Goal: Task Accomplishment & Management: Manage account settings

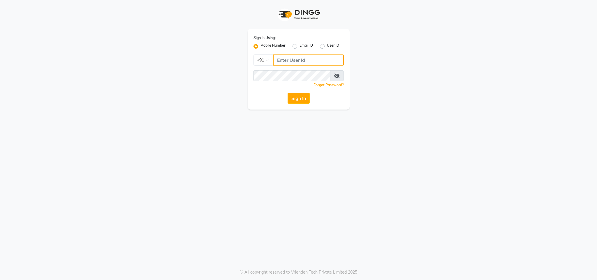
click at [298, 64] on input "Username" at bounding box center [308, 59] width 71 height 11
type input "8130105300"
click at [287, 93] on button "Sign In" at bounding box center [298, 98] width 22 height 11
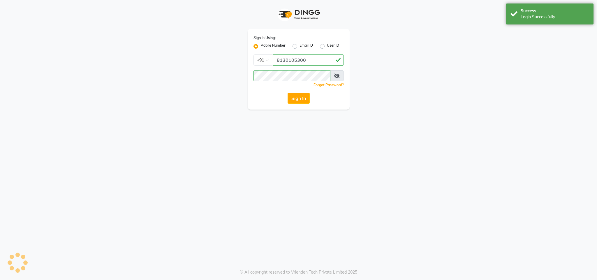
select select "10"
select select "2025"
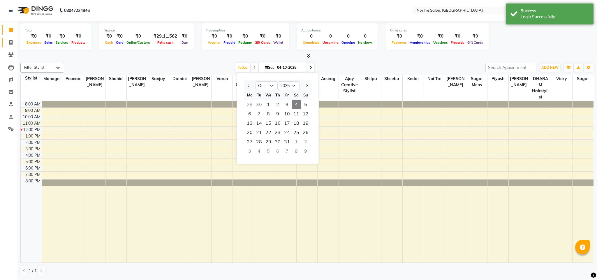
click at [8, 39] on span at bounding box center [11, 42] width 10 height 7
select select "service"
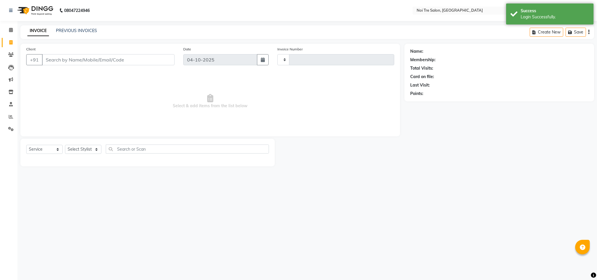
type input "3747"
select select "4307"
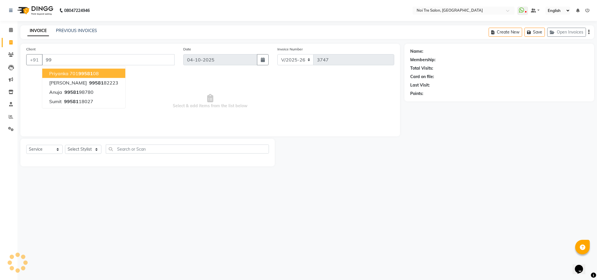
type input "9"
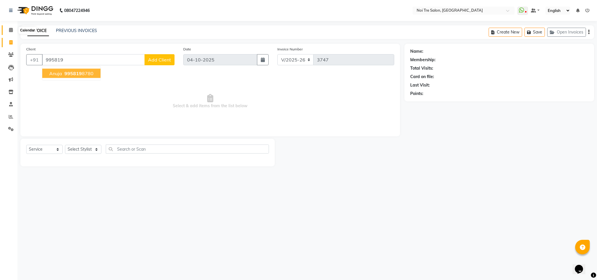
type input "995819"
click at [8, 32] on span at bounding box center [11, 30] width 10 height 7
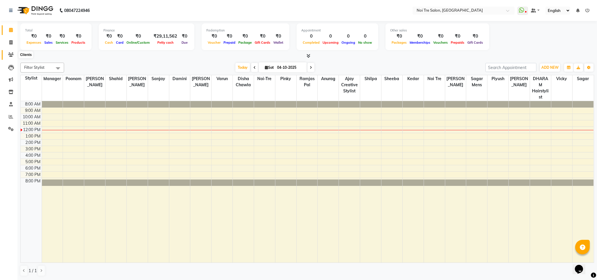
click at [9, 54] on icon at bounding box center [11, 54] width 6 height 4
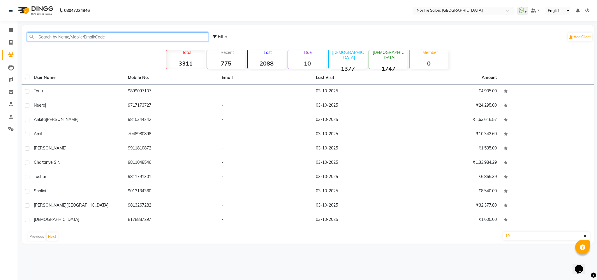
click at [67, 38] on input "text" at bounding box center [117, 36] width 181 height 9
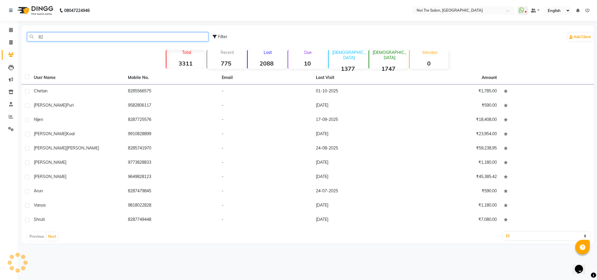
type input "8"
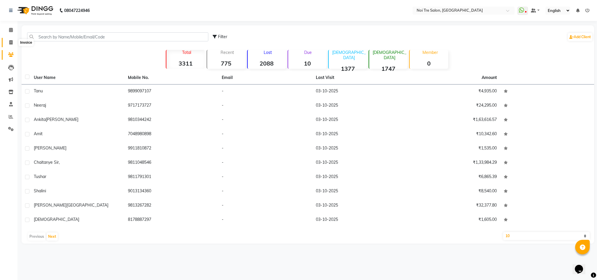
click at [11, 43] on icon at bounding box center [10, 42] width 3 height 4
select select "service"
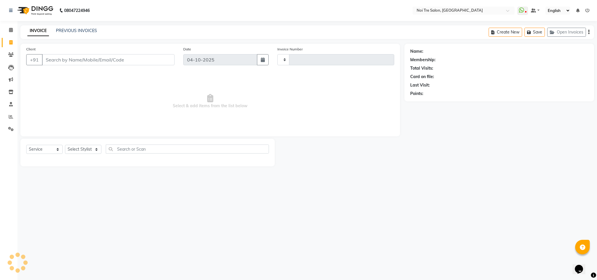
type input "3747"
select select "4307"
click at [94, 57] on input "Client" at bounding box center [108, 59] width 132 height 11
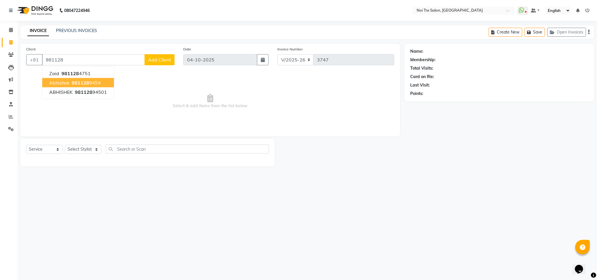
click at [93, 86] on button "Abhishek 981128 9454" at bounding box center [78, 82] width 72 height 9
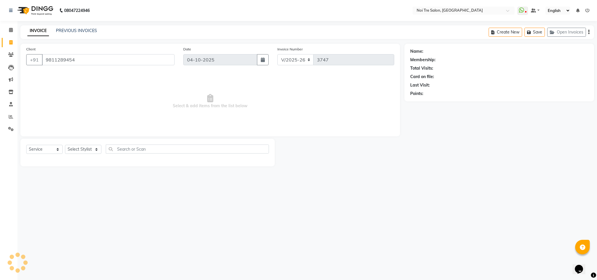
type input "9811289454"
select select "1: Object"
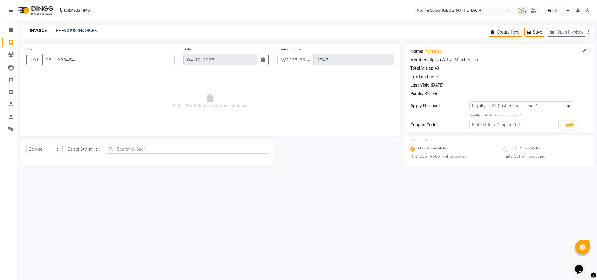
drag, startPoint x: 88, startPoint y: 155, endPoint x: 87, endPoint y: 149, distance: 6.8
click at [87, 149] on div "Select Service Product Membership Package Voucher Prepaid Gift Card Select Styl…" at bounding box center [147, 151] width 243 height 14
click at [87, 149] on select "Select Stylist Ajay Creative Stylist Anurag [PERSON_NAME] [PERSON_NAME] [PERSON…" at bounding box center [83, 149] width 36 height 9
select select "23277"
click at [65, 145] on select "Select Stylist Ajay Creative Stylist Anurag [PERSON_NAME] [PERSON_NAME] [PERSON…" at bounding box center [83, 149] width 36 height 9
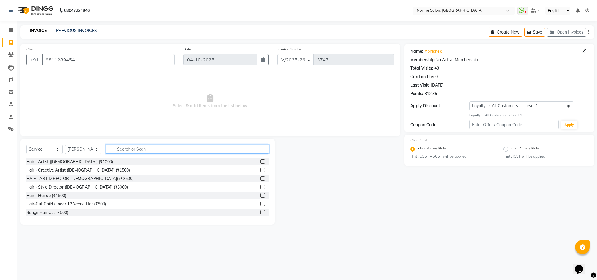
click at [130, 148] on input "text" at bounding box center [187, 148] width 163 height 9
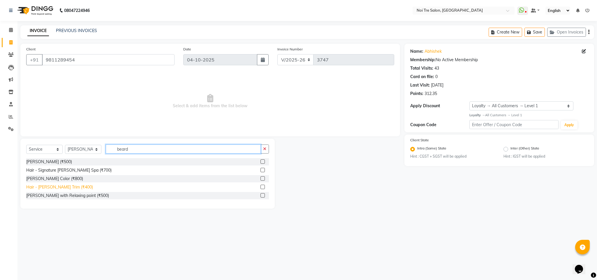
type input "beard"
click at [66, 187] on div "Hair - [PERSON_NAME] Trim (₹400)" at bounding box center [59, 187] width 67 height 6
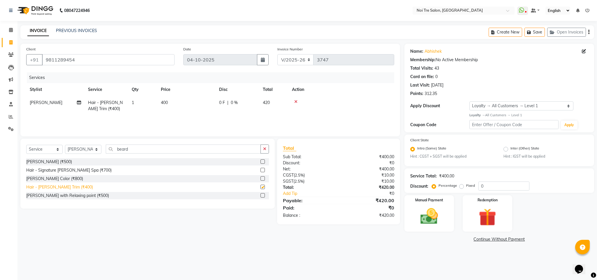
checkbox input "false"
click at [165, 100] on span "400" at bounding box center [164, 102] width 7 height 5
select select "23277"
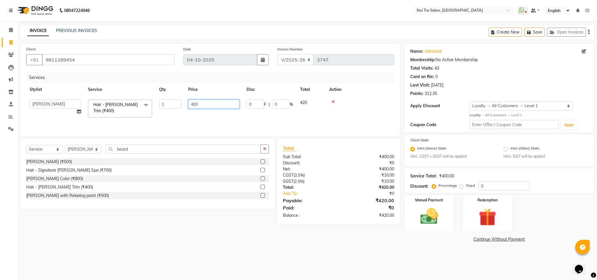
click at [193, 104] on input "400" at bounding box center [213, 104] width 51 height 9
type input "450"
click at [368, 102] on div at bounding box center [359, 102] width 61 height 4
click at [354, 80] on div "Services" at bounding box center [213, 77] width 372 height 11
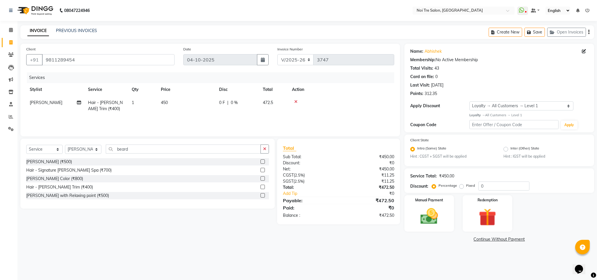
click at [347, 79] on div "Services" at bounding box center [213, 77] width 372 height 11
click at [316, 73] on div "Services" at bounding box center [213, 77] width 372 height 11
click at [535, 35] on button "Save" at bounding box center [534, 32] width 20 height 9
click at [11, 44] on icon at bounding box center [10, 42] width 3 height 4
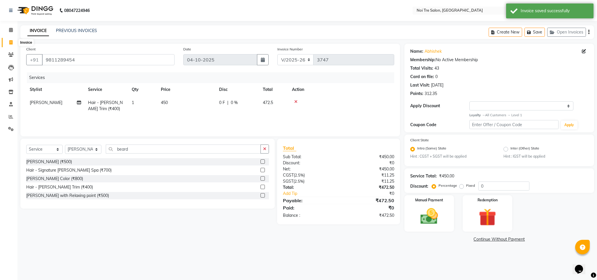
select select "service"
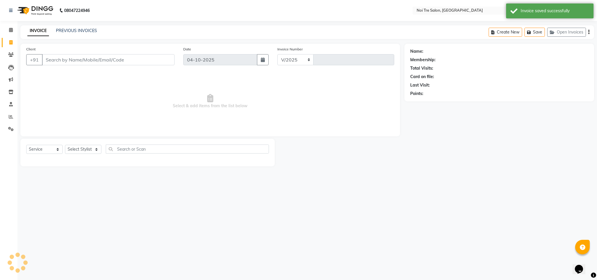
select select "4307"
type input "3747"
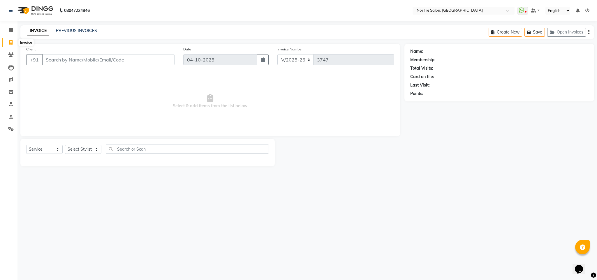
click at [7, 45] on span at bounding box center [11, 42] width 10 height 7
select select "4307"
select select "service"
click at [93, 147] on select "Select Stylist Ajay Creative Stylist Anurag [PERSON_NAME] [PERSON_NAME] [PERSON…" at bounding box center [83, 149] width 36 height 9
select select "24614"
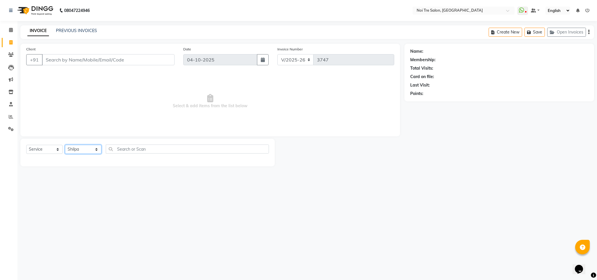
click at [65, 145] on select "Select Stylist Ajay Creative Stylist Anurag [PERSON_NAME] [PERSON_NAME] [PERSON…" at bounding box center [83, 149] width 36 height 9
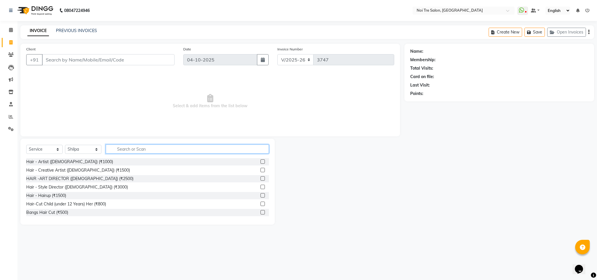
click at [129, 152] on input "text" at bounding box center [187, 148] width 163 height 9
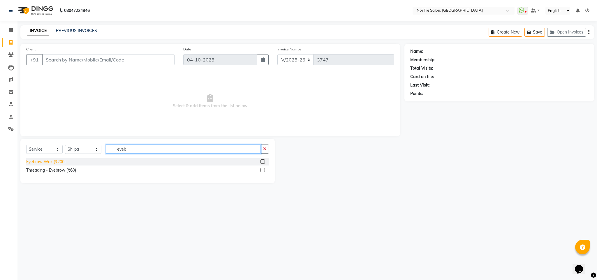
type input "eyeb"
click at [62, 160] on div "Eyebrow Wax (₹200)" at bounding box center [45, 162] width 39 height 6
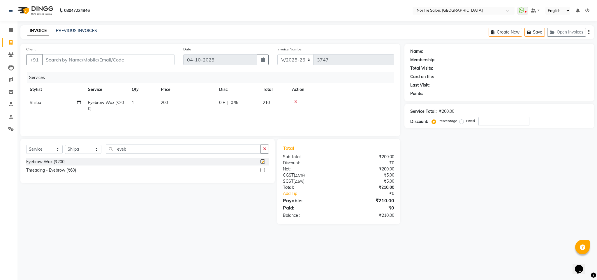
checkbox input "false"
click at [121, 147] on input "eyeb" at bounding box center [183, 148] width 155 height 9
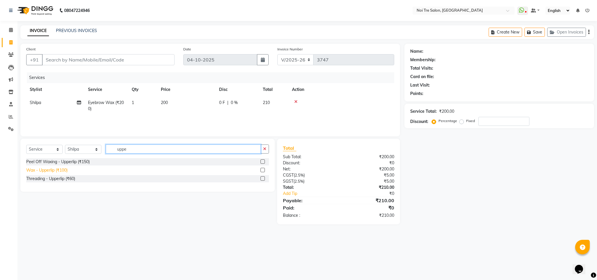
type input "uppe"
click at [62, 171] on div "Wax - Upperlip (₹100)" at bounding box center [46, 170] width 41 height 6
checkbox input "false"
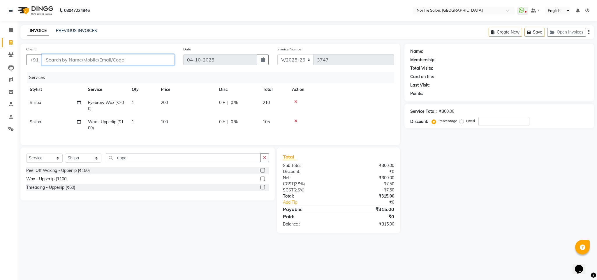
click at [70, 63] on input "Client" at bounding box center [108, 59] width 132 height 11
type input "9"
type input "0"
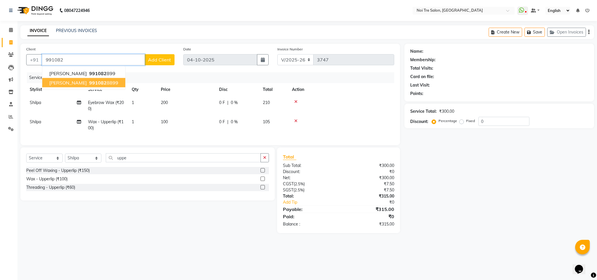
click at [89, 82] on span "991082" at bounding box center [97, 83] width 17 height 6
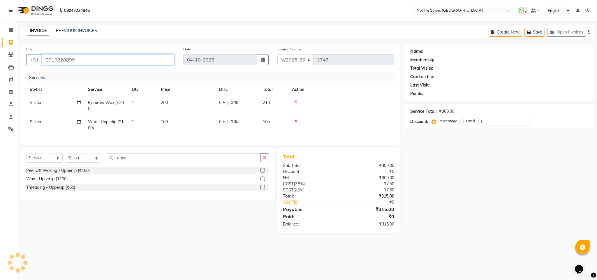
type input "9910828899"
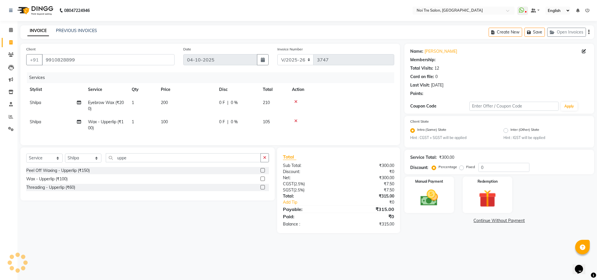
select select "1: Object"
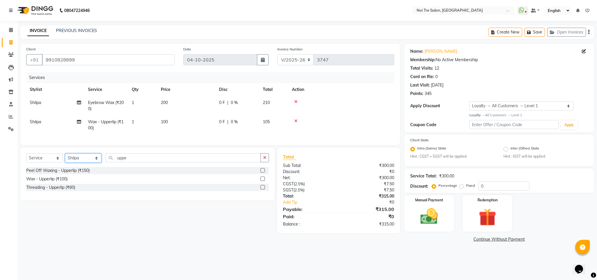
click at [80, 162] on select "Select Stylist Ajay Creative Stylist Anurag [PERSON_NAME] [PERSON_NAME] [PERSON…" at bounding box center [83, 157] width 36 height 9
select select "24530"
click at [65, 160] on select "Select Stylist Ajay Creative Stylist Anurag [PERSON_NAME] [PERSON_NAME] [PERSON…" at bounding box center [83, 157] width 36 height 9
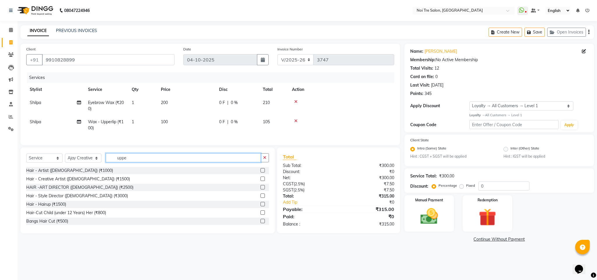
click at [121, 162] on input "uppe" at bounding box center [183, 157] width 155 height 9
type input "touch"
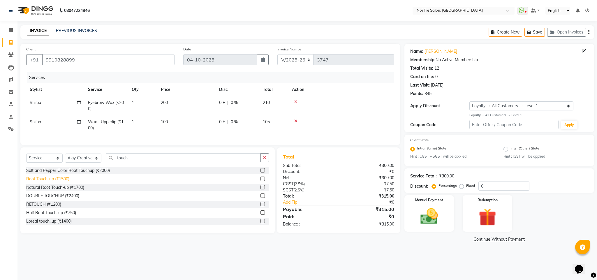
click at [46, 182] on div "Root Touch-up (₹1500)" at bounding box center [47, 179] width 43 height 6
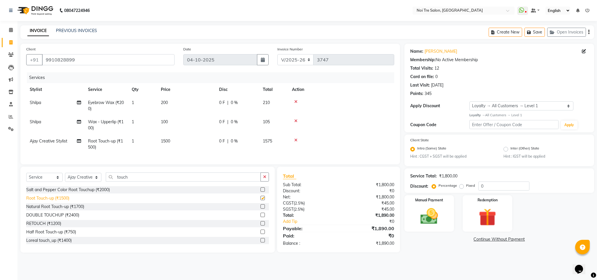
checkbox input "false"
click at [414, 216] on img at bounding box center [429, 216] width 30 height 21
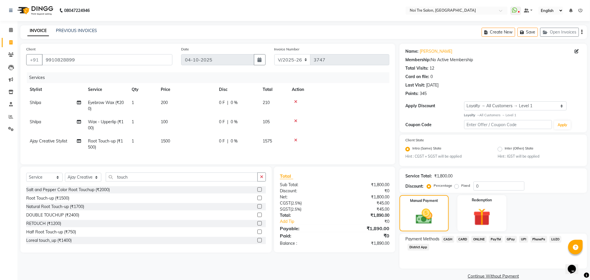
click at [462, 238] on span "CARD" at bounding box center [463, 239] width 13 height 7
click at [493, 278] on button "Add Payment" at bounding box center [524, 277] width 114 height 9
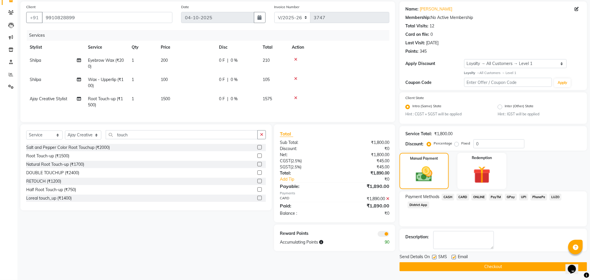
click at [457, 266] on button "Checkout" at bounding box center [493, 266] width 188 height 9
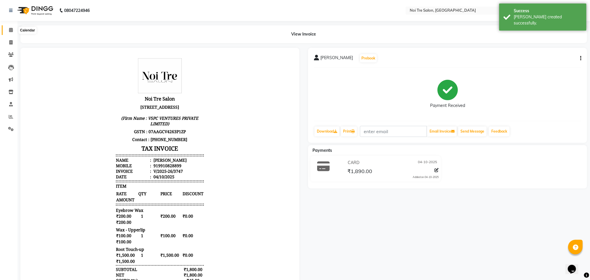
click at [10, 31] on icon at bounding box center [11, 30] width 4 height 4
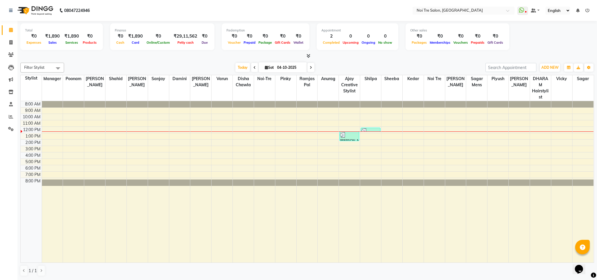
click at [10, 31] on icon at bounding box center [11, 30] width 4 height 4
click at [12, 41] on icon at bounding box center [10, 42] width 3 height 4
select select "4307"
select select "service"
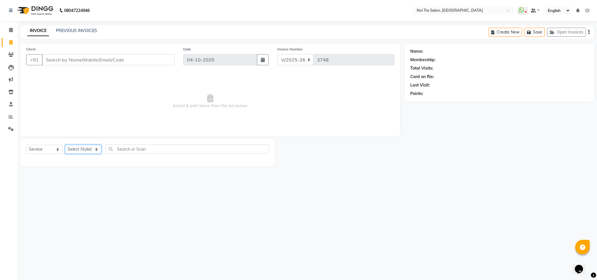
click at [87, 148] on select "Select Stylist Ajay Creative Stylist Anurag [PERSON_NAME] [PERSON_NAME] [PERSON…" at bounding box center [83, 149] width 36 height 9
select select "27177"
click at [65, 145] on select "Select Stylist Ajay Creative Stylist Anurag [PERSON_NAME] [PERSON_NAME] [PERSON…" at bounding box center [83, 149] width 36 height 9
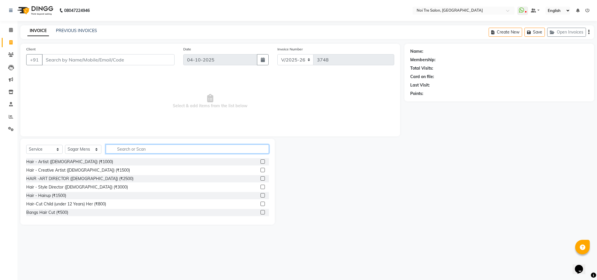
click at [161, 148] on input "text" at bounding box center [187, 148] width 163 height 9
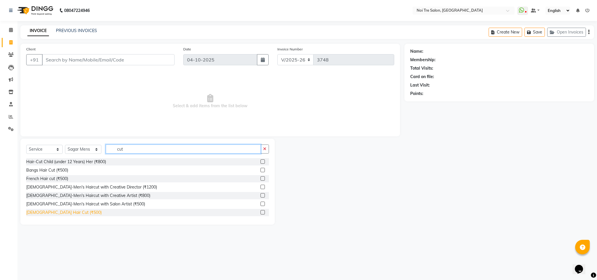
type input "cut"
click at [59, 214] on div "[DEMOGRAPHIC_DATA] Hair Cut (₹500)" at bounding box center [63, 212] width 75 height 6
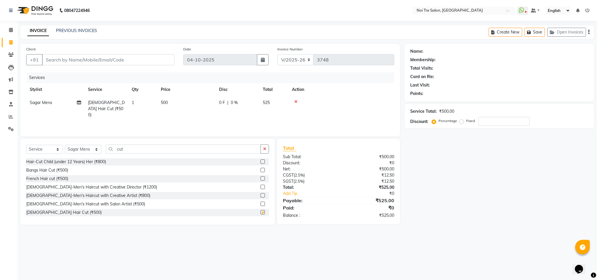
checkbox input "false"
click at [118, 149] on input "cut" at bounding box center [183, 148] width 155 height 9
type input "n"
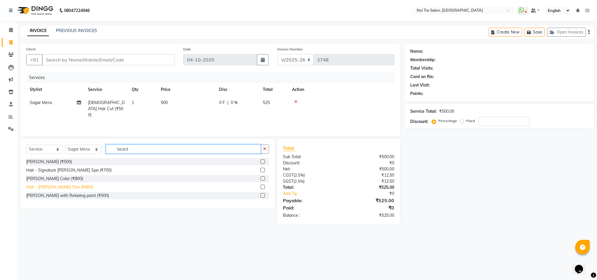
type input "beard"
click at [69, 187] on div "Hair - [PERSON_NAME] Trim (₹400)" at bounding box center [59, 187] width 67 height 6
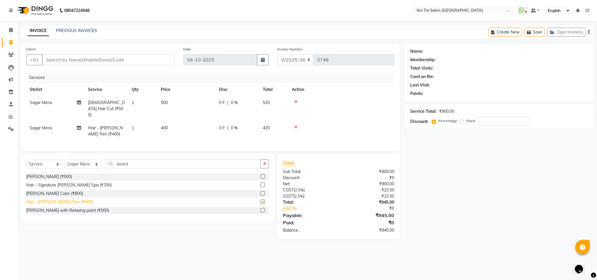
checkbox input "false"
click at [68, 60] on input "Client" at bounding box center [108, 59] width 132 height 11
type input "9"
type input "0"
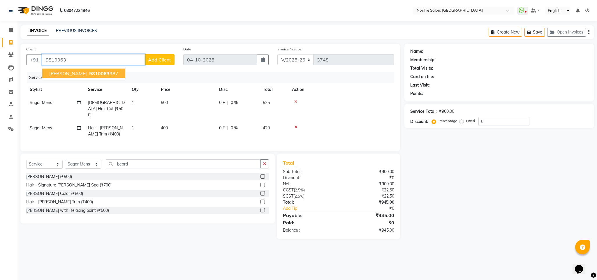
click at [89, 74] on span "9810063" at bounding box center [99, 73] width 20 height 6
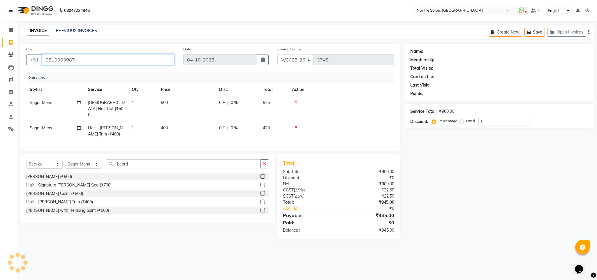
type input "9810063987"
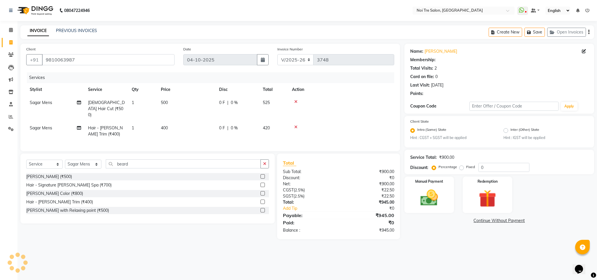
select select "1: Object"
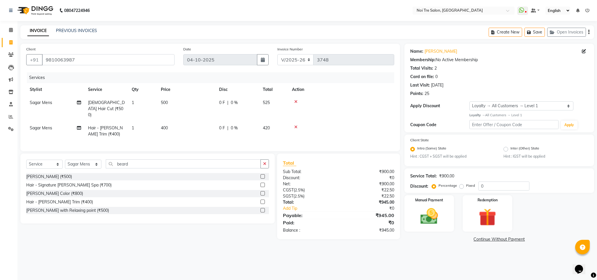
click at [362, 101] on div at bounding box center [341, 102] width 99 height 4
click at [342, 71] on div "Client +91 9810063987 Date 04-10-2025 Invoice Number V/2025 V/2025-26 3748 Serv…" at bounding box center [209, 97] width 379 height 107
click at [383, 72] on div "Client +91 9810063987 Date 04-10-2025 Invoice Number V/2025 V/2025-26 3748 Serv…" at bounding box center [209, 97] width 379 height 107
click at [330, 77] on div "Services" at bounding box center [213, 77] width 372 height 11
click at [423, 223] on img at bounding box center [429, 216] width 30 height 21
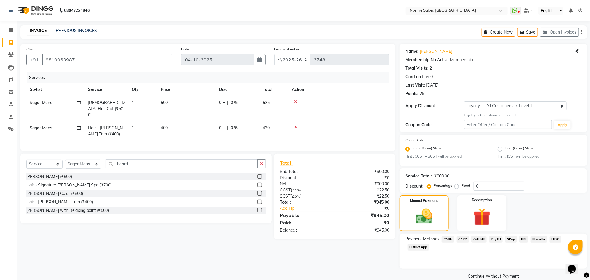
click at [447, 240] on span "CASH" at bounding box center [448, 239] width 13 height 7
click at [500, 273] on button "Add Payment" at bounding box center [524, 277] width 114 height 9
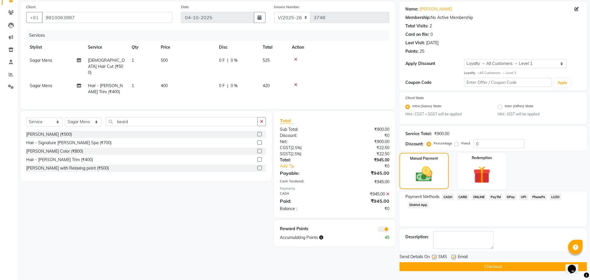
click at [469, 268] on button "Checkout" at bounding box center [493, 266] width 188 height 9
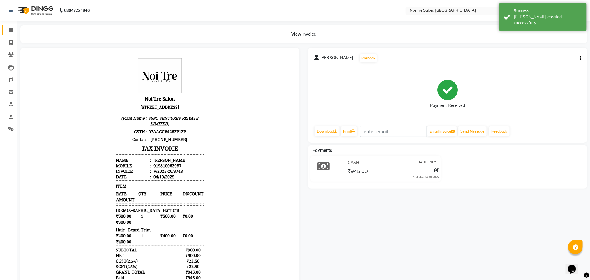
click at [3, 31] on link "Calendar" at bounding box center [9, 30] width 14 height 10
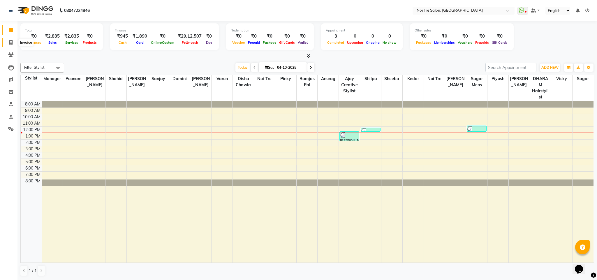
click at [13, 41] on span at bounding box center [11, 42] width 10 height 7
select select "service"
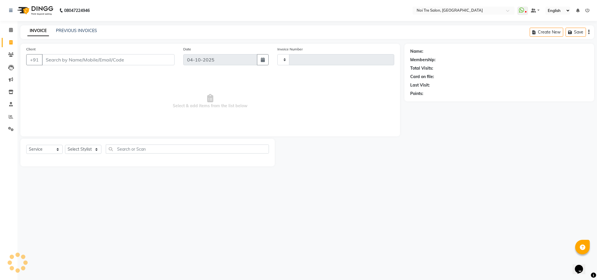
type input "3749"
select select "4307"
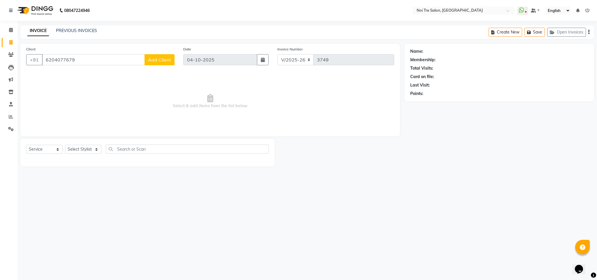
type input "6204077679"
click at [156, 62] on span "Add Client" at bounding box center [159, 60] width 23 height 6
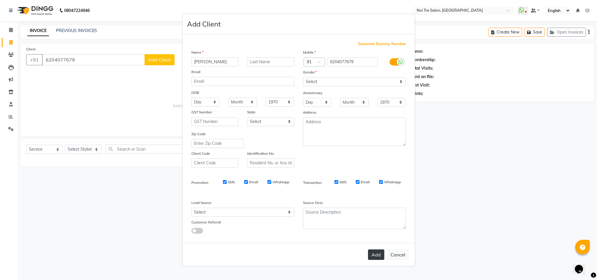
type input "[PERSON_NAME]"
click at [372, 258] on button "Add" at bounding box center [376, 254] width 16 height 10
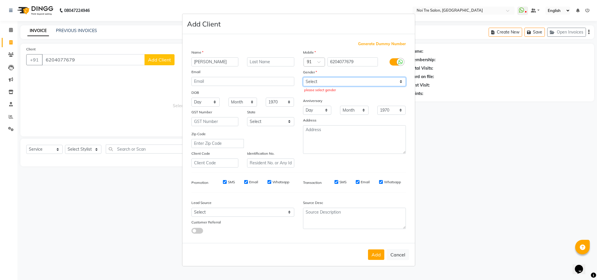
click at [322, 84] on select "Select [DEMOGRAPHIC_DATA] [DEMOGRAPHIC_DATA] Other Prefer Not To Say" at bounding box center [354, 81] width 103 height 9
select select "[DEMOGRAPHIC_DATA]"
click at [303, 77] on select "Select [DEMOGRAPHIC_DATA] [DEMOGRAPHIC_DATA] Other Prefer Not To Say" at bounding box center [354, 81] width 103 height 9
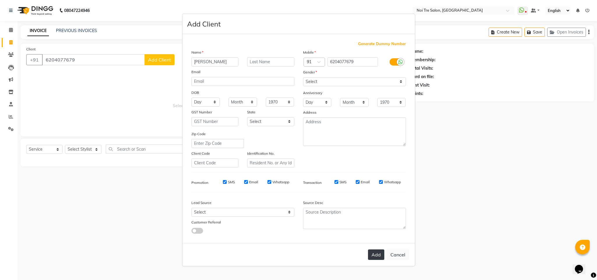
click at [375, 256] on button "Add" at bounding box center [376, 254] width 16 height 10
select select
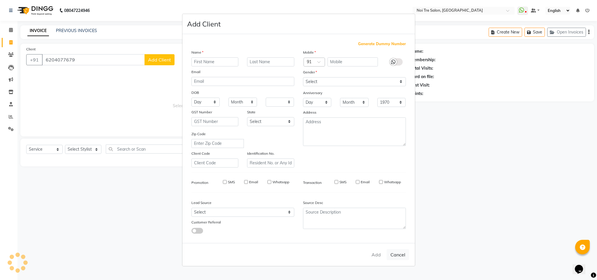
select select
checkbox input "false"
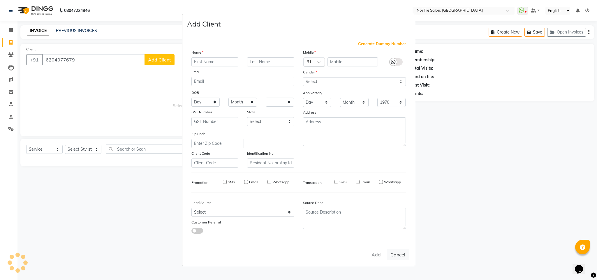
checkbox input "false"
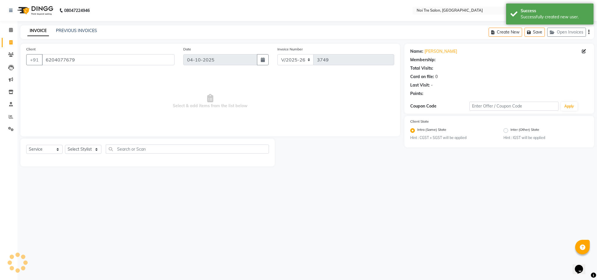
select select "1: Object"
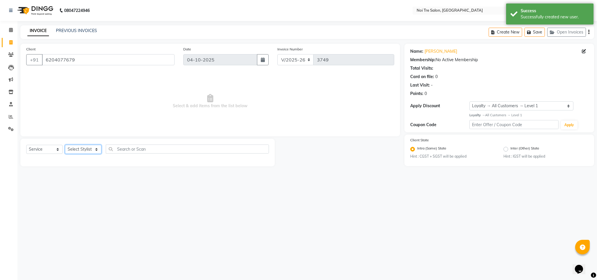
click at [82, 149] on select "Select Stylist Ajay Creative Stylist Anurag [PERSON_NAME] [PERSON_NAME] [PERSON…" at bounding box center [83, 149] width 36 height 9
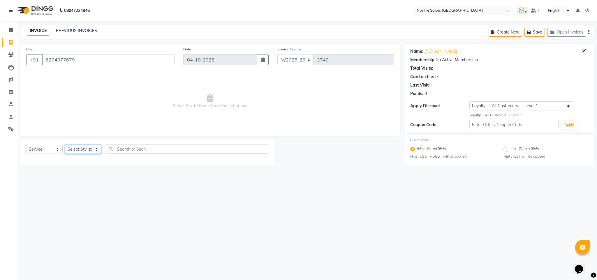
select select "23271"
click at [65, 145] on select "Select Stylist Ajay Creative Stylist Anurag [PERSON_NAME] [PERSON_NAME] [PERSON…" at bounding box center [83, 149] width 36 height 9
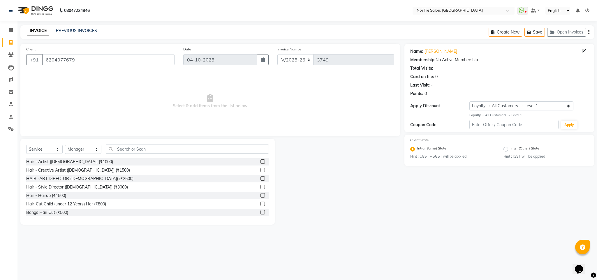
click at [94, 175] on div "HAIR -ART DIRECTOR ([DEMOGRAPHIC_DATA]) (₹2500)" at bounding box center [147, 178] width 243 height 7
click at [94, 178] on div "HAIR -ART DIRECTOR ([DEMOGRAPHIC_DATA]) (₹2500)" at bounding box center [79, 179] width 107 height 6
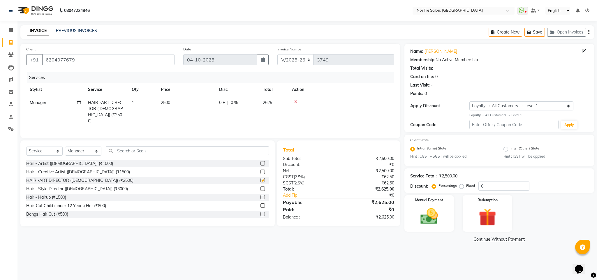
checkbox input "false"
click at [535, 31] on button "Save" at bounding box center [534, 32] width 20 height 9
click at [14, 43] on span at bounding box center [11, 42] width 10 height 7
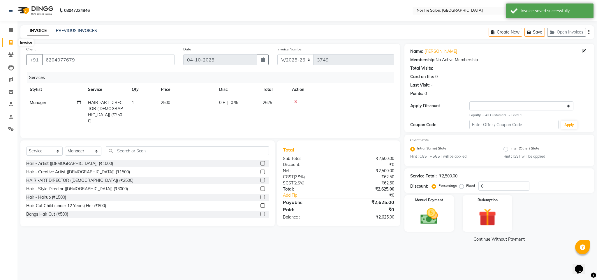
select select "service"
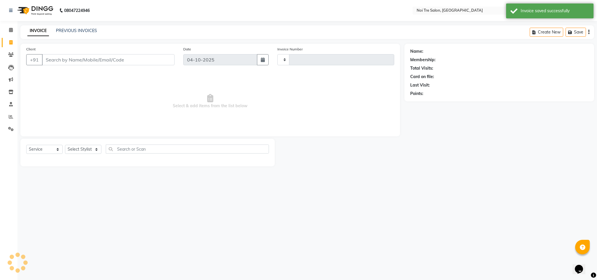
type input "3749"
select select "4307"
click at [93, 64] on input "Client" at bounding box center [108, 59] width 132 height 11
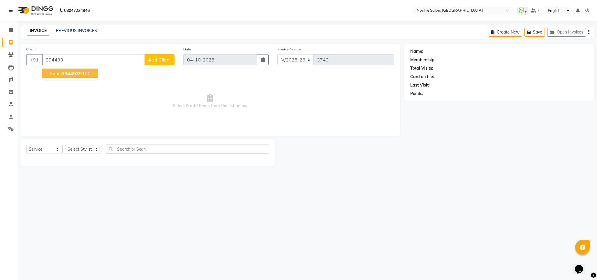
click at [82, 75] on ngb-highlight "994493 9100" at bounding box center [75, 73] width 30 height 6
type input "9944939100"
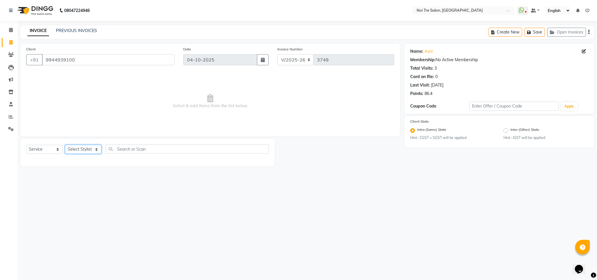
click at [83, 148] on select "Select Stylist Ajay Creative Stylist Anurag [PERSON_NAME] [PERSON_NAME] [PERSON…" at bounding box center [83, 149] width 36 height 9
select select "24672"
click at [65, 145] on select "Select Stylist Ajay Creative Stylist Anurag [PERSON_NAME] [PERSON_NAME] [PERSON…" at bounding box center [83, 149] width 36 height 9
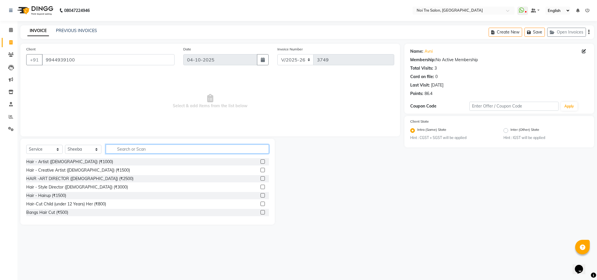
click at [133, 148] on input "text" at bounding box center [187, 148] width 163 height 9
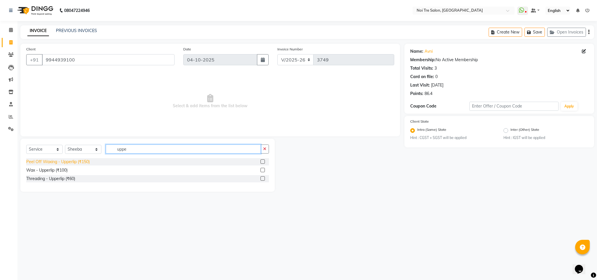
type input "uppe"
click at [81, 160] on div "Peel Off Waxing - Upperlip (₹150)" at bounding box center [57, 162] width 63 height 6
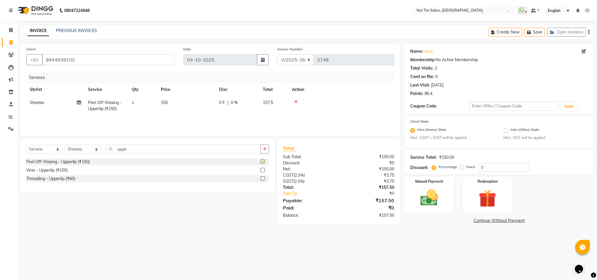
checkbox input "false"
click at [121, 151] on input "uppe" at bounding box center [183, 148] width 155 height 9
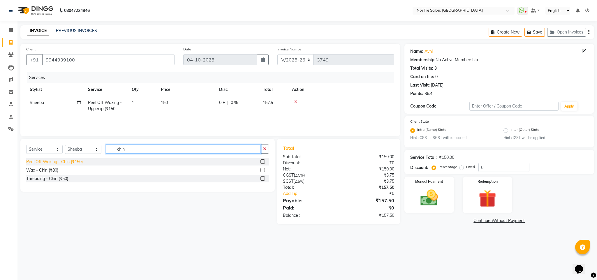
type input "chin"
click at [73, 161] on div "Peel Off Waxing - Chin (₹150)" at bounding box center [54, 162] width 56 height 6
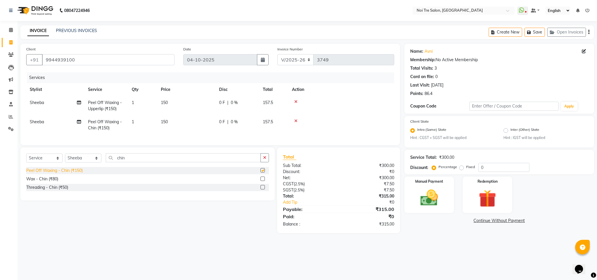
checkbox input "false"
click at [419, 193] on img at bounding box center [429, 197] width 30 height 21
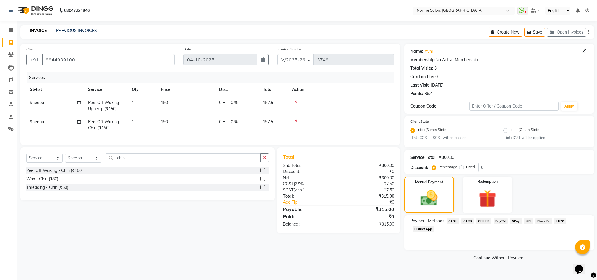
click at [482, 219] on span "ONLINE" at bounding box center [483, 221] width 15 height 7
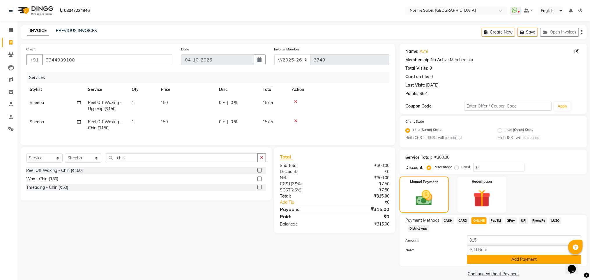
click at [502, 259] on button "Add Payment" at bounding box center [524, 259] width 114 height 9
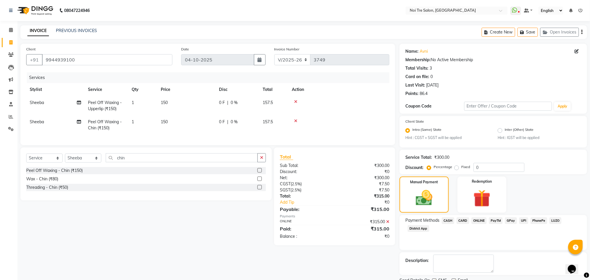
scroll to position [24, 0]
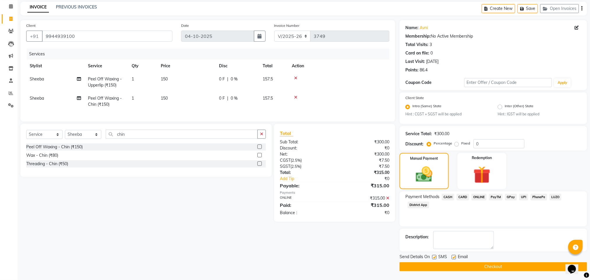
click at [495, 264] on button "Checkout" at bounding box center [493, 266] width 188 height 9
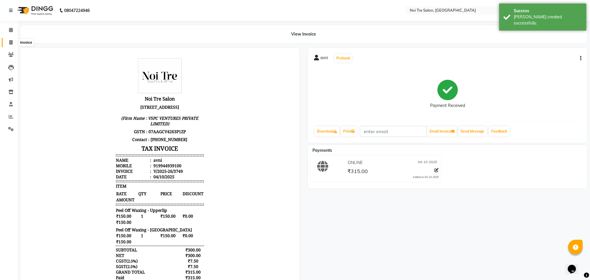
click at [9, 44] on span at bounding box center [11, 42] width 10 height 7
select select "service"
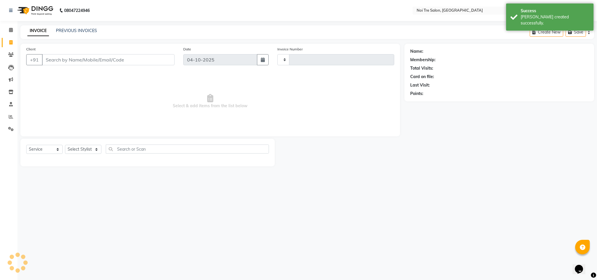
type input "3750"
select select "4307"
click at [554, 33] on icon "button" at bounding box center [552, 32] width 7 height 4
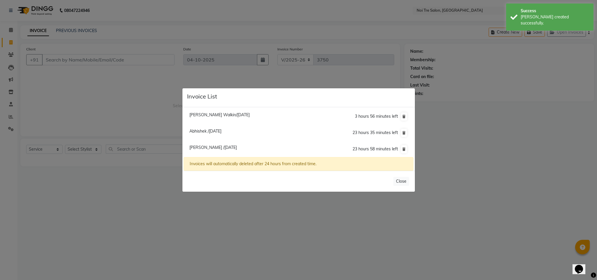
click at [213, 149] on span "Monika /04 October 2025" at bounding box center [212, 147] width 47 height 5
type input "6204077679"
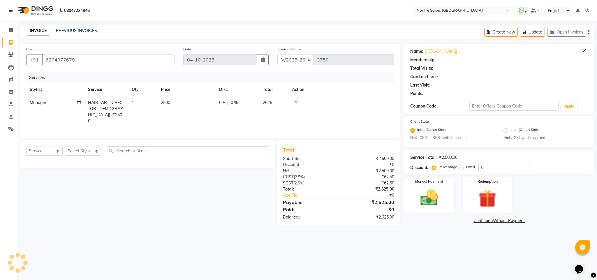
select select "1: Object"
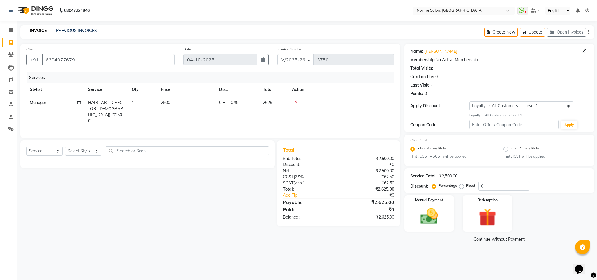
click at [159, 99] on td "2500" at bounding box center [186, 111] width 58 height 31
select select "23271"
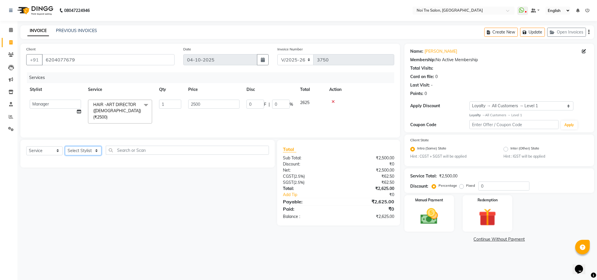
click at [82, 153] on select "Select Stylist Ajay Creative Stylist Anurag [PERSON_NAME] [PERSON_NAME] [PERSON…" at bounding box center [83, 150] width 36 height 9
click at [41, 150] on select "Select Service Product Membership Package Voucher Prepaid Gift Card" at bounding box center [44, 150] width 36 height 9
select select "product"
click at [26, 147] on select "Select Service Product Membership Package Voucher Prepaid Gift Card" at bounding box center [44, 150] width 36 height 9
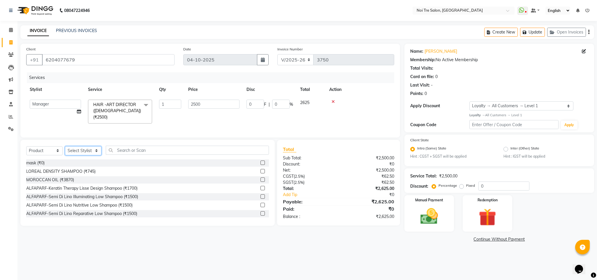
click at [93, 151] on select "Select Stylist Ajay Creative Stylist Anurag [PERSON_NAME] [PERSON_NAME] [PERSON…" at bounding box center [83, 150] width 36 height 9
select select "23271"
click at [65, 147] on select "Select Stylist Ajay Creative Stylist Anurag [PERSON_NAME] [PERSON_NAME] [PERSON…" at bounding box center [83, 150] width 36 height 9
click at [332, 100] on icon at bounding box center [332, 102] width 3 height 4
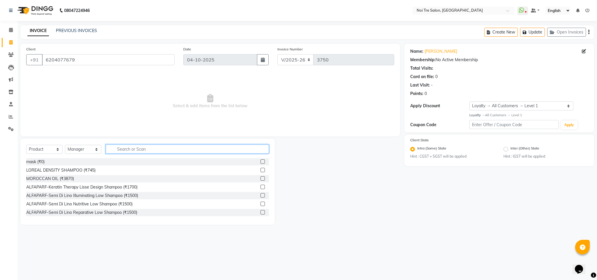
click at [125, 149] on input "text" at bounding box center [187, 148] width 163 height 9
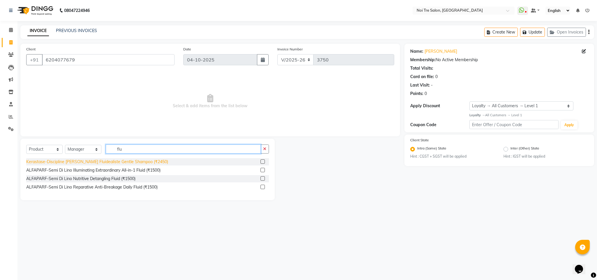
type input "flu"
click at [114, 161] on div "Kerastase-Discipline [PERSON_NAME] Fluidealiste Gentle Shampoo (₹2450)" at bounding box center [97, 162] width 142 height 6
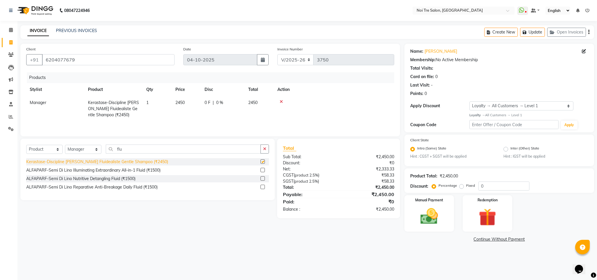
checkbox input "false"
click at [182, 102] on span "2450" at bounding box center [179, 102] width 9 height 5
select select "23271"
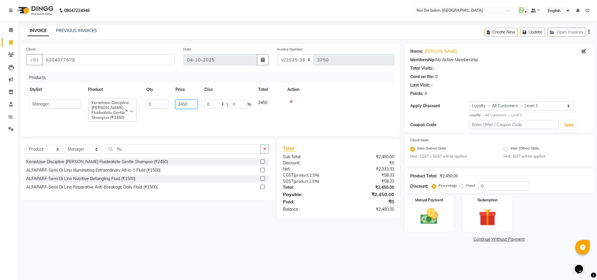
click at [184, 106] on input "2450" at bounding box center [186, 104] width 22 height 9
type input "2950"
click at [331, 107] on td at bounding box center [339, 107] width 110 height 22
click at [423, 213] on img at bounding box center [429, 216] width 30 height 21
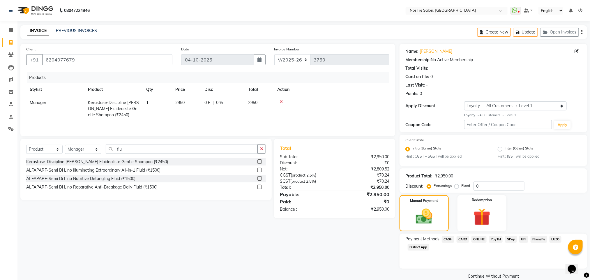
click at [467, 238] on span "CARD" at bounding box center [463, 239] width 13 height 7
click at [503, 273] on button "Add Payment" at bounding box center [524, 277] width 114 height 9
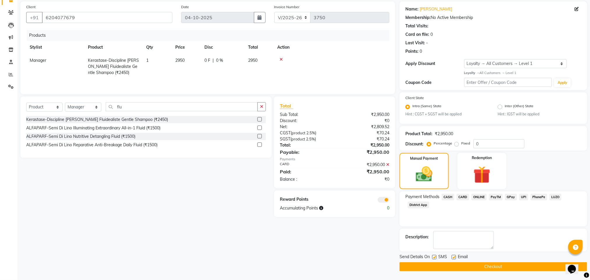
click at [489, 266] on button "Checkout" at bounding box center [493, 266] width 188 height 9
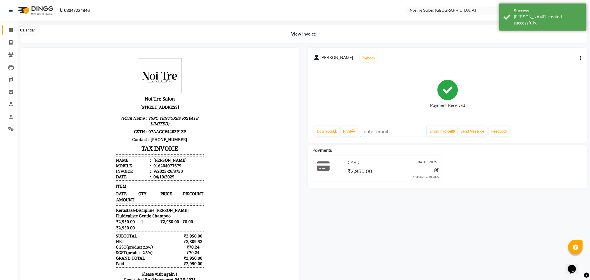
click at [7, 28] on span at bounding box center [11, 30] width 10 height 7
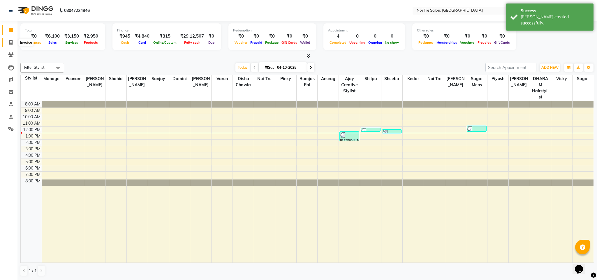
click at [14, 44] on span at bounding box center [11, 42] width 10 height 7
select select "4307"
select select "service"
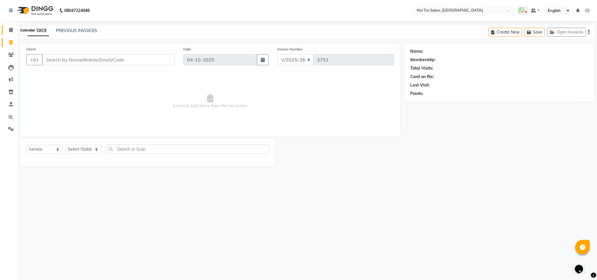
click at [7, 29] on span at bounding box center [11, 30] width 10 height 7
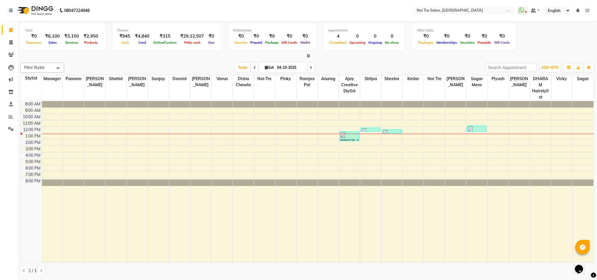
click at [346, 60] on div "Filter Stylist Select All Ajay Creative Stylist Anurag [PERSON_NAME] [PERSON_NA…" at bounding box center [306, 169] width 573 height 218
click at [10, 42] on icon at bounding box center [10, 42] width 3 height 4
select select "4307"
select select "service"
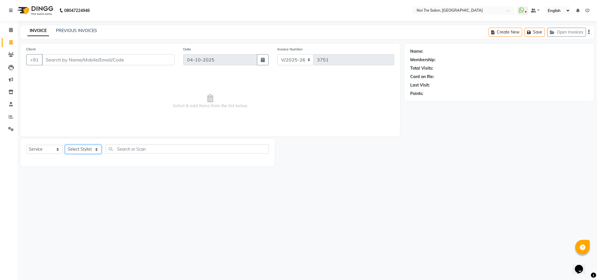
click at [91, 148] on select "Select Stylist" at bounding box center [83, 149] width 36 height 9
select select "23277"
click at [65, 145] on select "Select Stylist Ajay Creative Stylist Anurag [PERSON_NAME] [PERSON_NAME] [PERSON…" at bounding box center [83, 149] width 36 height 9
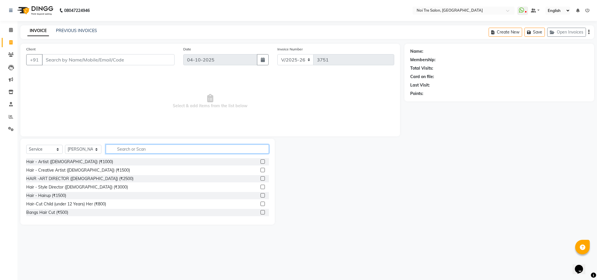
click at [135, 151] on input "text" at bounding box center [187, 148] width 163 height 9
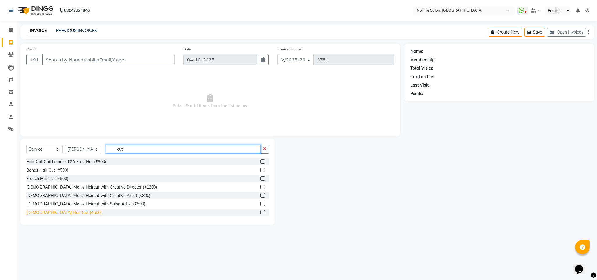
type input "cut"
click at [51, 214] on div "[DEMOGRAPHIC_DATA] Hair Cut (₹500)" at bounding box center [63, 212] width 75 height 6
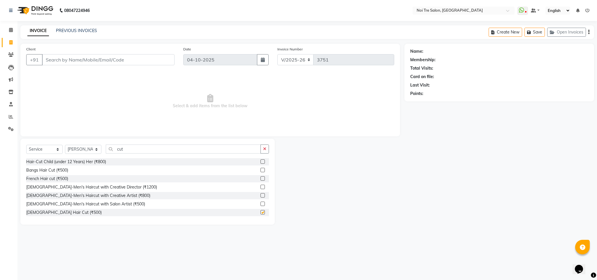
checkbox input "false"
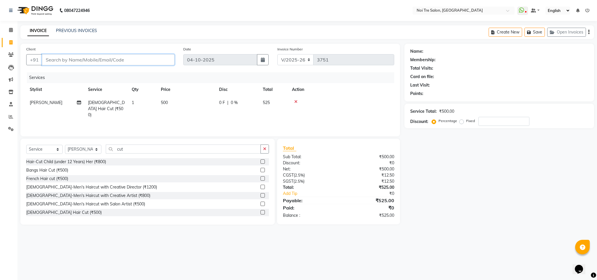
click at [75, 60] on input "Client" at bounding box center [108, 59] width 132 height 11
type input "9"
type input "0"
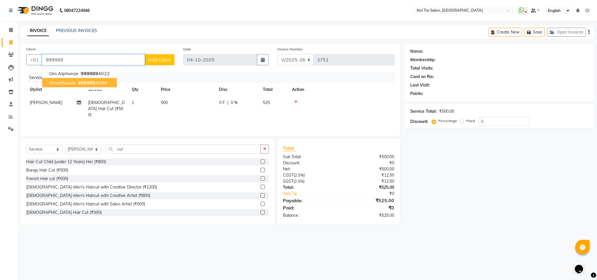
click at [83, 79] on button "Omalthonze 999989 4044" at bounding box center [79, 82] width 75 height 9
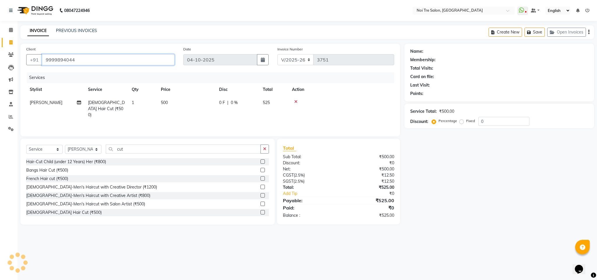
type input "9999894044"
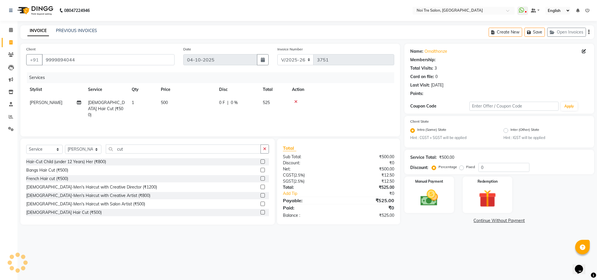
select select "1: Object"
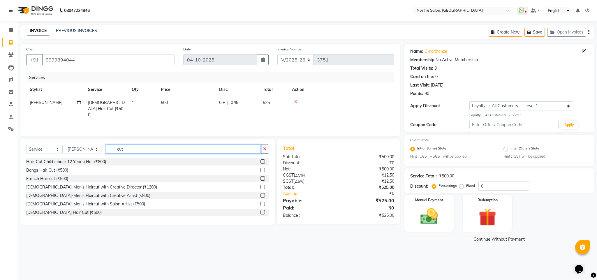
click at [119, 149] on input "cut" at bounding box center [183, 148] width 155 height 9
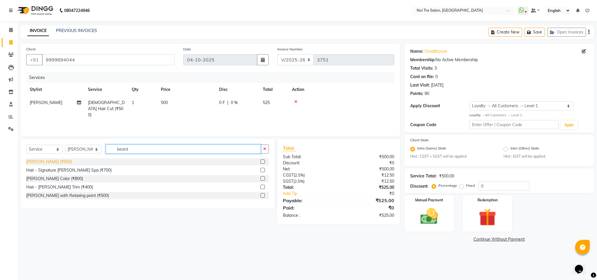
type input "beard"
click at [43, 164] on div "[PERSON_NAME] (₹500)" at bounding box center [49, 162] width 46 height 6
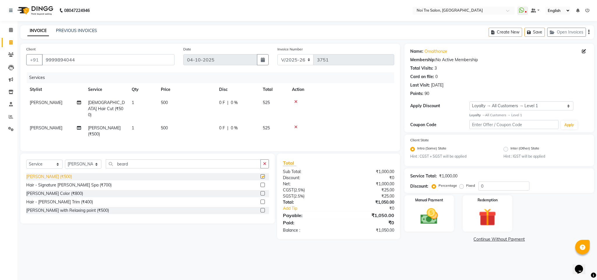
checkbox input "false"
click at [444, 215] on div "Manual Payment" at bounding box center [429, 214] width 52 height 38
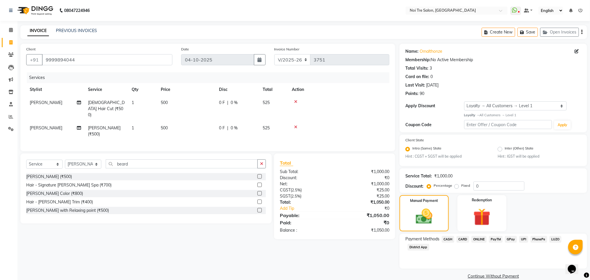
click at [447, 238] on span "CASH" at bounding box center [448, 239] width 13 height 7
click at [502, 277] on button "Add Payment" at bounding box center [524, 277] width 114 height 9
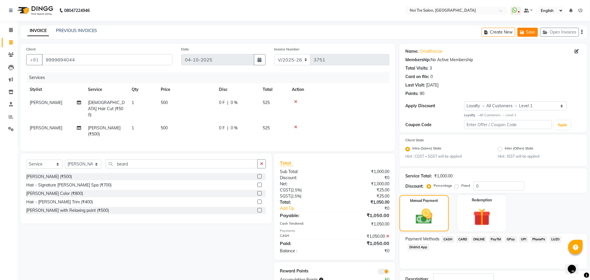
click at [526, 32] on button "Save" at bounding box center [527, 32] width 20 height 9
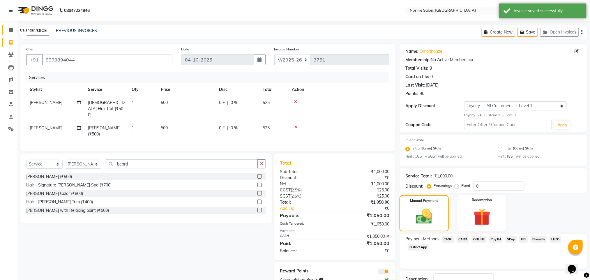
click at [8, 28] on span at bounding box center [11, 30] width 10 height 7
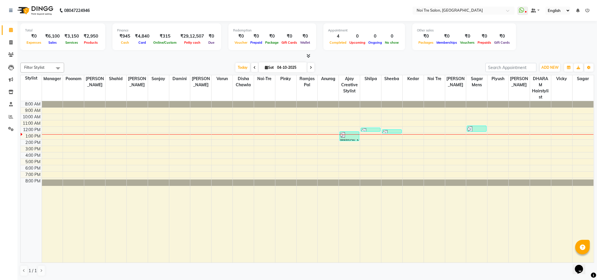
click at [170, 56] on div at bounding box center [306, 56] width 573 height 6
click at [10, 42] on icon at bounding box center [10, 42] width 3 height 4
select select "service"
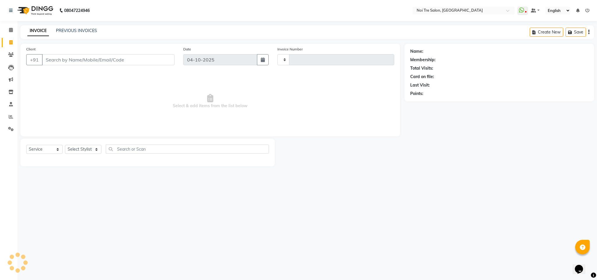
type input "3751"
select select "4307"
click at [92, 148] on select "Select Stylist" at bounding box center [83, 149] width 36 height 9
select select "24510"
click at [65, 145] on select "Select Stylist Ajay Creative Stylist Anurag [PERSON_NAME] [PERSON_NAME] [PERSON…" at bounding box center [83, 149] width 36 height 9
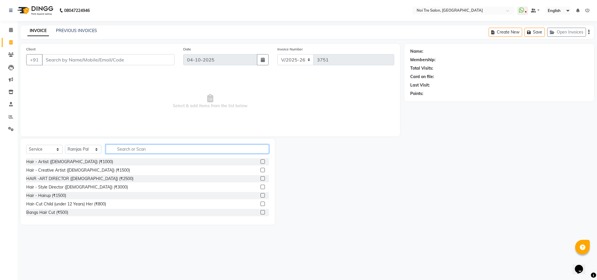
click at [128, 148] on input "text" at bounding box center [187, 148] width 163 height 9
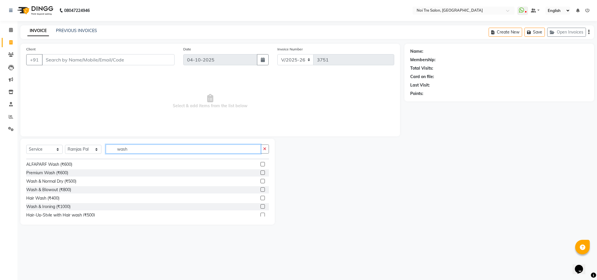
scroll to position [34, 0]
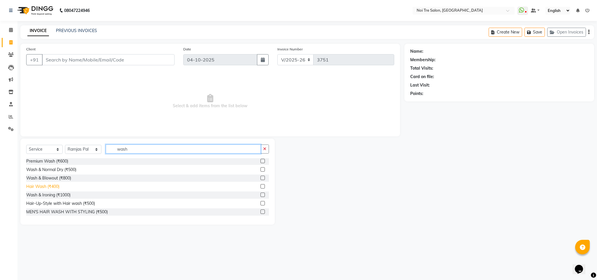
type input "wash"
click at [52, 185] on div "Hair Wash (₹400)" at bounding box center [42, 186] width 33 height 6
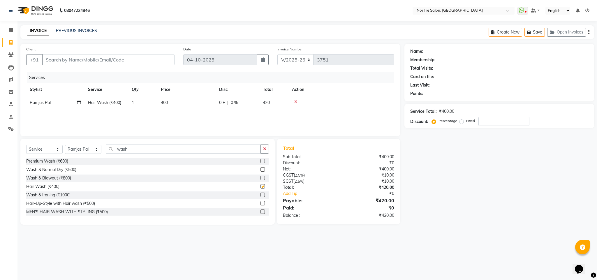
checkbox input "false"
click at [90, 149] on select "Select Stylist Ajay Creative Stylist Anurag [PERSON_NAME] [PERSON_NAME] [PERSON…" at bounding box center [83, 149] width 36 height 9
select select "24877"
click at [65, 145] on select "Select Stylist Ajay Creative Stylist Anurag [PERSON_NAME] [PERSON_NAME] [PERSON…" at bounding box center [83, 149] width 36 height 9
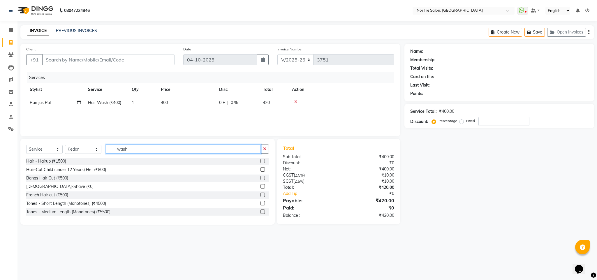
click at [124, 148] on input "wash" at bounding box center [183, 148] width 155 height 9
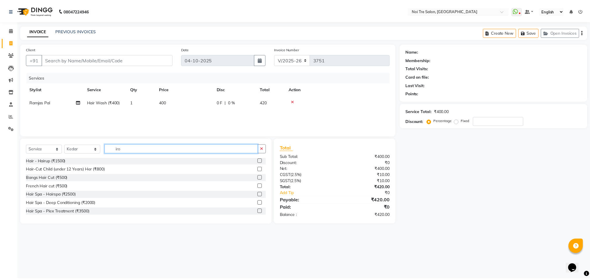
scroll to position [0, 0]
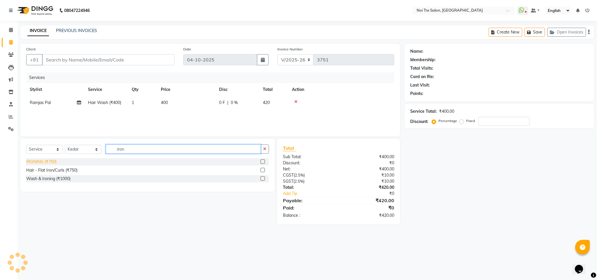
type input "iron"
click at [49, 162] on div "IRONING (₹750)" at bounding box center [41, 162] width 30 height 6
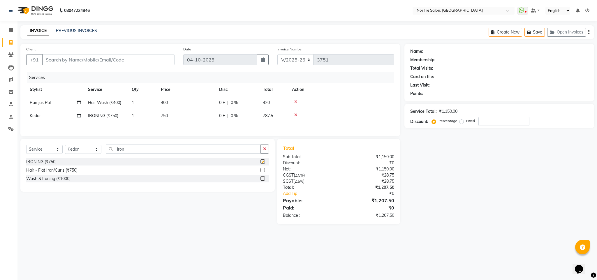
checkbox input "false"
click at [119, 153] on input "iron" at bounding box center [183, 148] width 155 height 9
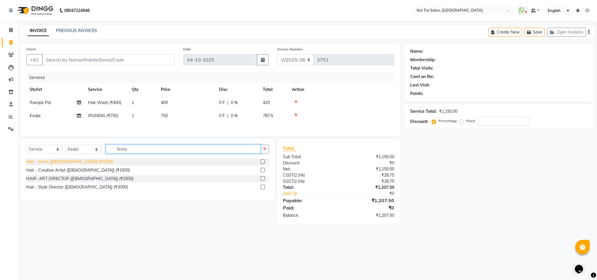
type input "fema"
click at [71, 164] on div "Hair - Artist ([DEMOGRAPHIC_DATA]) (₹1000)" at bounding box center [69, 162] width 87 height 6
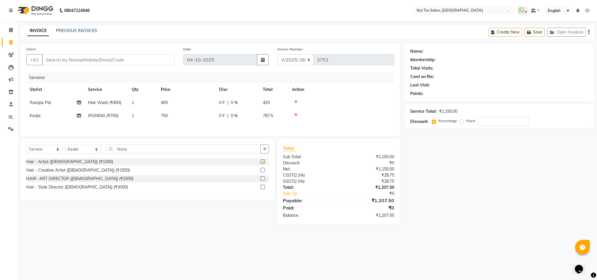
checkbox input "false"
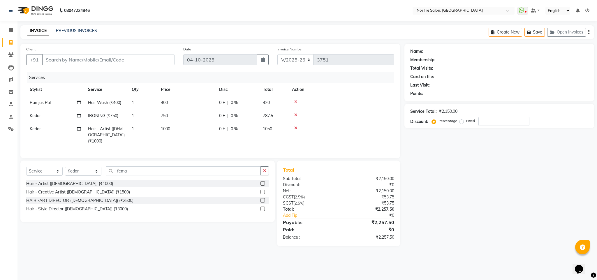
click at [167, 117] on span "750" at bounding box center [164, 115] width 7 height 5
select select "24877"
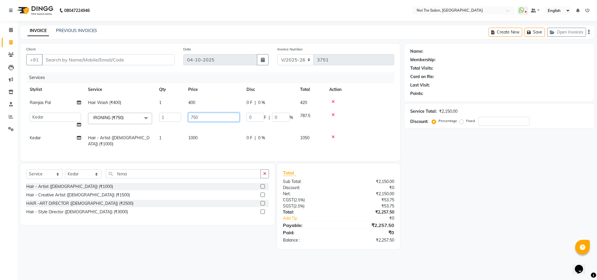
click at [194, 115] on input "750" at bounding box center [213, 117] width 51 height 9
type input "1000"
click at [192, 135] on td "1000" at bounding box center [214, 140] width 58 height 19
select select "24877"
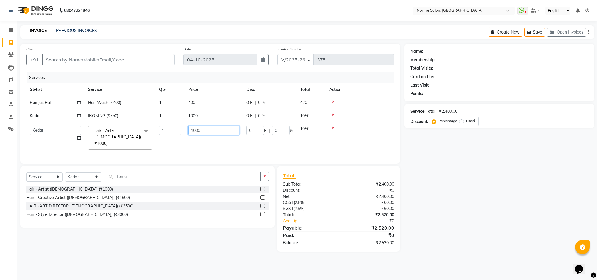
click at [194, 131] on input "1000" at bounding box center [213, 130] width 51 height 9
type input "1200"
click at [369, 102] on div at bounding box center [359, 102] width 61 height 4
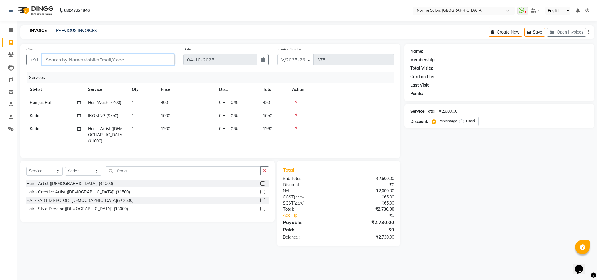
click at [77, 59] on input "Client" at bounding box center [108, 59] width 132 height 11
type input "9"
type input "0"
click at [81, 73] on span "98997606" at bounding box center [71, 73] width 23 height 6
type input "9899760622"
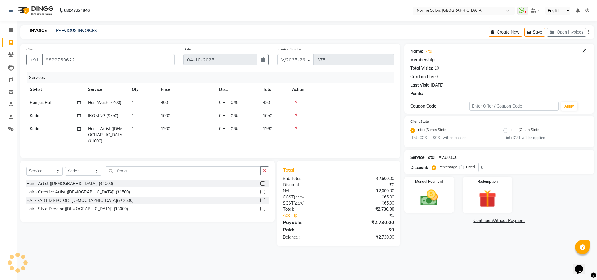
select select "1: Object"
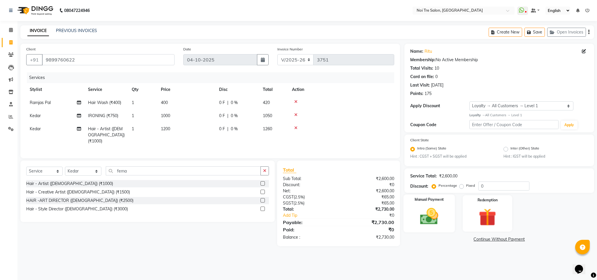
click at [434, 213] on img at bounding box center [429, 216] width 30 height 21
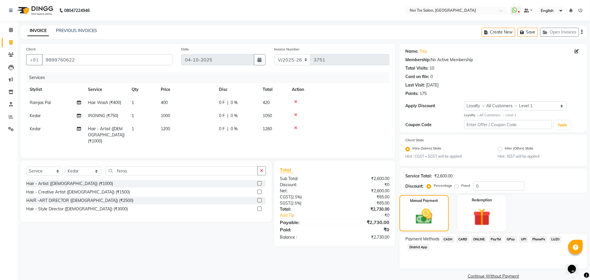
click at [447, 238] on span "CASH" at bounding box center [448, 239] width 13 height 7
click at [326, 78] on div "Services" at bounding box center [210, 77] width 367 height 11
click at [307, 79] on div "Services" at bounding box center [210, 77] width 367 height 11
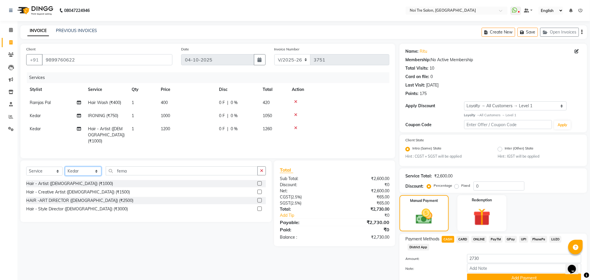
click at [89, 170] on select "Select Stylist Ajay Creative Stylist Anurag [PERSON_NAME] [PERSON_NAME] [PERSON…" at bounding box center [83, 171] width 36 height 9
select select "24614"
click at [65, 167] on select "Select Stylist Ajay Creative Stylist Anurag [PERSON_NAME] [PERSON_NAME] [PERSON…" at bounding box center [83, 171] width 36 height 9
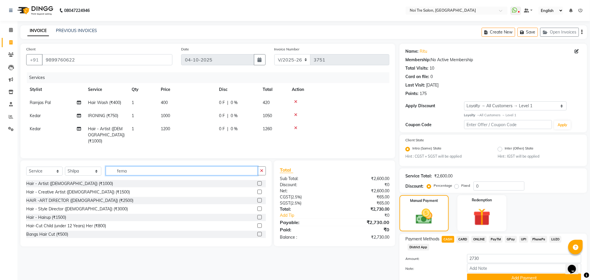
click at [123, 174] on input "fema" at bounding box center [182, 170] width 152 height 9
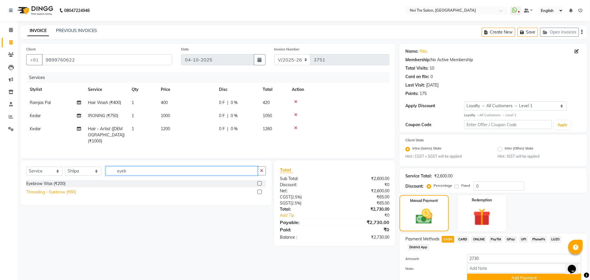
type input "eyeb"
click at [61, 192] on div "Threading - Eyebrow (₹60)" at bounding box center [51, 192] width 50 height 6
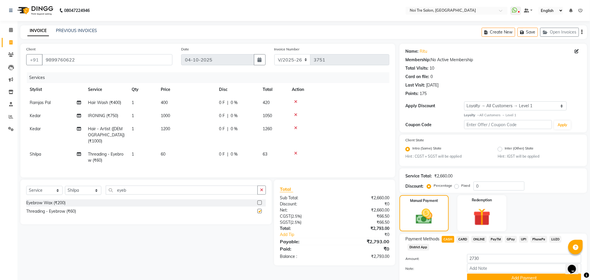
checkbox input "false"
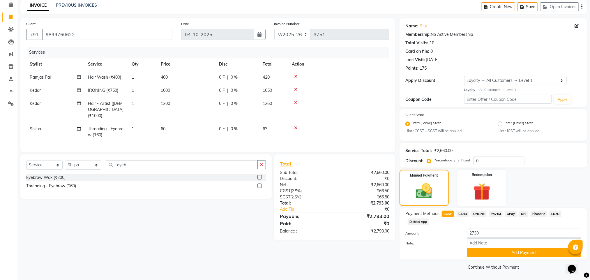
click at [462, 215] on span "CARD" at bounding box center [463, 214] width 13 height 7
click at [477, 232] on input "2793" at bounding box center [524, 233] width 114 height 9
type input "2730"
click at [496, 252] on button "Add Payment" at bounding box center [524, 252] width 114 height 9
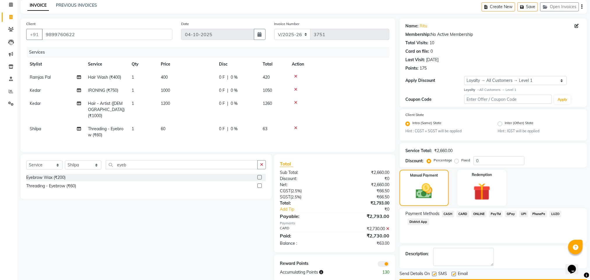
click at [476, 211] on span "ONLINE" at bounding box center [478, 214] width 15 height 7
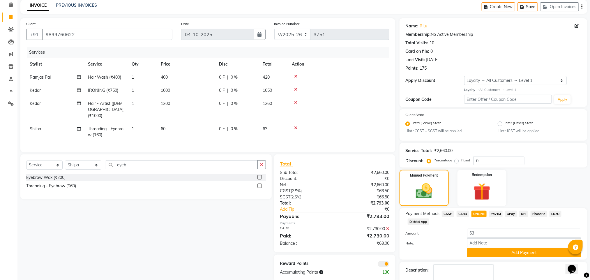
scroll to position [59, 0]
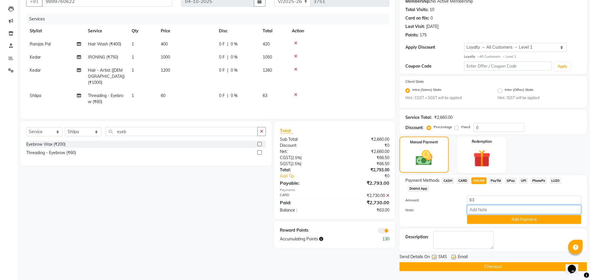
click at [512, 213] on input "Note:" at bounding box center [524, 209] width 114 height 9
click at [512, 215] on button "Add Payment" at bounding box center [524, 219] width 114 height 9
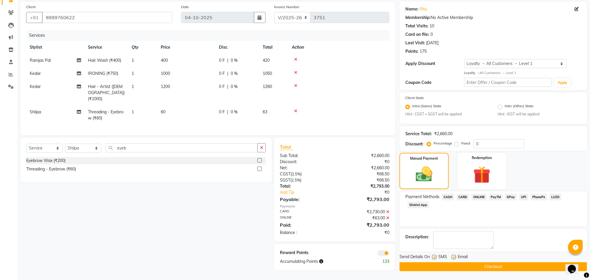
click at [511, 265] on button "Checkout" at bounding box center [493, 266] width 188 height 9
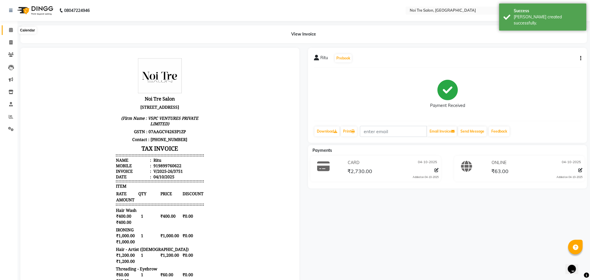
click at [12, 29] on icon at bounding box center [11, 30] width 4 height 4
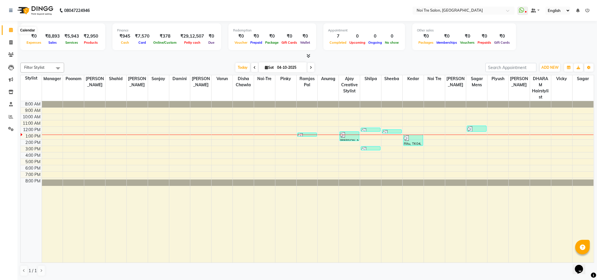
click at [11, 30] on icon at bounding box center [11, 30] width 4 height 4
click at [14, 29] on span at bounding box center [11, 30] width 10 height 7
click at [9, 43] on icon at bounding box center [10, 42] width 3 height 4
select select "service"
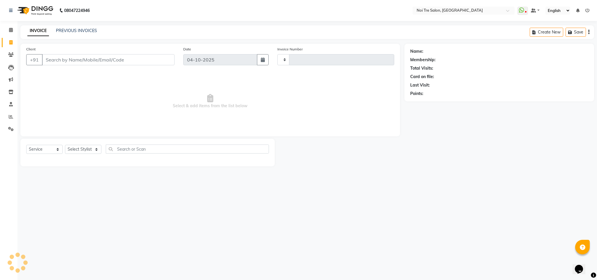
type input "3752"
select select "4307"
click at [566, 33] on button "Open Invoices" at bounding box center [566, 32] width 39 height 9
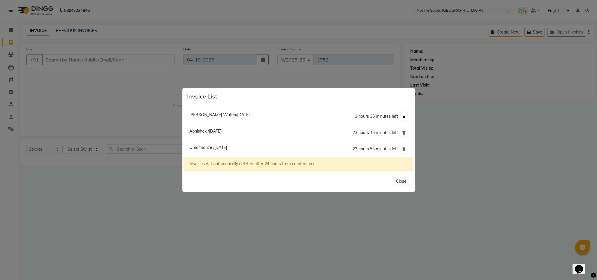
click at [403, 117] on icon at bounding box center [403, 116] width 3 height 3
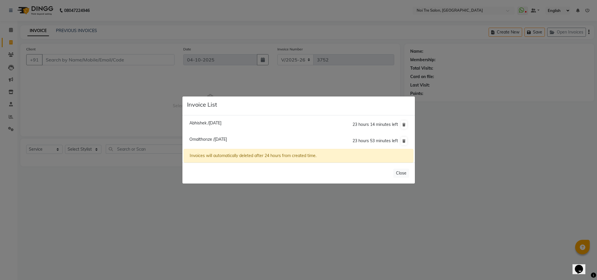
click at [223, 137] on span "Omalthonze /[DATE]" at bounding box center [208, 139] width 38 height 5
type input "9999894044"
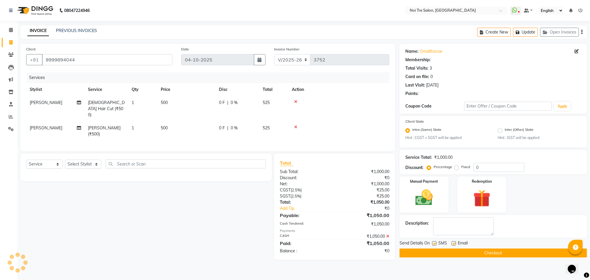
select select "1: Object"
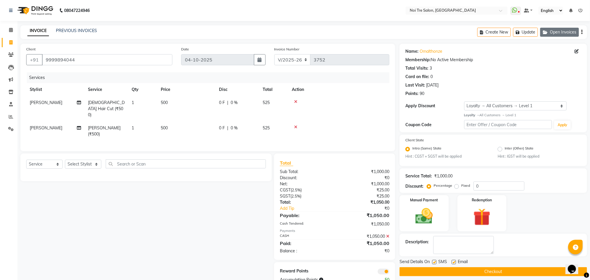
click at [554, 31] on button "Open Invoices" at bounding box center [559, 32] width 39 height 9
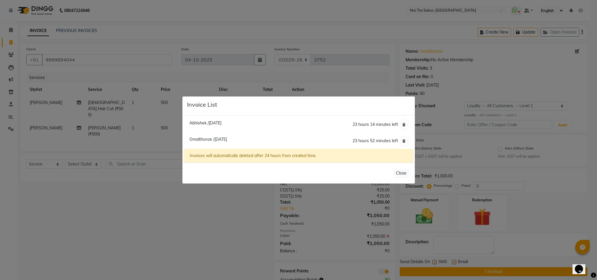
click at [221, 123] on span "Abhishek /[DATE]" at bounding box center [205, 122] width 32 height 5
type input "9811289454"
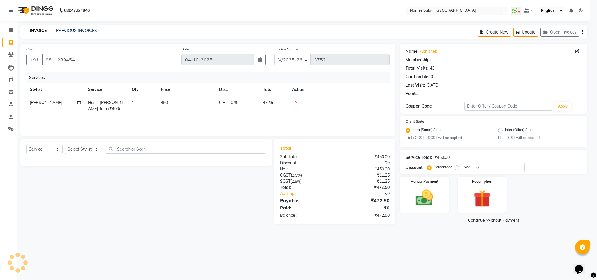
select select "1: Object"
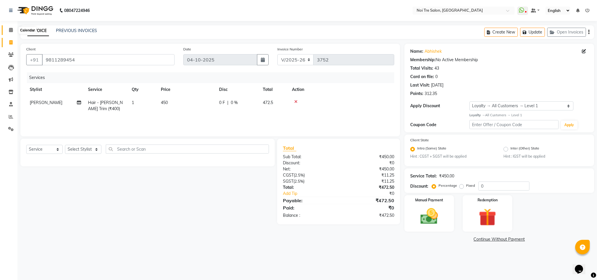
click at [10, 29] on icon at bounding box center [11, 30] width 4 height 4
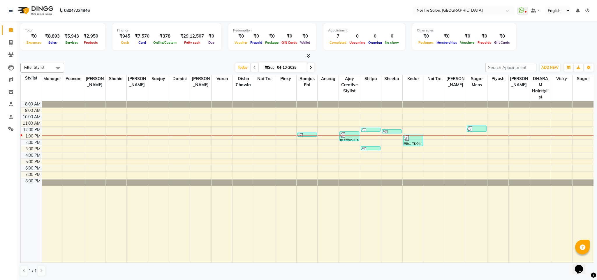
click at [108, 58] on div at bounding box center [306, 56] width 573 height 6
click at [428, 56] on div at bounding box center [306, 56] width 573 height 6
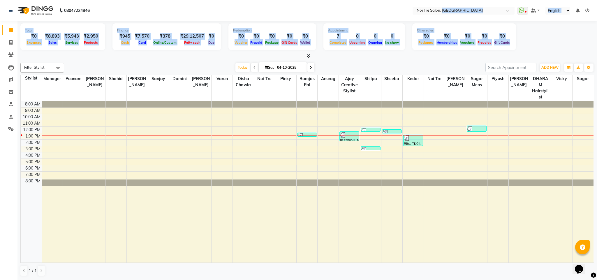
drag, startPoint x: 428, startPoint y: 56, endPoint x: 447, endPoint y: -38, distance: 96.2
click at [447, 0] on html "08047224946 Select Location × Noi Tre Salon, Dwarka WhatsApp Status ✕ Status: D…" at bounding box center [298, 140] width 597 height 280
click at [9, 43] on span at bounding box center [11, 42] width 10 height 7
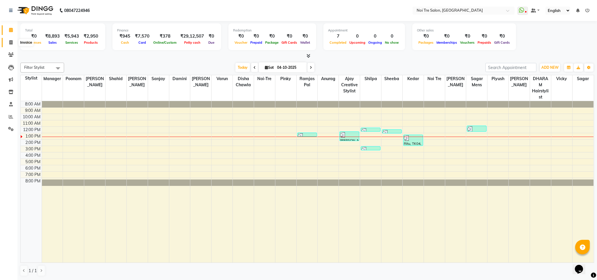
select select "4307"
select select "service"
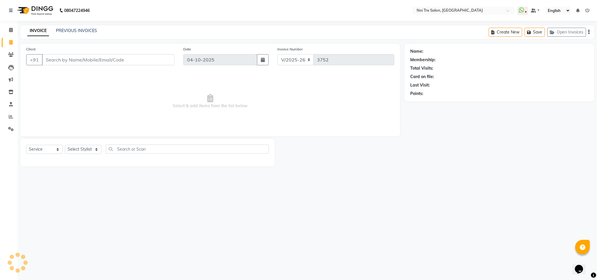
click at [79, 61] on input "Client" at bounding box center [108, 59] width 132 height 11
type input "8287167034"
click at [161, 61] on span "Add Client" at bounding box center [159, 60] width 23 height 6
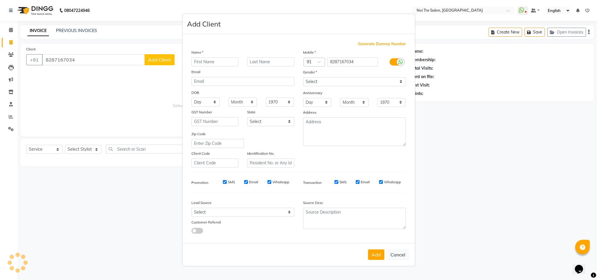
click at [206, 59] on input "text" at bounding box center [214, 61] width 47 height 9
click at [207, 61] on input "text" at bounding box center [214, 61] width 47 height 9
click at [403, 257] on button "Cancel" at bounding box center [397, 254] width 22 height 11
select select
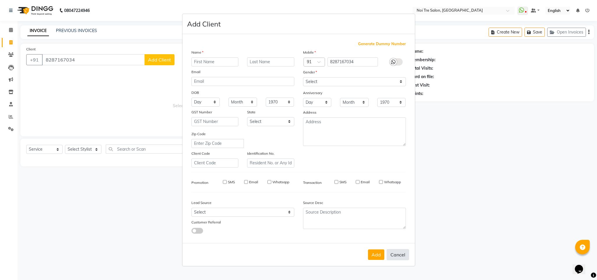
select select
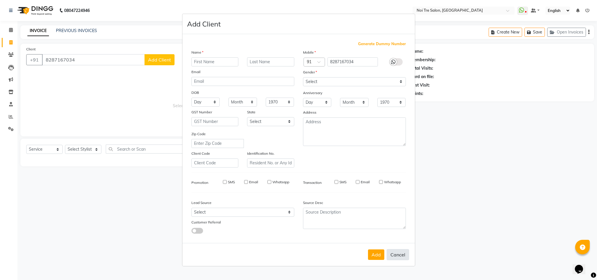
checkbox input "false"
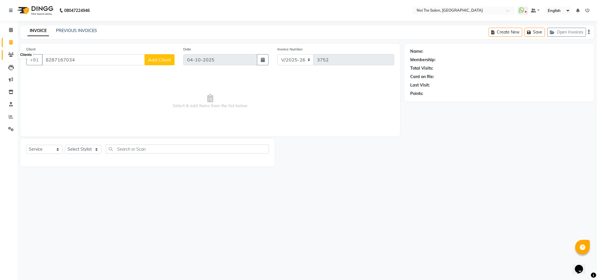
click at [9, 56] on icon at bounding box center [11, 54] width 6 height 4
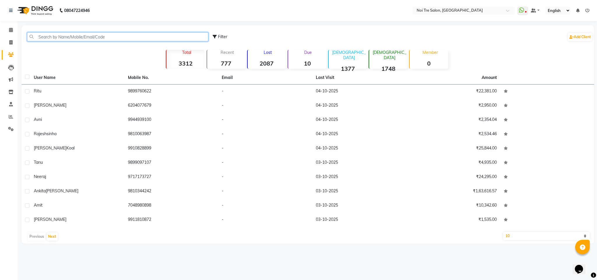
click at [86, 37] on input "text" at bounding box center [117, 36] width 181 height 9
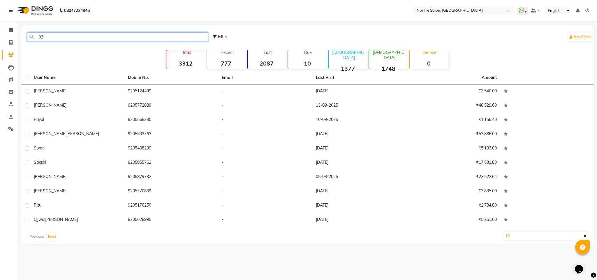
type input "9"
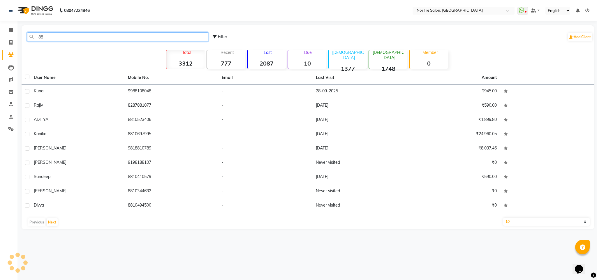
type input "8"
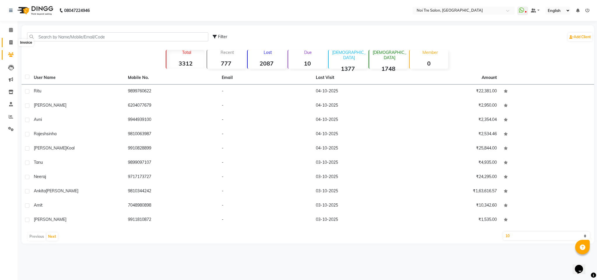
click at [9, 42] on span at bounding box center [11, 42] width 10 height 7
select select "service"
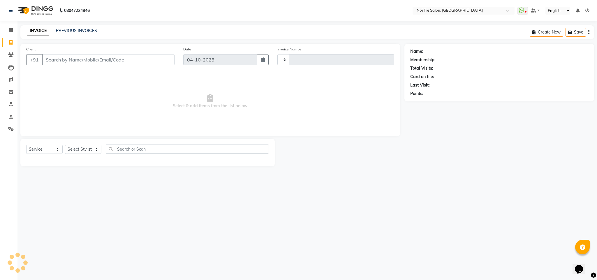
type input "3752"
select select "4307"
click at [72, 63] on input "Client" at bounding box center [108, 59] width 132 height 11
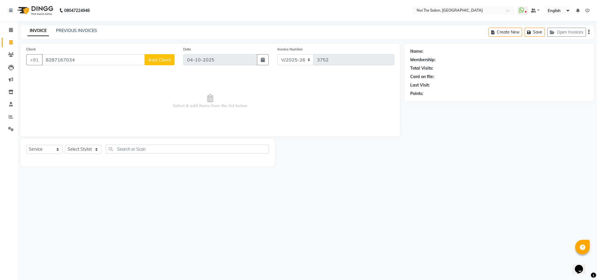
type input "8287167034"
click at [164, 60] on span "Add Client" at bounding box center [159, 60] width 23 height 6
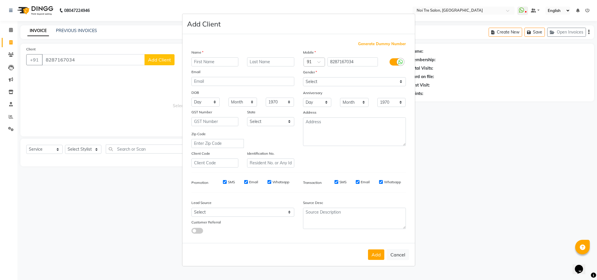
click at [201, 63] on input "text" at bounding box center [214, 61] width 47 height 9
type input "anuchand"
click at [340, 85] on select "Select [DEMOGRAPHIC_DATA] [DEMOGRAPHIC_DATA] Other Prefer Not To Say" at bounding box center [354, 81] width 103 height 9
select select "[DEMOGRAPHIC_DATA]"
click at [303, 77] on select "Select [DEMOGRAPHIC_DATA] [DEMOGRAPHIC_DATA] Other Prefer Not To Say" at bounding box center [354, 81] width 103 height 9
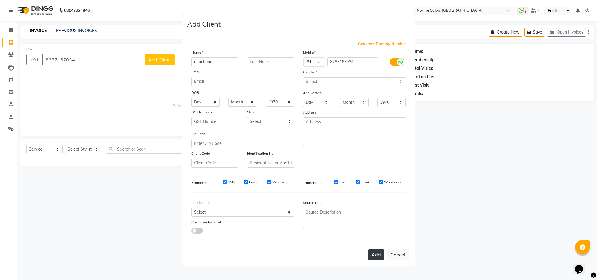
click at [375, 253] on button "Add" at bounding box center [376, 254] width 16 height 10
select select
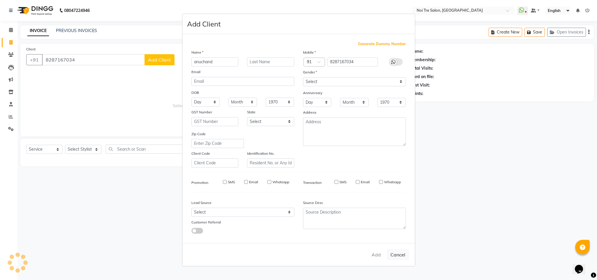
select select
checkbox input "false"
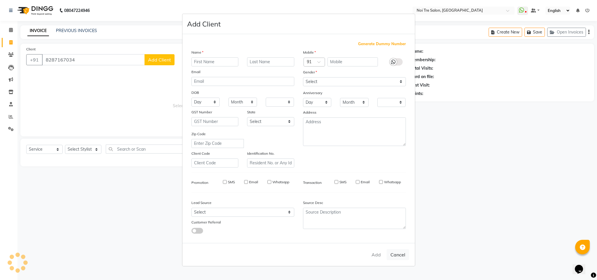
checkbox input "false"
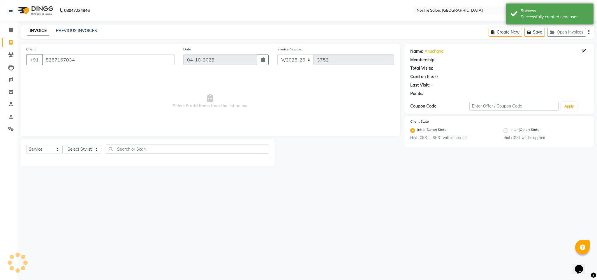
select select "1: Object"
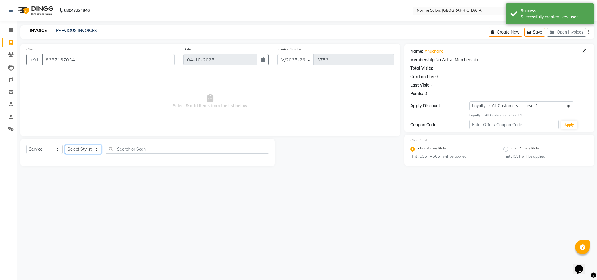
click at [93, 149] on select "Select Stylist Ajay Creative Stylist Anurag [PERSON_NAME] [PERSON_NAME] [PERSON…" at bounding box center [83, 149] width 36 height 9
select select "23276"
click at [65, 145] on select "Select Stylist Ajay Creative Stylist Anurag [PERSON_NAME] [PERSON_NAME] [PERSON…" at bounding box center [83, 149] width 36 height 9
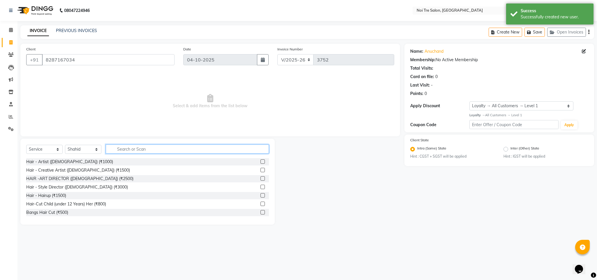
click at [139, 145] on input "text" at bounding box center [187, 148] width 163 height 9
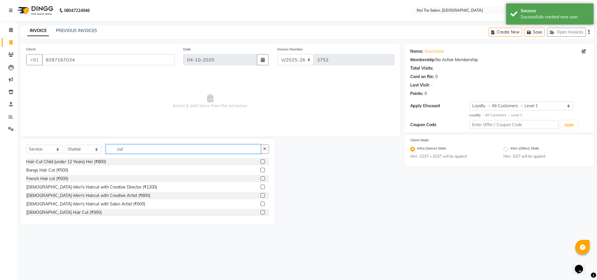
type input "cut"
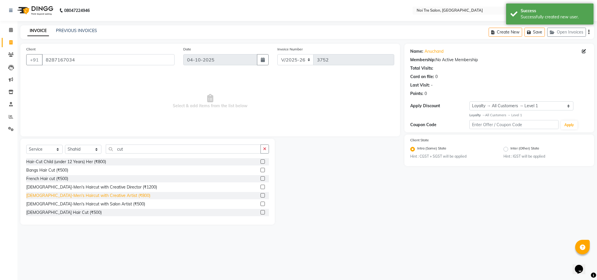
drag, startPoint x: 108, startPoint y: 192, endPoint x: 108, endPoint y: 195, distance: 3.5
click at [108, 195] on div "Hair-Cut Child (under 12 Years) Her (₹800) Bangs Hair Cut (₹500) French Hair cu…" at bounding box center [147, 187] width 243 height 58
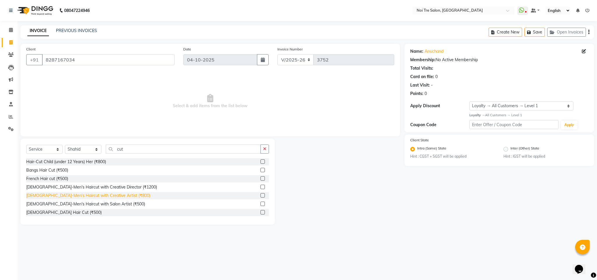
click at [108, 195] on div "[DEMOGRAPHIC_DATA]-Men's Haircut with Creative Artist (₹800)" at bounding box center [88, 195] width 124 height 6
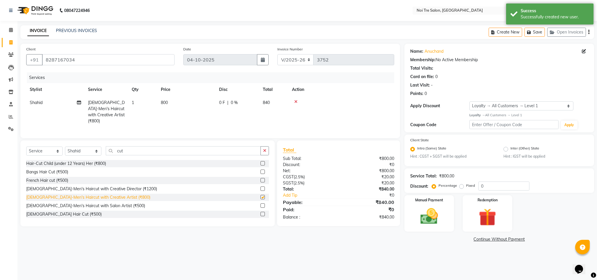
checkbox input "false"
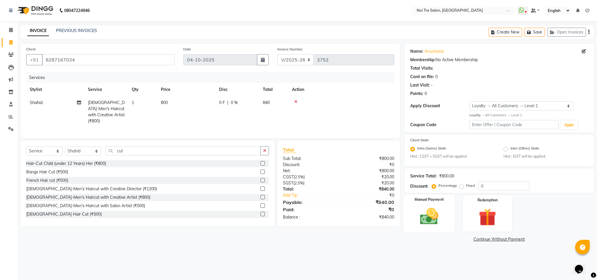
click at [429, 214] on img at bounding box center [429, 216] width 30 height 21
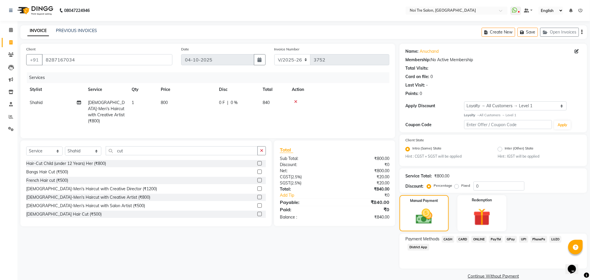
click at [479, 238] on span "ONLINE" at bounding box center [478, 239] width 15 height 7
click at [508, 276] on button "Add Payment" at bounding box center [524, 277] width 114 height 9
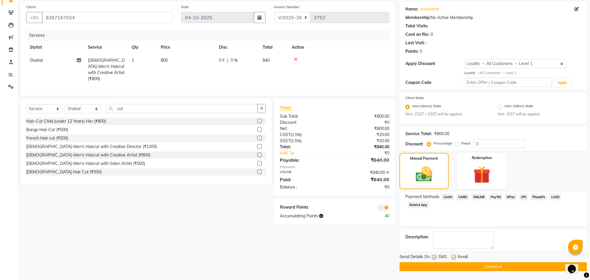
click at [472, 265] on button "Checkout" at bounding box center [493, 266] width 188 height 9
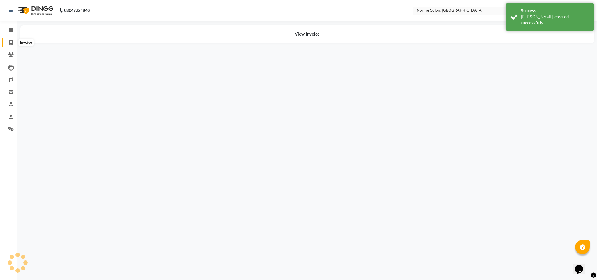
click at [10, 42] on icon at bounding box center [10, 42] width 3 height 4
select select "4307"
select select "service"
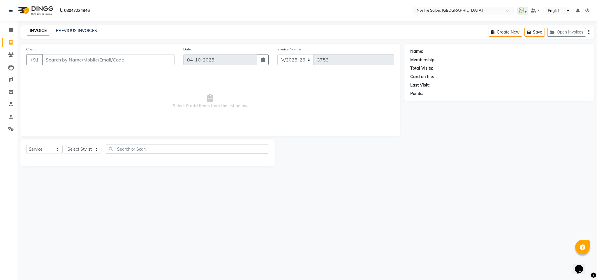
click at [68, 62] on input "Client" at bounding box center [108, 59] width 132 height 11
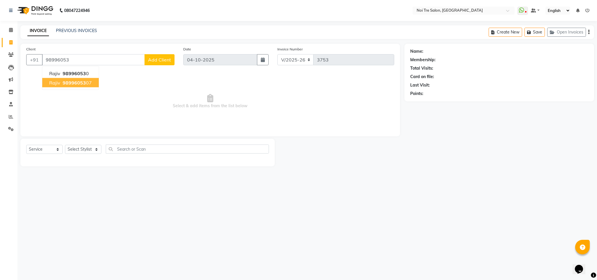
click at [80, 81] on span "98996053" at bounding box center [74, 83] width 23 height 6
type input "9899605307"
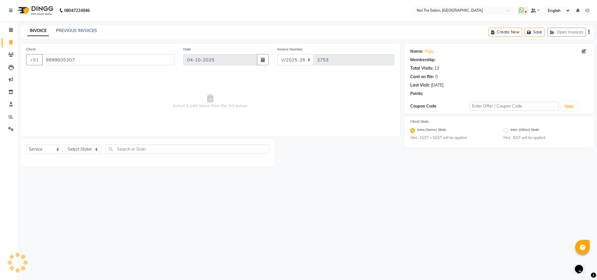
select select "1: Object"
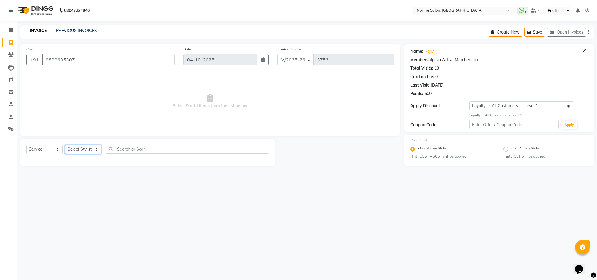
click at [78, 148] on select "Select Stylist Ajay Creative Stylist Anurag [PERSON_NAME] [PERSON_NAME] [PERSON…" at bounding box center [83, 149] width 36 height 9
select select "23276"
click at [78, 148] on select "Select Stylist Ajay Creative Stylist Anurag [PERSON_NAME] [PERSON_NAME] [PERSON…" at bounding box center [83, 149] width 36 height 9
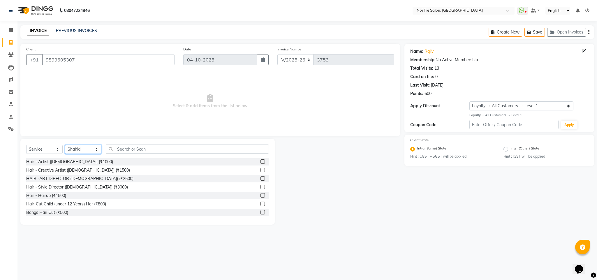
click at [78, 148] on select "Select Stylist Ajay Creative Stylist Anurag [PERSON_NAME] [PERSON_NAME] [PERSON…" at bounding box center [83, 149] width 36 height 9
click at [151, 156] on div "Select Service Product Membership Package Voucher Prepaid Gift Card Select Styl…" at bounding box center [147, 151] width 243 height 14
click at [152, 148] on input "text" at bounding box center [187, 148] width 163 height 9
click at [123, 150] on input "text" at bounding box center [187, 148] width 163 height 9
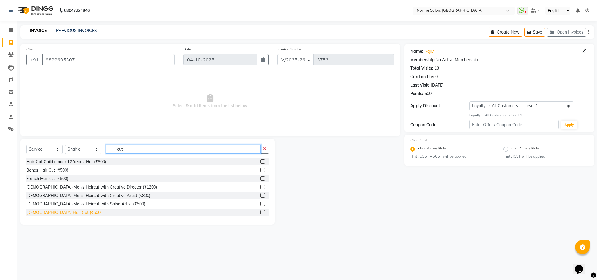
type input "cut"
click at [54, 211] on div "[DEMOGRAPHIC_DATA] Hair Cut (₹500)" at bounding box center [63, 212] width 75 height 6
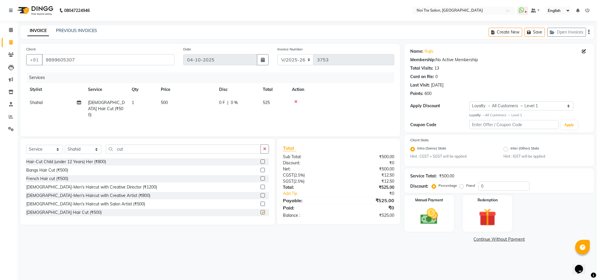
checkbox input "false"
click at [121, 151] on input "cut" at bounding box center [183, 148] width 155 height 9
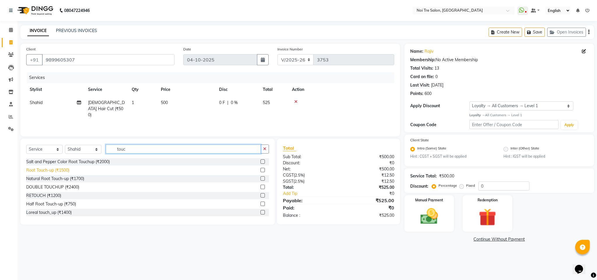
type input "touc"
click at [64, 169] on div "Root Touch-up (₹1500)" at bounding box center [47, 170] width 43 height 6
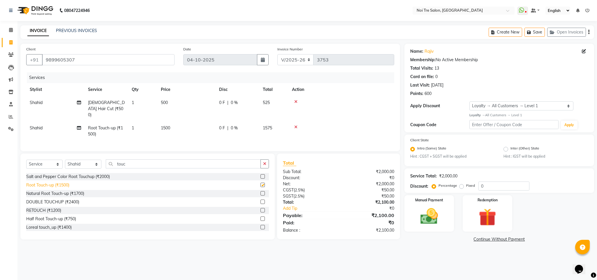
checkbox input "false"
click at [420, 218] on img at bounding box center [429, 216] width 30 height 21
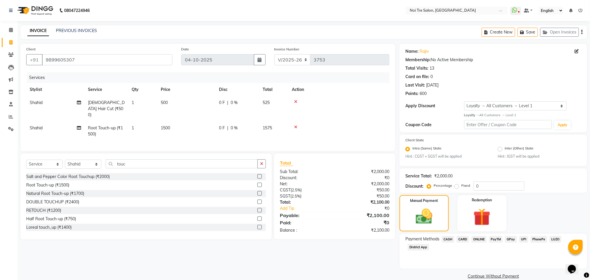
click at [447, 240] on span "CASH" at bounding box center [448, 239] width 13 height 7
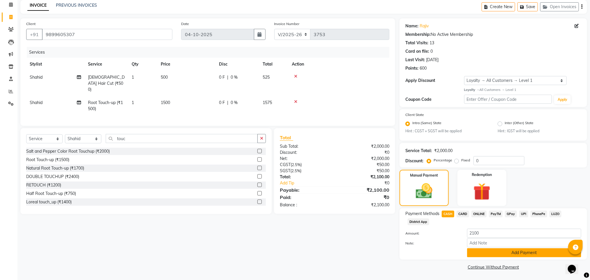
click at [489, 248] on button "Add Payment" at bounding box center [524, 252] width 114 height 9
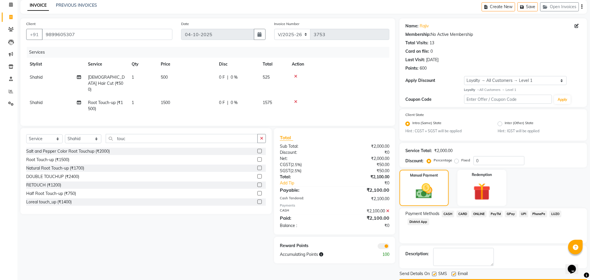
scroll to position [42, 0]
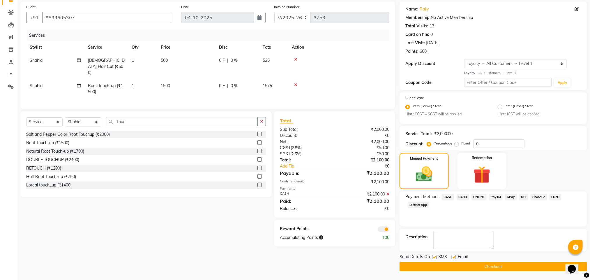
click at [459, 267] on button "Checkout" at bounding box center [493, 266] width 188 height 9
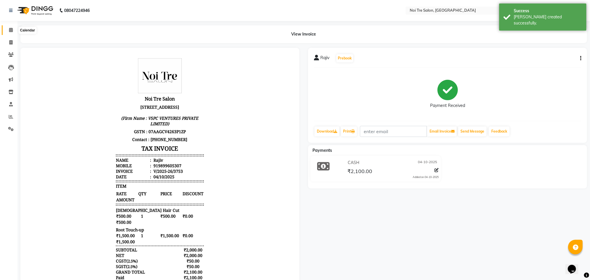
click at [10, 32] on icon at bounding box center [11, 30] width 4 height 4
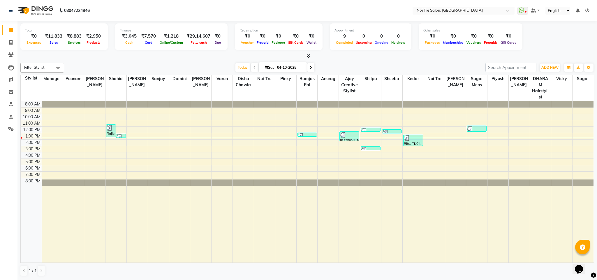
click at [117, 60] on div "Filter Stylist Select All Ajay Creative Stylist Anurag [PERSON_NAME] [PERSON_NA…" at bounding box center [306, 169] width 573 height 218
click at [12, 42] on icon at bounding box center [10, 42] width 3 height 4
select select "service"
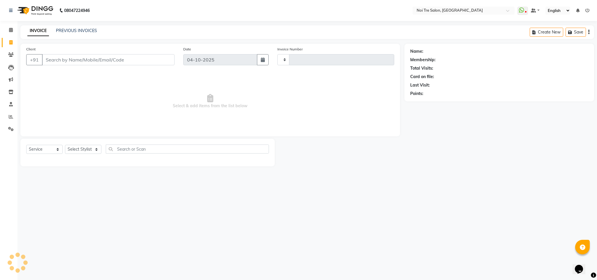
type input "3754"
select select "4307"
click at [95, 60] on input "Client" at bounding box center [108, 59] width 132 height 11
click at [68, 61] on input "Client" at bounding box center [108, 59] width 132 height 11
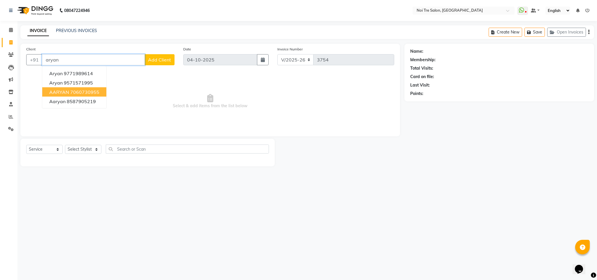
click at [76, 89] on ngb-highlight "7060730955" at bounding box center [84, 92] width 29 height 6
type input "7060730955"
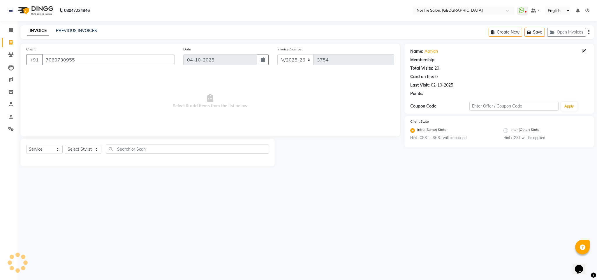
select select "1: Object"
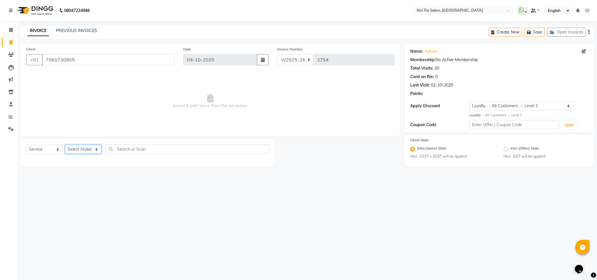
click at [87, 149] on select "Select Stylist Ajay Creative Stylist Anurag [PERSON_NAME] [PERSON_NAME] [PERSON…" at bounding box center [83, 149] width 36 height 9
select select "24672"
click at [65, 145] on select "Select Stylist Ajay Creative Stylist Anurag [PERSON_NAME] [PERSON_NAME] [PERSON…" at bounding box center [83, 149] width 36 height 9
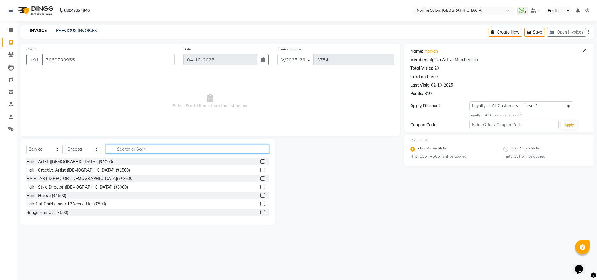
click at [127, 150] on input "text" at bounding box center [187, 148] width 163 height 9
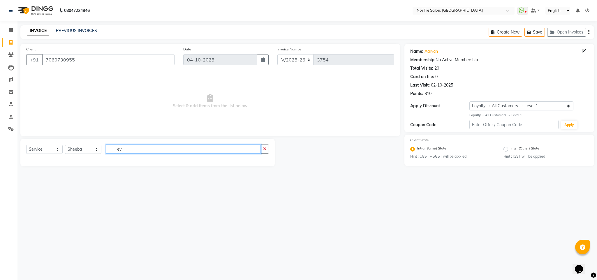
type input "e"
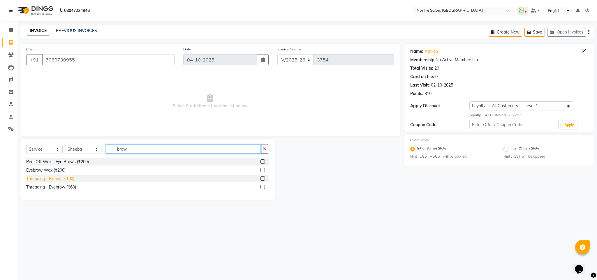
type input "brow"
click at [68, 177] on div "Threading - Brows (₹100)" at bounding box center [50, 179] width 48 height 6
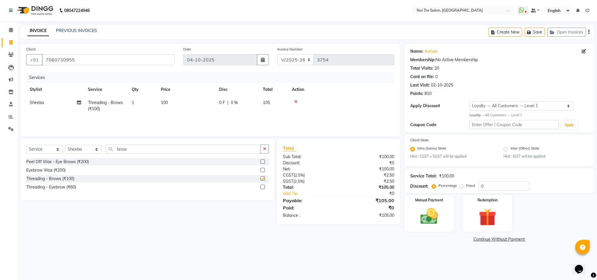
checkbox input "false"
click at [426, 217] on img at bounding box center [429, 216] width 30 height 21
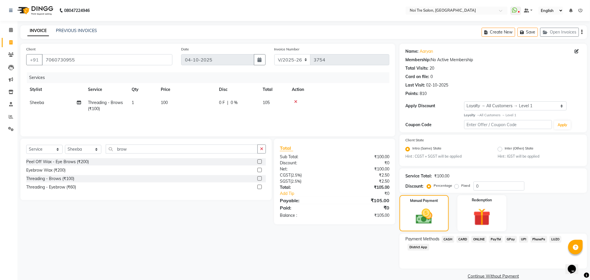
click at [478, 239] on span "ONLINE" at bounding box center [478, 239] width 15 height 7
click at [500, 278] on button "Add Payment" at bounding box center [524, 277] width 114 height 9
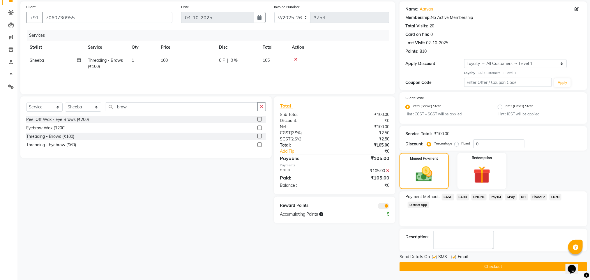
click at [457, 268] on button "Checkout" at bounding box center [493, 266] width 188 height 9
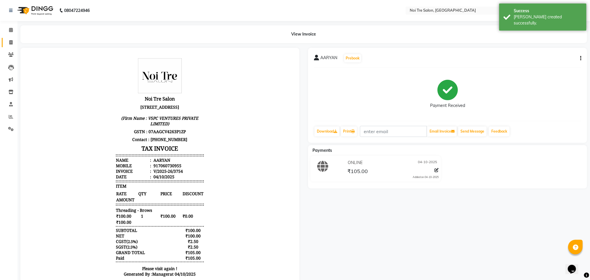
click at [13, 46] on link "Invoice" at bounding box center [9, 43] width 14 height 10
select select "service"
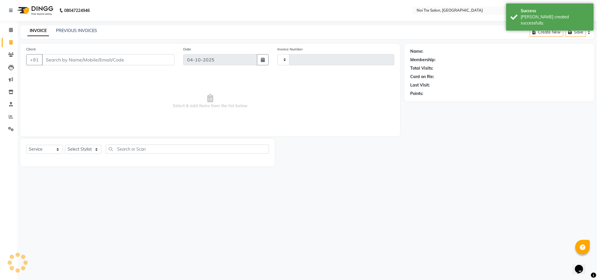
type input "3755"
select select "4307"
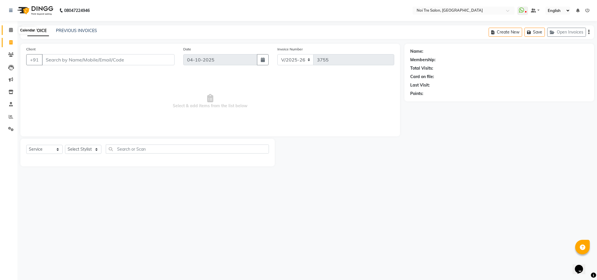
click at [11, 30] on icon at bounding box center [11, 30] width 4 height 4
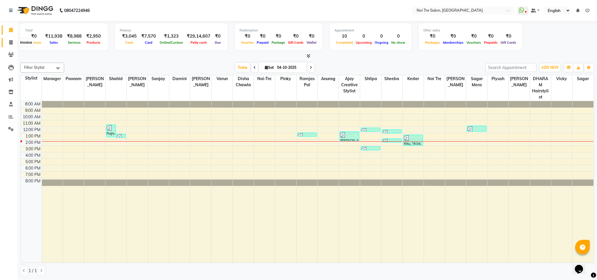
click at [8, 44] on span at bounding box center [11, 42] width 10 height 7
select select "4307"
select select "service"
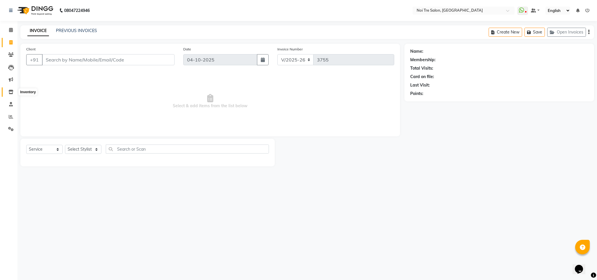
click at [9, 90] on icon at bounding box center [10, 92] width 5 height 4
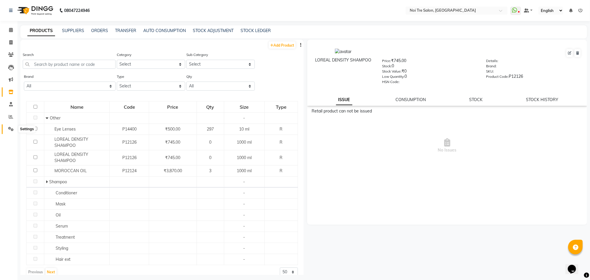
click at [11, 128] on icon at bounding box center [11, 129] width 6 height 4
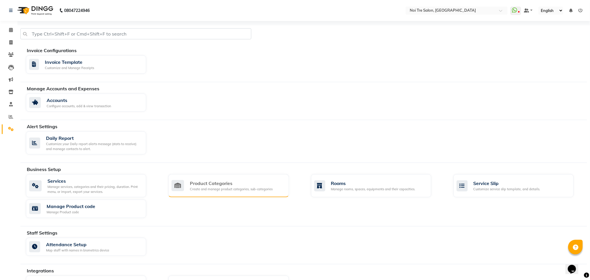
click at [214, 184] on div "Product Categories" at bounding box center [231, 183] width 83 height 7
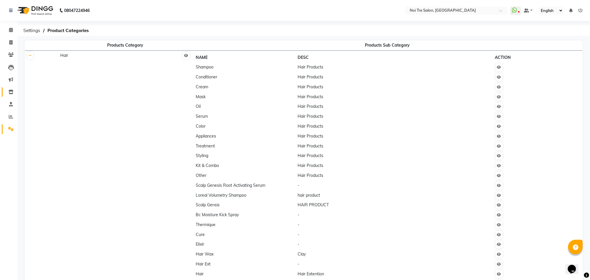
click at [12, 88] on link "Inventory" at bounding box center [9, 92] width 14 height 10
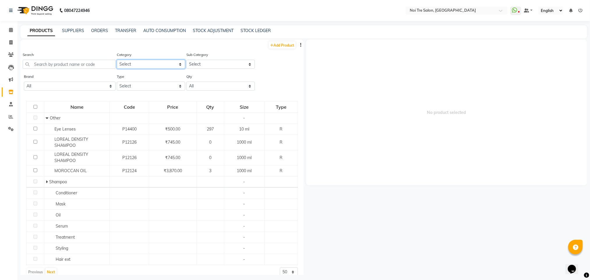
click at [173, 61] on select "Select Hair Skin Makeup Appliances Beard Waxing Disposable Threading Hands and …" at bounding box center [151, 64] width 68 height 9
click at [91, 75] on div "Brand All Alfaparf Cadiveu Essentials Casmara Casmsra Gk Kerastase L'oreal Noi …" at bounding box center [70, 81] width 92 height 17
click at [233, 63] on select "Select" at bounding box center [220, 64] width 68 height 9
click at [175, 84] on select "Select Both Retail Consumable" at bounding box center [151, 86] width 68 height 9
click at [117, 82] on select "Select Both Retail Consumable" at bounding box center [151, 86] width 68 height 9
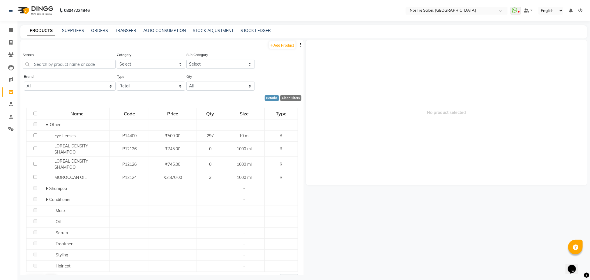
click at [34, 113] on input "checkbox" at bounding box center [35, 114] width 4 height 4
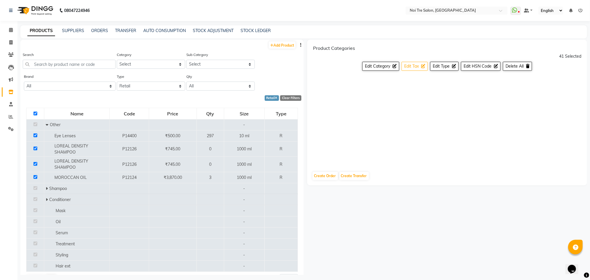
click at [414, 63] on button "Edit Tax" at bounding box center [415, 66] width 26 height 9
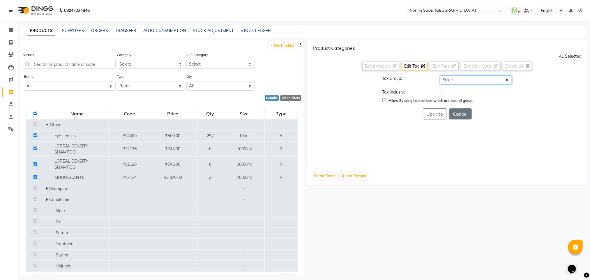
click at [487, 79] on select "Select GST 5% GST" at bounding box center [476, 79] width 72 height 9
click at [463, 144] on div "Product Categories 41 Selected Edit Category Edit Tax Edit Type Edit HSN Code D…" at bounding box center [447, 103] width 280 height 127
click at [214, 88] on select "All Low Out Of Stock" at bounding box center [220, 86] width 68 height 9
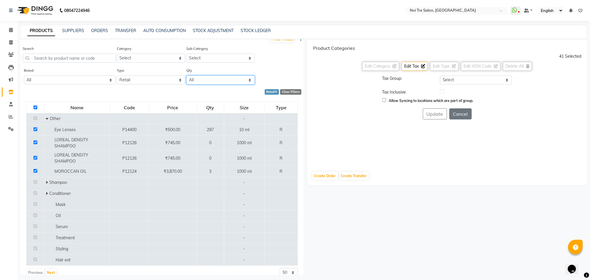
scroll to position [16, 0]
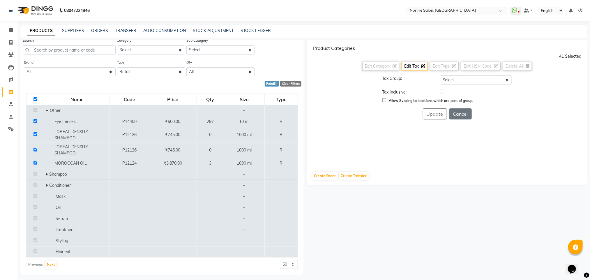
click at [33, 97] on input "checkbox" at bounding box center [35, 99] width 4 height 4
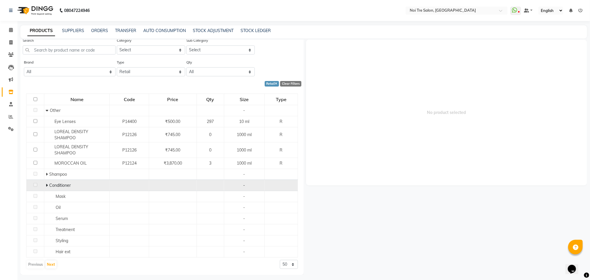
click at [50, 183] on span "Conditioner" at bounding box center [60, 185] width 22 height 5
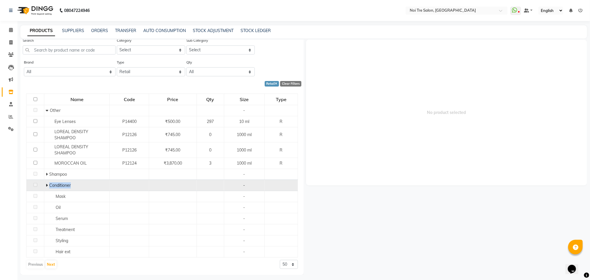
click at [50, 183] on span "Conditioner" at bounding box center [60, 185] width 22 height 5
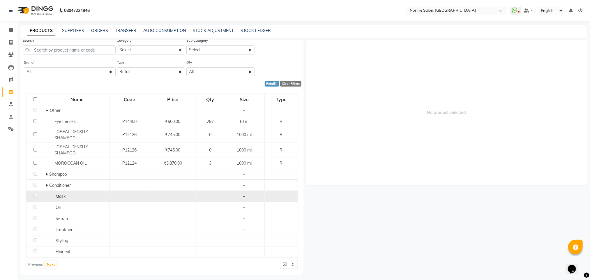
click at [56, 196] on span "Mask" at bounding box center [61, 196] width 10 height 5
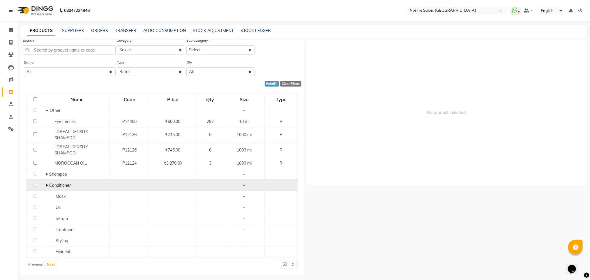
click at [47, 183] on icon at bounding box center [47, 185] width 2 height 4
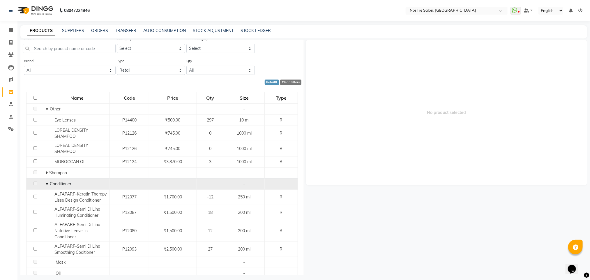
click at [47, 183] on icon at bounding box center [47, 184] width 3 height 4
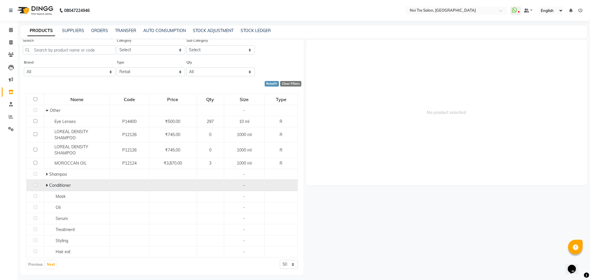
click at [47, 183] on icon at bounding box center [47, 185] width 2 height 4
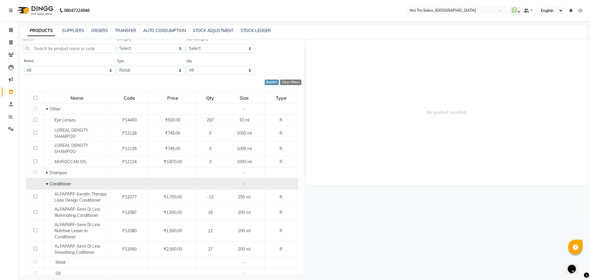
click at [47, 183] on icon at bounding box center [47, 184] width 3 height 4
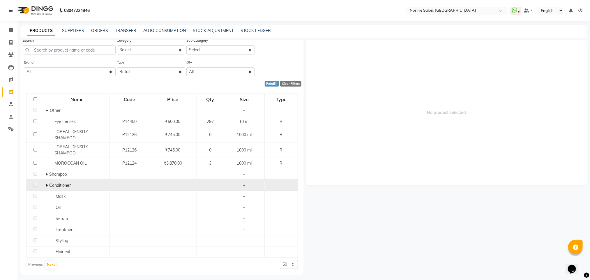
click at [287, 82] on div "Clear Filters" at bounding box center [290, 84] width 21 height 6
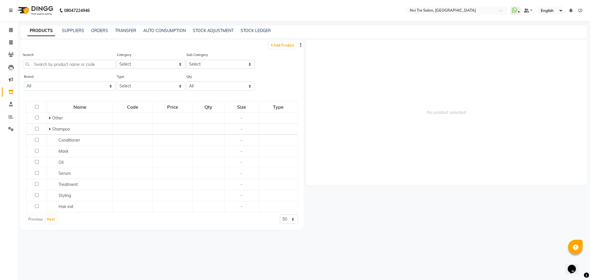
scroll to position [0, 0]
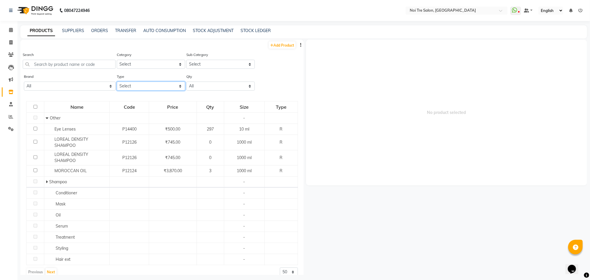
click at [153, 89] on select "Select Both Retail Consumable" at bounding box center [151, 86] width 68 height 9
click at [117, 82] on select "Select Both Retail Consumable" at bounding box center [151, 86] width 68 height 9
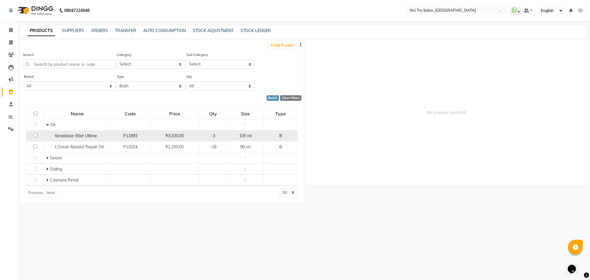
click at [38, 134] on td at bounding box center [35, 135] width 18 height 11
click at [34, 135] on input "checkbox" at bounding box center [35, 135] width 4 height 4
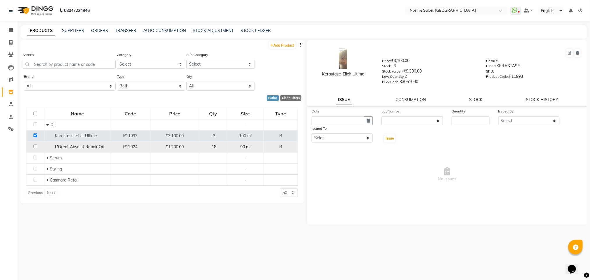
click at [34, 146] on input "checkbox" at bounding box center [35, 146] width 4 height 4
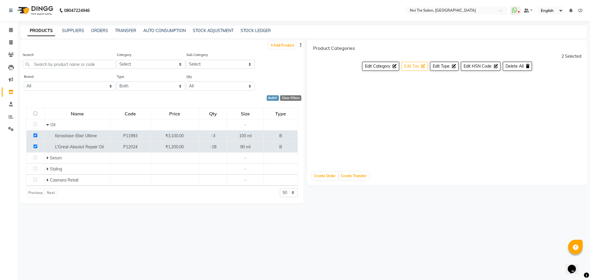
click at [417, 64] on span "Edit Tax" at bounding box center [411, 65] width 15 height 5
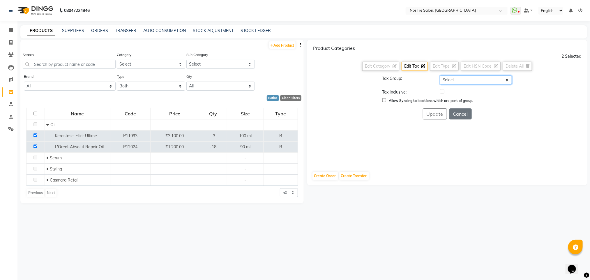
click at [463, 79] on select "Select GST 5% GST" at bounding box center [476, 79] width 72 height 9
click at [440, 75] on select "Select GST 5% GST" at bounding box center [476, 79] width 72 height 9
click at [431, 113] on button "Update" at bounding box center [435, 113] width 24 height 11
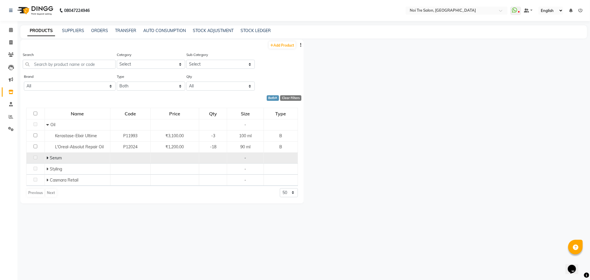
click at [47, 158] on icon at bounding box center [47, 158] width 2 height 4
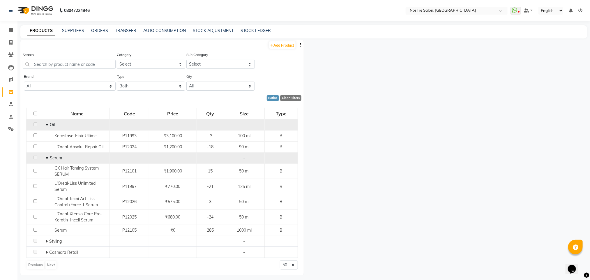
click at [47, 124] on icon at bounding box center [47, 125] width 3 height 4
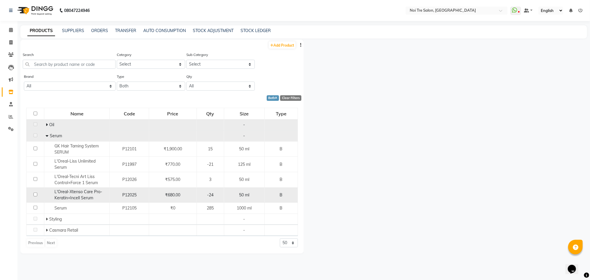
click at [35, 195] on input "checkbox" at bounding box center [35, 194] width 4 height 4
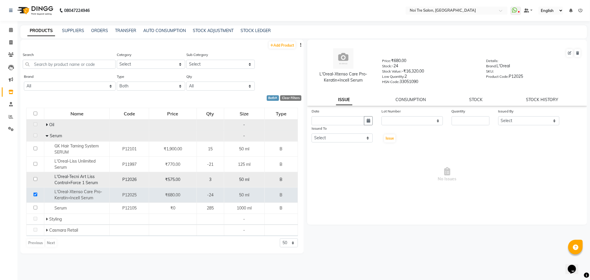
click at [33, 178] on input "checkbox" at bounding box center [35, 179] width 4 height 4
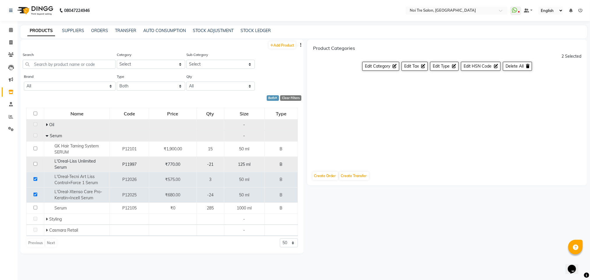
click at [35, 163] on input "checkbox" at bounding box center [35, 164] width 4 height 4
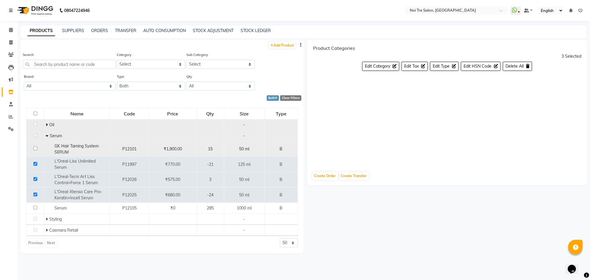
click at [35, 147] on input "checkbox" at bounding box center [35, 148] width 4 height 4
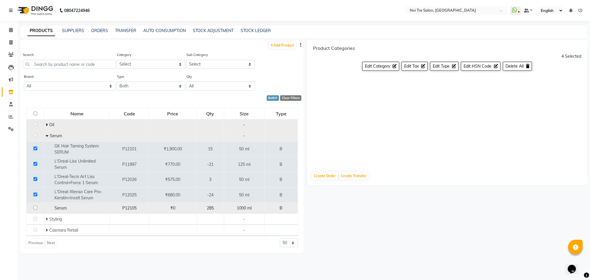
click at [35, 208] on input "checkbox" at bounding box center [35, 208] width 4 height 4
click at [410, 68] on span "Edit Tax" at bounding box center [411, 65] width 15 height 5
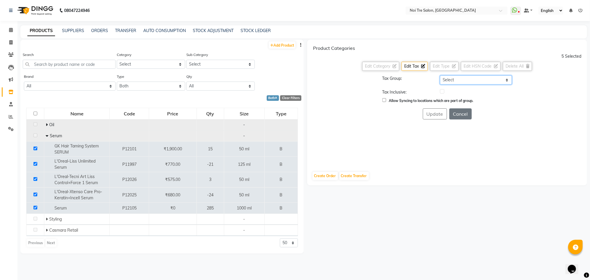
click at [452, 79] on select "Select GST 5% GST" at bounding box center [476, 79] width 72 height 9
click at [440, 75] on select "Select GST 5% GST" at bounding box center [476, 79] width 72 height 9
click at [442, 93] on label at bounding box center [442, 91] width 4 height 4
click at [442, 93] on input "checkbox" at bounding box center [442, 92] width 4 height 4
click at [433, 111] on button "Update" at bounding box center [435, 113] width 24 height 11
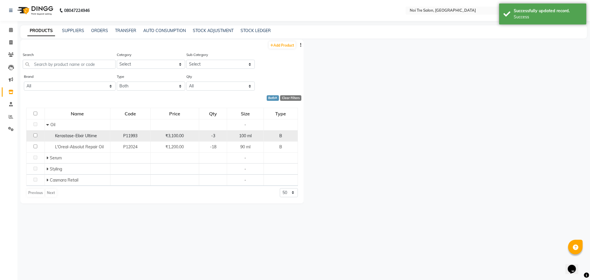
click at [34, 135] on input "checkbox" at bounding box center [35, 135] width 4 height 4
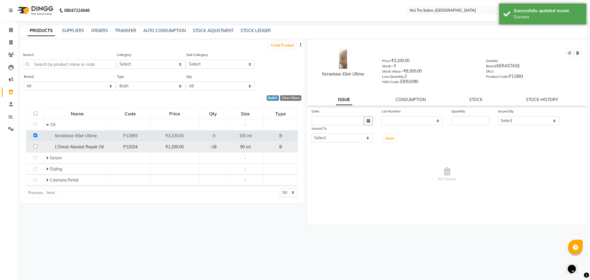
click at [35, 147] on input "checkbox" at bounding box center [35, 146] width 4 height 4
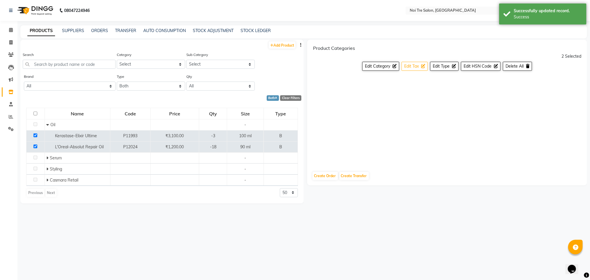
click at [414, 64] on span "Edit Tax" at bounding box center [411, 65] width 15 height 5
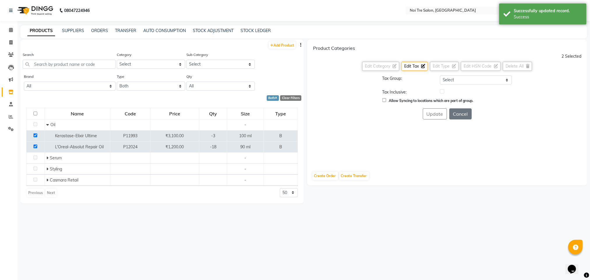
click at [442, 93] on label at bounding box center [442, 91] width 4 height 4
click at [442, 93] on input "checkbox" at bounding box center [442, 92] width 4 height 4
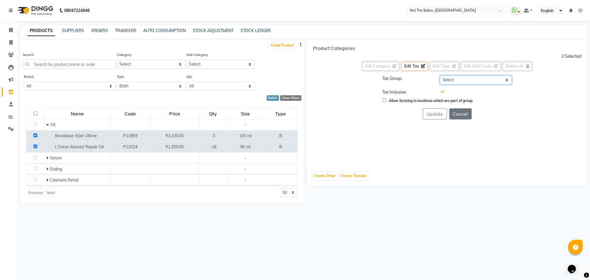
click at [462, 78] on select "Select GST 5% GST" at bounding box center [476, 79] width 72 height 9
click at [440, 75] on select "Select GST 5% GST" at bounding box center [476, 79] width 72 height 9
click at [433, 110] on button "Update" at bounding box center [435, 113] width 24 height 11
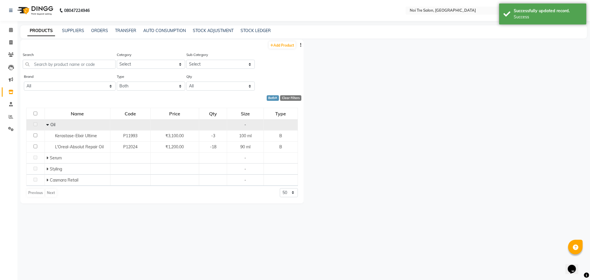
click at [45, 124] on td "Oil" at bounding box center [78, 124] width 66 height 11
click at [47, 124] on icon at bounding box center [47, 125] width 3 height 4
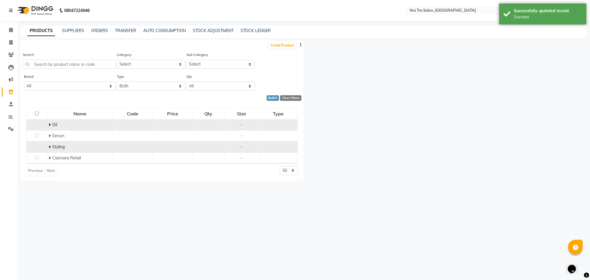
click at [50, 148] on icon at bounding box center [50, 147] width 2 height 4
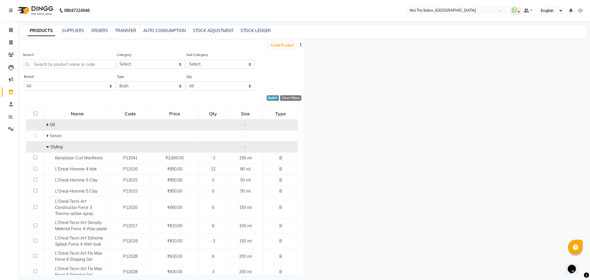
click at [33, 148] on td at bounding box center [35, 146] width 18 height 11
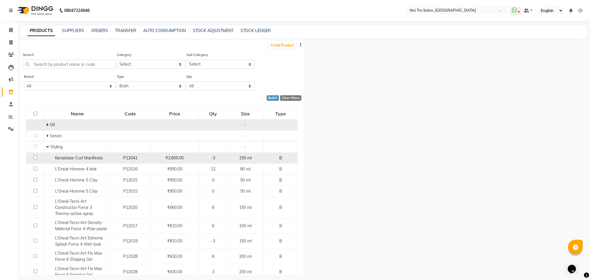
click at [34, 159] on input "checkbox" at bounding box center [35, 157] width 4 height 4
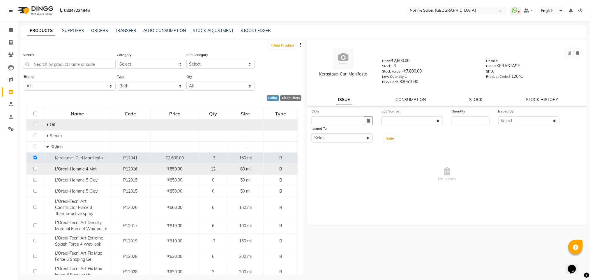
click at [37, 168] on input "checkbox" at bounding box center [35, 169] width 4 height 4
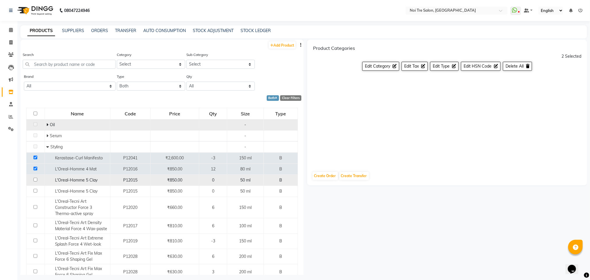
click at [33, 179] on input "checkbox" at bounding box center [35, 180] width 4 height 4
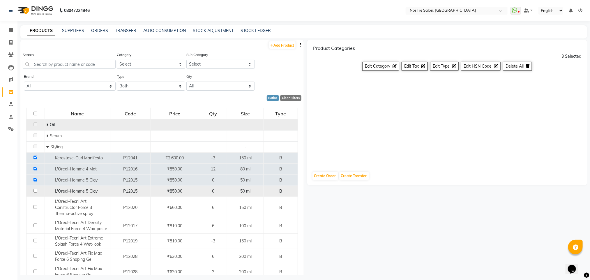
click at [34, 191] on input "checkbox" at bounding box center [35, 191] width 4 height 4
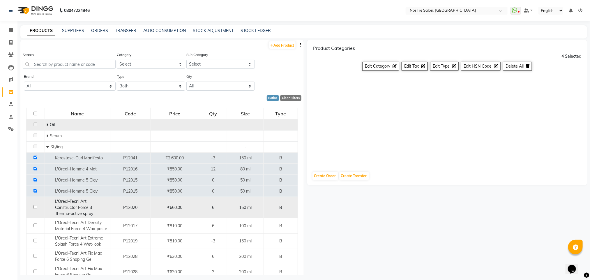
click at [35, 207] on input "checkbox" at bounding box center [35, 207] width 4 height 4
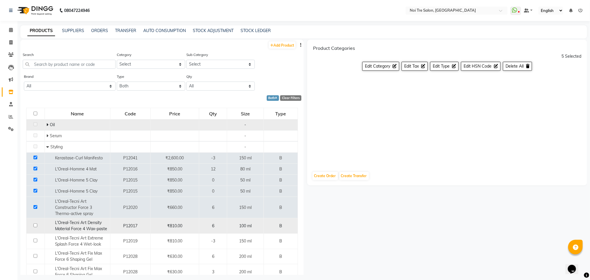
click at [35, 228] on td at bounding box center [35, 225] width 18 height 15
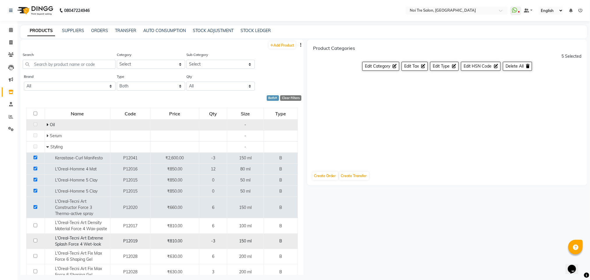
click at [35, 241] on input "checkbox" at bounding box center [35, 240] width 4 height 4
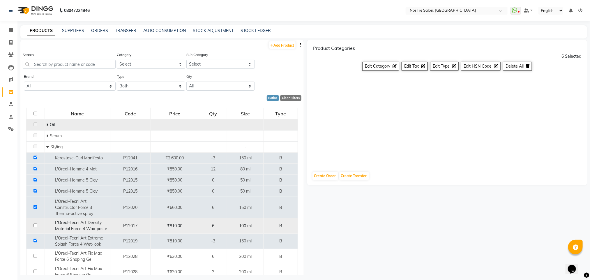
click at [37, 227] on input "checkbox" at bounding box center [35, 225] width 4 height 4
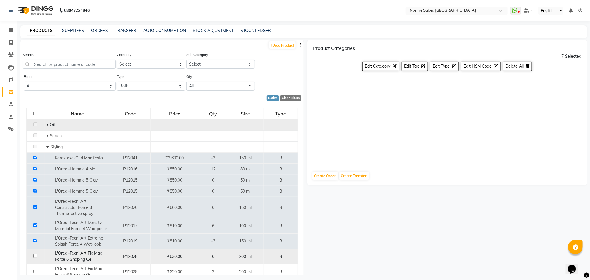
click at [34, 257] on input "checkbox" at bounding box center [35, 256] width 4 height 4
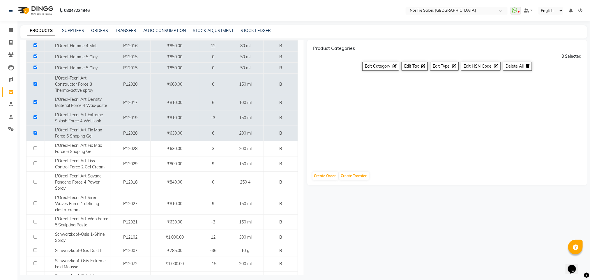
scroll to position [128, 0]
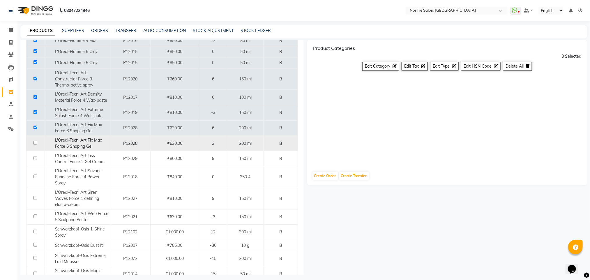
click at [35, 145] on input "checkbox" at bounding box center [35, 143] width 4 height 4
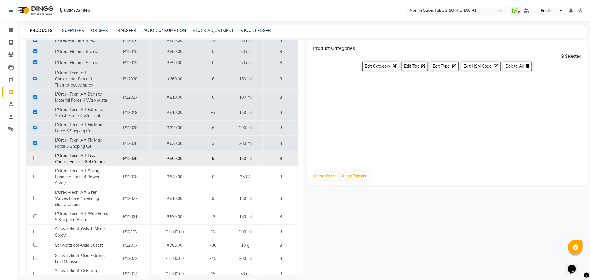
click at [35, 160] on input "checkbox" at bounding box center [35, 158] width 4 height 4
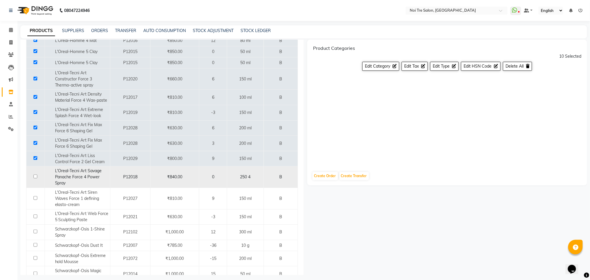
click at [34, 178] on input "checkbox" at bounding box center [35, 176] width 4 height 4
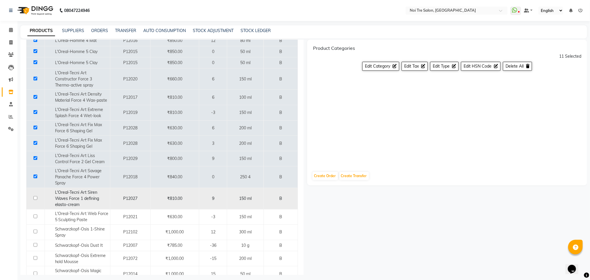
click at [35, 199] on input "checkbox" at bounding box center [35, 198] width 4 height 4
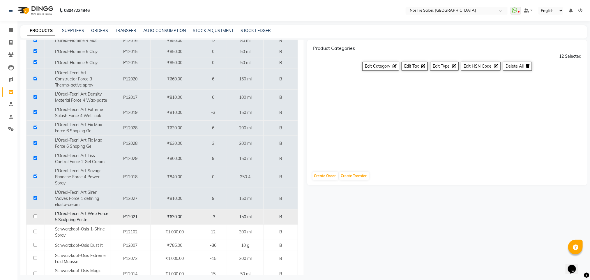
click at [35, 218] on input "checkbox" at bounding box center [35, 216] width 4 height 4
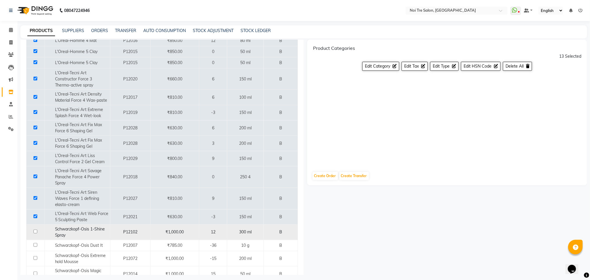
click at [34, 233] on input "checkbox" at bounding box center [35, 231] width 4 height 4
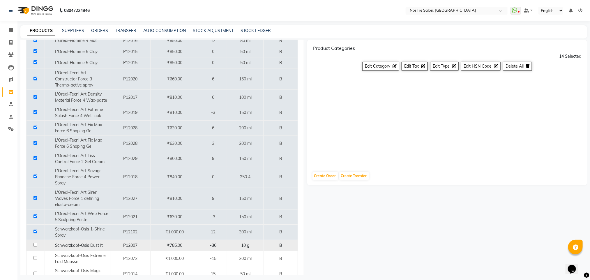
click at [35, 249] on td at bounding box center [35, 245] width 18 height 11
click at [35, 245] on input "checkbox" at bounding box center [35, 245] width 4 height 4
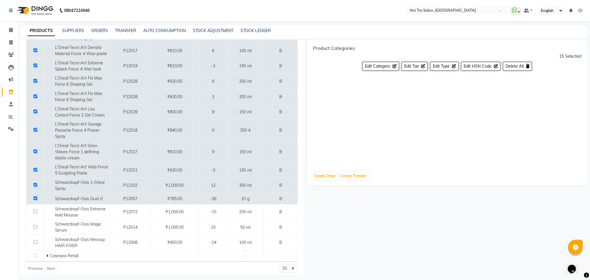
scroll to position [181, 0]
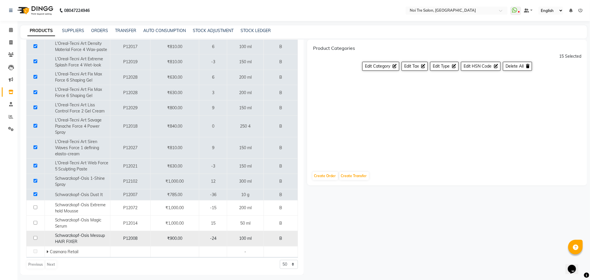
click at [35, 238] on input "checkbox" at bounding box center [35, 238] width 4 height 4
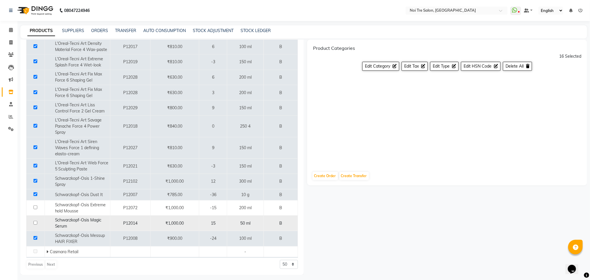
click at [35, 223] on input "checkbox" at bounding box center [35, 223] width 4 height 4
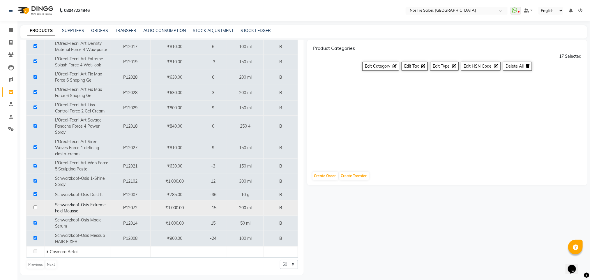
click at [37, 207] on input "checkbox" at bounding box center [35, 207] width 4 height 4
click at [410, 68] on span "Edit Tax" at bounding box center [411, 65] width 15 height 5
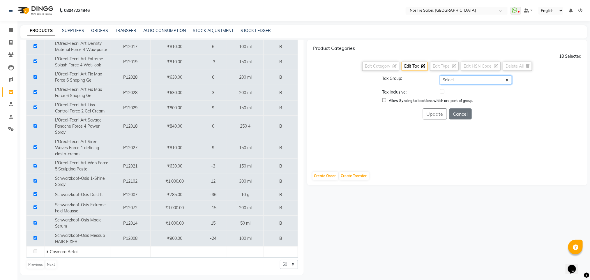
click at [453, 76] on select "Select GST 5% GST" at bounding box center [476, 79] width 72 height 9
click at [440, 75] on select "Select GST 5% GST" at bounding box center [476, 79] width 72 height 9
click at [441, 93] on label at bounding box center [442, 91] width 4 height 4
click at [441, 93] on input "checkbox" at bounding box center [442, 92] width 4 height 4
click at [439, 114] on button "Update" at bounding box center [435, 113] width 24 height 11
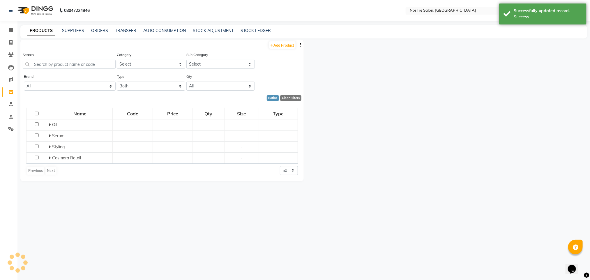
scroll to position [0, 0]
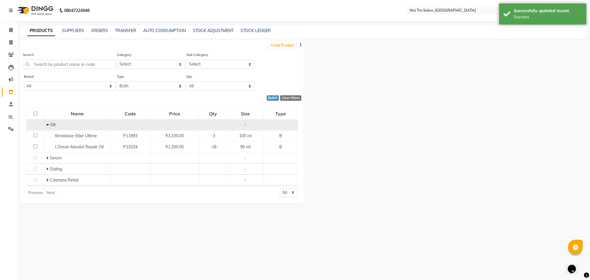
click at [48, 124] on icon at bounding box center [47, 125] width 3 height 4
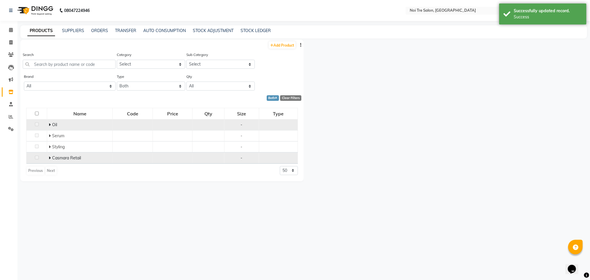
click at [50, 156] on icon at bounding box center [50, 158] width 2 height 4
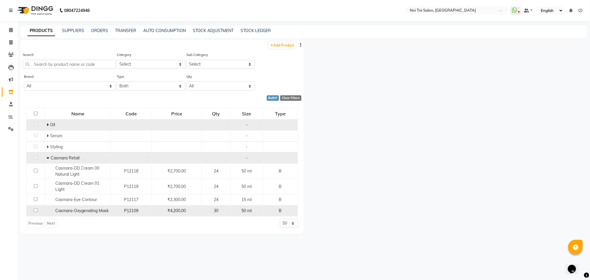
click at [36, 212] on input "checkbox" at bounding box center [36, 210] width 4 height 4
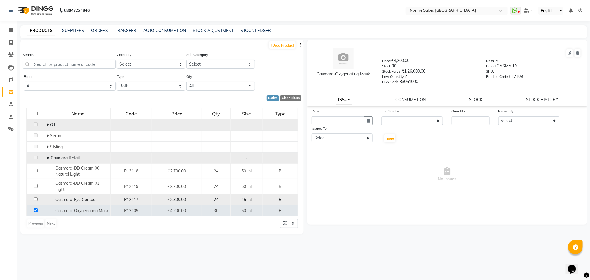
click at [35, 199] on input "checkbox" at bounding box center [36, 199] width 4 height 4
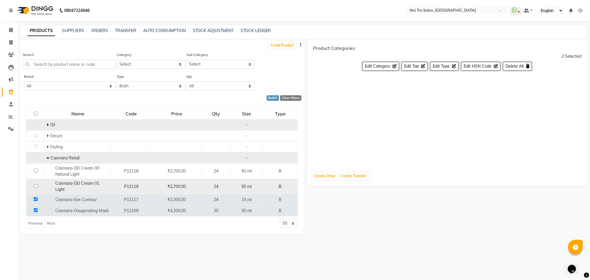
click at [35, 184] on input "checkbox" at bounding box center [36, 186] width 4 height 4
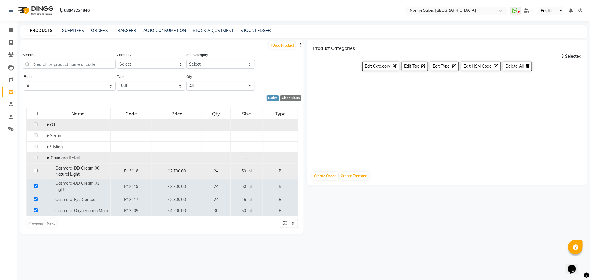
click at [36, 172] on input "checkbox" at bounding box center [36, 171] width 4 height 4
click at [408, 67] on span "Edit Tax" at bounding box center [411, 65] width 15 height 5
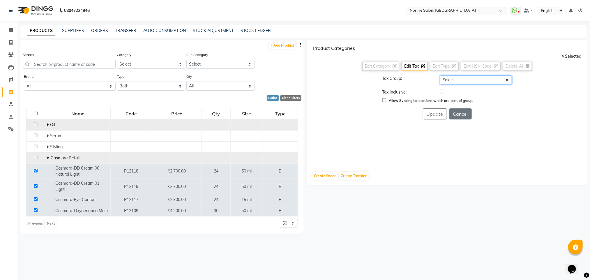
click at [451, 79] on select "Select GST 5% GST" at bounding box center [476, 79] width 72 height 9
click at [440, 75] on select "Select GST 5% GST" at bounding box center [476, 79] width 72 height 9
click at [442, 90] on label at bounding box center [442, 91] width 4 height 4
click at [442, 90] on input "checkbox" at bounding box center [442, 92] width 4 height 4
click at [436, 116] on button "Update" at bounding box center [435, 113] width 24 height 11
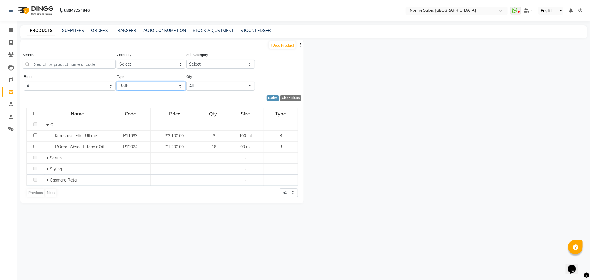
click at [174, 84] on select "Select Both Retail Consumable" at bounding box center [151, 86] width 68 height 9
click at [117, 82] on select "Select Both Retail Consumable" at bounding box center [151, 86] width 68 height 9
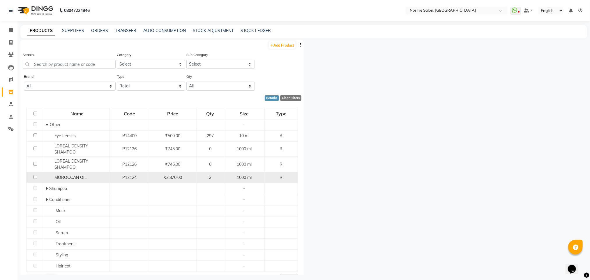
click at [35, 177] on input "checkbox" at bounding box center [35, 177] width 4 height 4
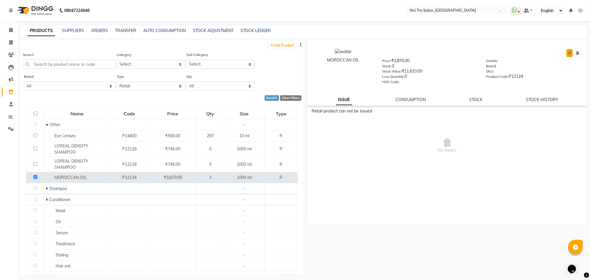
click at [569, 53] on icon at bounding box center [569, 52] width 3 height 3
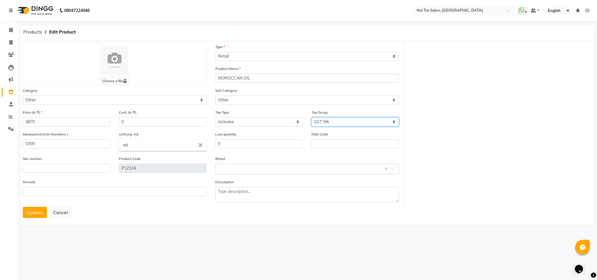
click at [330, 120] on select "Select GST 5% GST" at bounding box center [354, 121] width 87 height 9
click at [311, 117] on select "Select GST 5% GST" at bounding box center [354, 121] width 87 height 9
click at [37, 207] on button "Update" at bounding box center [35, 212] width 24 height 11
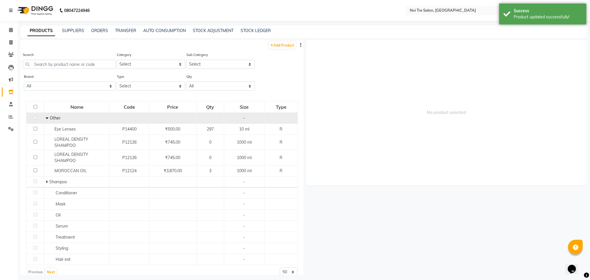
click at [47, 118] on icon at bounding box center [47, 118] width 3 height 4
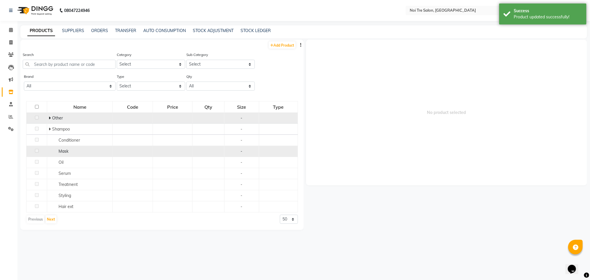
click at [57, 153] on div "Mask" at bounding box center [80, 151] width 62 height 6
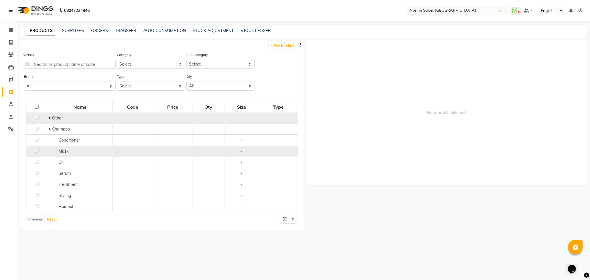
click at [240, 150] on div "-" at bounding box center [242, 151] width 30 height 6
click at [49, 155] on td "Mask" at bounding box center [80, 151] width 66 height 11
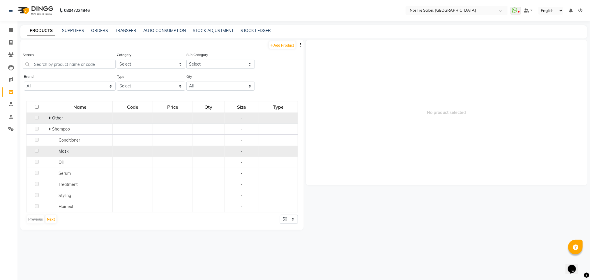
click at [49, 155] on td "Mask" at bounding box center [80, 151] width 66 height 11
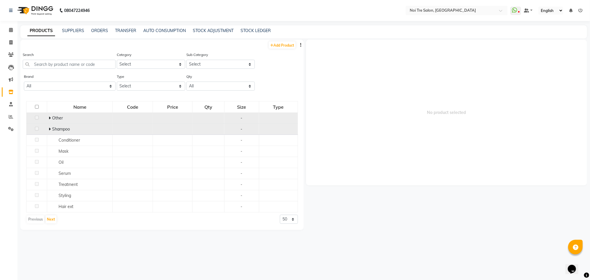
click at [49, 129] on icon at bounding box center [50, 129] width 2 height 4
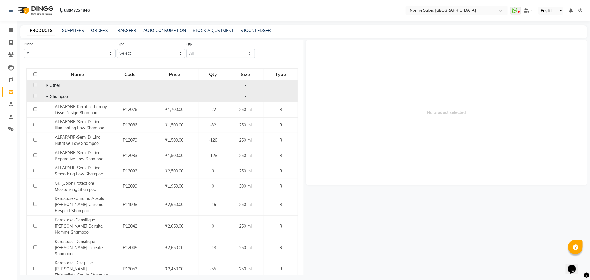
scroll to position [14, 0]
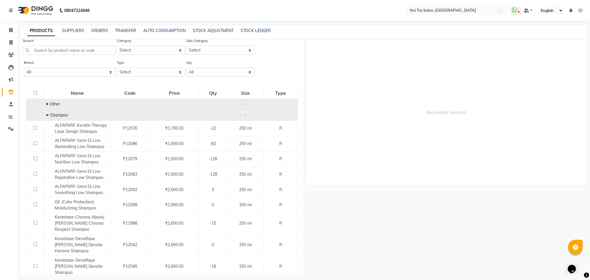
click at [45, 114] on td "Shampoo" at bounding box center [78, 115] width 66 height 11
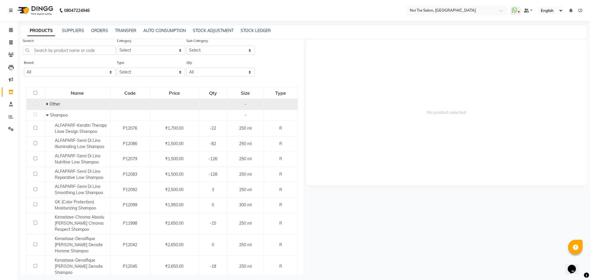
click at [48, 114] on span at bounding box center [48, 114] width 4 height 5
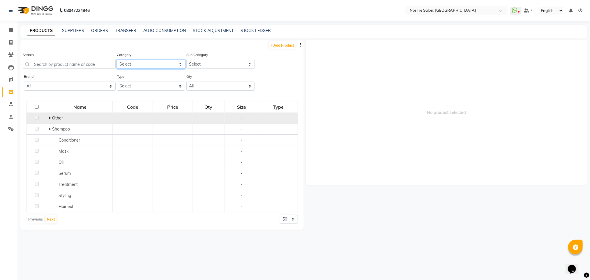
click at [166, 67] on select "Select Hair Skin Makeup Appliances Beard Waxing Disposable Threading Hands and …" at bounding box center [151, 64] width 68 height 9
click at [117, 60] on select "Select Hair Skin Makeup Appliances Beard Waxing Disposable Threading Hands and …" at bounding box center [151, 64] width 68 height 9
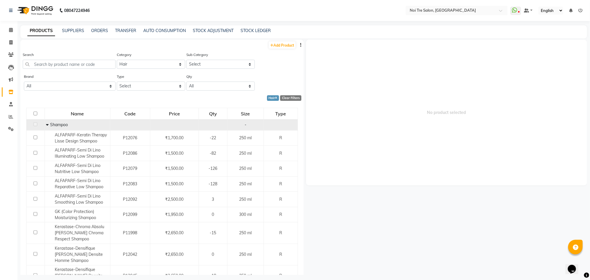
click at [46, 124] on icon at bounding box center [47, 125] width 3 height 4
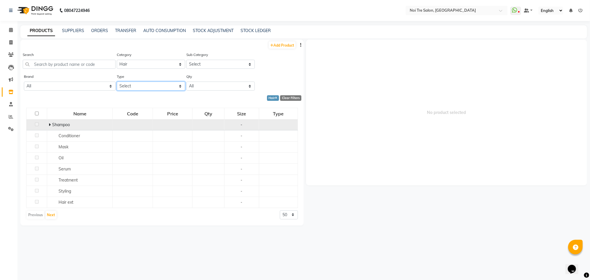
click at [152, 84] on select "Select Both Retail Consumable" at bounding box center [151, 86] width 68 height 9
click at [117, 82] on select "Select Both Retail Consumable" at bounding box center [151, 86] width 68 height 9
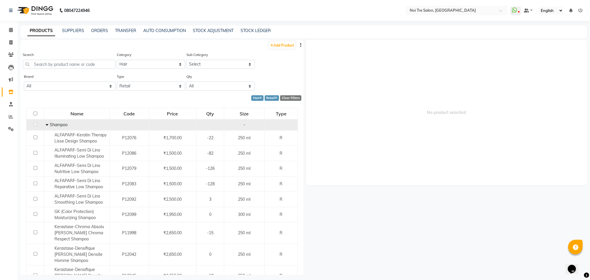
click at [48, 124] on span at bounding box center [48, 124] width 4 height 5
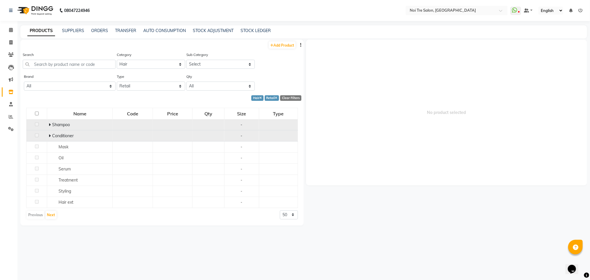
click at [50, 135] on icon at bounding box center [50, 136] width 2 height 4
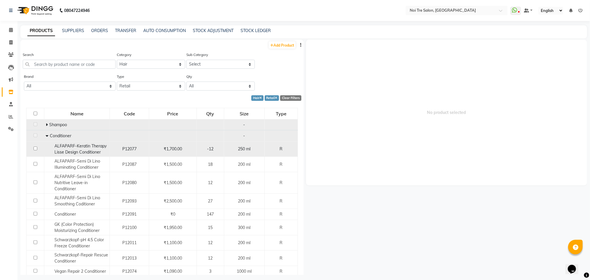
click at [35, 148] on input "checkbox" at bounding box center [35, 148] width 4 height 4
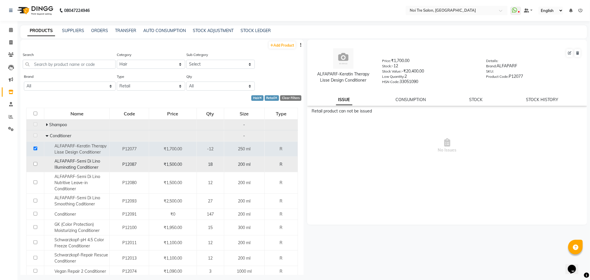
click at [35, 164] on input "checkbox" at bounding box center [35, 164] width 4 height 4
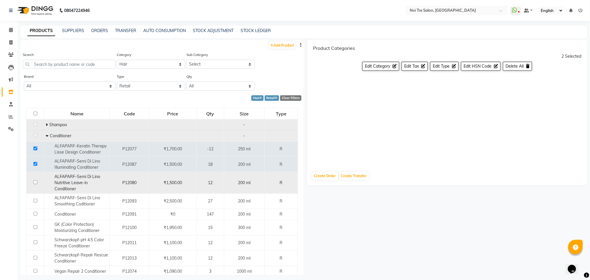
click at [34, 181] on input "checkbox" at bounding box center [35, 182] width 4 height 4
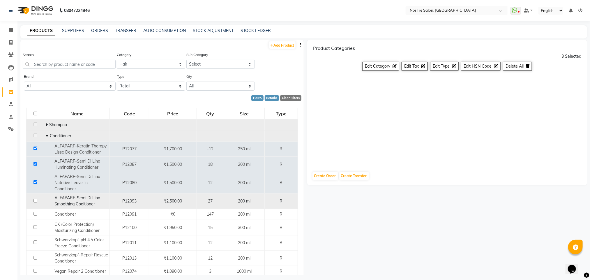
click at [34, 199] on input "checkbox" at bounding box center [35, 201] width 4 height 4
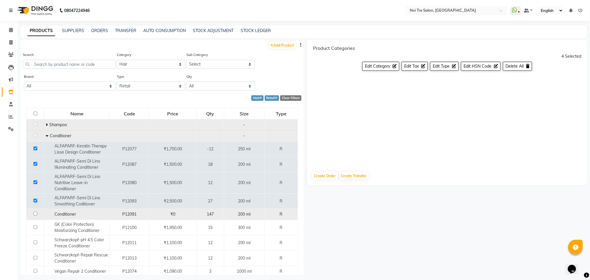
click at [34, 213] on input "checkbox" at bounding box center [35, 214] width 4 height 4
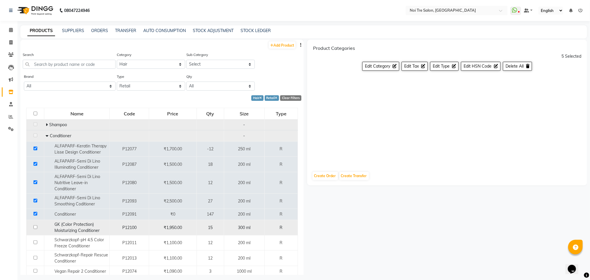
click at [35, 228] on input "checkbox" at bounding box center [35, 227] width 4 height 4
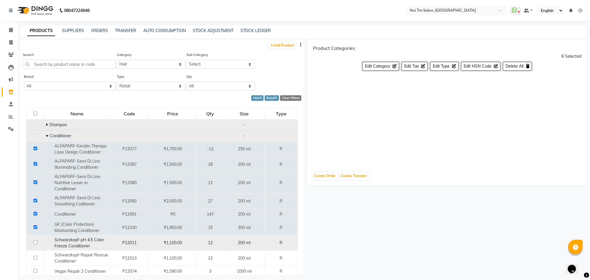
click at [34, 242] on input "checkbox" at bounding box center [35, 242] width 4 height 4
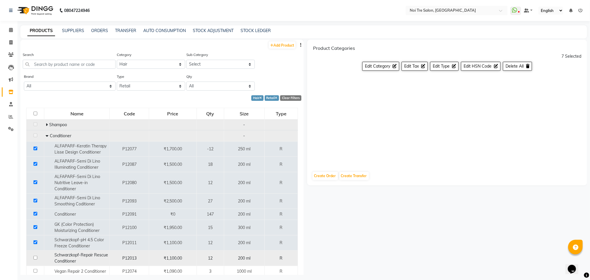
click at [36, 259] on input "checkbox" at bounding box center [35, 258] width 4 height 4
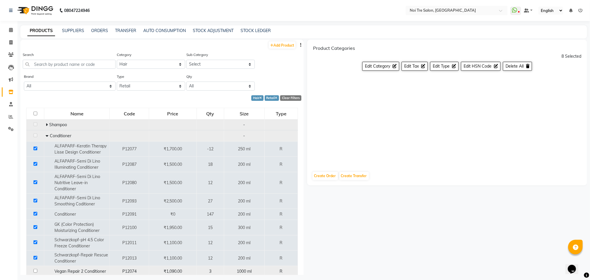
click at [36, 273] on input "checkbox" at bounding box center [35, 271] width 4 height 4
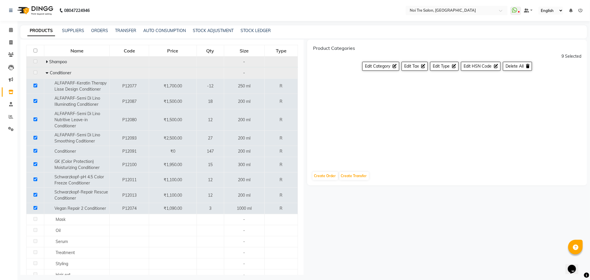
scroll to position [88, 0]
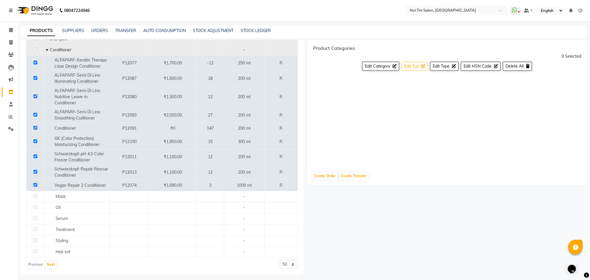
click at [415, 66] on span "Edit Tax" at bounding box center [411, 65] width 15 height 5
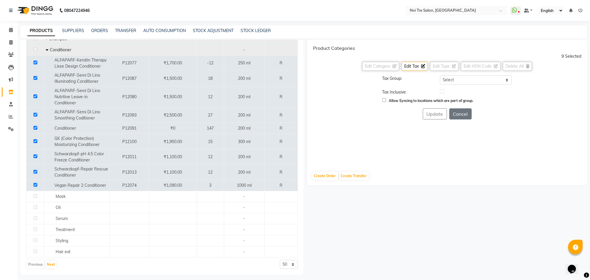
click at [441, 92] on label at bounding box center [442, 91] width 4 height 4
click at [441, 92] on input "checkbox" at bounding box center [442, 92] width 4 height 4
click at [456, 82] on select "Select GST 5% GST" at bounding box center [476, 79] width 72 height 9
click at [440, 75] on select "Select GST 5% GST" at bounding box center [476, 79] width 72 height 9
click at [436, 115] on button "Update" at bounding box center [435, 113] width 24 height 11
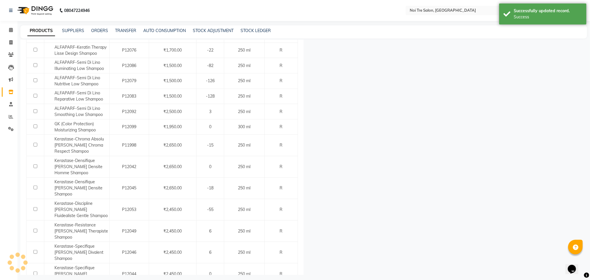
scroll to position [0, 0]
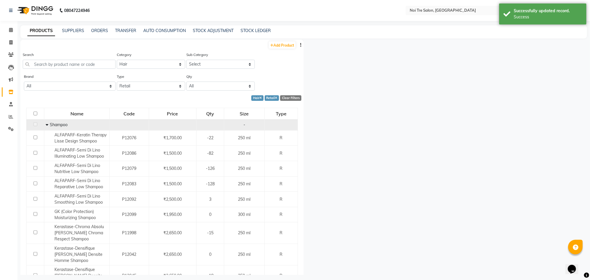
click at [48, 124] on span at bounding box center [48, 124] width 4 height 5
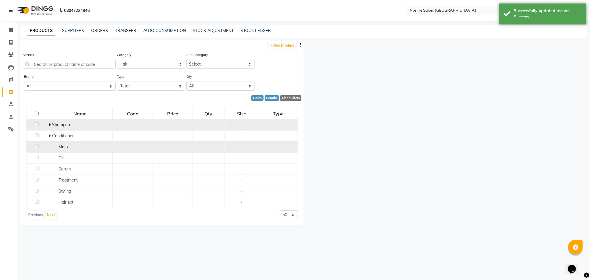
click at [65, 142] on td "Mask" at bounding box center [80, 146] width 66 height 11
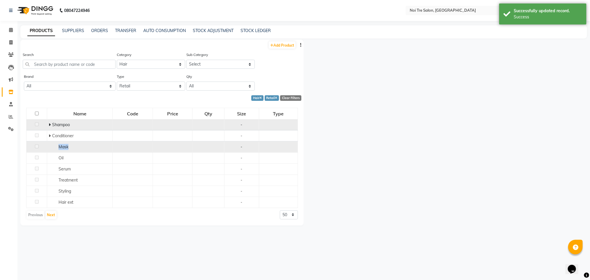
click at [65, 142] on td "Mask" at bounding box center [80, 146] width 66 height 11
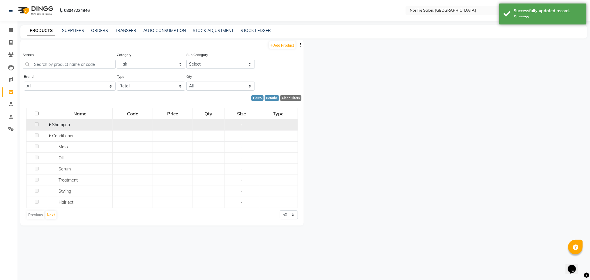
click at [285, 95] on div "Clear Filters" at bounding box center [290, 98] width 21 height 6
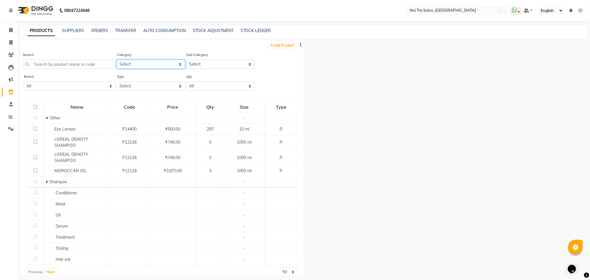
click at [170, 67] on select "Select Hair Skin Makeup Appliances Beard Waxing Disposable Threading Hands and …" at bounding box center [151, 64] width 68 height 9
click at [162, 64] on select "Select Hair Skin Makeup Appliances Beard Waxing Disposable Threading Hands and …" at bounding box center [151, 64] width 68 height 9
click at [97, 87] on select "All Alfaparf Cadiveu Essentials Casmara Casmsra Gk Kerastase L'oreal Noi Tre No…" at bounding box center [70, 86] width 92 height 9
click at [24, 82] on select "All Alfaparf Cadiveu Essentials Casmara Casmsra Gk Kerastase L'oreal Noi Tre No…" at bounding box center [70, 86] width 92 height 9
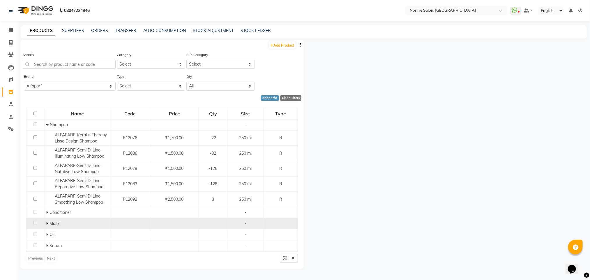
click at [48, 224] on icon at bounding box center [47, 223] width 2 height 4
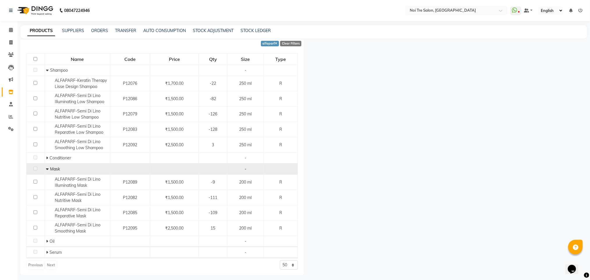
scroll to position [56, 0]
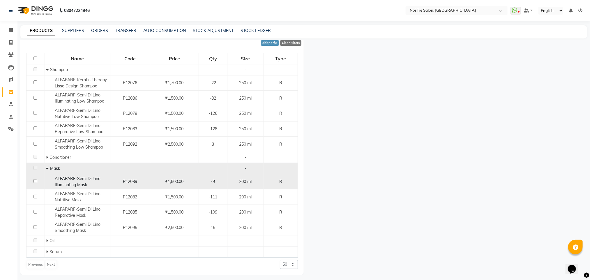
click at [34, 181] on input "checkbox" at bounding box center [35, 181] width 4 height 4
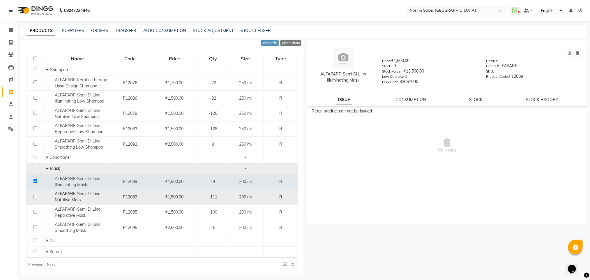
click at [35, 197] on input "checkbox" at bounding box center [35, 197] width 4 height 4
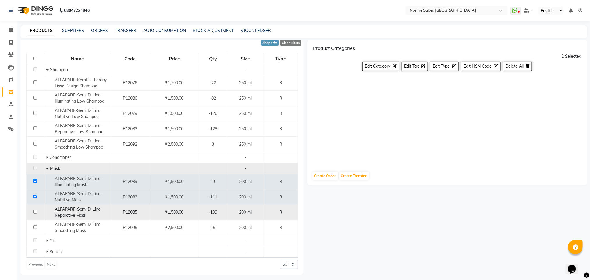
click at [36, 212] on input "checkbox" at bounding box center [35, 212] width 4 height 4
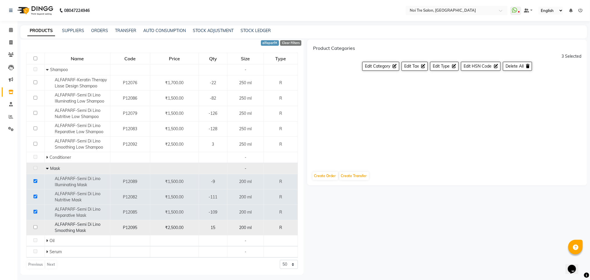
click at [36, 227] on input "checkbox" at bounding box center [35, 227] width 4 height 4
click at [406, 67] on span "Edit Tax" at bounding box center [411, 65] width 15 height 5
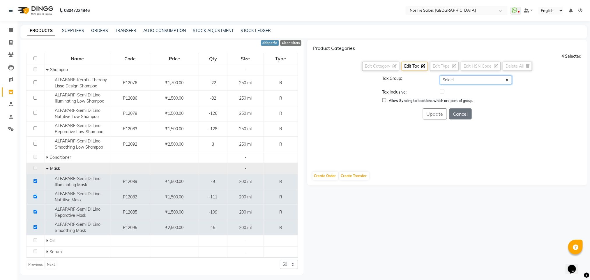
click at [454, 79] on select "Select GST 5% GST" at bounding box center [476, 79] width 72 height 9
click at [440, 75] on select "Select GST 5% GST" at bounding box center [476, 79] width 72 height 9
click at [441, 92] on label at bounding box center [442, 91] width 4 height 4
click at [441, 92] on input "checkbox" at bounding box center [442, 92] width 4 height 4
click at [440, 114] on button "Update" at bounding box center [435, 113] width 24 height 11
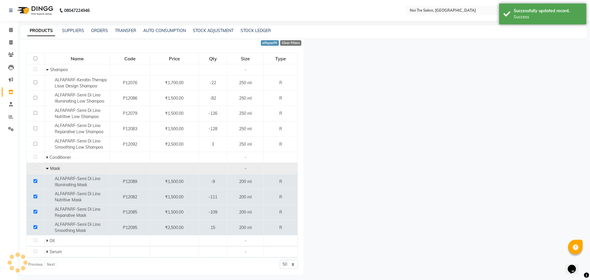
scroll to position [0, 0]
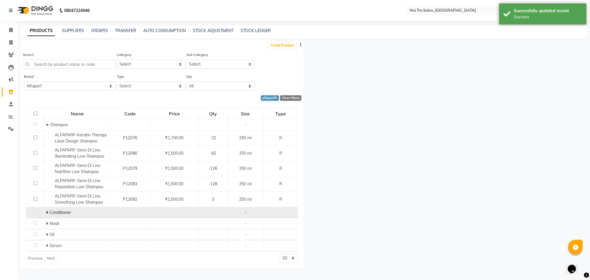
click at [47, 211] on icon at bounding box center [47, 212] width 2 height 4
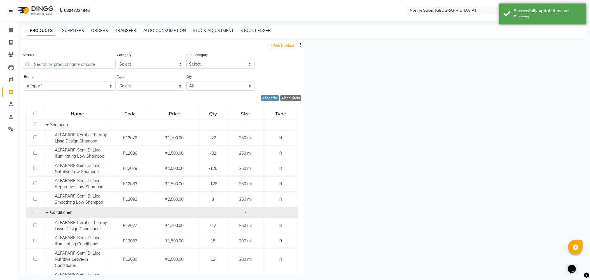
scroll to position [62, 0]
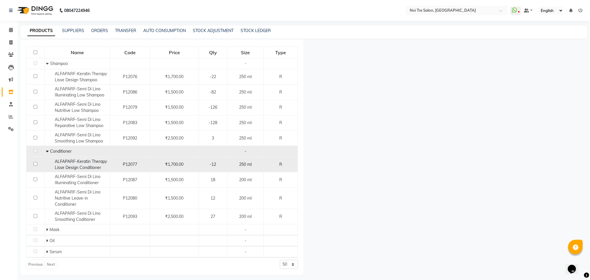
click at [34, 163] on input "checkbox" at bounding box center [35, 164] width 4 height 4
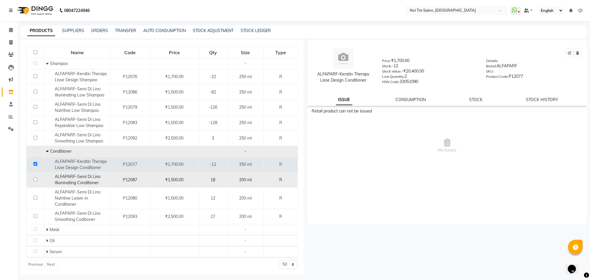
click at [35, 179] on input "checkbox" at bounding box center [35, 179] width 4 height 4
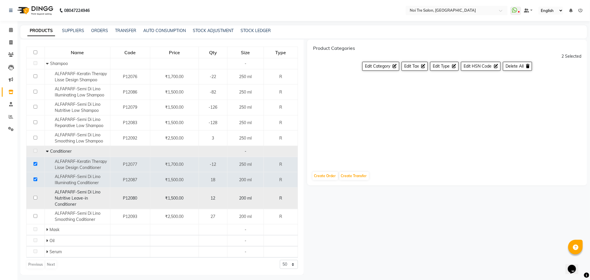
click at [36, 197] on input "checkbox" at bounding box center [35, 198] width 4 height 4
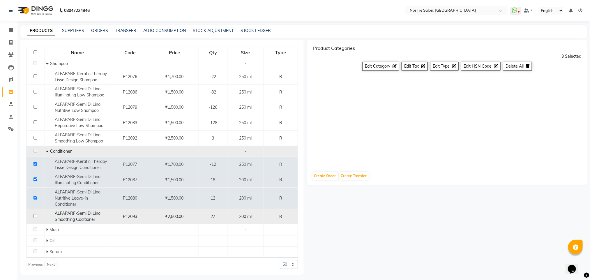
click at [36, 215] on input "checkbox" at bounding box center [35, 216] width 4 height 4
click at [409, 66] on span "Edit Tax" at bounding box center [411, 65] width 15 height 5
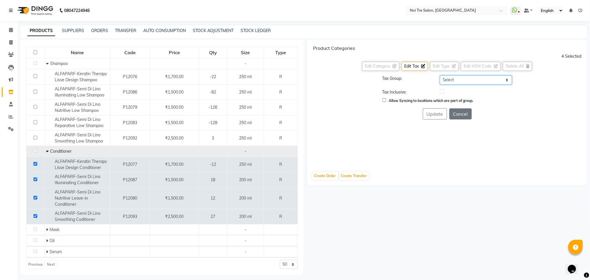
click at [455, 81] on select "Select GST 5% GST" at bounding box center [476, 79] width 72 height 9
click at [440, 75] on select "Select GST 5% GST" at bounding box center [476, 79] width 72 height 9
click at [441, 91] on label at bounding box center [442, 91] width 4 height 4
click at [441, 91] on input "checkbox" at bounding box center [442, 92] width 4 height 4
click at [439, 115] on button "Update" at bounding box center [435, 113] width 24 height 11
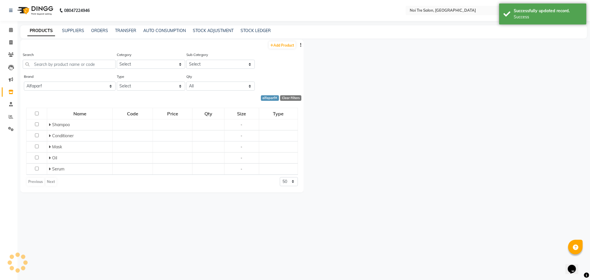
scroll to position [0, 0]
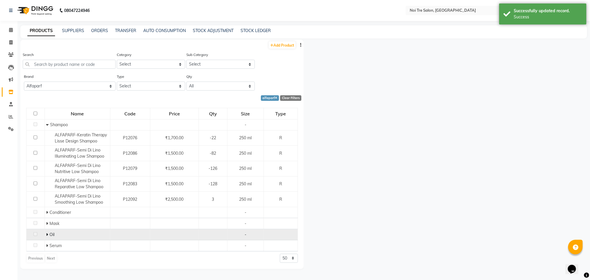
click at [48, 235] on icon at bounding box center [47, 234] width 2 height 4
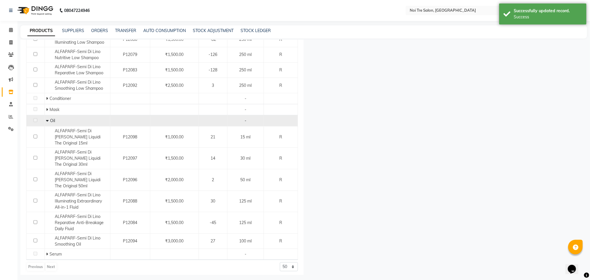
scroll to position [118, 0]
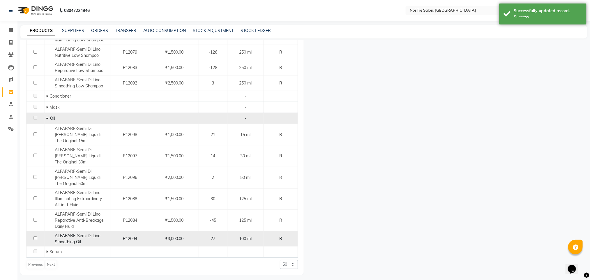
click at [35, 238] on input "checkbox" at bounding box center [35, 238] width 4 height 4
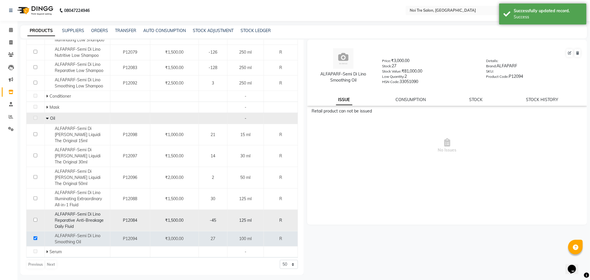
click at [34, 219] on input "checkbox" at bounding box center [35, 220] width 4 height 4
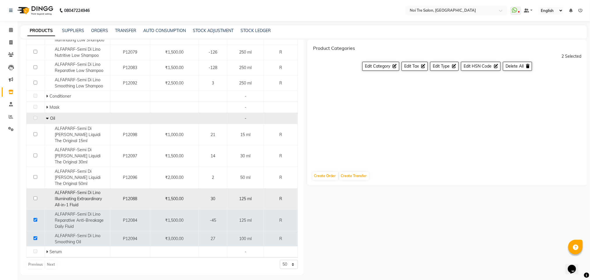
click at [35, 199] on input "checkbox" at bounding box center [35, 198] width 4 height 4
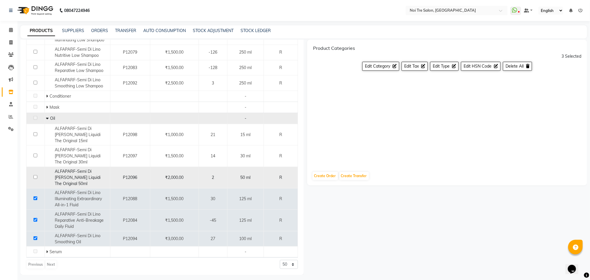
click at [36, 176] on input "checkbox" at bounding box center [35, 177] width 4 height 4
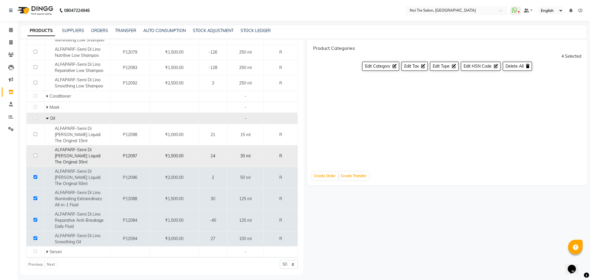
click at [36, 154] on input "checkbox" at bounding box center [35, 155] width 4 height 4
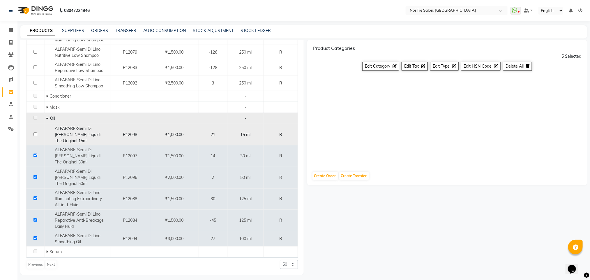
click at [34, 135] on input "checkbox" at bounding box center [35, 134] width 4 height 4
click at [414, 62] on button "Edit Tax" at bounding box center [415, 66] width 26 height 9
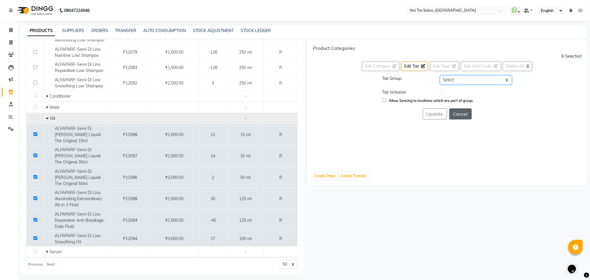
drag, startPoint x: 454, startPoint y: 79, endPoint x: 451, endPoint y: 110, distance: 31.6
click at [451, 110] on div "Tax Group: Select GST 5% GST Tax Inclusive: Allow Syncing to locations which ar…" at bounding box center [447, 97] width 268 height 44
click at [440, 75] on select "Select GST 5% GST" at bounding box center [476, 79] width 72 height 9
click at [441, 92] on label at bounding box center [442, 91] width 4 height 4
click at [441, 92] on input "checkbox" at bounding box center [442, 92] width 4 height 4
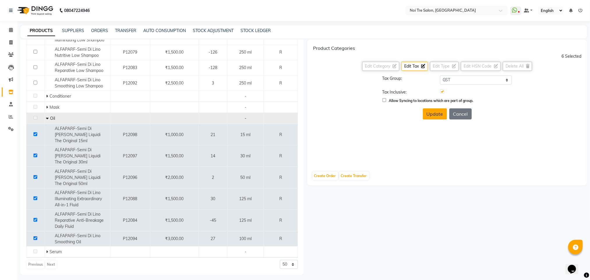
click at [439, 114] on button "Update" at bounding box center [435, 113] width 24 height 11
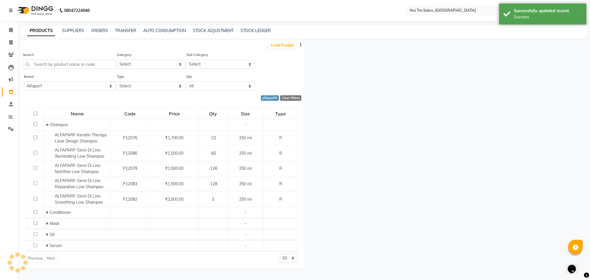
scroll to position [0, 0]
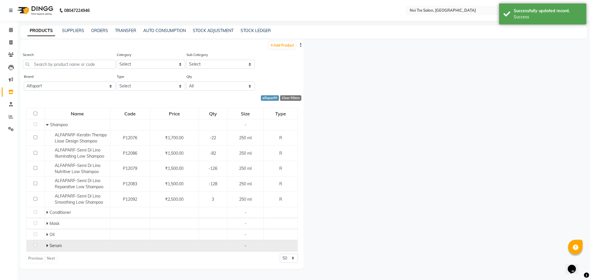
click at [47, 245] on icon at bounding box center [47, 245] width 2 height 4
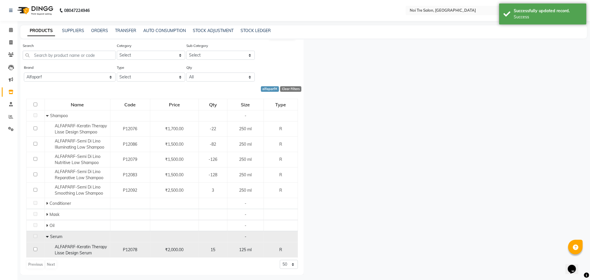
click at [35, 249] on input "checkbox" at bounding box center [35, 249] width 4 height 4
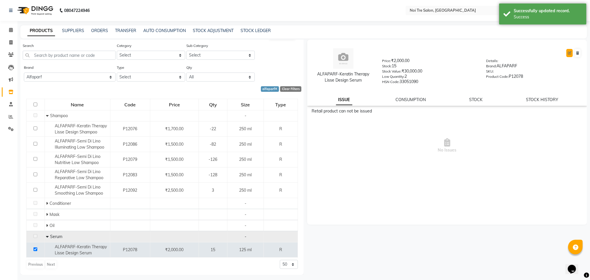
click at [570, 54] on icon at bounding box center [569, 52] width 3 height 3
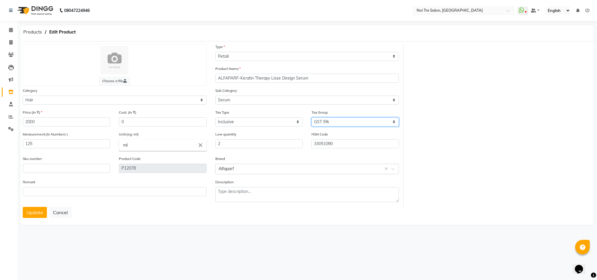
click at [333, 123] on select "Select GST 5% GST" at bounding box center [354, 121] width 87 height 9
click at [311, 117] on select "Select GST 5% GST" at bounding box center [354, 121] width 87 height 9
click at [33, 213] on button "Update" at bounding box center [35, 212] width 24 height 11
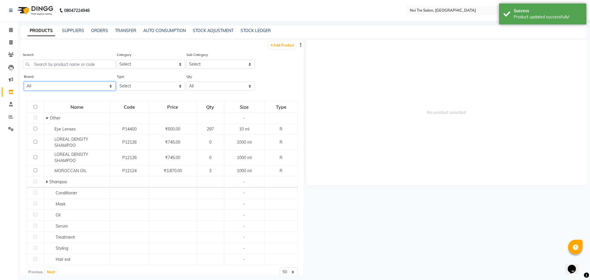
click at [102, 86] on select "All Alfaparf Cadiveu Essentials Casmara Casmsra Gk Kerastase L'oreal Noi Tre No…" at bounding box center [70, 86] width 92 height 9
click at [24, 82] on select "All Alfaparf Cadiveu Essentials Casmara Casmsra Gk Kerastase L'oreal Noi Tre No…" at bounding box center [70, 86] width 92 height 9
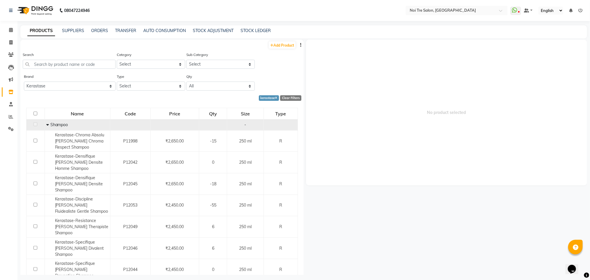
click at [47, 124] on icon at bounding box center [47, 125] width 3 height 4
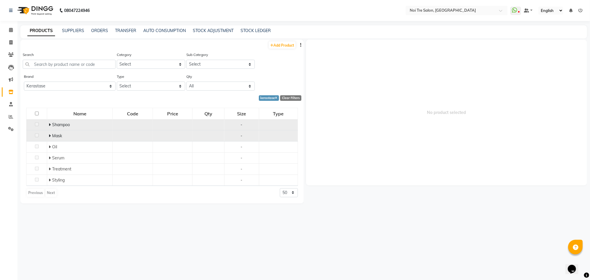
click at [49, 135] on icon at bounding box center [50, 136] width 2 height 4
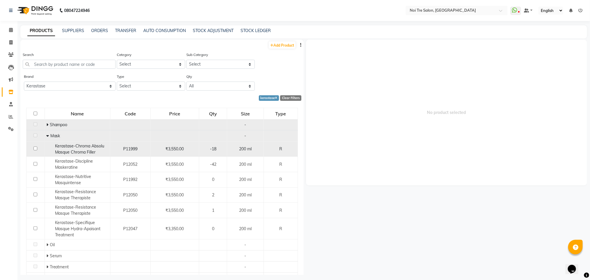
click at [35, 148] on input "checkbox" at bounding box center [35, 148] width 4 height 4
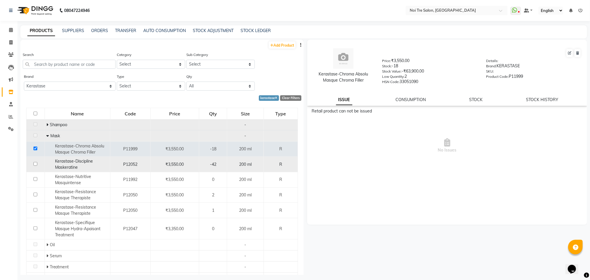
click at [34, 164] on input "checkbox" at bounding box center [35, 164] width 4 height 4
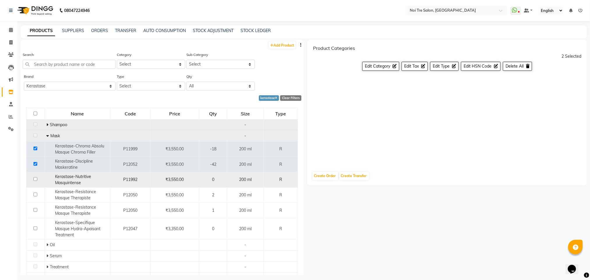
click at [34, 178] on input "checkbox" at bounding box center [35, 179] width 4 height 4
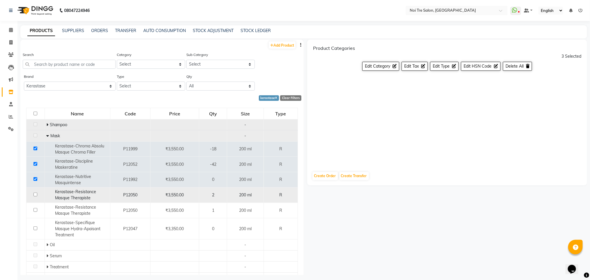
click at [34, 195] on input "checkbox" at bounding box center [35, 194] width 4 height 4
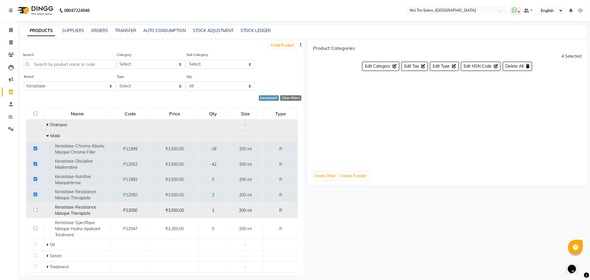
click at [34, 210] on input "checkbox" at bounding box center [35, 210] width 4 height 4
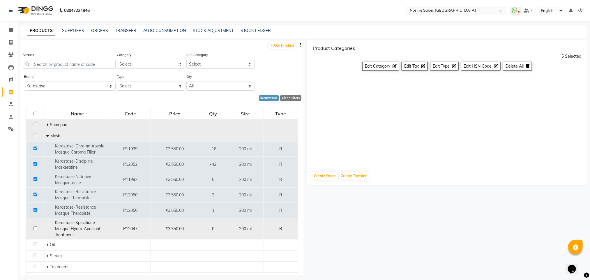
click at [35, 228] on input "checkbox" at bounding box center [35, 228] width 4 height 4
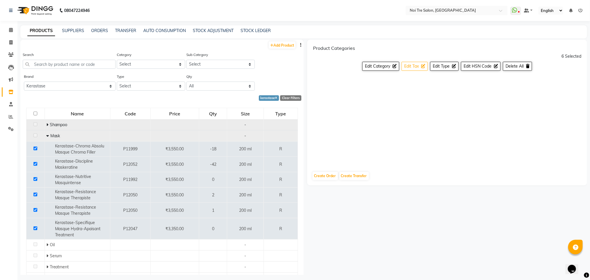
click at [414, 66] on span "Edit Tax" at bounding box center [411, 65] width 15 height 5
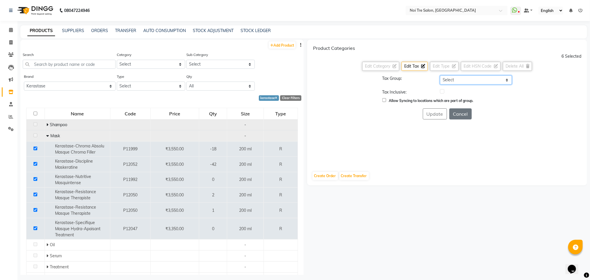
click at [448, 77] on select "Select GST 5% GST" at bounding box center [476, 79] width 72 height 9
click at [440, 75] on select "Select GST 5% GST" at bounding box center [476, 79] width 72 height 9
click at [442, 90] on label at bounding box center [442, 91] width 4 height 4
click at [442, 90] on input "checkbox" at bounding box center [442, 92] width 4 height 4
click at [438, 113] on button "Update" at bounding box center [435, 113] width 24 height 11
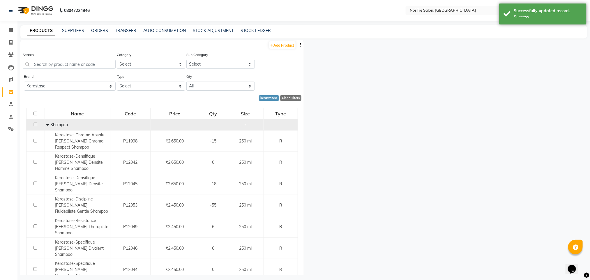
click at [46, 123] on icon at bounding box center [47, 125] width 3 height 4
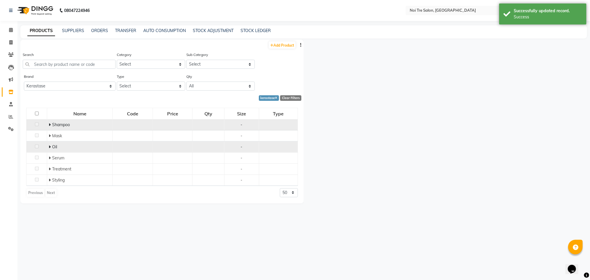
click at [50, 147] on icon at bounding box center [50, 147] width 2 height 4
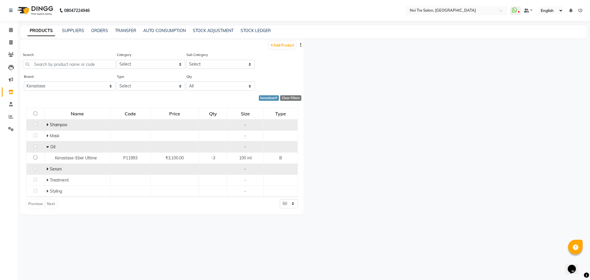
click at [47, 169] on icon at bounding box center [47, 169] width 2 height 4
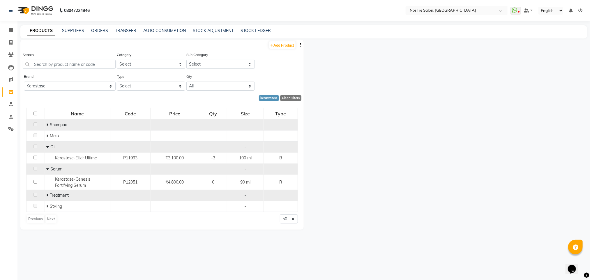
click at [47, 197] on icon at bounding box center [47, 195] width 2 height 4
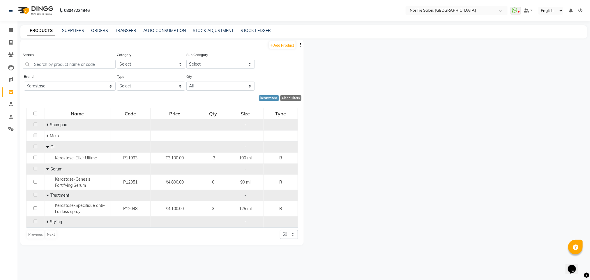
click at [48, 222] on span at bounding box center [47, 221] width 3 height 5
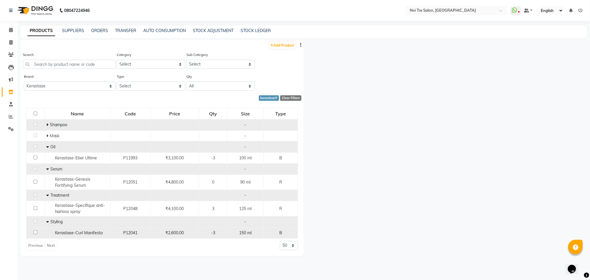
click at [35, 234] on input "checkbox" at bounding box center [35, 232] width 4 height 4
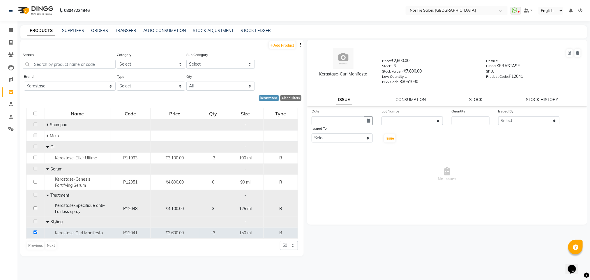
click at [36, 208] on input "checkbox" at bounding box center [35, 208] width 4 height 4
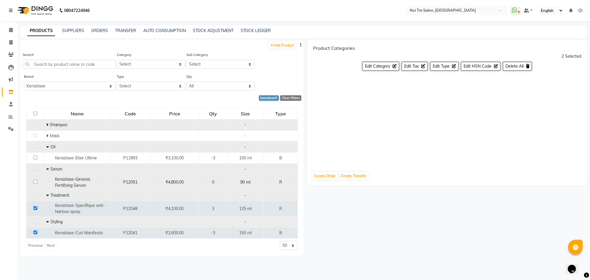
click at [36, 181] on input "checkbox" at bounding box center [35, 182] width 4 height 4
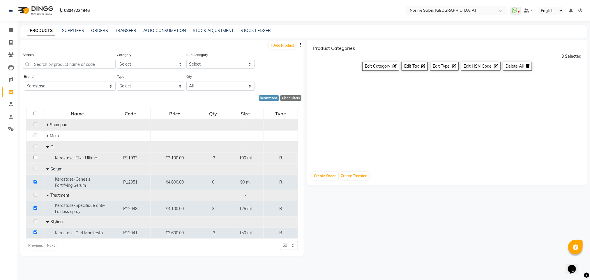
click at [34, 158] on input "checkbox" at bounding box center [35, 157] width 4 height 4
click at [407, 66] on span "Edit Tax" at bounding box center [411, 65] width 15 height 5
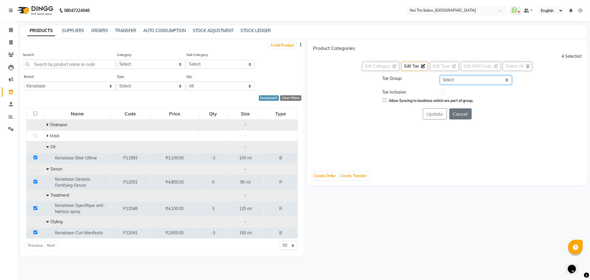
click at [465, 82] on select "Select GST 5% GST" at bounding box center [476, 79] width 72 height 9
click at [440, 75] on select "Select GST 5% GST" at bounding box center [476, 79] width 72 height 9
click at [441, 93] on label at bounding box center [442, 91] width 4 height 4
click at [441, 93] on input "checkbox" at bounding box center [442, 92] width 4 height 4
click at [437, 113] on button "Update" at bounding box center [435, 113] width 24 height 11
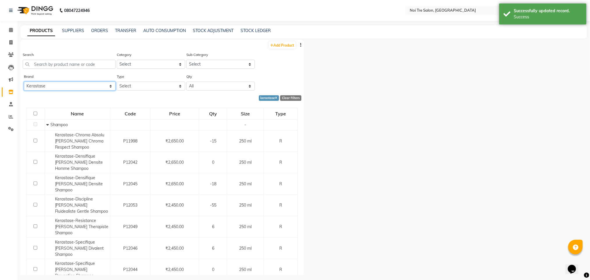
click at [100, 87] on select "All Alfaparf Cadiveu Essentials Casmara Casmsra Gk Kerastase L'oreal Noi Tre No…" at bounding box center [70, 86] width 92 height 9
click at [24, 82] on select "All Alfaparf Cadiveu Essentials Casmara Casmsra Gk Kerastase L'oreal Noi Tre No…" at bounding box center [70, 86] width 92 height 9
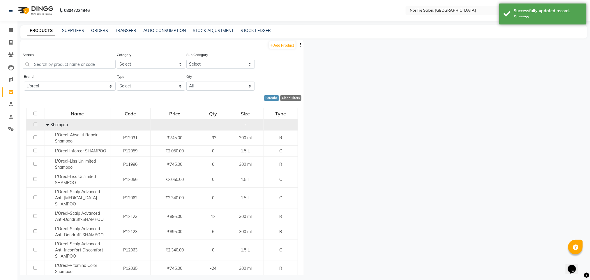
click at [46, 124] on icon at bounding box center [47, 125] width 3 height 4
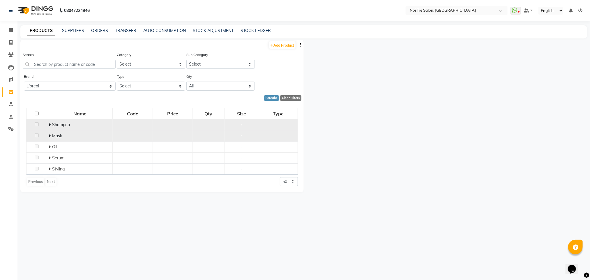
click at [50, 135] on icon at bounding box center [50, 136] width 2 height 4
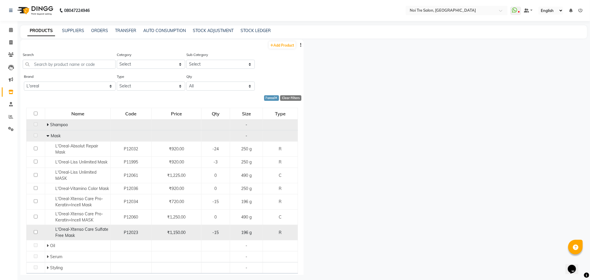
click at [35, 234] on input "checkbox" at bounding box center [36, 232] width 4 height 4
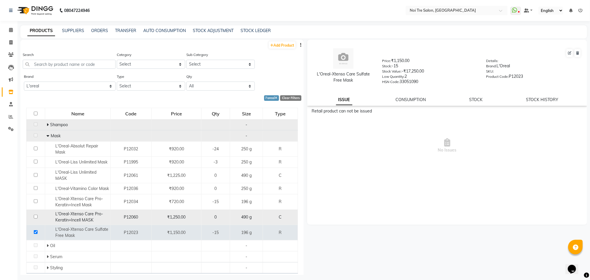
click at [36, 218] on input "checkbox" at bounding box center [36, 217] width 4 height 4
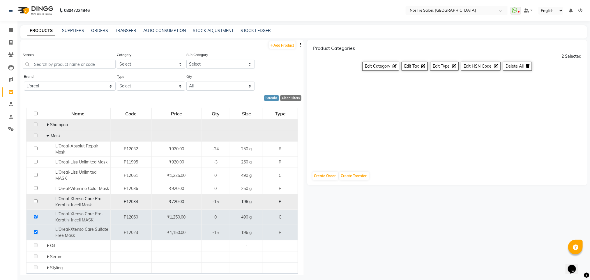
click at [36, 203] on input "checkbox" at bounding box center [36, 201] width 4 height 4
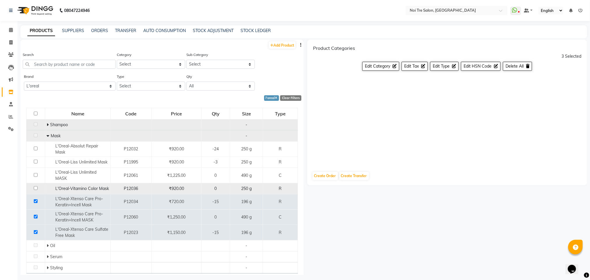
click at [35, 190] on input "checkbox" at bounding box center [36, 188] width 4 height 4
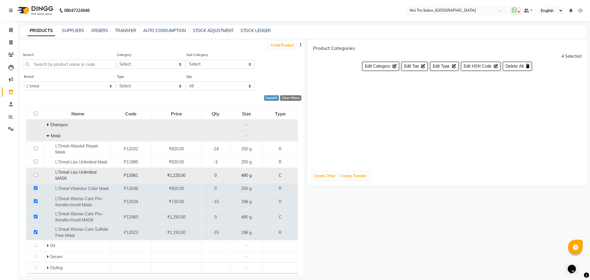
click at [36, 176] on input "checkbox" at bounding box center [36, 175] width 4 height 4
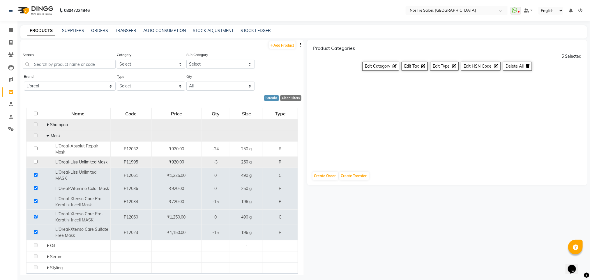
click at [34, 161] on input "checkbox" at bounding box center [36, 162] width 4 height 4
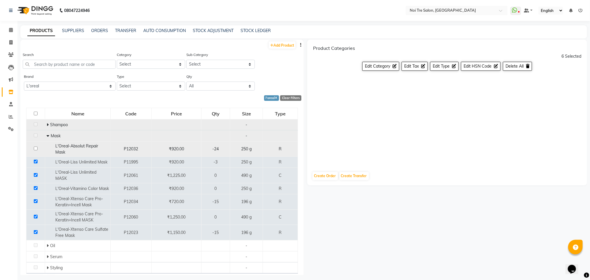
click at [36, 148] on input "checkbox" at bounding box center [36, 148] width 4 height 4
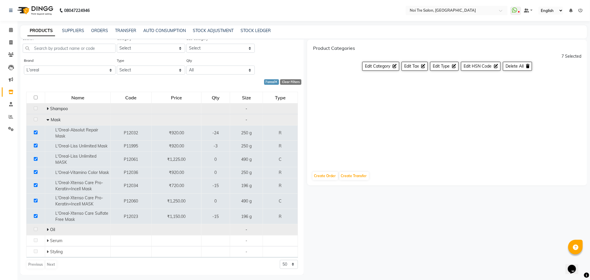
click at [47, 228] on icon at bounding box center [48, 229] width 2 height 4
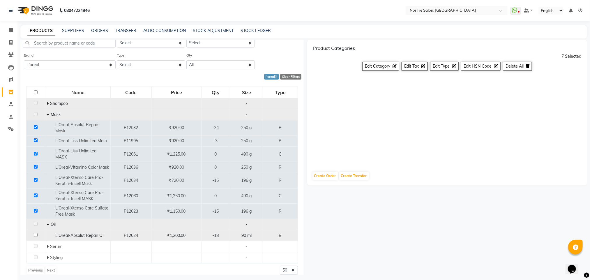
click at [35, 237] on input "checkbox" at bounding box center [36, 235] width 4 height 4
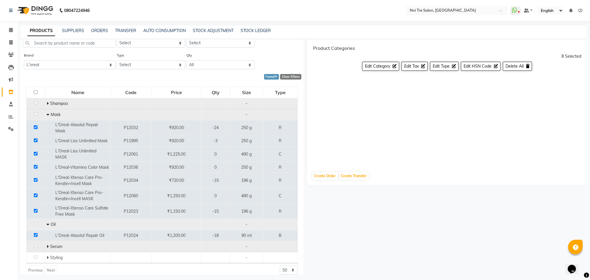
click at [47, 248] on icon at bounding box center [48, 246] width 2 height 4
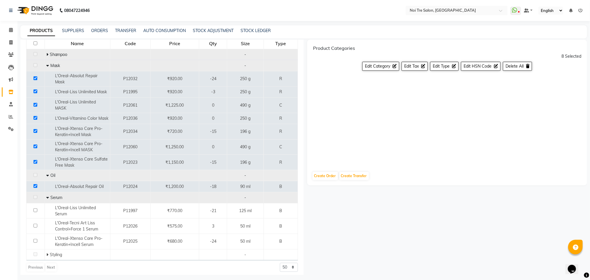
scroll to position [79, 0]
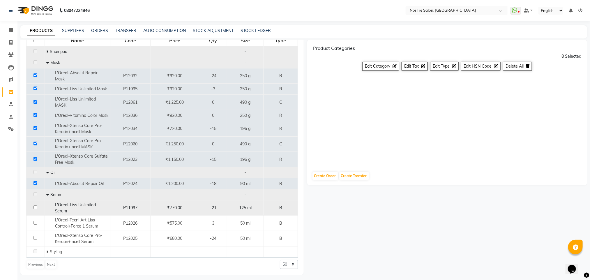
click at [35, 207] on input "checkbox" at bounding box center [35, 207] width 4 height 4
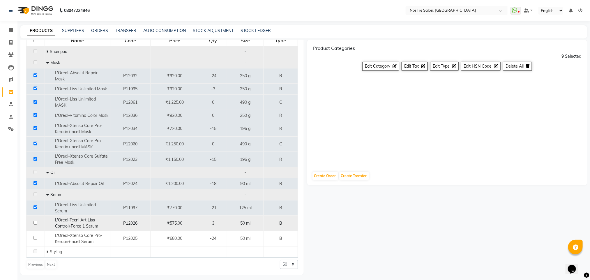
click at [35, 222] on input "checkbox" at bounding box center [35, 223] width 4 height 4
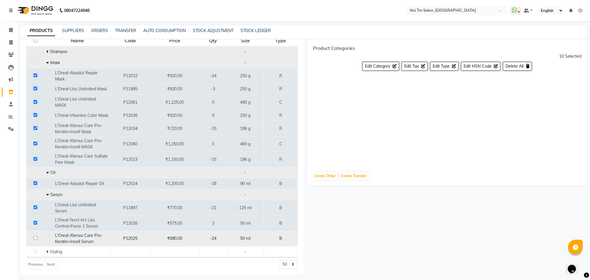
click at [35, 238] on input "checkbox" at bounding box center [35, 238] width 4 height 4
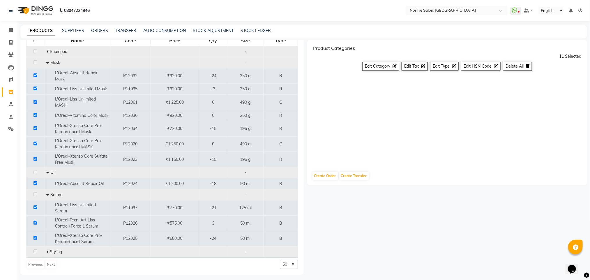
click at [47, 253] on icon at bounding box center [47, 252] width 2 height 4
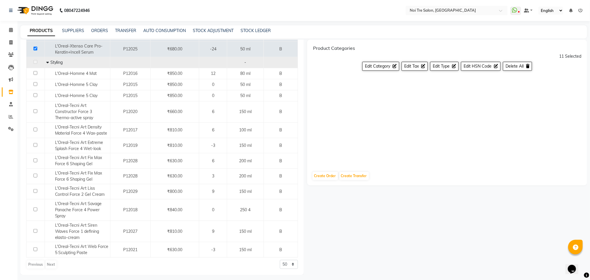
scroll to position [270, 0]
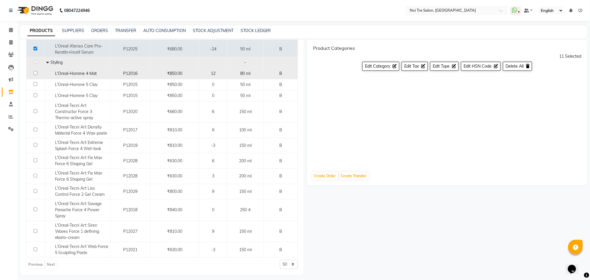
click at [34, 71] on input "checkbox" at bounding box center [35, 73] width 4 height 4
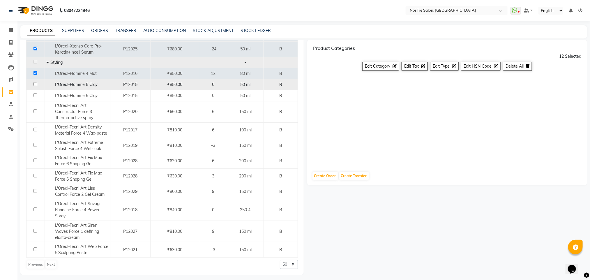
click at [36, 83] on input "checkbox" at bounding box center [35, 84] width 4 height 4
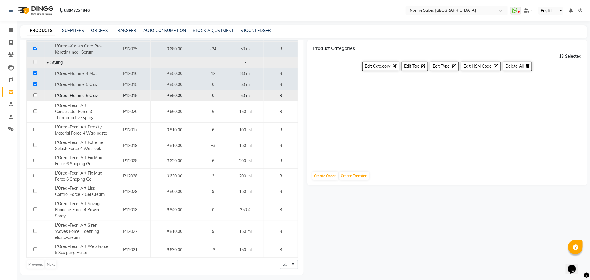
click at [35, 94] on input "checkbox" at bounding box center [35, 95] width 4 height 4
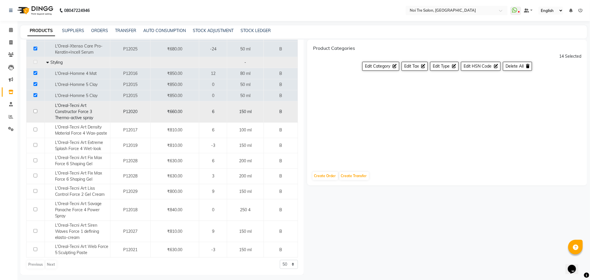
click at [34, 110] on input "checkbox" at bounding box center [35, 111] width 4 height 4
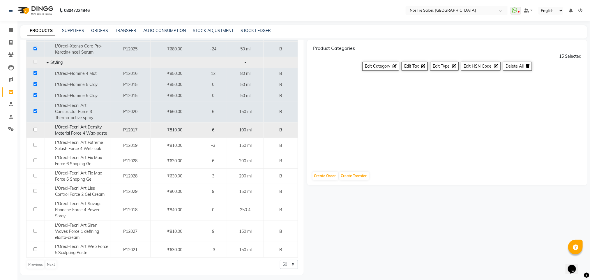
click at [36, 129] on input "checkbox" at bounding box center [35, 130] width 4 height 4
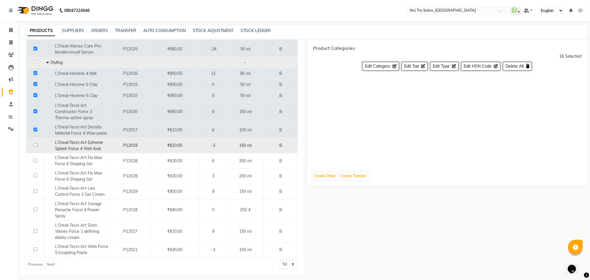
click at [36, 144] on input "checkbox" at bounding box center [35, 145] width 4 height 4
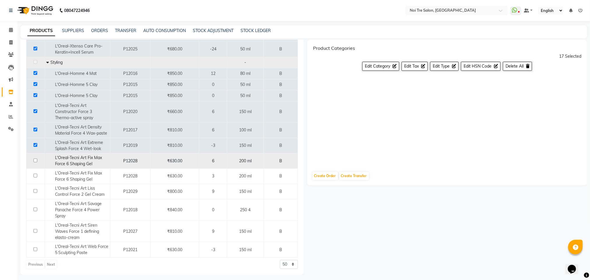
click at [34, 160] on input "checkbox" at bounding box center [35, 160] width 4 height 4
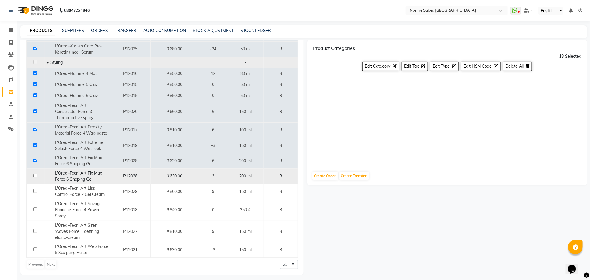
click at [34, 175] on input "checkbox" at bounding box center [35, 176] width 4 height 4
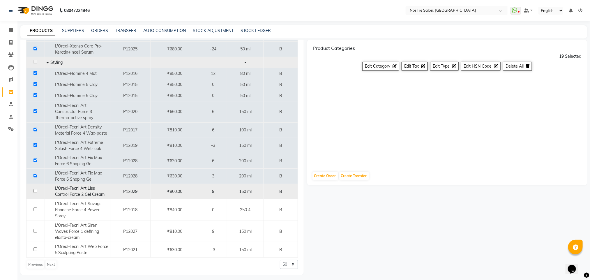
click at [36, 189] on input "checkbox" at bounding box center [35, 191] width 4 height 4
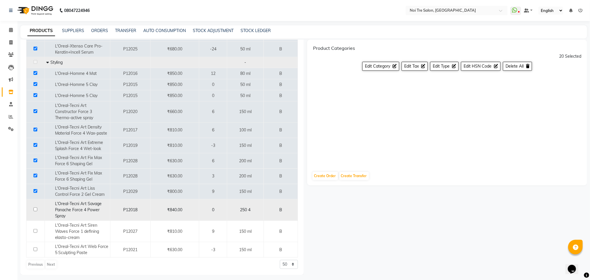
click at [36, 211] on td at bounding box center [35, 210] width 18 height 22
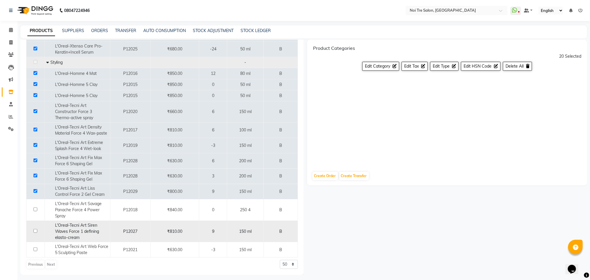
click at [36, 232] on input "checkbox" at bounding box center [35, 231] width 4 height 4
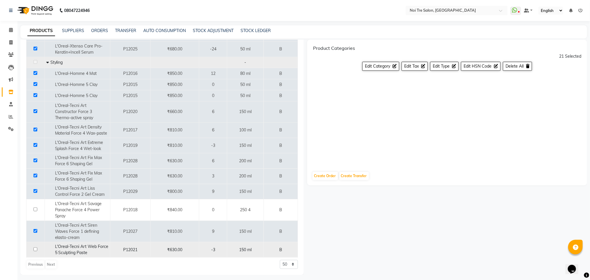
click at [34, 248] on input "checkbox" at bounding box center [35, 249] width 4 height 4
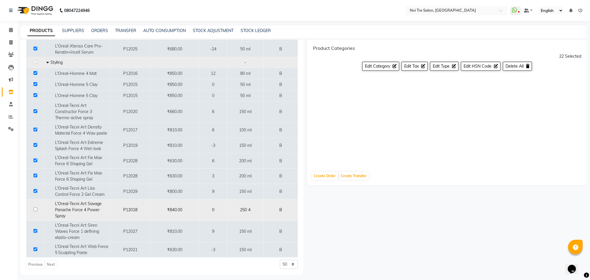
click at [34, 208] on input "checkbox" at bounding box center [35, 209] width 4 height 4
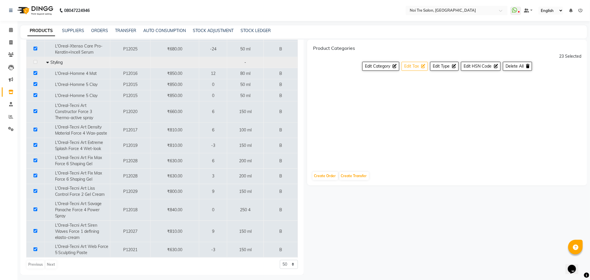
click at [411, 66] on span "Edit Tax" at bounding box center [411, 65] width 15 height 5
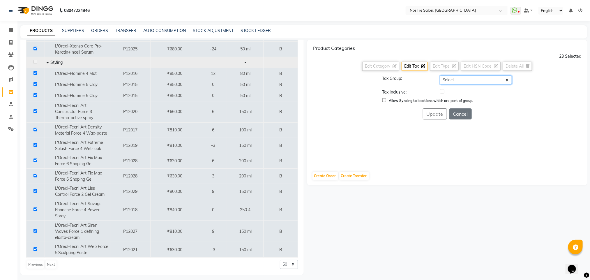
click at [469, 81] on select "Select GST 5% GST" at bounding box center [476, 79] width 72 height 9
click at [440, 75] on select "Select GST 5% GST" at bounding box center [476, 79] width 72 height 9
click at [442, 92] on label at bounding box center [442, 91] width 4 height 4
click at [442, 92] on input "checkbox" at bounding box center [442, 92] width 4 height 4
click at [436, 116] on button "Update" at bounding box center [435, 113] width 24 height 11
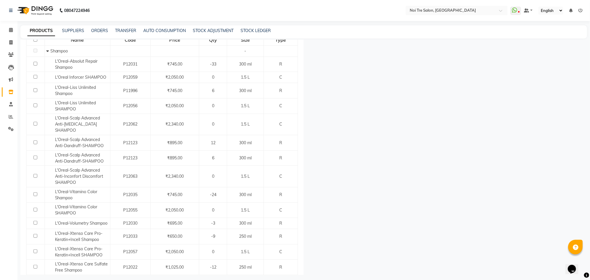
scroll to position [0, 0]
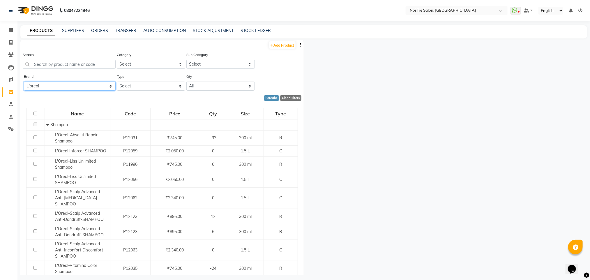
click at [107, 88] on select "All Alfaparf Cadiveu Essentials Casmara Casmsra Gk Kerastase L'oreal Noi Tre No…" at bounding box center [70, 86] width 92 height 9
click at [24, 82] on select "All Alfaparf Cadiveu Essentials Casmara Casmsra Gk Kerastase L'oreal Noi Tre No…" at bounding box center [70, 86] width 92 height 9
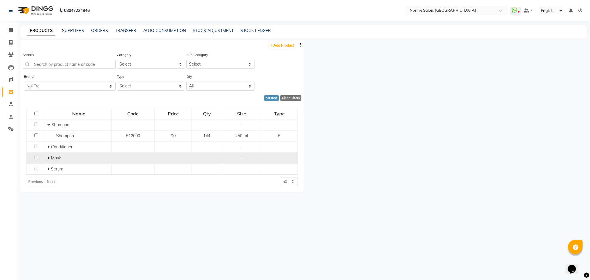
click at [49, 158] on icon at bounding box center [48, 158] width 2 height 4
click at [96, 85] on select "All Alfaparf Cadiveu Essentials Casmara Casmsra Gk Kerastase L'oreal Noi Tre No…" at bounding box center [70, 86] width 92 height 9
click at [158, 202] on div "Name Code Price Qty Size Type Shampoo - Shampoo P12090 ₹0 144 250 ml R Conditio…" at bounding box center [161, 152] width 283 height 101
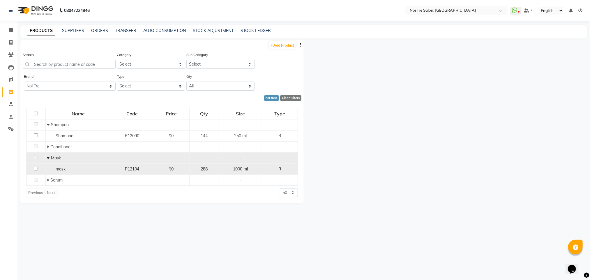
click at [34, 169] on input "checkbox" at bounding box center [36, 169] width 4 height 4
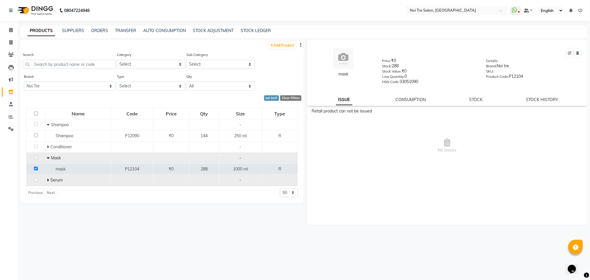
click at [50, 180] on span at bounding box center [48, 179] width 3 height 5
click at [38, 191] on input "checkbox" at bounding box center [36, 191] width 4 height 4
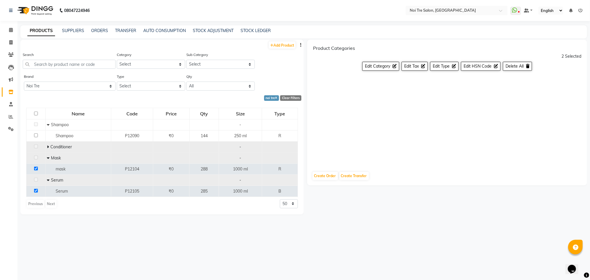
click at [60, 145] on span "Conditioner" at bounding box center [61, 146] width 22 height 5
click at [47, 146] on icon at bounding box center [48, 147] width 2 height 4
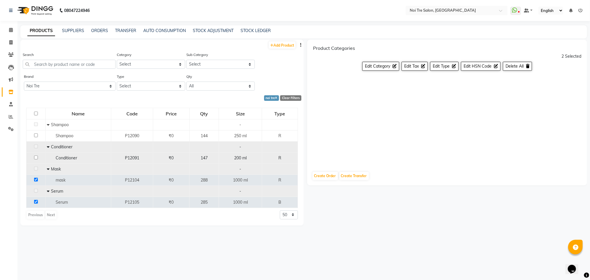
click at [66, 160] on span "Conditioner" at bounding box center [67, 157] width 22 height 5
click at [39, 156] on td at bounding box center [35, 157] width 19 height 11
click at [35, 158] on input "checkbox" at bounding box center [36, 157] width 4 height 4
click at [411, 67] on span "Edit Tax" at bounding box center [411, 65] width 15 height 5
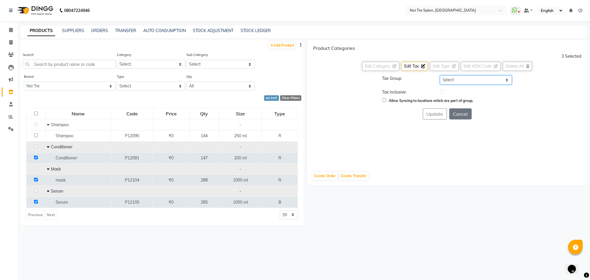
click at [449, 78] on select "Select GST 5% GST" at bounding box center [476, 79] width 72 height 9
click at [440, 75] on select "Select GST 5% GST" at bounding box center [476, 79] width 72 height 9
click at [443, 90] on label at bounding box center [442, 91] width 4 height 4
click at [443, 90] on input "checkbox" at bounding box center [442, 92] width 4 height 4
click at [437, 116] on button "Update" at bounding box center [435, 113] width 24 height 11
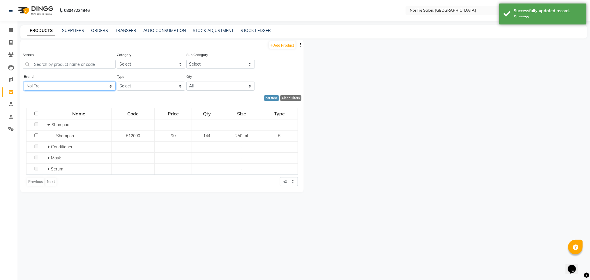
click at [98, 88] on select "All Alfaparf Cadiveu Essentials Casmara Casmsra Gk Kerastase L'oreal Noi Tre No…" at bounding box center [70, 86] width 92 height 9
click at [24, 82] on select "All Alfaparf Cadiveu Essentials Casmara Casmsra Gk Kerastase L'oreal Noi Tre No…" at bounding box center [70, 86] width 92 height 9
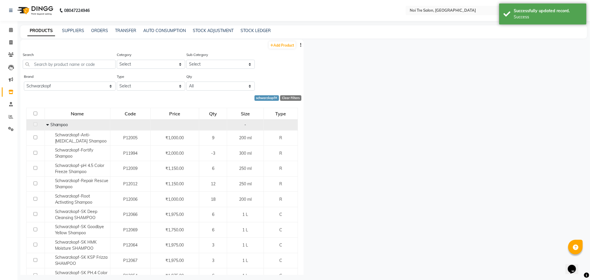
click at [47, 126] on span at bounding box center [47, 124] width 3 height 5
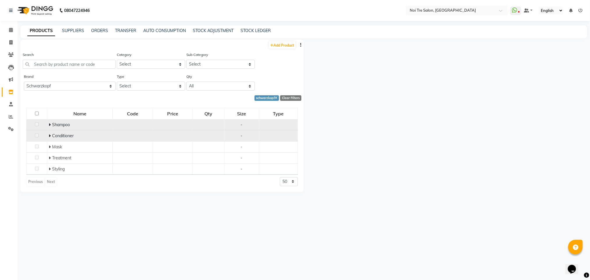
click at [51, 137] on icon at bounding box center [50, 136] width 2 height 4
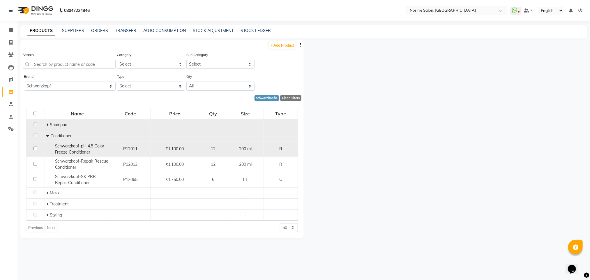
click at [35, 148] on input "checkbox" at bounding box center [35, 148] width 4 height 4
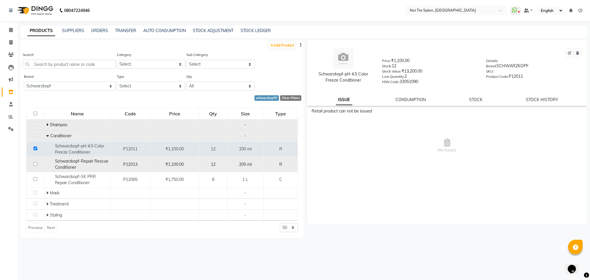
click at [37, 164] on input "checkbox" at bounding box center [35, 164] width 4 height 4
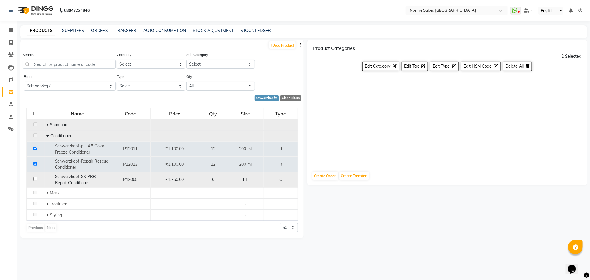
click at [36, 181] on input "checkbox" at bounding box center [35, 179] width 4 height 4
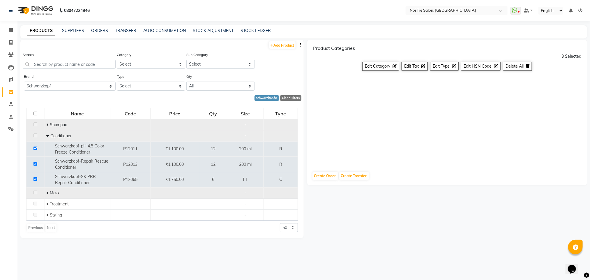
click at [48, 194] on icon at bounding box center [47, 193] width 2 height 4
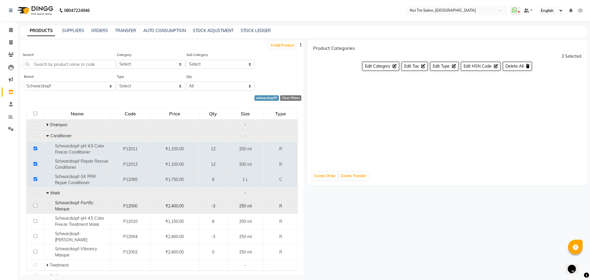
click at [35, 206] on input "checkbox" at bounding box center [35, 206] width 4 height 4
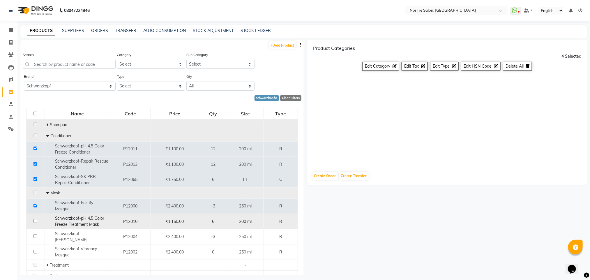
click at [34, 223] on input "checkbox" at bounding box center [35, 221] width 4 height 4
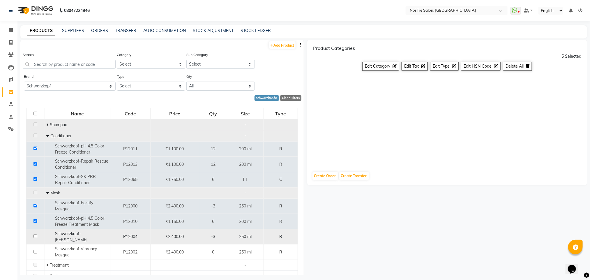
click at [34, 235] on input "checkbox" at bounding box center [35, 236] width 4 height 4
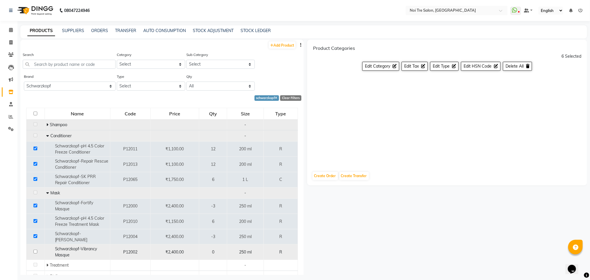
click at [35, 250] on input "checkbox" at bounding box center [35, 252] width 4 height 4
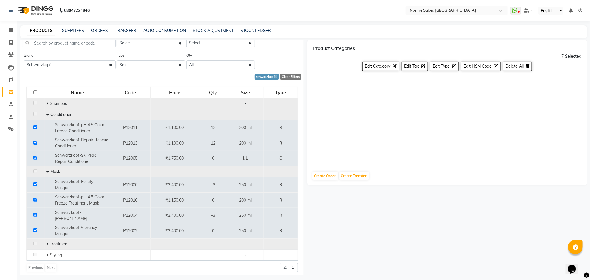
click at [46, 242] on icon at bounding box center [47, 244] width 2 height 4
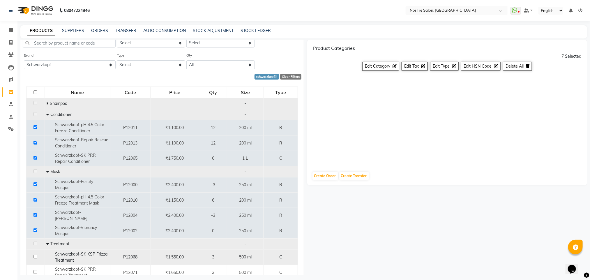
click at [35, 254] on input "checkbox" at bounding box center [35, 256] width 4 height 4
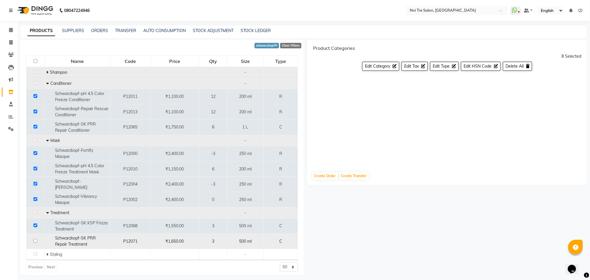
click at [36, 239] on input "checkbox" at bounding box center [35, 241] width 4 height 4
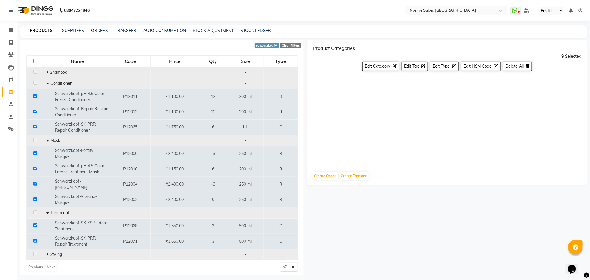
click at [48, 252] on span at bounding box center [47, 254] width 3 height 5
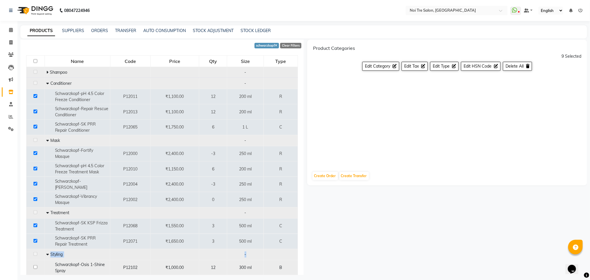
drag, startPoint x: 48, startPoint y: 252, endPoint x: 41, endPoint y: 266, distance: 16.0
click at [41, 266] on tbody "Shampoo - Conditioner - Schwarzkopf-pH 4.5 Color Freeze Conditioner P12011 ₹1,1…" at bounding box center [161, 207] width 271 height 281
click at [34, 265] on input "checkbox" at bounding box center [35, 267] width 4 height 4
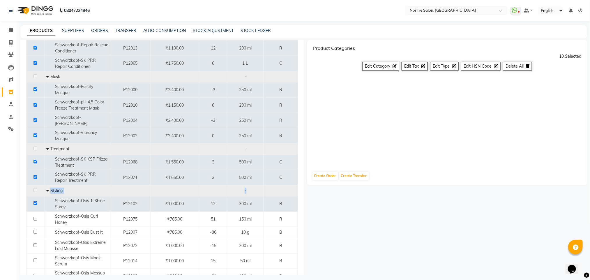
scroll to position [141, 0]
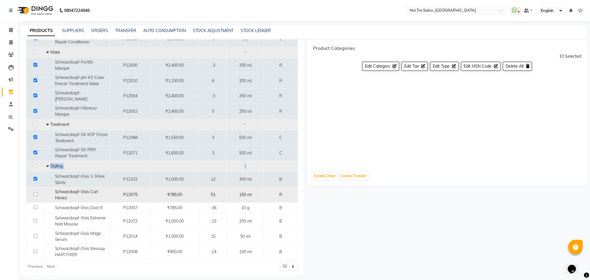
click at [35, 192] on input "checkbox" at bounding box center [35, 194] width 4 height 4
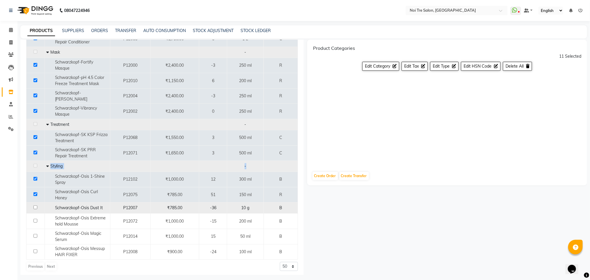
click at [35, 205] on input "checkbox" at bounding box center [35, 207] width 4 height 4
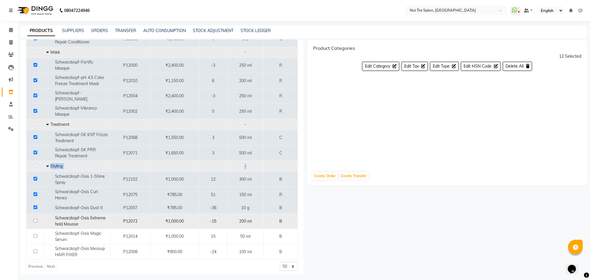
click at [35, 219] on input "checkbox" at bounding box center [35, 221] width 4 height 4
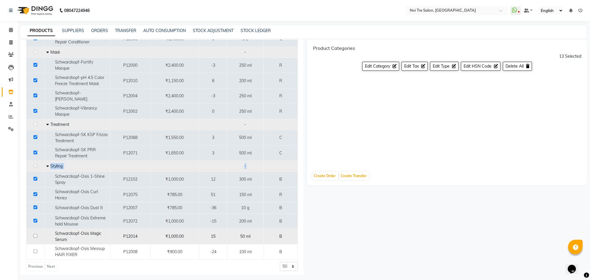
click at [36, 234] on input "checkbox" at bounding box center [35, 236] width 4 height 4
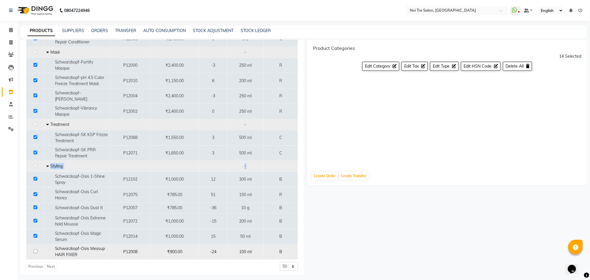
click at [36, 249] on input "checkbox" at bounding box center [35, 251] width 4 height 4
click at [409, 67] on span "Edit Tax" at bounding box center [411, 65] width 15 height 5
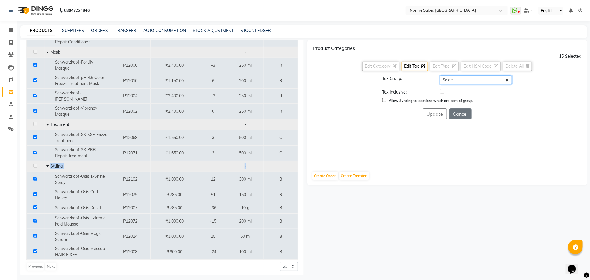
click at [455, 77] on select "Select GST 5% GST" at bounding box center [476, 79] width 72 height 9
click at [440, 75] on select "Select GST 5% GST" at bounding box center [476, 79] width 72 height 9
click at [441, 92] on label at bounding box center [442, 91] width 4 height 4
click at [441, 92] on input "checkbox" at bounding box center [442, 92] width 4 height 4
click at [440, 117] on button "Update" at bounding box center [435, 113] width 24 height 11
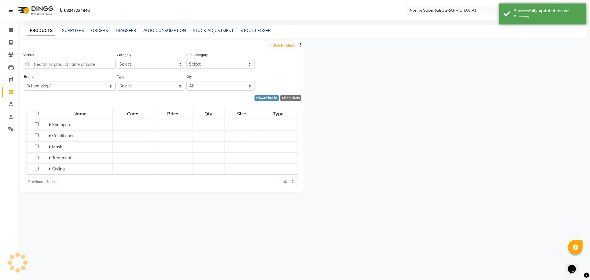
scroll to position [0, 0]
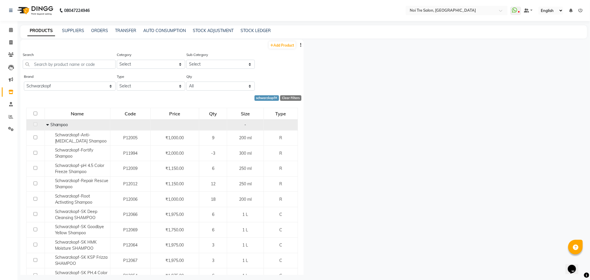
click at [47, 124] on icon at bounding box center [47, 125] width 3 height 4
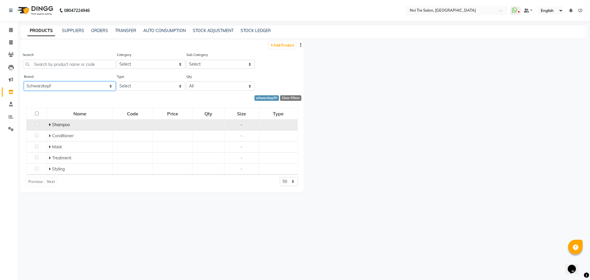
click at [102, 86] on select "All Alfaparf Cadiveu Essentials Casmara Casmsra Gk Kerastase L'oreal Noi Tre No…" at bounding box center [70, 86] width 92 height 9
click at [24, 82] on select "All Alfaparf Cadiveu Essentials Casmara Casmsra Gk Kerastase L'oreal Noi Tre No…" at bounding box center [70, 86] width 92 height 9
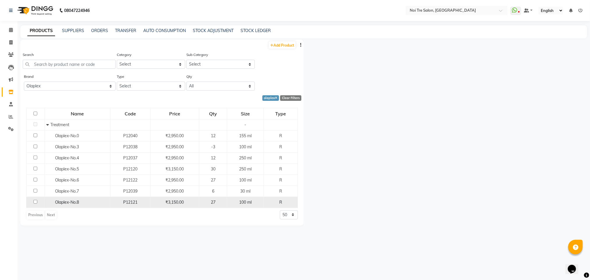
click at [35, 203] on input "checkbox" at bounding box center [35, 202] width 4 height 4
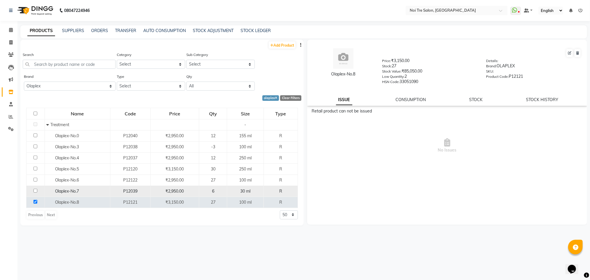
click at [35, 192] on input "checkbox" at bounding box center [35, 191] width 4 height 4
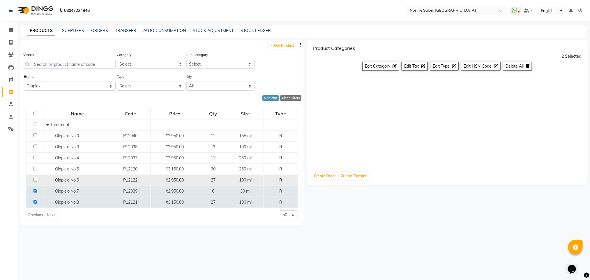
click at [37, 179] on input "checkbox" at bounding box center [35, 180] width 4 height 4
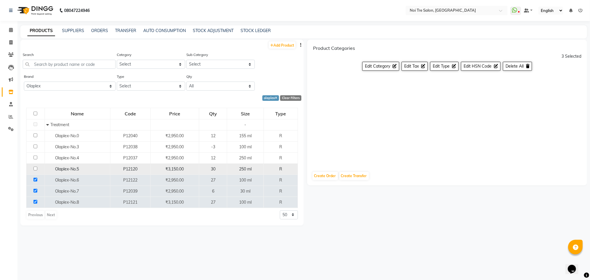
click at [35, 169] on input "checkbox" at bounding box center [35, 169] width 4 height 4
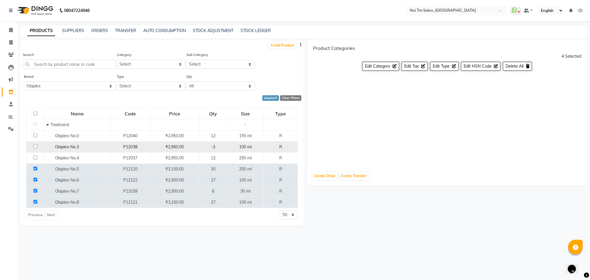
click at [35, 146] on input "checkbox" at bounding box center [35, 146] width 4 height 4
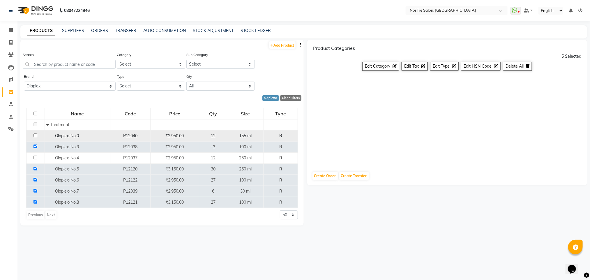
click at [35, 133] on input "checkbox" at bounding box center [35, 135] width 4 height 4
click at [410, 67] on span "Edit Tax" at bounding box center [411, 65] width 15 height 5
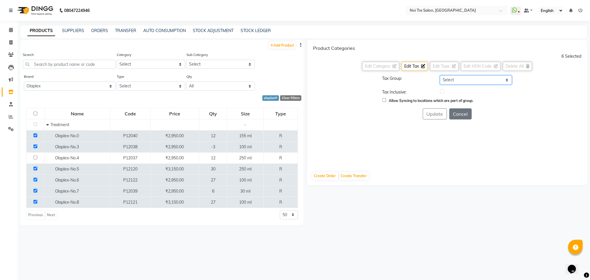
click at [456, 79] on select "Select GST 5% GST" at bounding box center [476, 79] width 72 height 9
click at [440, 75] on select "Select GST 5% GST" at bounding box center [476, 79] width 72 height 9
click at [443, 91] on label at bounding box center [442, 91] width 4 height 4
click at [443, 91] on input "checkbox" at bounding box center [442, 92] width 4 height 4
click at [434, 113] on button "Update" at bounding box center [435, 113] width 24 height 11
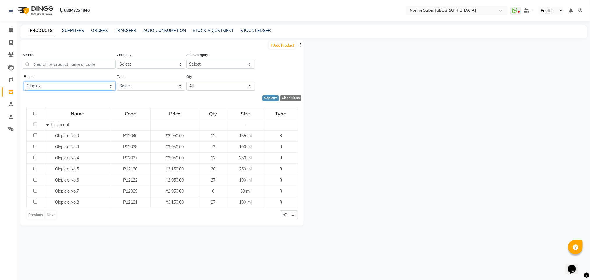
click at [107, 85] on select "All Alfaparf Cadiveu Essentials Casmara Casmsra Gk Kerastase L'oreal Noi Tre No…" at bounding box center [70, 86] width 92 height 9
click at [24, 82] on select "All Alfaparf Cadiveu Essentials Casmara Casmsra Gk Kerastase L'oreal Noi Tre No…" at bounding box center [70, 86] width 92 height 9
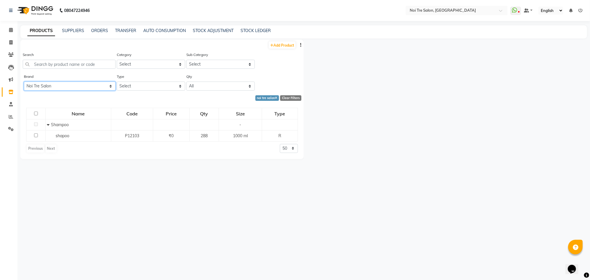
click at [107, 82] on select "All Alfaparf Cadiveu Essentials Casmara Casmsra Gk Kerastase L'oreal Noi Tre No…" at bounding box center [70, 86] width 92 height 9
click at [24, 82] on select "All Alfaparf Cadiveu Essentials Casmara Casmsra Gk Kerastase L'oreal Noi Tre No…" at bounding box center [70, 86] width 92 height 9
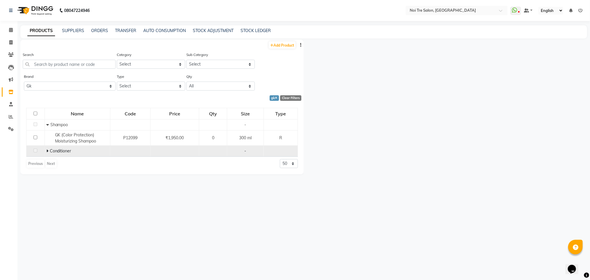
click at [49, 151] on span at bounding box center [47, 150] width 3 height 5
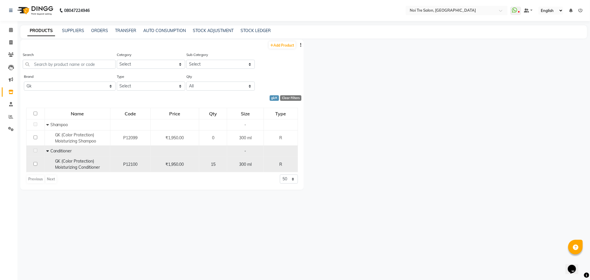
click at [35, 163] on input "checkbox" at bounding box center [35, 164] width 4 height 4
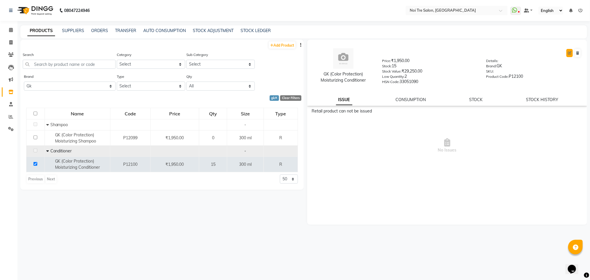
click at [569, 52] on icon at bounding box center [569, 52] width 3 height 3
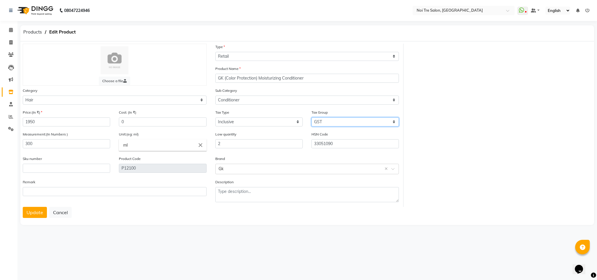
click at [322, 120] on select "Select GST 5% GST" at bounding box center [354, 121] width 87 height 9
click at [35, 213] on button "Update" at bounding box center [35, 212] width 24 height 11
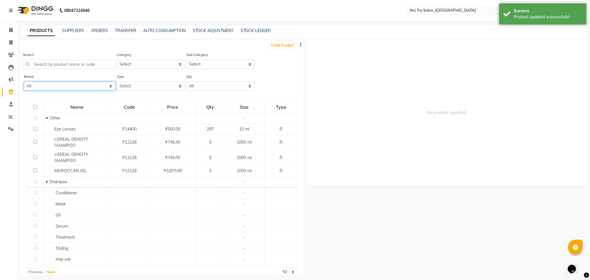
click at [104, 86] on select "All Alfaparf Cadiveu Essentials Casmara Casmsra Gk Kerastase L'oreal Noi Tre No…" at bounding box center [70, 86] width 92 height 9
click at [24, 82] on select "All Alfaparf Cadiveu Essentials Casmara Casmsra Gk Kerastase L'oreal Noi Tre No…" at bounding box center [70, 86] width 92 height 9
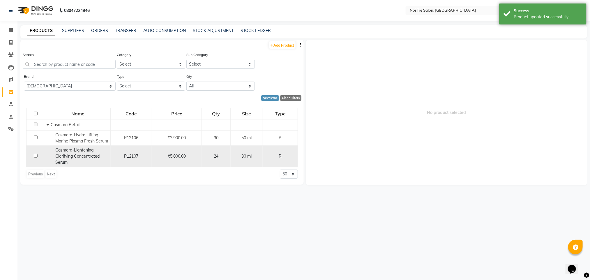
click at [34, 155] on input "checkbox" at bounding box center [36, 156] width 4 height 4
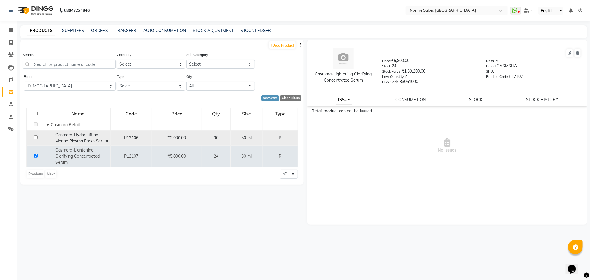
click at [36, 137] on input "checkbox" at bounding box center [36, 137] width 4 height 4
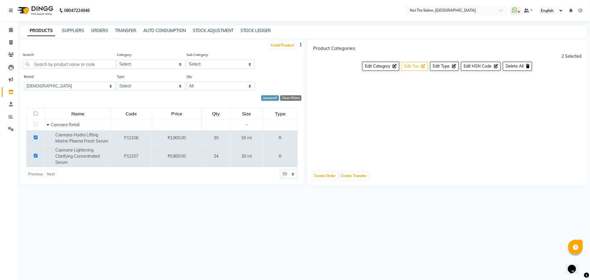
click at [409, 63] on button "Edit Tax" at bounding box center [415, 66] width 26 height 9
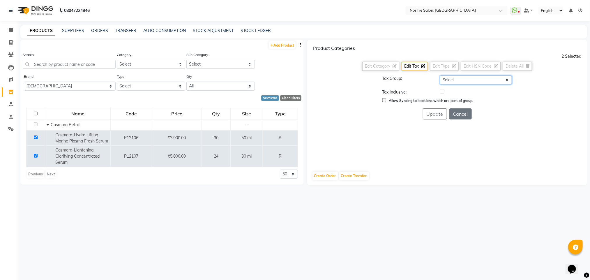
click at [468, 79] on select "Select GST 5% GST" at bounding box center [476, 79] width 72 height 9
click at [440, 75] on select "Select GST 5% GST" at bounding box center [476, 79] width 72 height 9
click at [441, 91] on label at bounding box center [442, 91] width 4 height 4
click at [441, 91] on input "checkbox" at bounding box center [442, 92] width 4 height 4
click at [439, 113] on button "Update" at bounding box center [435, 113] width 24 height 11
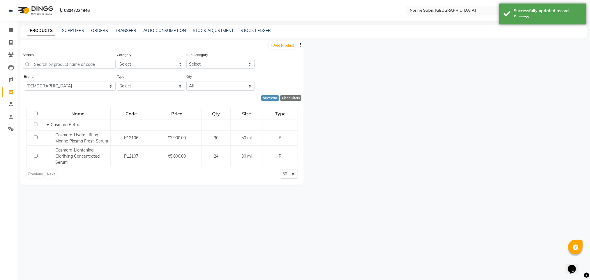
click at [82, 90] on div "Brand All Alfaparf Cadiveu Essentials Casmara Casmsra Gk Kerastase L'oreal Noi …" at bounding box center [69, 84] width 93 height 22
click at [81, 87] on select "All Alfaparf Cadiveu Essentials Casmara Casmsra Gk Kerastase L'oreal Noi Tre No…" at bounding box center [70, 86] width 92 height 9
click at [24, 82] on select "All Alfaparf Cadiveu Essentials Casmara Casmsra Gk Kerastase L'oreal Noi Tre No…" at bounding box center [70, 86] width 92 height 9
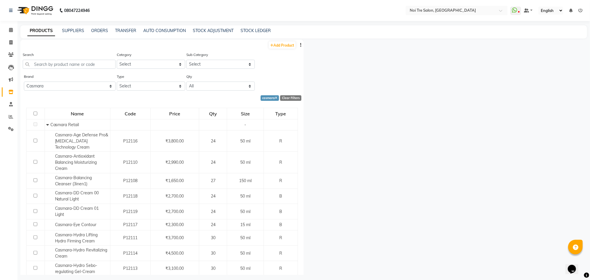
click at [34, 112] on input "checkbox" at bounding box center [35, 114] width 4 height 4
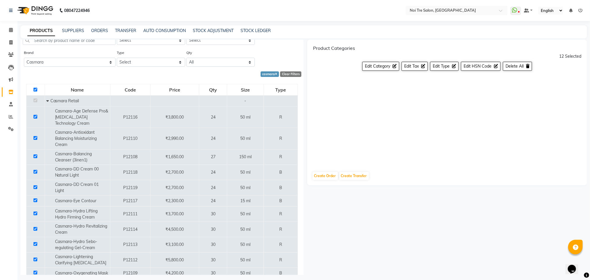
scroll to position [24, 0]
click at [410, 64] on span "Edit Tax" at bounding box center [411, 65] width 15 height 5
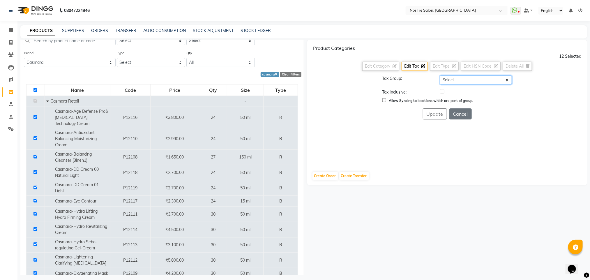
click at [448, 79] on select "Select GST 5% GST" at bounding box center [476, 79] width 72 height 9
click at [440, 75] on select "Select GST 5% GST" at bounding box center [476, 79] width 72 height 9
click at [442, 92] on label at bounding box center [442, 91] width 4 height 4
click at [442, 92] on input "checkbox" at bounding box center [442, 92] width 4 height 4
click at [439, 113] on button "Update" at bounding box center [435, 113] width 24 height 11
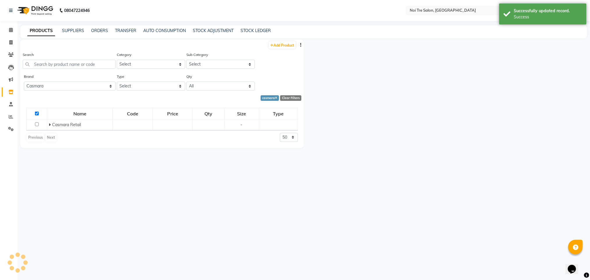
scroll to position [0, 0]
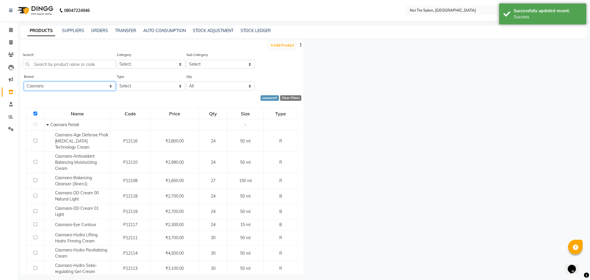
click at [103, 85] on select "All Alfaparf Cadiveu Essentials Casmara Casmsra Gk Kerastase L'oreal Noi Tre No…" at bounding box center [70, 86] width 92 height 9
click at [24, 82] on select "All Alfaparf Cadiveu Essentials Casmara Casmsra Gk Kerastase L'oreal Noi Tre No…" at bounding box center [70, 86] width 92 height 9
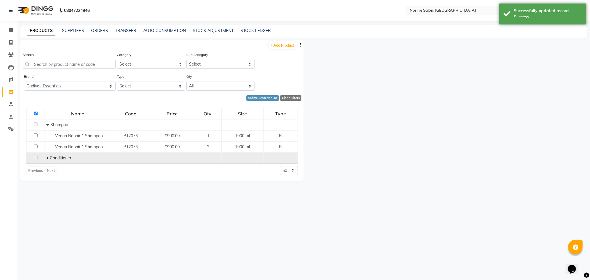
click at [47, 157] on icon at bounding box center [47, 158] width 2 height 4
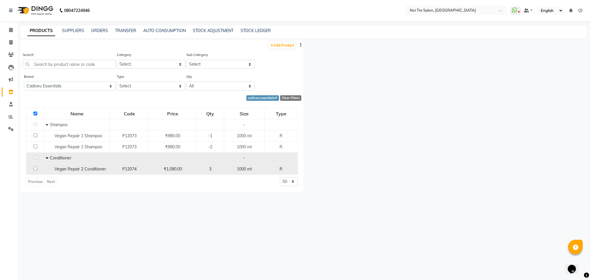
click at [35, 169] on input "checkbox" at bounding box center [35, 169] width 4 height 4
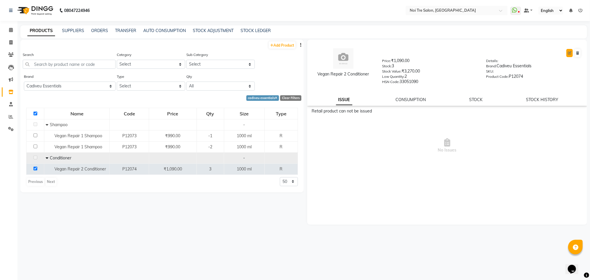
click at [571, 52] on icon at bounding box center [569, 52] width 3 height 3
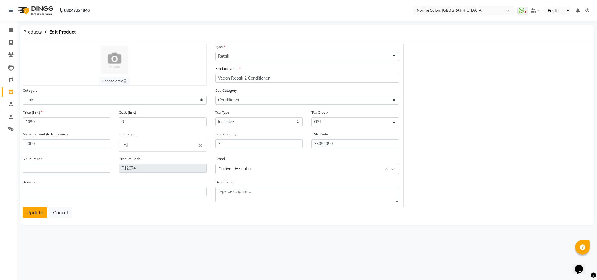
click at [30, 210] on button "Update" at bounding box center [35, 212] width 24 height 11
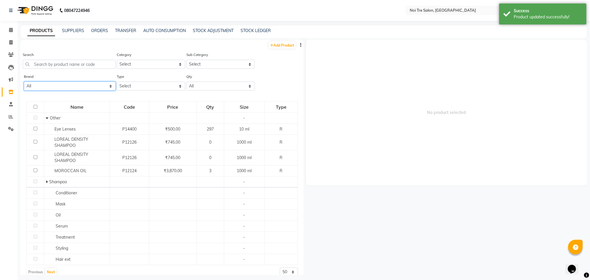
click at [83, 84] on select "All Alfaparf Cadiveu Essentials Casmara Casmsra Gk Kerastase L'oreal Noi Tre No…" at bounding box center [70, 86] width 92 height 9
click at [24, 82] on select "All Alfaparf Cadiveu Essentials Casmara Casmsra Gk Kerastase L'oreal Noi Tre No…" at bounding box center [70, 86] width 92 height 9
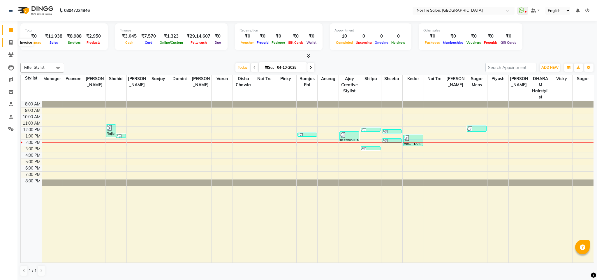
click at [12, 42] on icon at bounding box center [10, 42] width 3 height 4
select select "service"
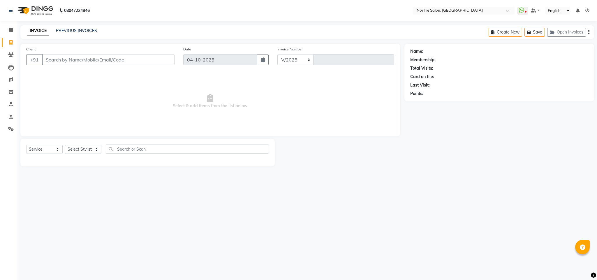
select select "4307"
type input "3755"
click at [91, 149] on select "Select Stylist Ajay Creative Stylist Anurag [PERSON_NAME] [PERSON_NAME] [PERSON…" at bounding box center [83, 149] width 36 height 9
select select "24530"
click at [65, 145] on select "Select Stylist Ajay Creative Stylist Anurag [PERSON_NAME] [PERSON_NAME] [PERSON…" at bounding box center [83, 149] width 36 height 9
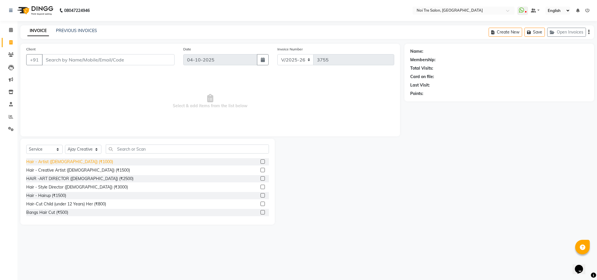
click at [62, 162] on div "Hair - Artist ([DEMOGRAPHIC_DATA]) (₹1000)" at bounding box center [69, 162] width 87 height 6
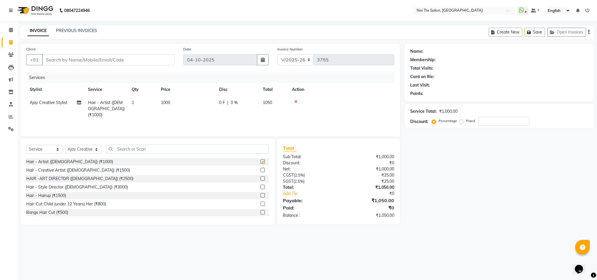
checkbox input "false"
click at [169, 103] on span "1000" at bounding box center [165, 102] width 9 height 5
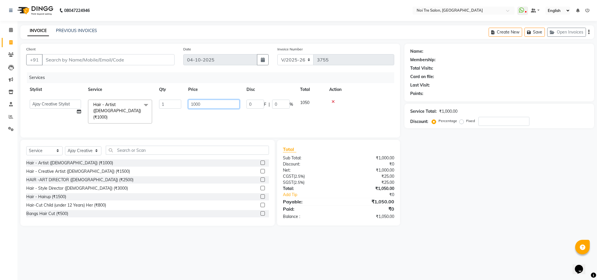
click at [195, 103] on input "1000" at bounding box center [213, 104] width 51 height 9
click at [195, 103] on input "1" at bounding box center [213, 104] width 51 height 9
type input "1200"
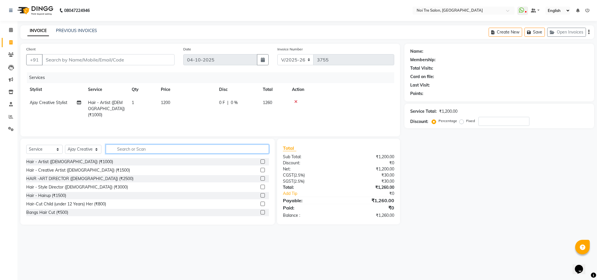
click at [128, 151] on input "text" at bounding box center [187, 148] width 163 height 9
type input "touch"
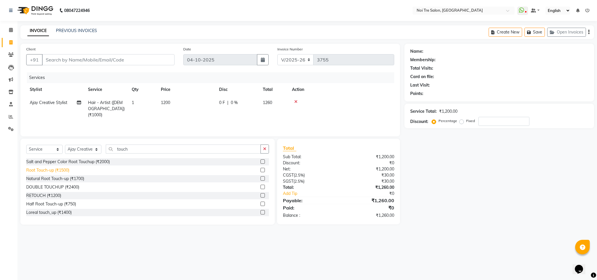
click at [61, 169] on div "Root Touch-up (₹1500)" at bounding box center [47, 170] width 43 height 6
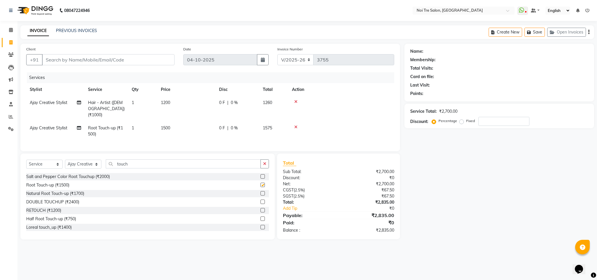
checkbox input "false"
click at [121, 163] on input "touch" at bounding box center [183, 163] width 155 height 9
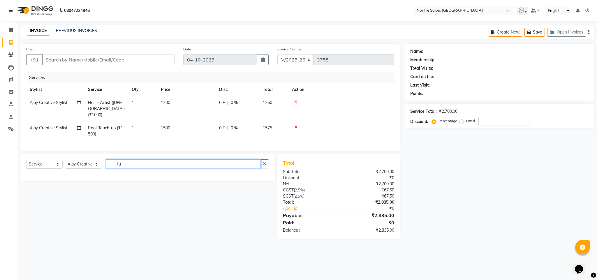
type input "f"
type input "deep"
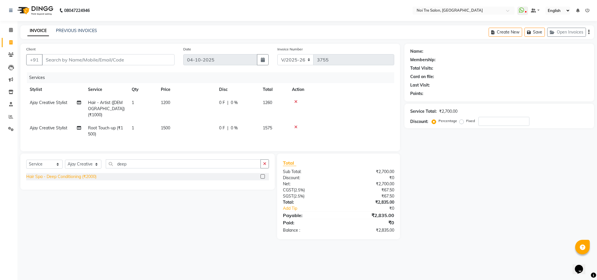
click at [79, 178] on div "Hair Spa - Deep Conditioning (₹2000)" at bounding box center [61, 177] width 70 height 6
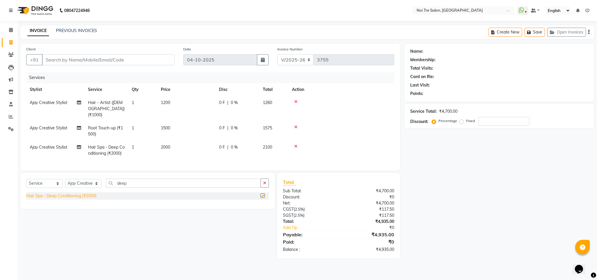
checkbox input "false"
click at [52, 185] on select "Select Service Product Membership Package Voucher Prepaid Gift Card" at bounding box center [44, 183] width 36 height 9
select select "product"
click at [26, 179] on select "Select Service Product Membership Package Voucher Prepaid Gift Card" at bounding box center [44, 183] width 36 height 9
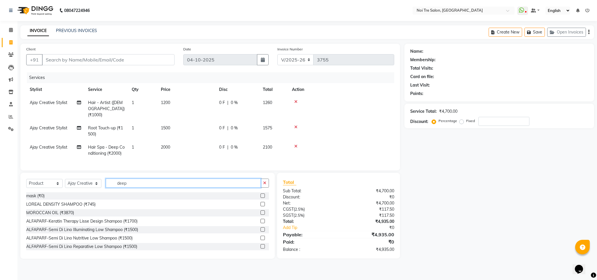
click at [119, 182] on input "deep" at bounding box center [183, 182] width 155 height 9
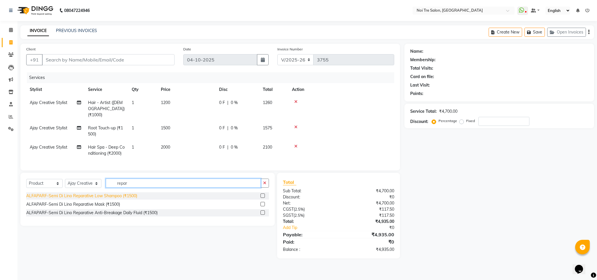
type input "repar"
click at [111, 199] on div "ALFAPARF-Semi Di Lino Reparative Low Shampoo (₹1500)" at bounding box center [81, 196] width 111 height 6
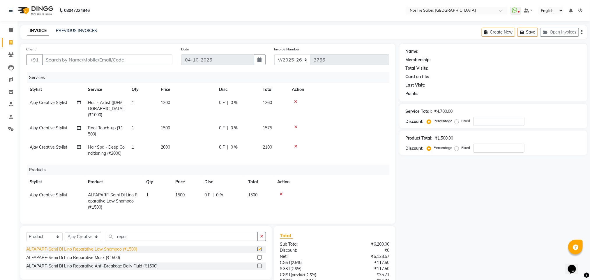
checkbox input "false"
click at [180, 192] on td "1500" at bounding box center [186, 200] width 29 height 25
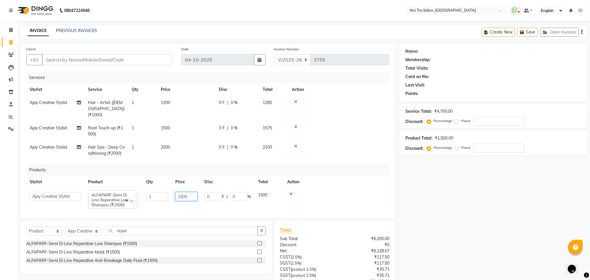
click at [184, 192] on input "1500" at bounding box center [186, 196] width 22 height 9
type input "1850"
click at [66, 56] on input "Client" at bounding box center [107, 59] width 130 height 11
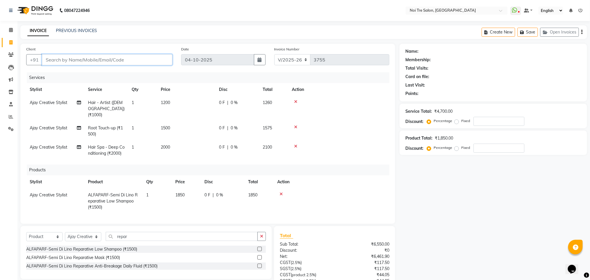
type input "9"
type input "0"
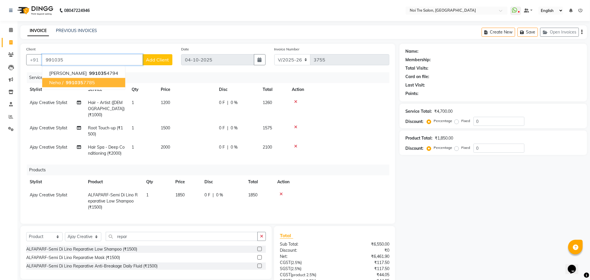
click at [97, 84] on button "neha / 991035 7785" at bounding box center [83, 82] width 83 height 9
type input "9910357785"
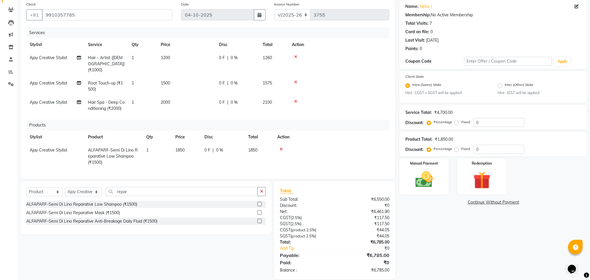
scroll to position [53, 0]
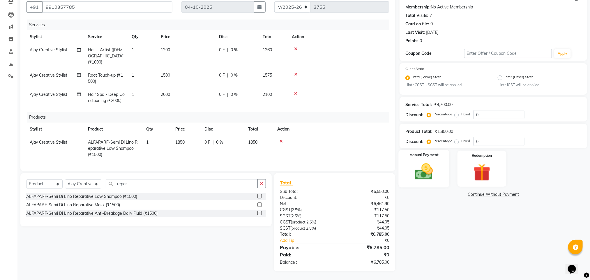
click at [410, 178] on img at bounding box center [423, 171] width 29 height 21
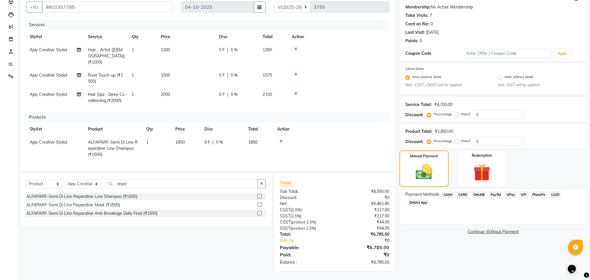
click at [461, 194] on span "CARD" at bounding box center [463, 194] width 13 height 7
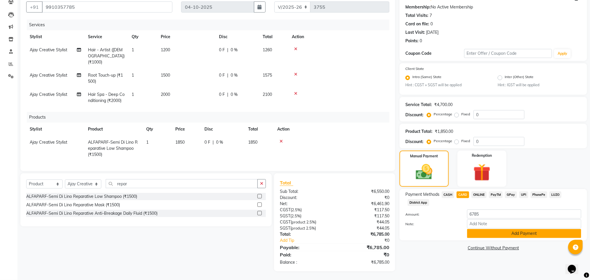
click at [488, 232] on button "Add Payment" at bounding box center [524, 233] width 114 height 9
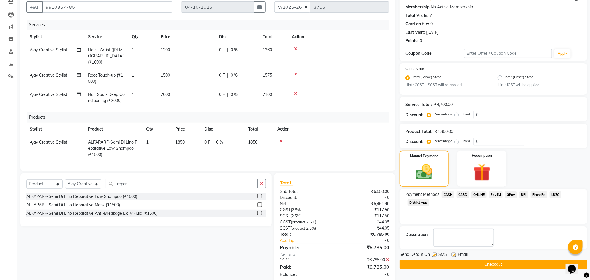
click at [448, 263] on button "Checkout" at bounding box center [493, 264] width 188 height 9
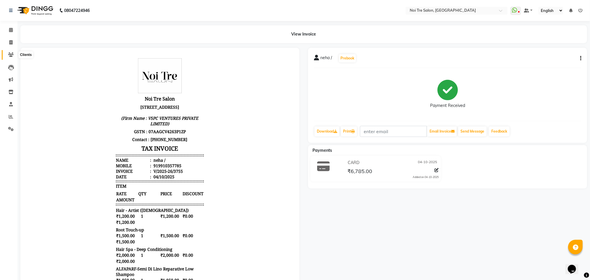
click at [11, 55] on icon at bounding box center [11, 54] width 6 height 4
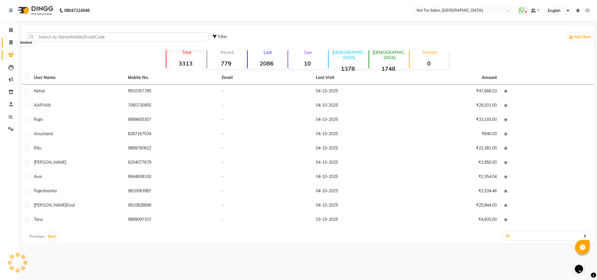
click at [8, 43] on span at bounding box center [11, 42] width 10 height 7
select select "4307"
select select "service"
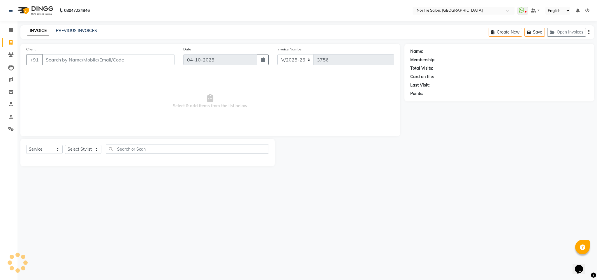
click at [90, 58] on input "Client" at bounding box center [108, 59] width 132 height 11
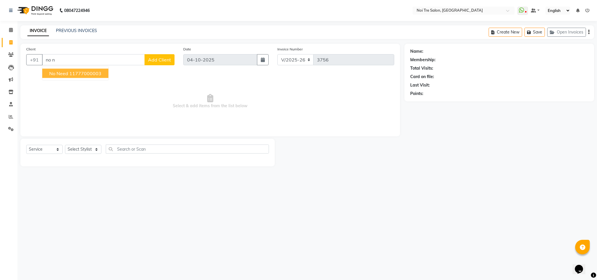
click at [98, 74] on ngb-highlight "11777000003" at bounding box center [85, 73] width 32 height 6
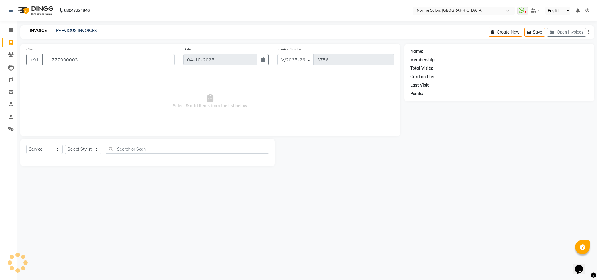
type input "11777000003"
click at [82, 151] on select "Select Stylist Ajay Creative Stylist Anurag [PERSON_NAME] [PERSON_NAME] [PERSON…" at bounding box center [83, 149] width 36 height 9
select select "1: Object"
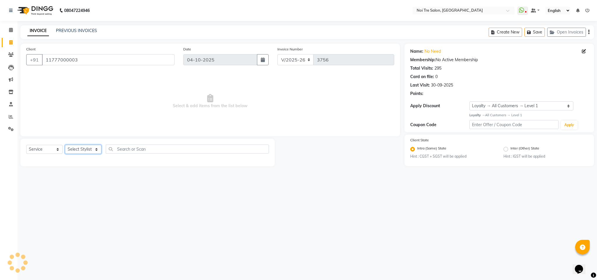
select select "35487"
click at [65, 145] on select "Select Stylist Ajay Creative Stylist Anurag [PERSON_NAME] [PERSON_NAME] [PERSON…" at bounding box center [83, 149] width 36 height 9
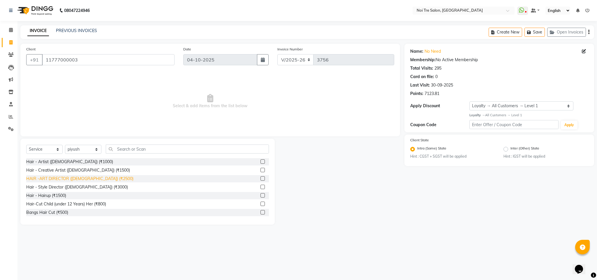
click at [77, 177] on div "HAIR -ART DIRECTOR ([DEMOGRAPHIC_DATA]) (₹2500)" at bounding box center [79, 179] width 107 height 6
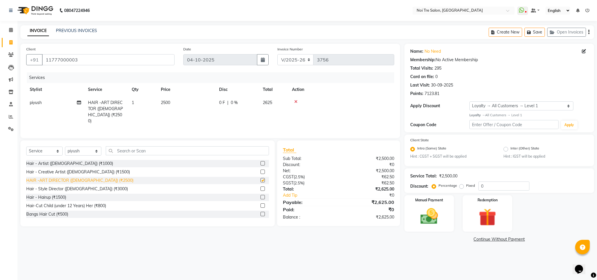
checkbox input "false"
click at [50, 151] on select "Select Service Product Membership Package Voucher Prepaid Gift Card" at bounding box center [44, 150] width 36 height 9
select select "product"
click at [26, 147] on select "Select Service Product Membership Package Voucher Prepaid Gift Card" at bounding box center [44, 150] width 36 height 9
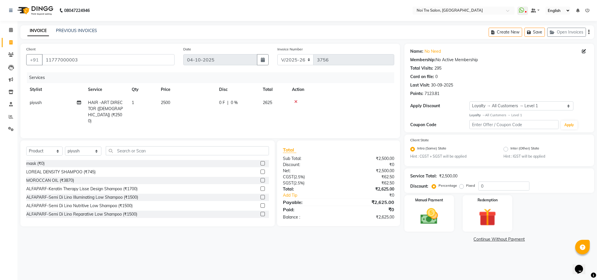
click at [296, 101] on icon at bounding box center [295, 102] width 3 height 4
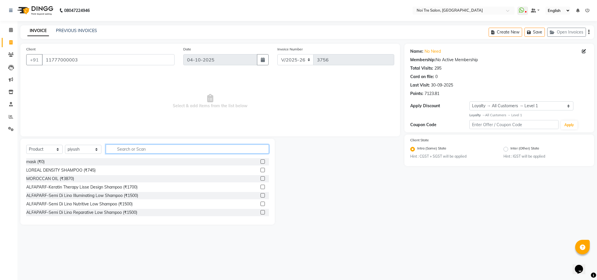
click at [135, 148] on input "text" at bounding box center [187, 148] width 163 height 9
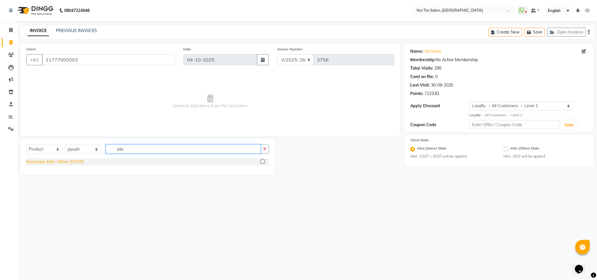
type input "elix"
click at [71, 164] on div "Kerastase-Elixir Ultime (₹3100)" at bounding box center [55, 162] width 58 height 6
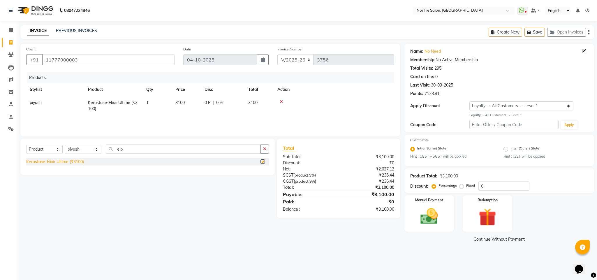
checkbox input "false"
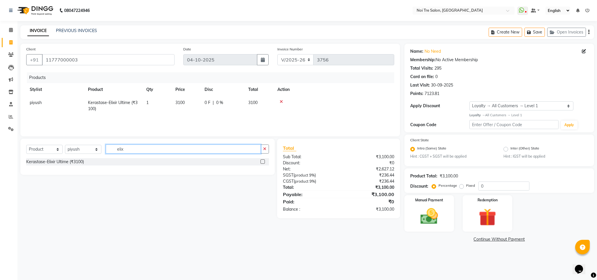
click at [122, 151] on input "elix" at bounding box center [183, 148] width 155 height 9
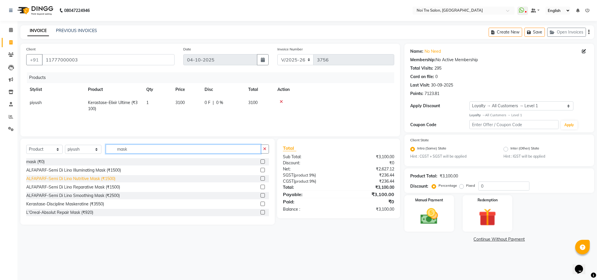
type input "mask"
click at [84, 178] on div "ALFAPARF-Semi Di Lino Nutritive Mask (₹1500)" at bounding box center [70, 179] width 89 height 6
checkbox input "false"
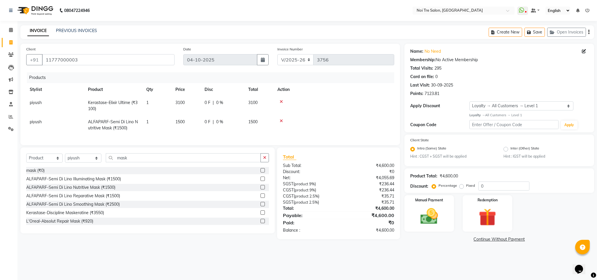
click at [280, 102] on icon at bounding box center [281, 102] width 3 height 4
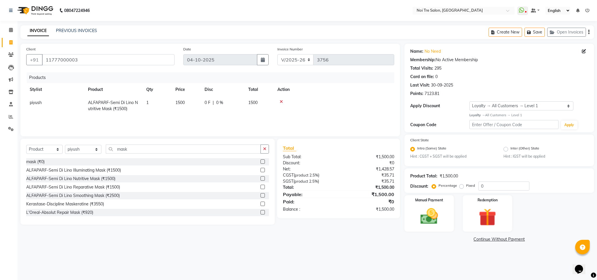
click at [280, 102] on icon at bounding box center [281, 102] width 3 height 4
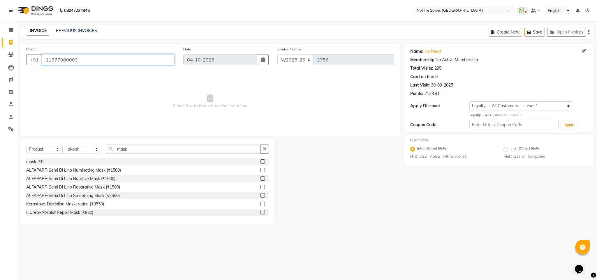
click at [59, 60] on input "11777000003" at bounding box center [108, 59] width 132 height 11
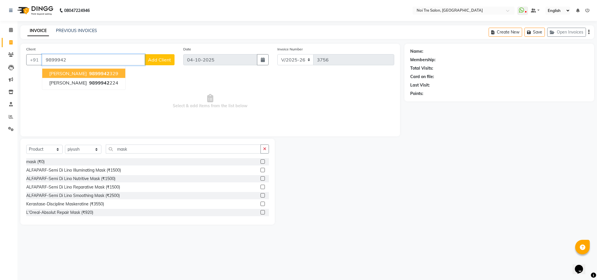
click at [104, 74] on ngb-highlight "9899942 329" at bounding box center [103, 73] width 30 height 6
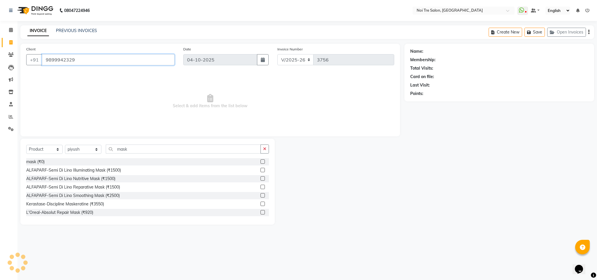
type input "9899942329"
select select "1: Object"
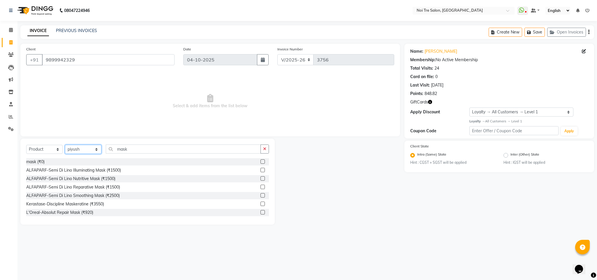
click at [80, 151] on select "Select Stylist Ajay Creative Stylist Anurag [PERSON_NAME] [PERSON_NAME] [PERSON…" at bounding box center [83, 149] width 36 height 9
click at [47, 145] on select "Select Service Product Membership Package Voucher Prepaid Gift Card" at bounding box center [44, 149] width 36 height 9
select select "service"
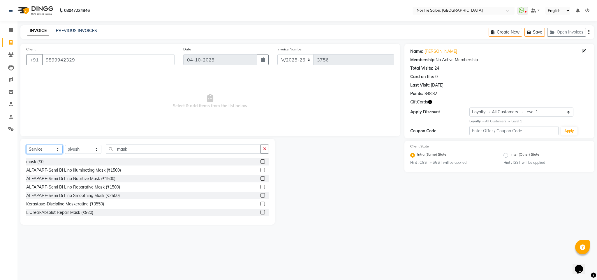
click at [26, 145] on select "Select Service Product Membership Package Voucher Prepaid Gift Card" at bounding box center [44, 149] width 36 height 9
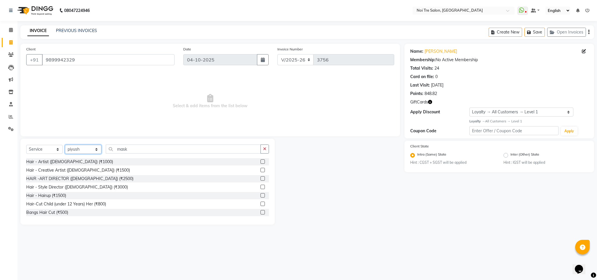
click at [82, 151] on select "Select Stylist Ajay Creative Stylist Anurag [PERSON_NAME] [PERSON_NAME] [PERSON…" at bounding box center [83, 149] width 36 height 9
select select "23276"
click at [65, 145] on select "Select Stylist Ajay Creative Stylist Anurag [PERSON_NAME] [PERSON_NAME] [PERSON…" at bounding box center [83, 149] width 36 height 9
click at [121, 149] on input "mask" at bounding box center [183, 148] width 155 height 9
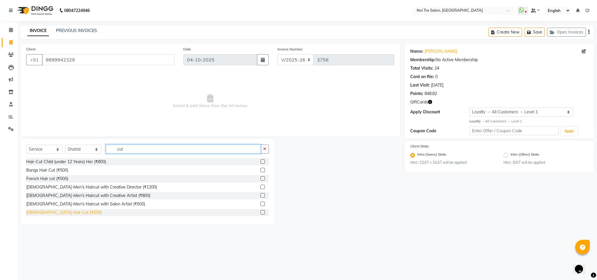
type input "cut"
click at [57, 213] on div "[DEMOGRAPHIC_DATA] Hair Cut (₹500)" at bounding box center [63, 212] width 75 height 6
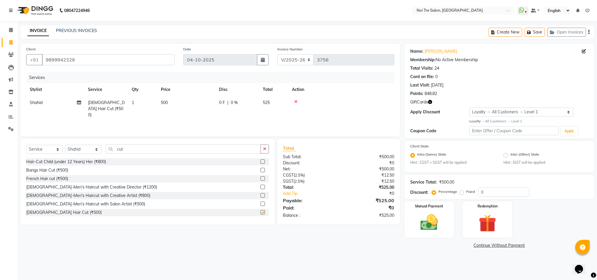
checkbox input "false"
click at [116, 151] on input "cut" at bounding box center [183, 148] width 155 height 9
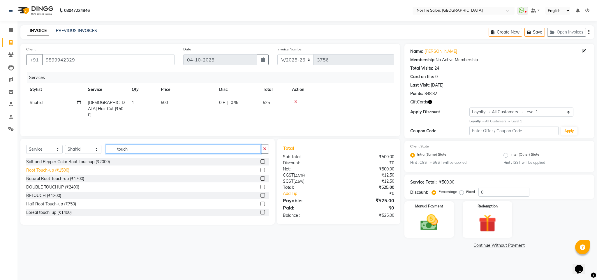
type input "touch"
click at [63, 171] on div "Root Touch-up (₹1500)" at bounding box center [47, 170] width 43 height 6
checkbox input "false"
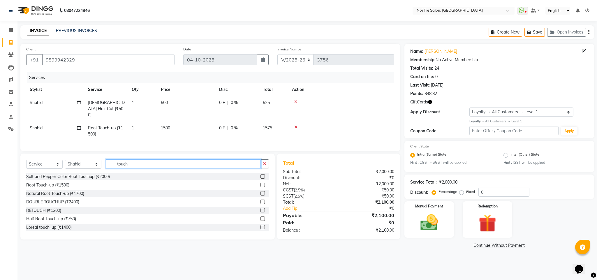
click at [123, 168] on input "touch" at bounding box center [183, 163] width 155 height 9
type input "beard"
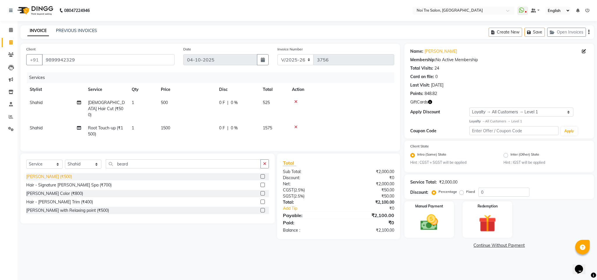
click at [42, 178] on div "[PERSON_NAME] (₹500)" at bounding box center [49, 177] width 46 height 6
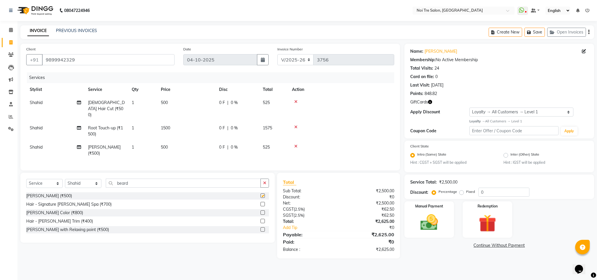
checkbox input "false"
click at [84, 179] on select "Select Stylist Ajay Creative Stylist Anurag [PERSON_NAME] [PERSON_NAME] [PERSON…" at bounding box center [83, 183] width 36 height 9
select select "23278"
click at [65, 179] on select "Select Stylist Ajay Creative Stylist Anurag [PERSON_NAME] [PERSON_NAME] [PERSON…" at bounding box center [83, 183] width 36 height 9
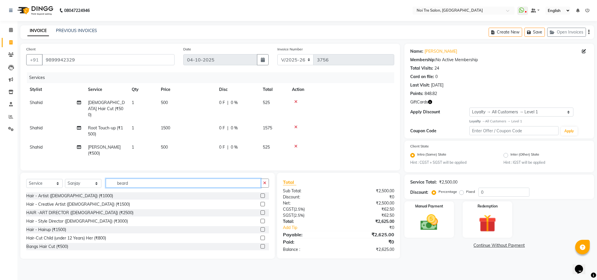
click at [122, 178] on input "beard" at bounding box center [183, 182] width 155 height 9
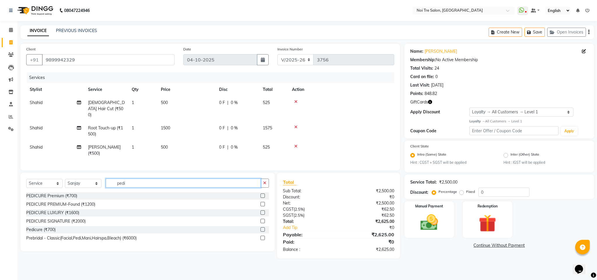
type input "pedi"
click at [41, 227] on div "Pedicure (₹700)" at bounding box center [147, 229] width 243 height 7
click at [40, 227] on div "Pedicure (₹700)" at bounding box center [40, 230] width 29 height 6
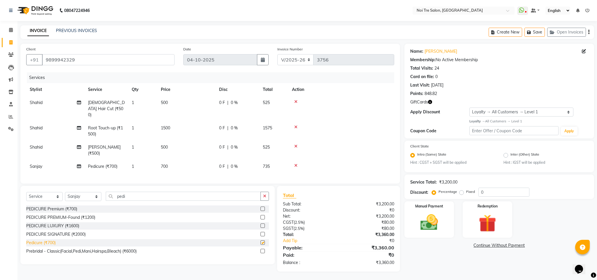
checkbox input "false"
click at [335, 85] on th "Action" at bounding box center [341, 89] width 106 height 13
click at [434, 218] on img at bounding box center [429, 222] width 30 height 21
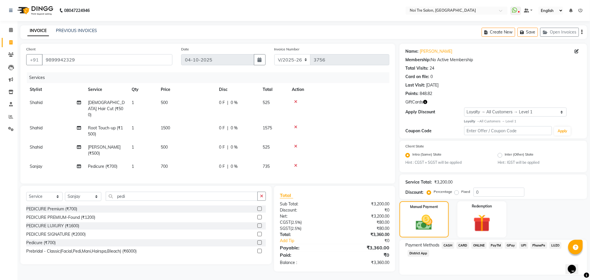
click at [462, 246] on span "CARD" at bounding box center [463, 245] width 13 height 7
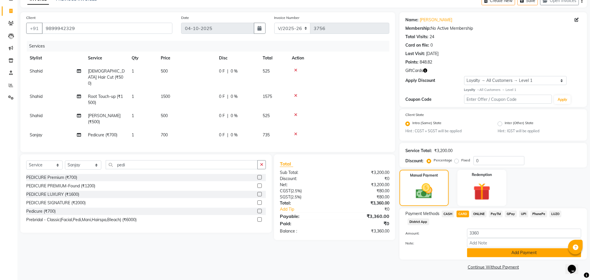
click at [474, 256] on button "Add Payment" at bounding box center [524, 252] width 114 height 9
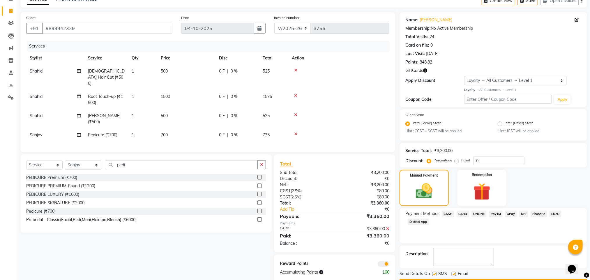
scroll to position [48, 0]
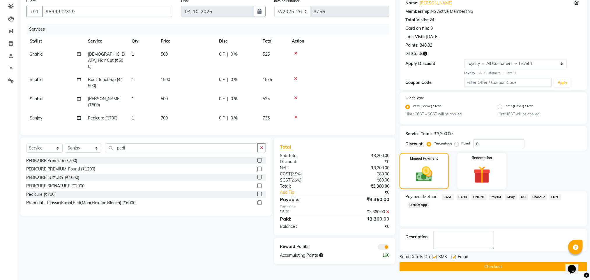
click at [383, 244] on span at bounding box center [384, 247] width 12 height 6
click at [389, 248] on input "checkbox" at bounding box center [389, 248] width 0 height 0
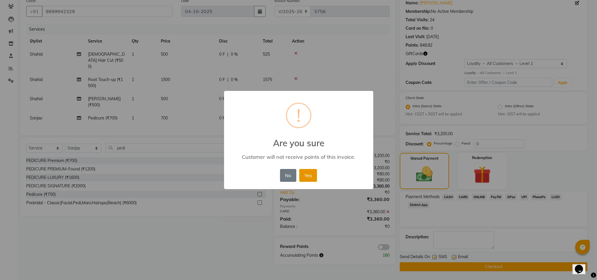
click at [311, 177] on button "Yes" at bounding box center [308, 175] width 18 height 13
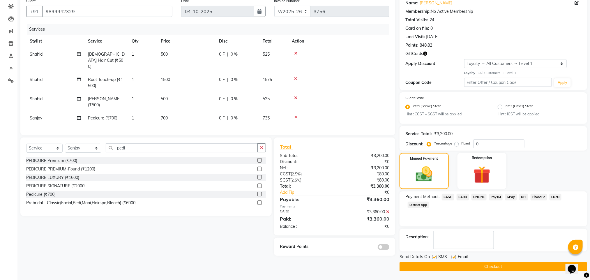
click at [479, 262] on button "Checkout" at bounding box center [493, 266] width 188 height 9
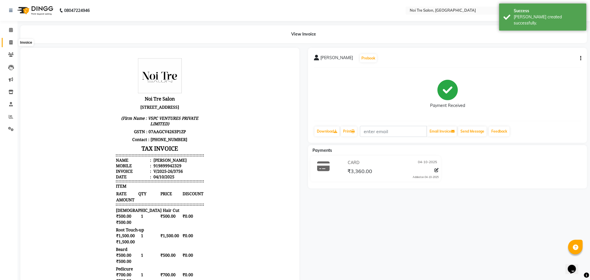
click at [7, 43] on span at bounding box center [11, 42] width 10 height 7
select select "service"
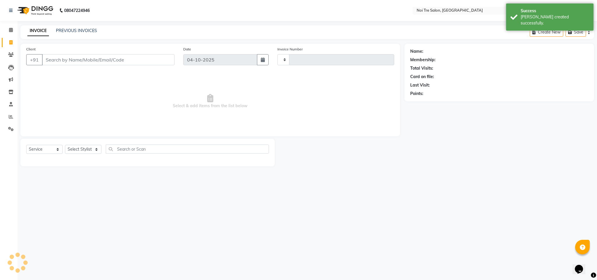
type input "3757"
select select "4307"
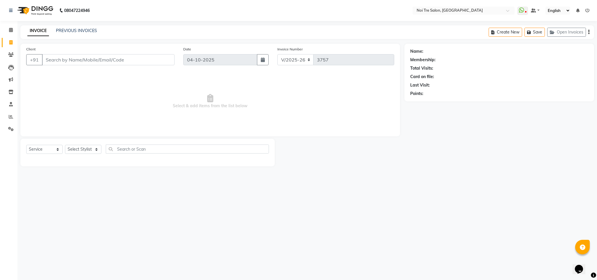
click at [396, 181] on div "08047224946 Select Location × Noi Tre Salon, Dwarka WhatsApp Status ✕ Status: D…" at bounding box center [298, 140] width 597 height 280
click at [8, 53] on icon at bounding box center [11, 54] width 6 height 4
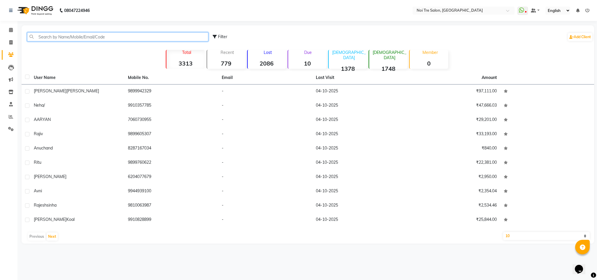
click at [71, 39] on input "text" at bounding box center [117, 36] width 181 height 9
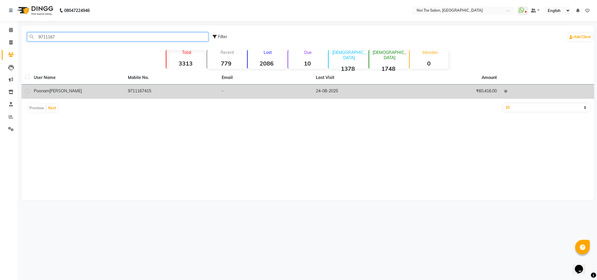
type input "9711167"
click at [136, 88] on td "9711167415" at bounding box center [171, 91] width 94 height 14
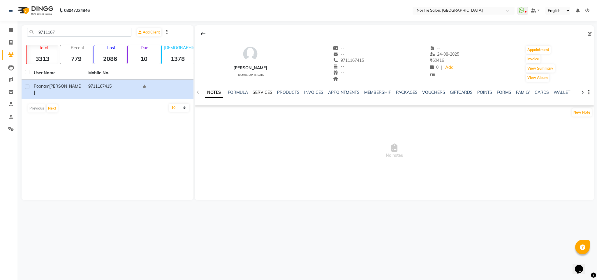
click at [259, 92] on link "SERVICES" at bounding box center [262, 92] width 20 height 5
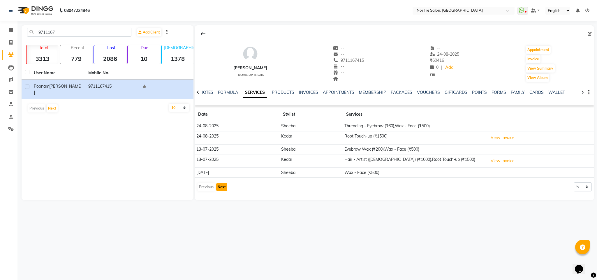
click at [221, 189] on button "Next" at bounding box center [221, 187] width 11 height 8
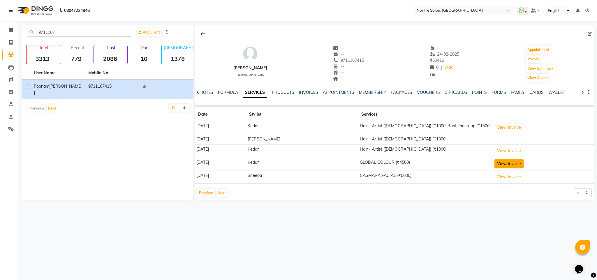
click at [509, 163] on button "View Invoice" at bounding box center [508, 163] width 29 height 9
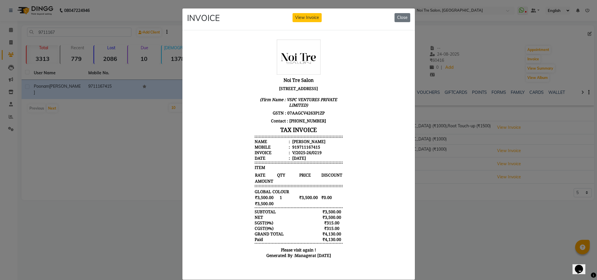
click at [457, 209] on ngb-modal-window "INVOICE View Invoice Close" at bounding box center [298, 140] width 597 height 280
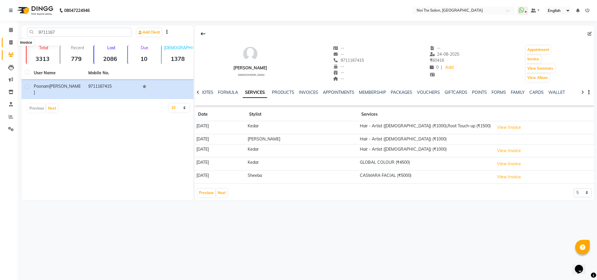
click at [11, 43] on icon at bounding box center [10, 42] width 3 height 4
select select "service"
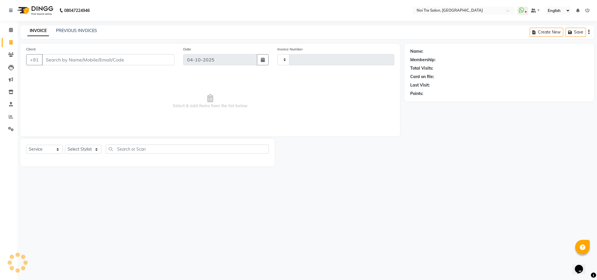
type input "3757"
select select "4307"
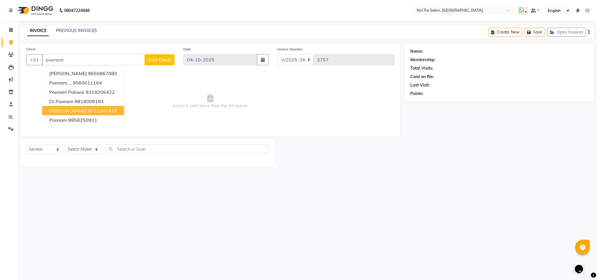
click at [79, 108] on span "[PERSON_NAME]" at bounding box center [68, 111] width 38 height 6
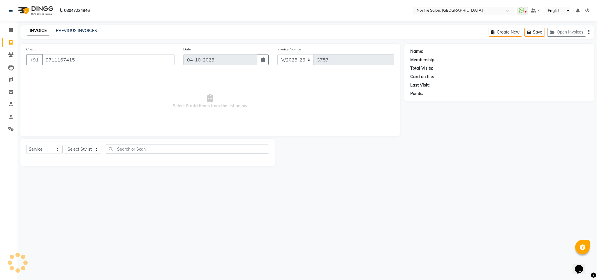
type input "9711167415"
click at [84, 150] on select "Select Stylist Ajay Creative Stylist Anurag [PERSON_NAME] [PERSON_NAME] [PERSON…" at bounding box center [83, 149] width 36 height 9
select select "24877"
click at [65, 145] on select "Select Stylist Ajay Creative Stylist Anurag [PERSON_NAME] [PERSON_NAME] [PERSON…" at bounding box center [83, 149] width 36 height 9
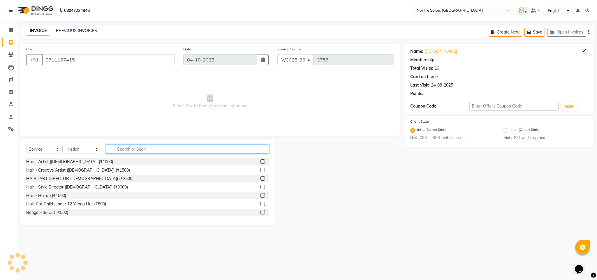
click at [135, 148] on input "text" at bounding box center [187, 148] width 163 height 9
select select "1: Object"
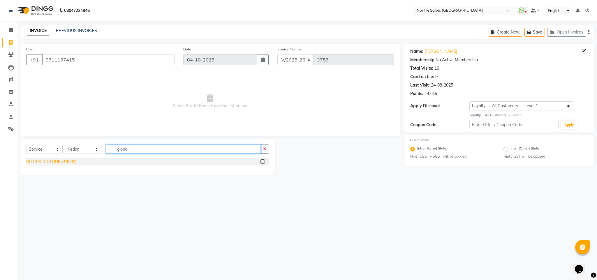
type input "global"
click at [71, 162] on div "GLOBAL COLOUR (₹4500)" at bounding box center [51, 162] width 50 height 6
checkbox input "false"
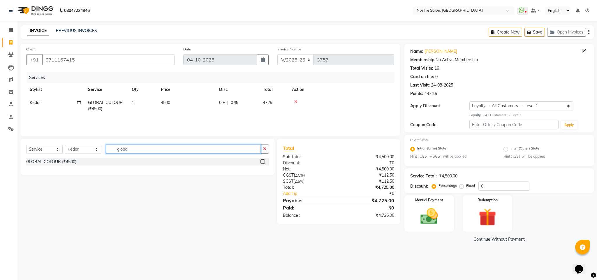
click at [121, 149] on input "global" at bounding box center [183, 148] width 155 height 9
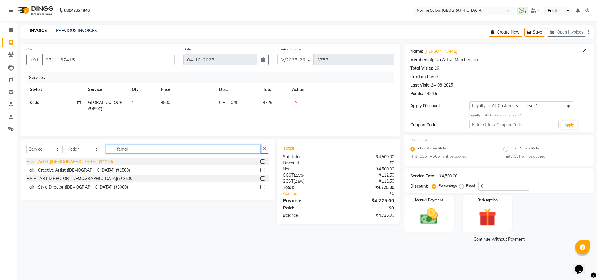
type input "femal"
click at [75, 162] on div "Hair - Artist ([DEMOGRAPHIC_DATA]) (₹1000)" at bounding box center [69, 162] width 87 height 6
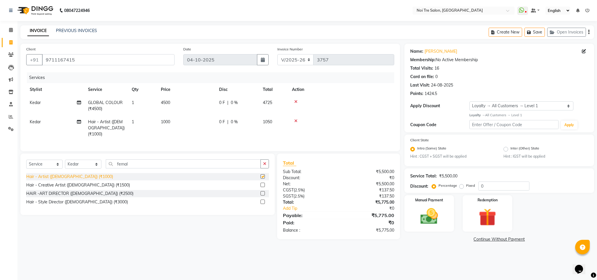
checkbox input "false"
click at [89, 164] on select "Select Stylist Ajay Creative Stylist Anurag [PERSON_NAME] [PERSON_NAME] [PERSON…" at bounding box center [83, 164] width 36 height 9
select select "24672"
click at [65, 160] on select "Select Stylist Ajay Creative Stylist Anurag [PERSON_NAME] [PERSON_NAME] [PERSON…" at bounding box center [83, 164] width 36 height 9
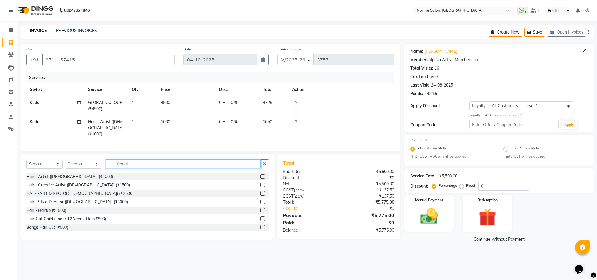
click at [120, 165] on input "femal" at bounding box center [183, 163] width 155 height 9
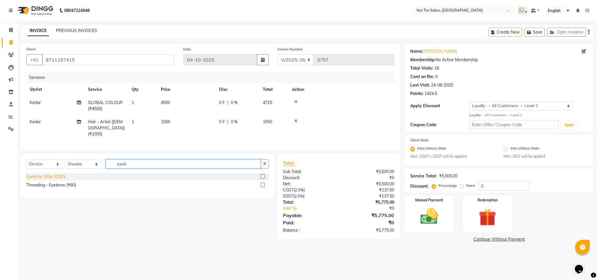
type input "eyeb"
click at [59, 176] on div "Eyebrow Wax (₹200)" at bounding box center [45, 177] width 39 height 6
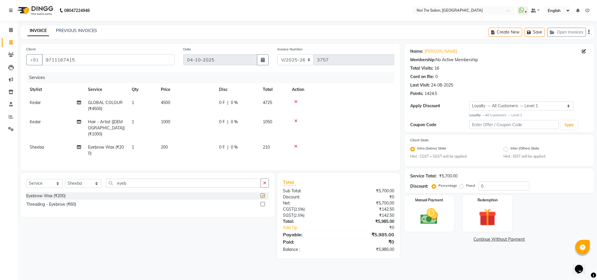
checkbox input "false"
click at [116, 185] on input "eyeb" at bounding box center [183, 182] width 155 height 9
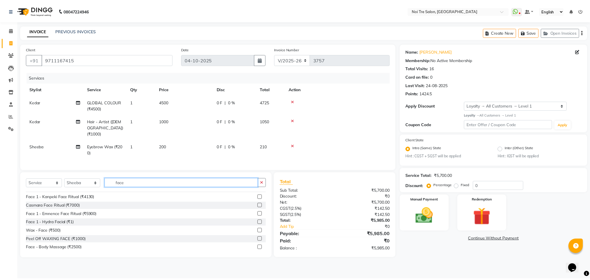
scroll to position [132, 0]
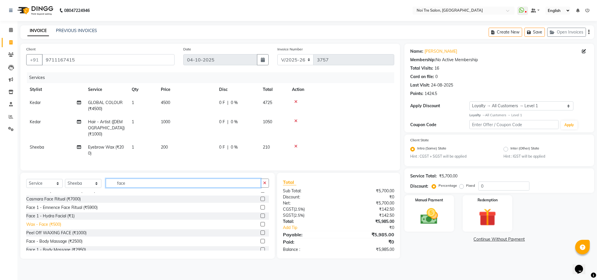
type input "face"
click at [52, 225] on div "Wax - Face (₹500)" at bounding box center [43, 224] width 35 height 6
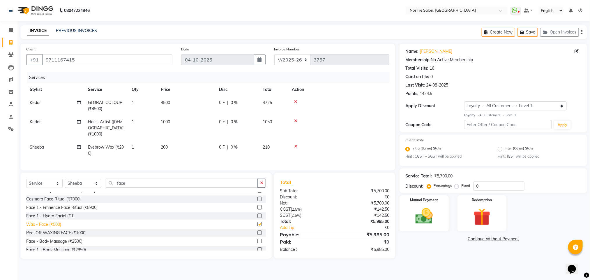
checkbox input "false"
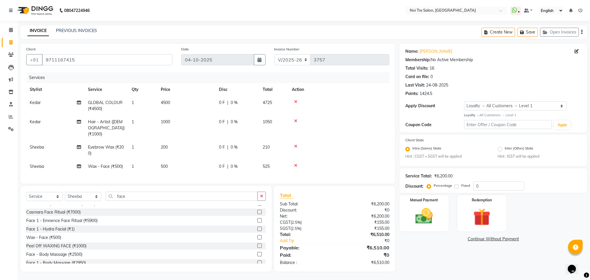
click at [386, 127] on td at bounding box center [338, 127] width 101 height 25
click at [361, 79] on div "Services" at bounding box center [210, 77] width 367 height 11
click at [340, 76] on div "Services" at bounding box center [210, 77] width 367 height 11
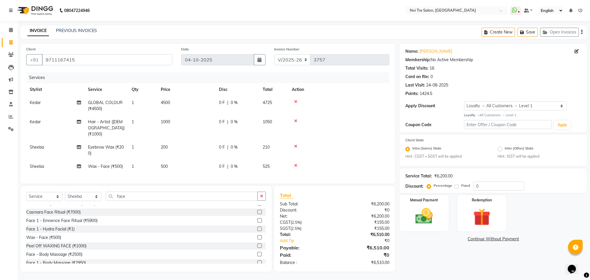
click at [340, 76] on div "Services" at bounding box center [210, 77] width 367 height 11
click at [430, 216] on img at bounding box center [423, 216] width 29 height 21
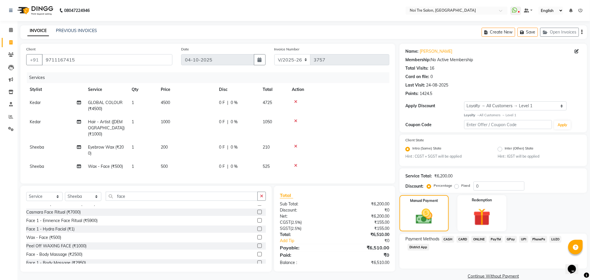
click at [462, 238] on span "CARD" at bounding box center [463, 239] width 13 height 7
click at [492, 276] on button "Add Payment" at bounding box center [524, 277] width 114 height 9
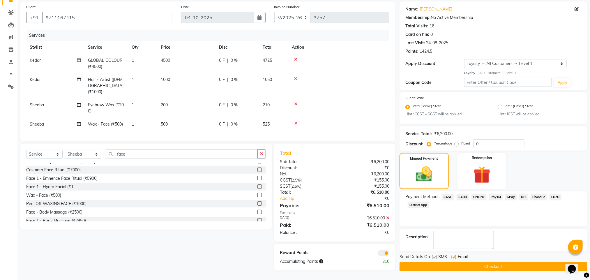
click at [381, 254] on span at bounding box center [384, 253] width 12 height 6
click at [389, 254] on input "checkbox" at bounding box center [389, 254] width 0 height 0
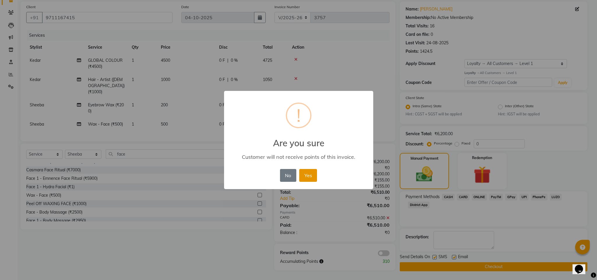
click at [304, 177] on button "Yes" at bounding box center [308, 175] width 18 height 13
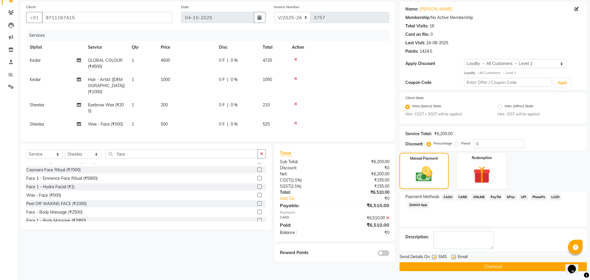
click at [461, 264] on button "Checkout" at bounding box center [493, 266] width 188 height 9
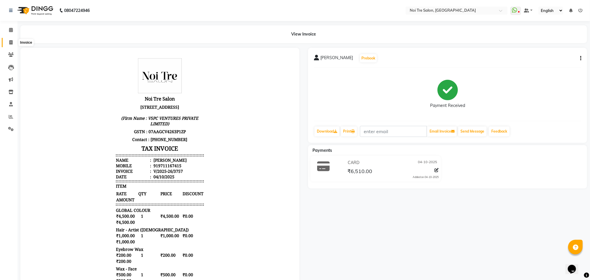
click at [9, 44] on icon at bounding box center [10, 42] width 3 height 4
select select "service"
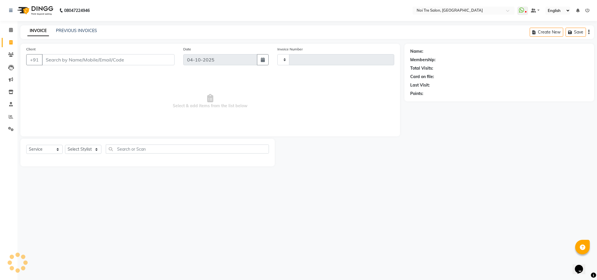
type input "3758"
select select "4307"
click at [13, 59] on link "Clients" at bounding box center [9, 55] width 14 height 10
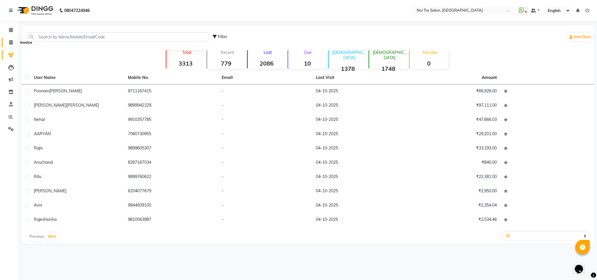
click at [10, 43] on icon at bounding box center [10, 42] width 3 height 4
select select "service"
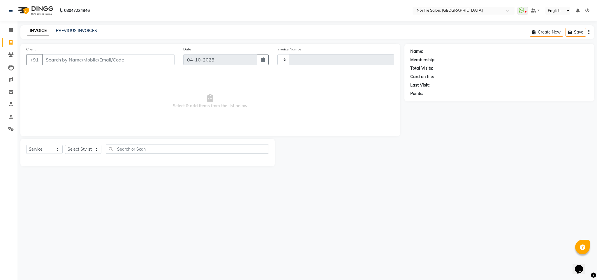
type input "3758"
select select "4307"
click at [66, 62] on input "Client" at bounding box center [108, 59] width 132 height 11
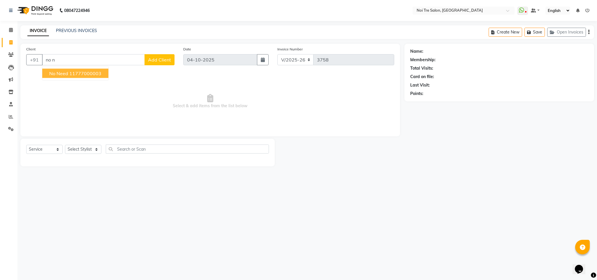
click at [71, 75] on ngb-highlight "11777000003" at bounding box center [85, 73] width 32 height 6
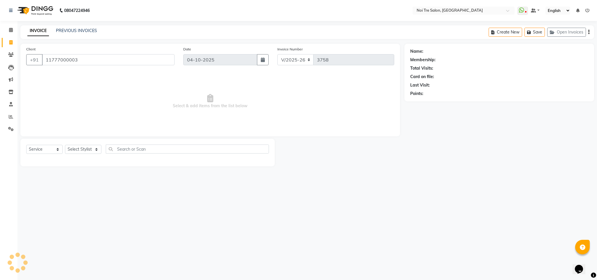
type input "11777000003"
select select "1: Object"
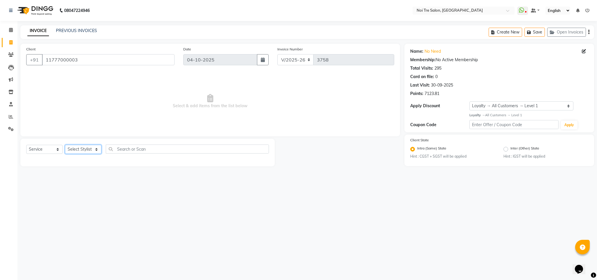
click at [90, 150] on select "Select Stylist Ajay Creative Stylist Anurag [PERSON_NAME] [PERSON_NAME] [PERSON…" at bounding box center [83, 149] width 36 height 9
select select "23352"
click at [65, 145] on select "Select Stylist Ajay Creative Stylist Anurag [PERSON_NAME] [PERSON_NAME] [PERSON…" at bounding box center [83, 149] width 36 height 9
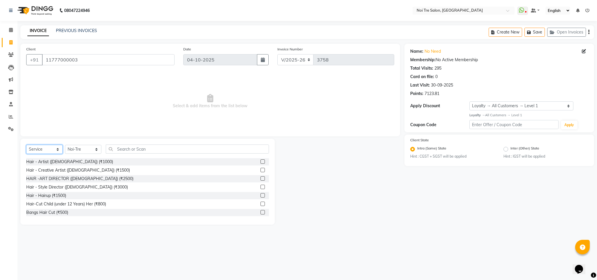
click at [51, 151] on select "Select Service Product Membership Package Voucher Prepaid Gift Card" at bounding box center [44, 149] width 36 height 9
select select "product"
click at [26, 145] on select "Select Service Product Membership Package Voucher Prepaid Gift Card" at bounding box center [44, 149] width 36 height 9
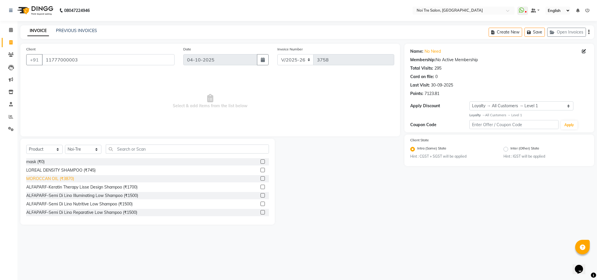
click at [44, 178] on div "MOROCCAN OIL (₹3870)" at bounding box center [50, 179] width 48 height 6
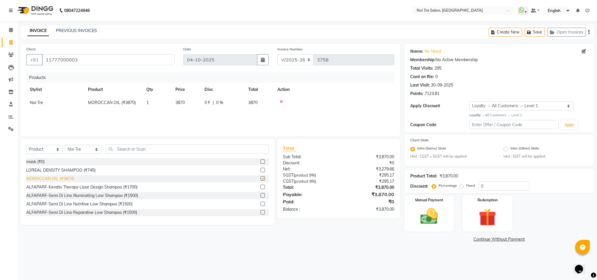
checkbox input "false"
click at [46, 172] on div "LOREAL DENSITY SHAMPOO (₹745)" at bounding box center [60, 170] width 69 height 6
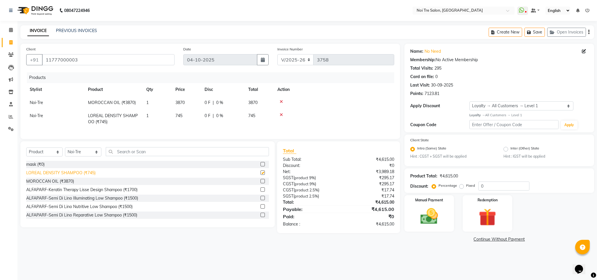
checkbox input "false"
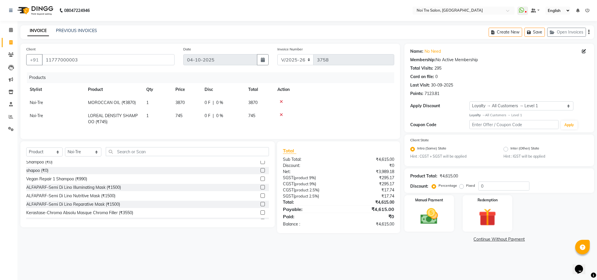
scroll to position [268, 0]
click at [75, 186] on div "ALFAPARF-Semi Di Lino Illuminating Mask (₹1500)" at bounding box center [73, 183] width 95 height 6
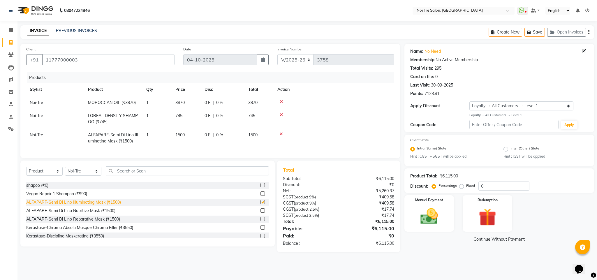
checkbox input "false"
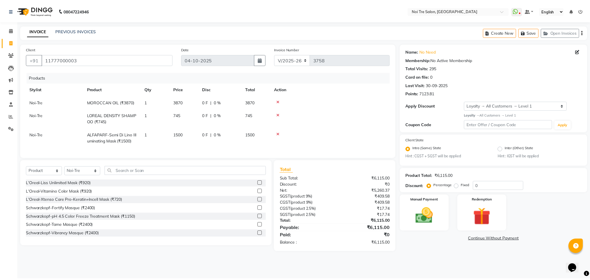
scroll to position [363, 0]
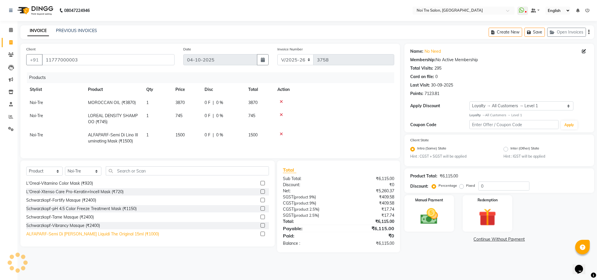
click at [124, 237] on div "ALFAPARF-Semi Di [PERSON_NAME] Liquidi The Original 15ml (₹1000)" at bounding box center [92, 234] width 133 height 6
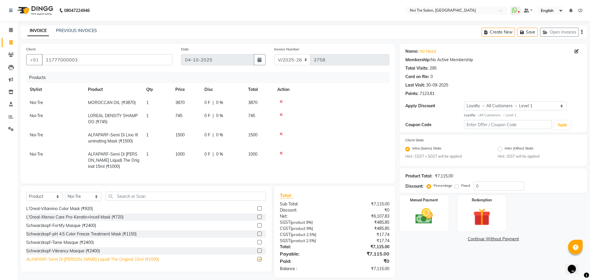
checkbox input "false"
click at [186, 24] on div "08047224946 Select Location × Noi Tre Salon, Dwarka WhatsApp Status ✕ Status: D…" at bounding box center [295, 143] width 590 height 286
click at [8, 26] on link "Calendar" at bounding box center [9, 30] width 14 height 10
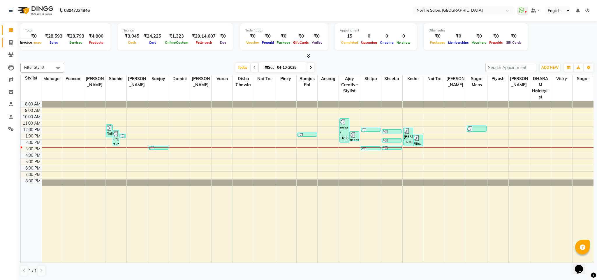
click at [11, 40] on icon at bounding box center [10, 42] width 3 height 4
select select "service"
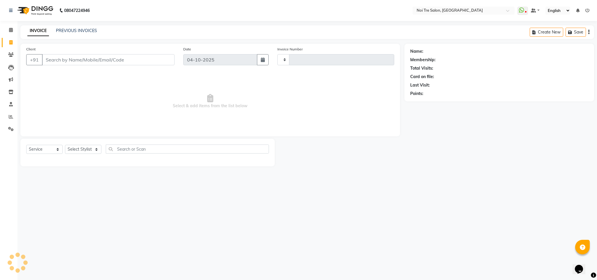
type input "3758"
select select "4307"
click at [76, 149] on select "Select Stylist Ajay Creative Stylist Anurag [PERSON_NAME] [PERSON_NAME] [PERSON…" at bounding box center [83, 149] width 36 height 9
click at [56, 149] on select "Select Service Product Membership Package Voucher Prepaid Gift Card" at bounding box center [44, 149] width 36 height 9
select select "membership"
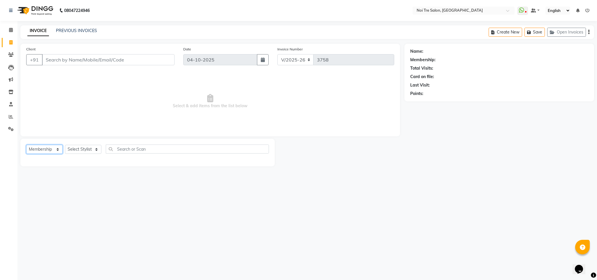
click at [26, 145] on select "Select Service Product Membership Package Voucher Prepaid Gift Card" at bounding box center [44, 149] width 36 height 9
click at [82, 149] on select "Select Stylist Ajay Creative Stylist Anurag [PERSON_NAME] [PERSON_NAME] [PERSON…" at bounding box center [83, 149] width 36 height 9
select select "23274"
click at [65, 145] on select "Select Stylist Ajay Creative Stylist Anurag [PERSON_NAME] [PERSON_NAME] [PERSON…" at bounding box center [83, 149] width 36 height 9
click at [86, 56] on input "Client" at bounding box center [108, 59] width 132 height 11
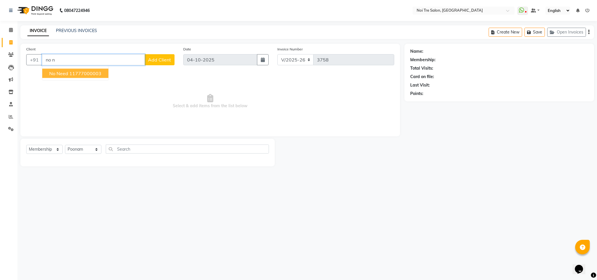
click at [90, 73] on ngb-highlight "11777000003" at bounding box center [85, 73] width 32 height 6
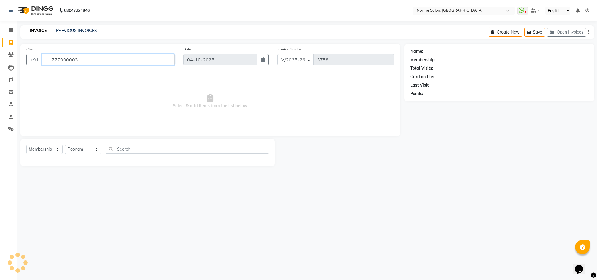
type input "11777000003"
select select "1: Object"
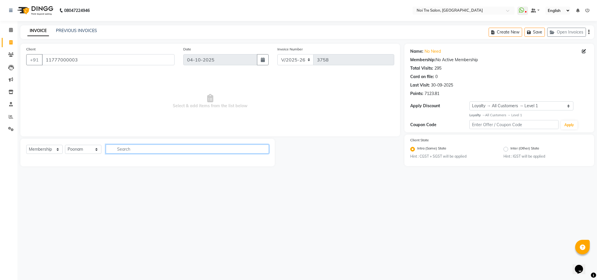
click at [116, 149] on input "text" at bounding box center [187, 148] width 163 height 9
click at [92, 147] on select "Select Stylist Ajay Creative Stylist Anurag [PERSON_NAME] [PERSON_NAME] [PERSON…" at bounding box center [83, 149] width 36 height 9
select select "35487"
click at [65, 145] on select "Select Stylist Ajay Creative Stylist Anurag [PERSON_NAME] [PERSON_NAME] [PERSON…" at bounding box center [83, 149] width 36 height 9
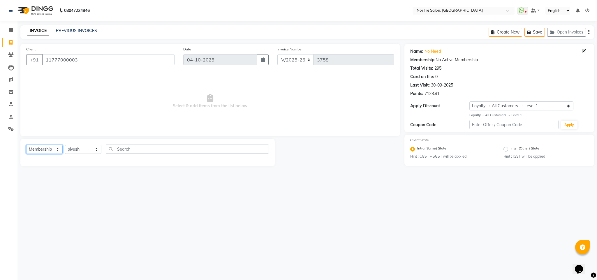
click at [52, 151] on select "Select Service Product Membership Package Voucher Prepaid Gift Card" at bounding box center [44, 149] width 36 height 9
select select "P"
click at [26, 145] on select "Select Service Product Membership Package Voucher Prepaid Gift Card" at bounding box center [44, 149] width 36 height 9
click at [40, 162] on div "Noi Tre 15k" at bounding box center [36, 162] width 21 height 6
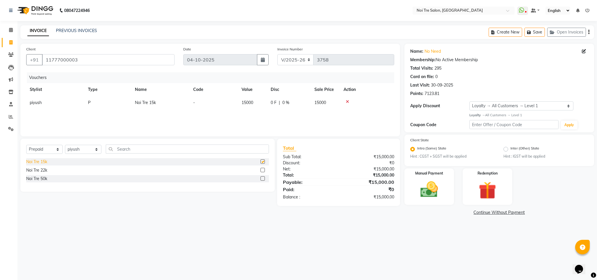
checkbox input "false"
click at [12, 42] on icon at bounding box center [10, 42] width 3 height 4
select select "service"
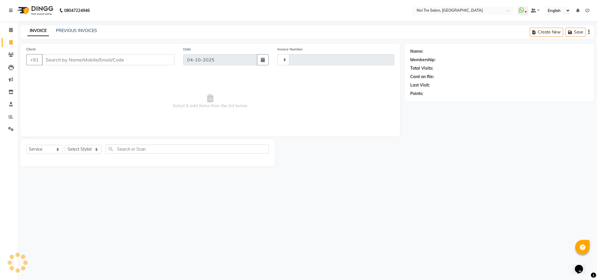
type input "3758"
select select "4307"
click at [96, 33] on div "INVOICE PREVIOUS INVOICES" at bounding box center [62, 31] width 84 height 7
click at [90, 28] on link "PREVIOUS INVOICES" at bounding box center [76, 30] width 41 height 5
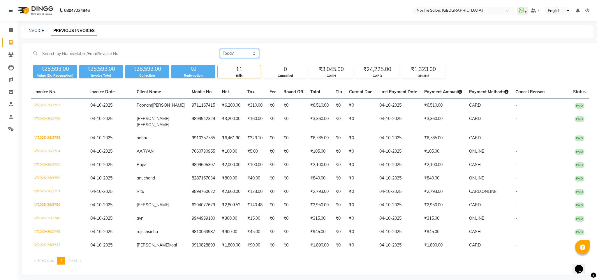
click at [245, 56] on select "[DATE] [DATE] Custom Range" at bounding box center [239, 53] width 39 height 9
select select "range"
click at [220, 49] on select "[DATE] [DATE] Custom Range" at bounding box center [239, 53] width 39 height 9
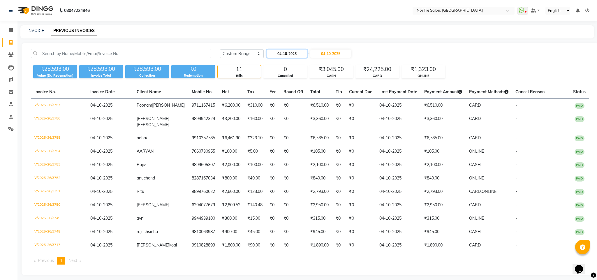
click at [292, 52] on input "04-10-2025" at bounding box center [286, 53] width 41 height 8
select select "10"
select select "2025"
click at [290, 82] on div "1" at bounding box center [291, 83] width 9 height 9
type input "01-10-2025"
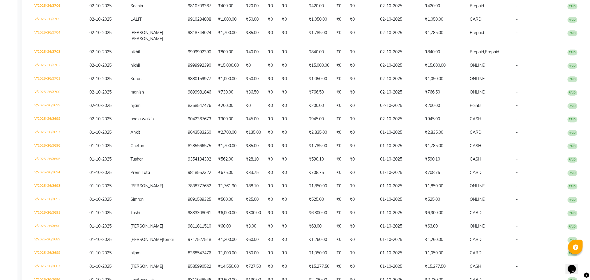
scroll to position [802, 0]
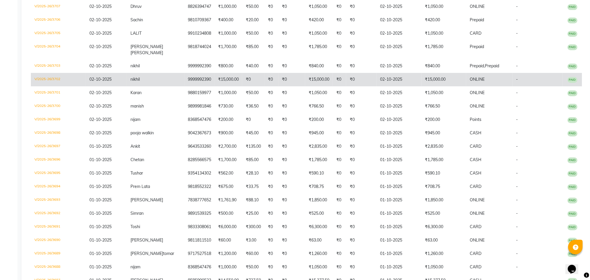
click at [399, 73] on td "02-10-2025" at bounding box center [398, 79] width 45 height 13
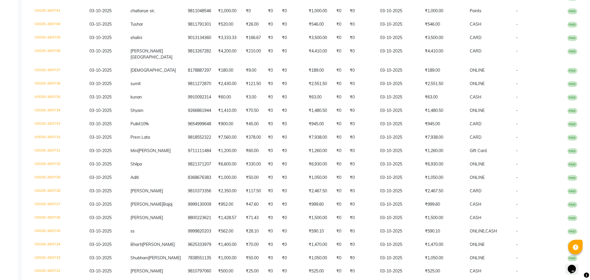
scroll to position [0, 0]
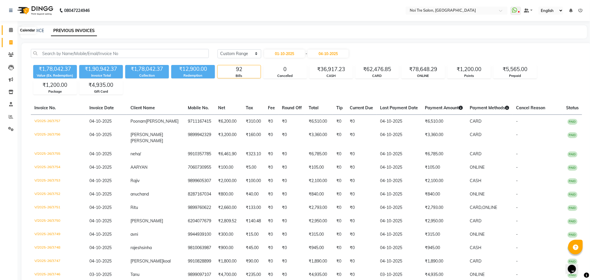
click at [8, 28] on span at bounding box center [11, 30] width 10 height 7
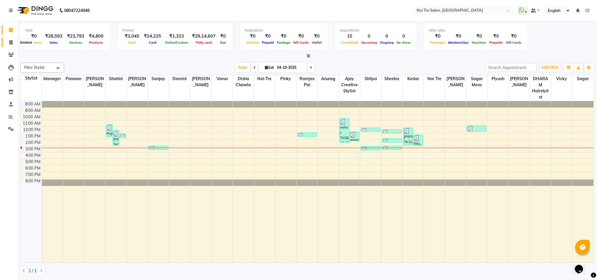
click at [9, 40] on icon at bounding box center [10, 42] width 3 height 4
select select "4307"
select select "service"
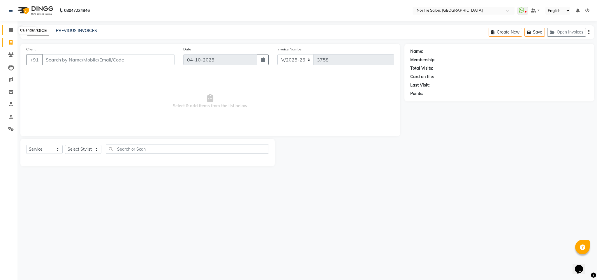
click at [9, 31] on icon at bounding box center [11, 30] width 4 height 4
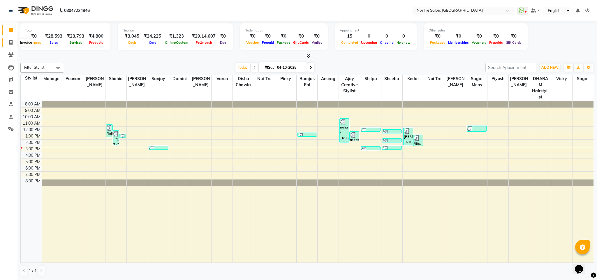
click at [10, 42] on icon at bounding box center [10, 42] width 3 height 4
select select "4307"
select select "service"
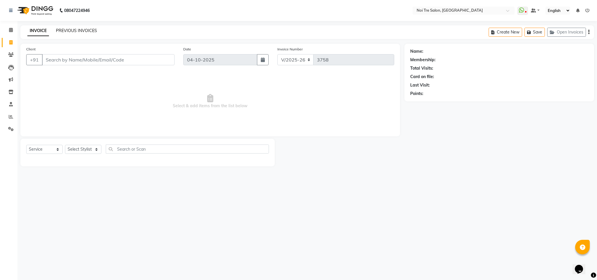
click at [69, 30] on link "PREVIOUS INVOICES" at bounding box center [76, 30] width 41 height 5
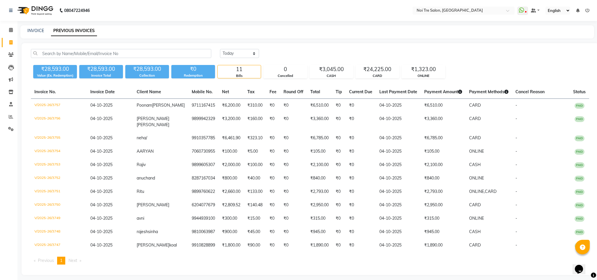
click at [284, 45] on div "[DATE] [DATE] Custom Range ₹28,593.00 Value (Ex. Redemption) ₹28,593.00 Invoice…" at bounding box center [310, 159] width 577 height 232
click at [284, 24] on div "08047224946 Select Location × Noi Tre Salon, Dwarka WhatsApp Status ✕ Status: D…" at bounding box center [298, 142] width 597 height 284
click at [284, 43] on div "[DATE] [DATE] Custom Range ₹28,593.00 Value (Ex. Redemption) ₹28,593.00 Invoice…" at bounding box center [310, 159] width 577 height 232
click at [284, 21] on div "08047224946 Select Location × Noi Tre Salon, Dwarka WhatsApp Status ✕ Status: D…" at bounding box center [298, 142] width 597 height 284
click at [284, 40] on main "INVOICE PREVIOUS INVOICES [DATE] [DATE] Custom Range ₹28,593.00 Value (Ex. Rede…" at bounding box center [306, 154] width 579 height 258
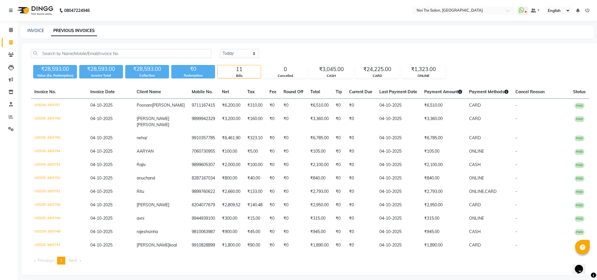
click at [282, 22] on div "08047224946 Select Location × Noi Tre Salon, Dwarka WhatsApp Status ✕ Status: D…" at bounding box center [298, 142] width 597 height 284
click at [282, 41] on main "INVOICE PREVIOUS INVOICES [DATE] [DATE] Custom Range ₹28,593.00 Value (Ex. Rede…" at bounding box center [306, 154] width 579 height 258
click at [281, 24] on div "08047224946 Select Location × Noi Tre Salon, Dwarka WhatsApp Status ✕ Status: D…" at bounding box center [298, 142] width 597 height 284
click at [282, 39] on main "INVOICE PREVIOUS INVOICES [DATE] [DATE] Custom Range ₹28,593.00 Value (Ex. Rede…" at bounding box center [306, 154] width 579 height 258
click at [282, 22] on div "08047224946 Select Location × Noi Tre Salon, Dwarka WhatsApp Status ✕ Status: D…" at bounding box center [298, 142] width 597 height 284
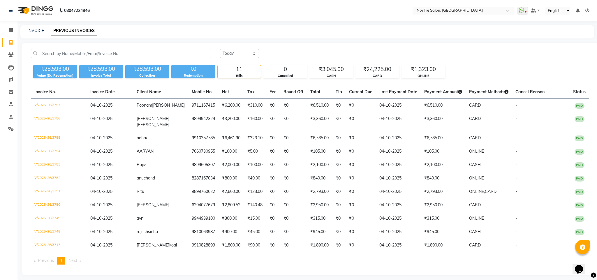
click at [282, 40] on main "INVOICE PREVIOUS INVOICES [DATE] [DATE] Custom Range ₹28,593.00 Value (Ex. Rede…" at bounding box center [306, 154] width 579 height 258
click at [282, 22] on div "08047224946 Select Location × Noi Tre Salon, Dwarka WhatsApp Status ✕ Status: D…" at bounding box center [298, 142] width 597 height 284
click at [282, 38] on main "INVOICE PREVIOUS INVOICES [DATE] [DATE] Custom Range ₹28,593.00 Value (Ex. Rede…" at bounding box center [306, 154] width 579 height 258
click at [282, 22] on div "08047224946 Select Location × Noi Tre Salon, Dwarka WhatsApp Status ✕ Status: D…" at bounding box center [298, 142] width 597 height 284
click at [282, 38] on main "INVOICE PREVIOUS INVOICES [DATE] [DATE] Custom Range ₹28,593.00 Value (Ex. Rede…" at bounding box center [306, 154] width 579 height 258
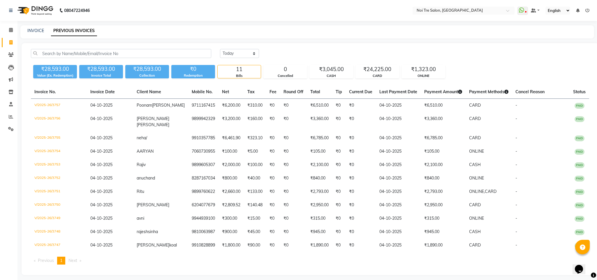
click at [282, 24] on div "08047224946 Select Location × Noi Tre Salon, Dwarka WhatsApp Status ✕ Status: D…" at bounding box center [298, 142] width 597 height 284
click at [283, 39] on main "INVOICE PREVIOUS INVOICES [DATE] [DATE] Custom Range ₹28,593.00 Value (Ex. Rede…" at bounding box center [306, 154] width 579 height 258
click at [282, 21] on div "08047224946 Select Location × Noi Tre Salon, Dwarka WhatsApp Status ✕ Status: D…" at bounding box center [298, 142] width 597 height 284
click at [281, 39] on main "INVOICE PREVIOUS INVOICES [DATE] [DATE] Custom Range ₹28,593.00 Value (Ex. Rede…" at bounding box center [306, 154] width 579 height 258
click at [10, 30] on icon at bounding box center [11, 30] width 4 height 4
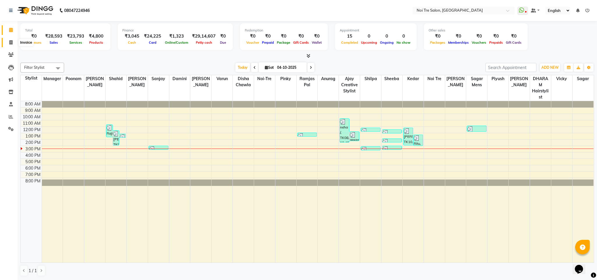
click at [9, 41] on icon at bounding box center [10, 42] width 3 height 4
select select "service"
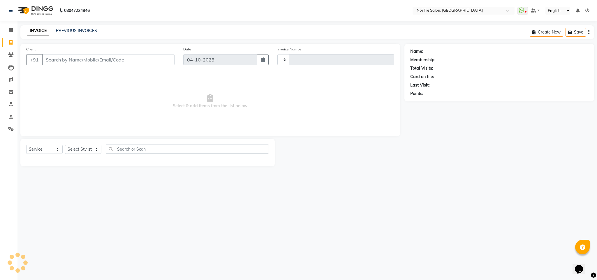
type input "3758"
select select "4307"
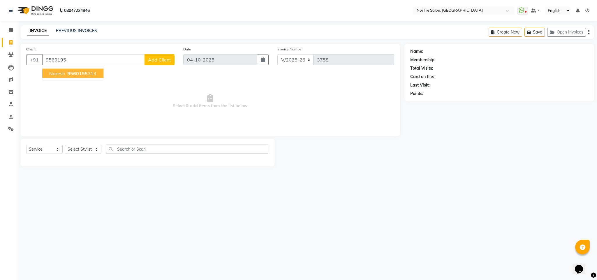
click at [89, 70] on button "Naresh 9560195 314" at bounding box center [72, 73] width 61 height 9
type input "9560195314"
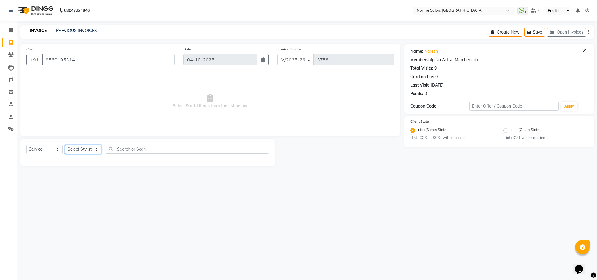
click at [89, 149] on select "Select Stylist Ajay Creative Stylist Anurag [PERSON_NAME] [PERSON_NAME] [PERSON…" at bounding box center [83, 149] width 36 height 9
select select "24877"
click at [65, 145] on select "Select Stylist Ajay Creative Stylist Anurag [PERSON_NAME] [PERSON_NAME] [PERSON…" at bounding box center [83, 149] width 36 height 9
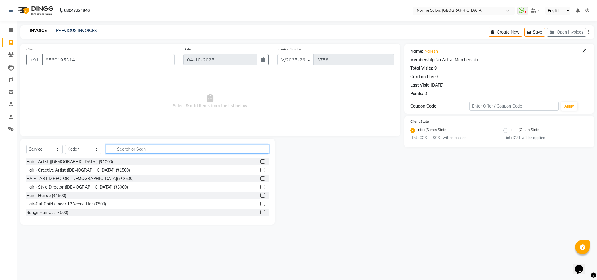
click at [123, 148] on input "text" at bounding box center [187, 148] width 163 height 9
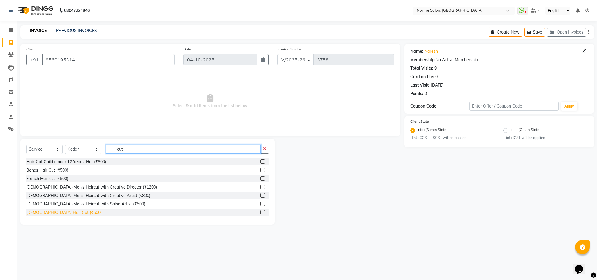
type input "cut"
click at [51, 213] on div "[DEMOGRAPHIC_DATA] Hair Cut (₹500)" at bounding box center [63, 212] width 75 height 6
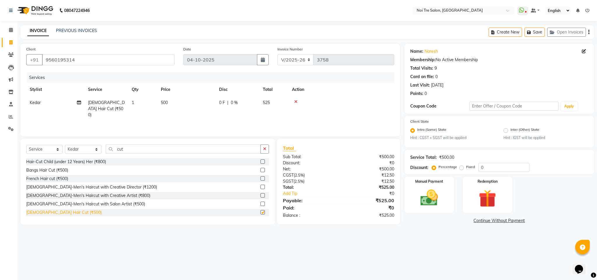
checkbox input "false"
click at [165, 103] on span "500" at bounding box center [164, 102] width 7 height 5
select select "24877"
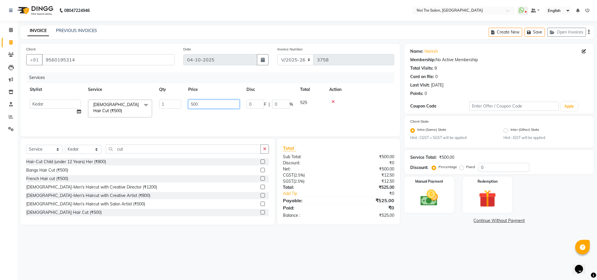
click at [194, 104] on input "500" at bounding box center [213, 104] width 51 height 9
type input "550"
click at [365, 93] on th "Action" at bounding box center [341, 89] width 106 height 13
click at [426, 196] on img at bounding box center [429, 197] width 30 height 21
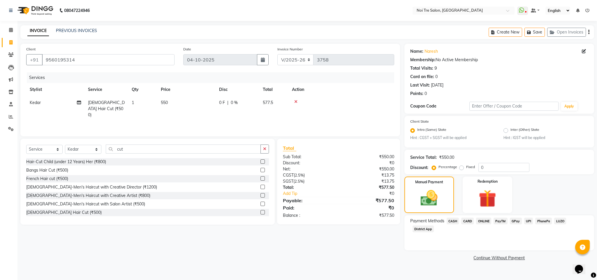
click at [482, 221] on span "ONLINE" at bounding box center [483, 221] width 15 height 7
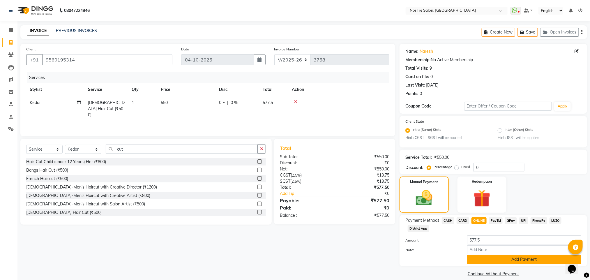
click at [514, 259] on button "Add Payment" at bounding box center [524, 259] width 114 height 9
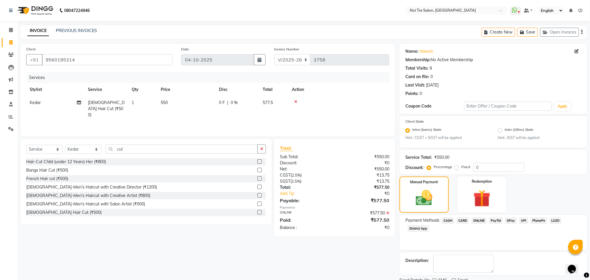
scroll to position [24, 0]
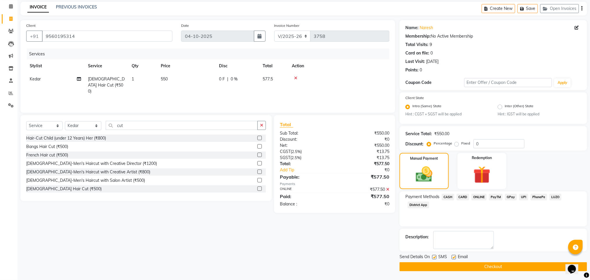
click at [476, 197] on span "ONLINE" at bounding box center [478, 197] width 15 height 7
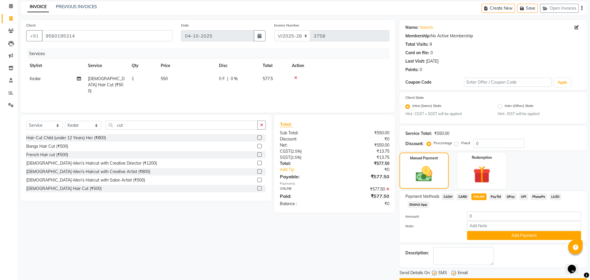
scroll to position [40, 0]
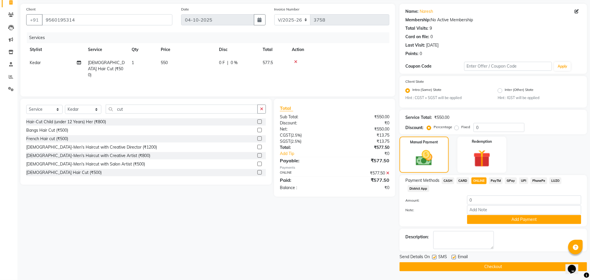
click at [462, 266] on button "Checkout" at bounding box center [493, 266] width 188 height 9
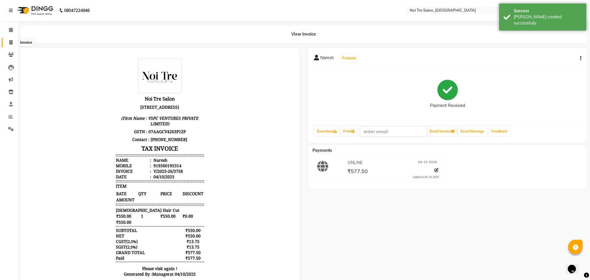
click at [11, 45] on span at bounding box center [11, 42] width 10 height 7
select select "4307"
select select "service"
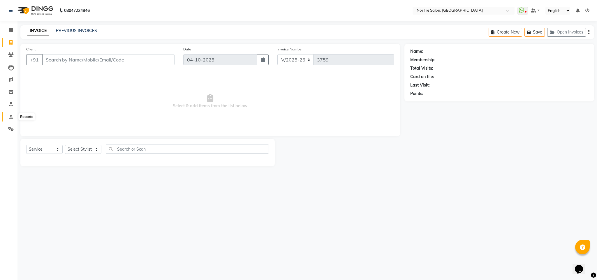
click at [10, 116] on icon at bounding box center [11, 116] width 4 height 4
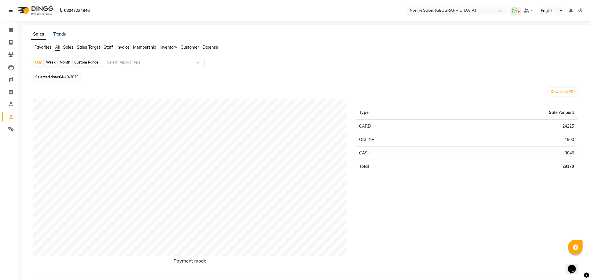
click at [69, 59] on div "Month" at bounding box center [64, 62] width 13 height 8
select select "10"
select select "2025"
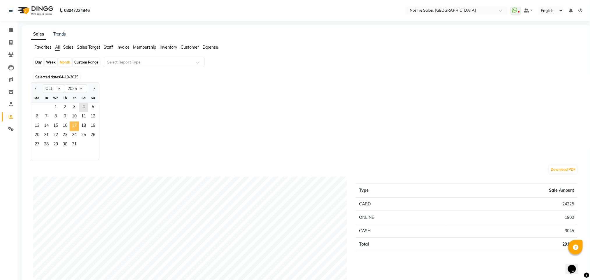
click at [70, 128] on span "17" at bounding box center [74, 125] width 9 height 9
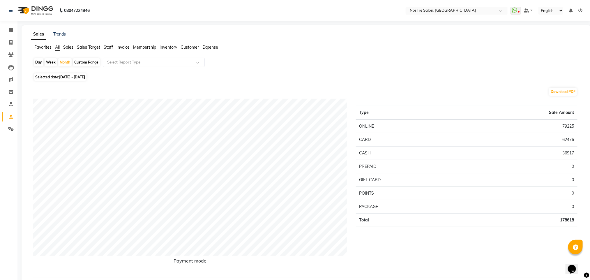
click at [106, 45] on span "Staff" at bounding box center [108, 47] width 9 height 5
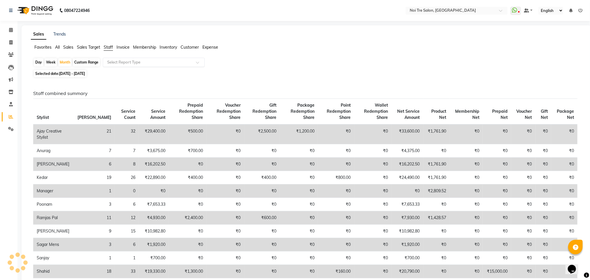
click at [127, 61] on input "text" at bounding box center [148, 62] width 84 height 6
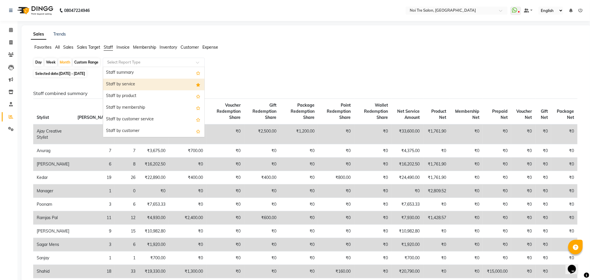
click at [130, 83] on div "Staff by service" at bounding box center [153, 85] width 101 height 12
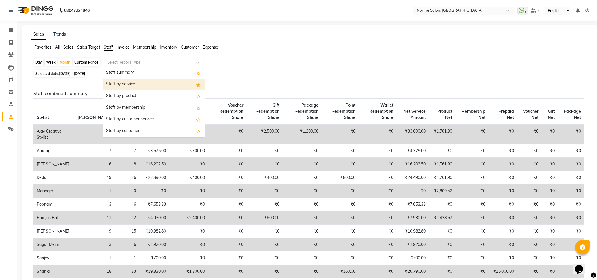
select select "filtered_report"
select select "csv"
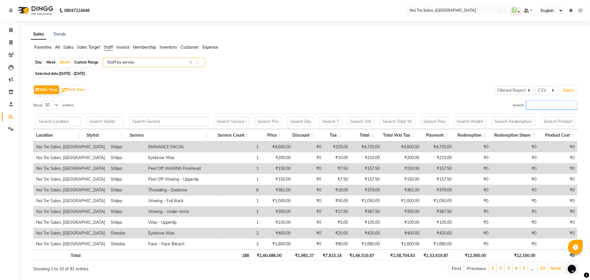
click at [537, 107] on input "Search:" at bounding box center [551, 104] width 51 height 9
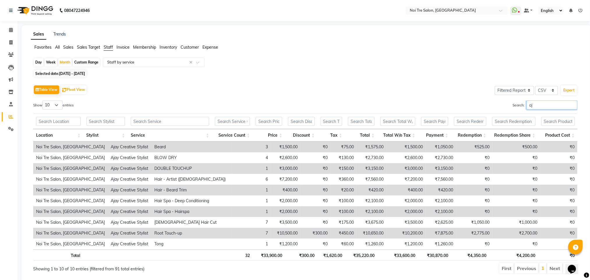
type input "a"
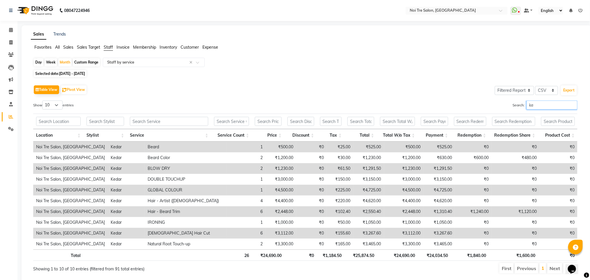
type input "k"
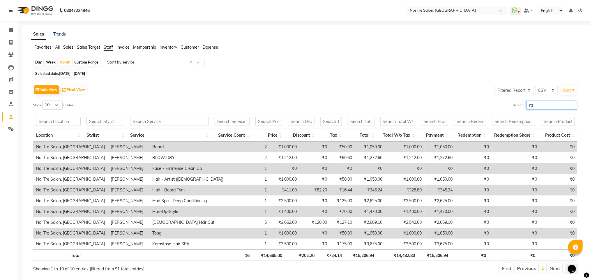
type input "r"
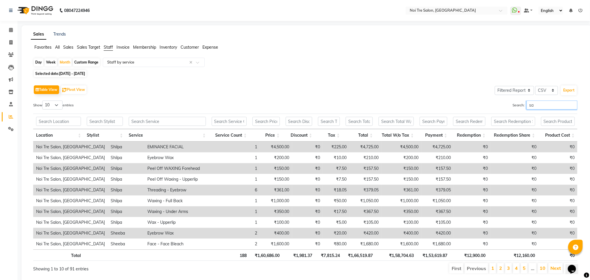
type input "s"
click at [12, 27] on span at bounding box center [11, 30] width 10 height 7
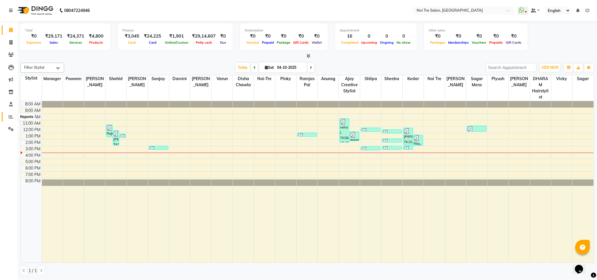
click at [10, 118] on icon at bounding box center [11, 116] width 4 height 4
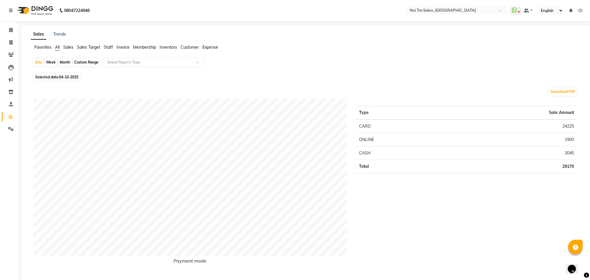
click at [109, 45] on span "Staff" at bounding box center [108, 47] width 9 height 5
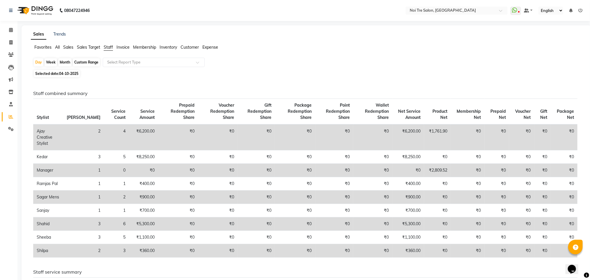
click at [65, 59] on div "Month" at bounding box center [64, 62] width 13 height 8
select select "10"
select select "2025"
click at [69, 135] on td "2" at bounding box center [83, 137] width 41 height 26
click at [67, 63] on div "Month" at bounding box center [64, 62] width 13 height 8
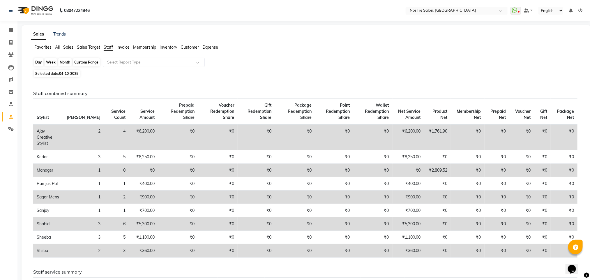
select select "10"
select select "2025"
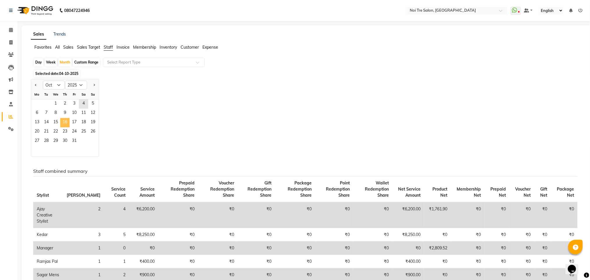
click at [64, 121] on span "16" at bounding box center [64, 122] width 9 height 9
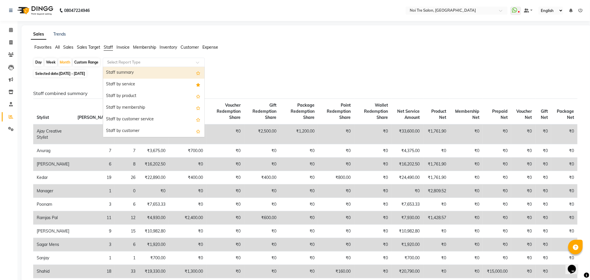
click at [127, 61] on input "text" at bounding box center [148, 62] width 84 height 6
click at [125, 87] on div "Staff by service" at bounding box center [153, 85] width 101 height 12
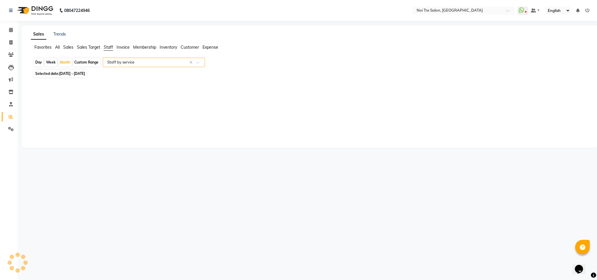
select select "filtered_report"
select select "csv"
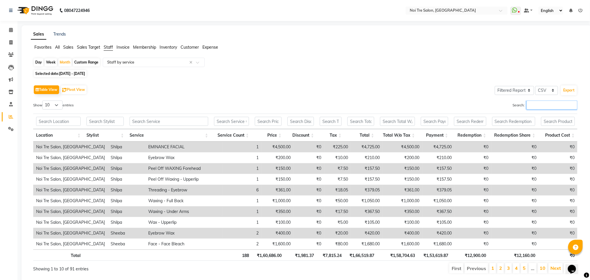
click at [548, 108] on input "Search:" at bounding box center [551, 104] width 51 height 9
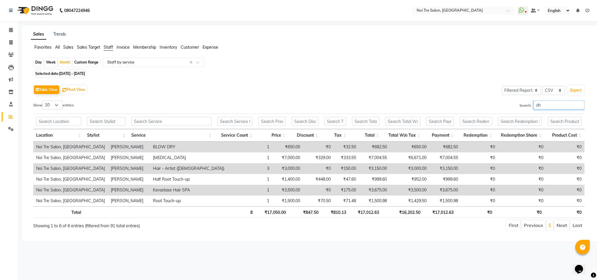
type input "d"
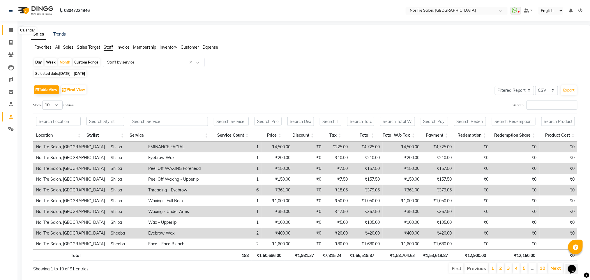
click at [12, 33] on span at bounding box center [11, 30] width 10 height 7
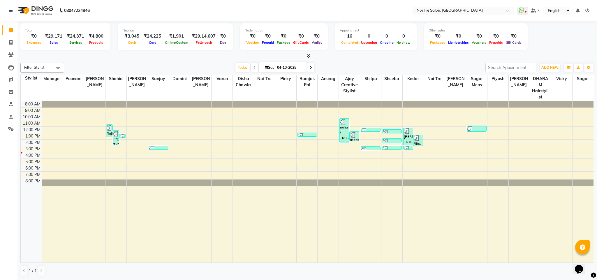
click at [12, 33] on span at bounding box center [11, 30] width 10 height 7
click at [10, 41] on icon at bounding box center [10, 42] width 3 height 4
select select "service"
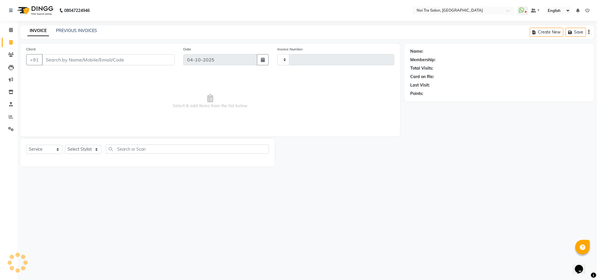
type input "3759"
select select "4307"
click at [92, 151] on select "Select Stylist Ajay Creative Stylist Anurag [PERSON_NAME] [PERSON_NAME] [PERSON…" at bounding box center [83, 149] width 36 height 9
select select "24510"
click at [65, 145] on select "Select Stylist Ajay Creative Stylist Anurag [PERSON_NAME] [PERSON_NAME] [PERSON…" at bounding box center [83, 149] width 36 height 9
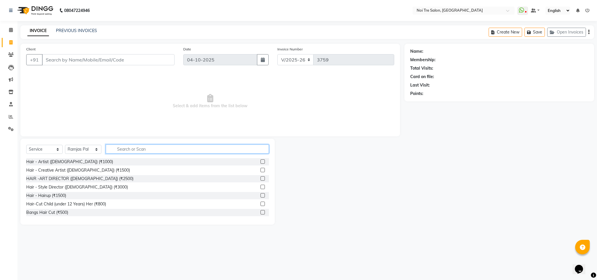
click at [131, 148] on input "text" at bounding box center [187, 148] width 163 height 9
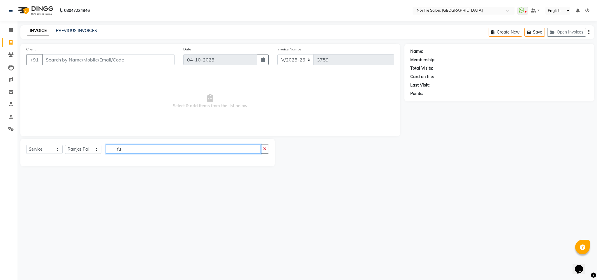
type input "f"
type input "deep"
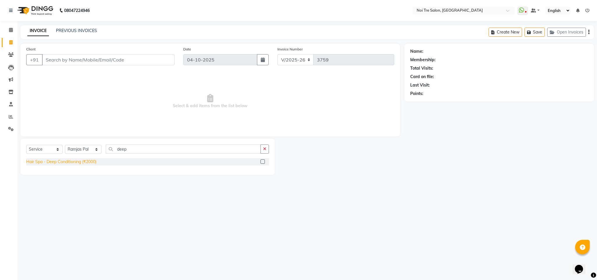
click at [85, 162] on div "Hair Spa - Deep Conditioning (₹2000)" at bounding box center [61, 162] width 70 height 6
checkbox input "false"
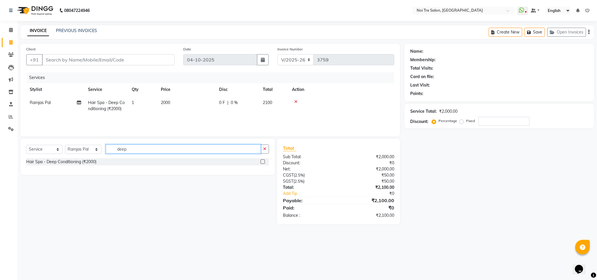
click at [123, 148] on input "deep" at bounding box center [183, 148] width 155 height 9
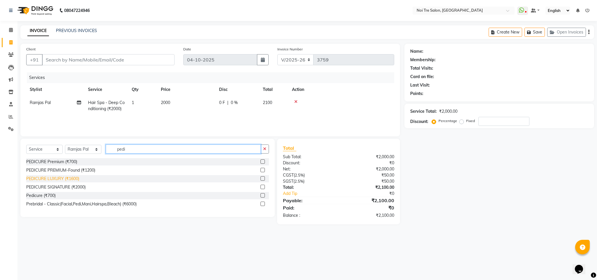
type input "pedi"
click at [72, 178] on div "PEDICURE LUXURY (₹1600)" at bounding box center [52, 179] width 53 height 6
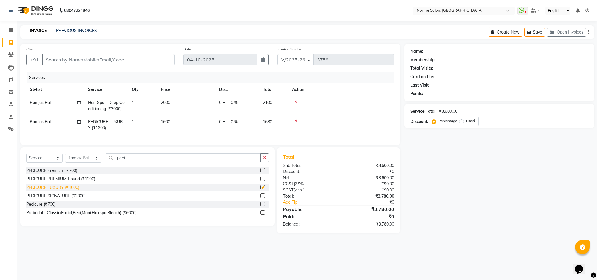
checkbox input "false"
click at [169, 102] on span "2000" at bounding box center [165, 102] width 9 height 5
select select "24510"
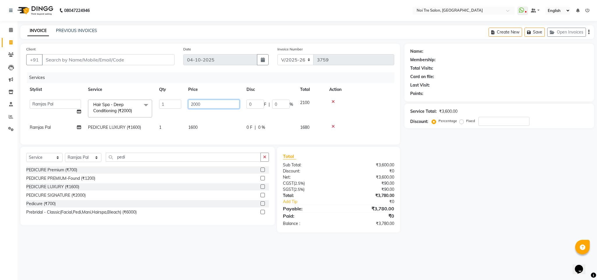
click at [194, 104] on input "2000" at bounding box center [213, 104] width 51 height 9
type input "2500"
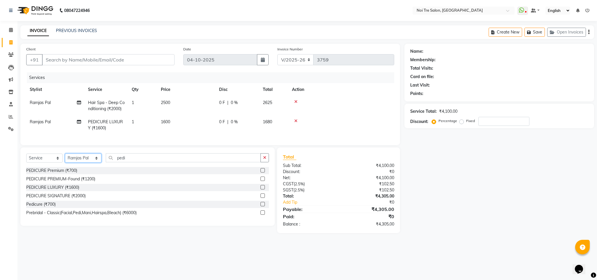
click at [89, 161] on select "Select Stylist Ajay Creative Stylist Anurag [PERSON_NAME] [PERSON_NAME] [PERSON…" at bounding box center [83, 157] width 36 height 9
select select "24877"
click at [65, 160] on select "Select Stylist Ajay Creative Stylist Anurag [PERSON_NAME] [PERSON_NAME] [PERSON…" at bounding box center [83, 157] width 36 height 9
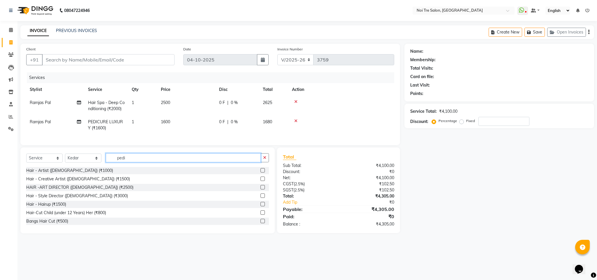
click at [121, 162] on input "pedi" at bounding box center [183, 157] width 155 height 9
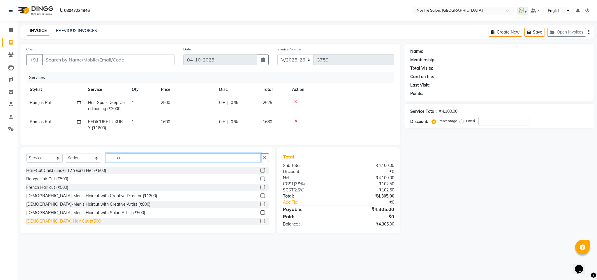
type input "cut"
click at [47, 224] on div "[DEMOGRAPHIC_DATA] Hair Cut (₹500)" at bounding box center [63, 221] width 75 height 6
checkbox input "false"
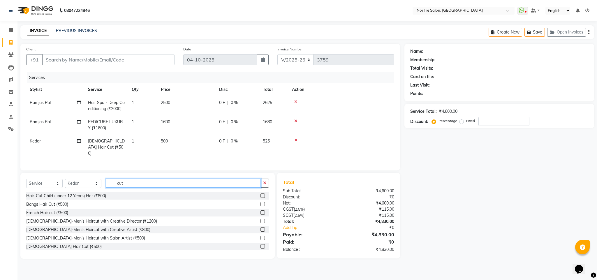
click at [121, 185] on input "cut" at bounding box center [183, 182] width 155 height 9
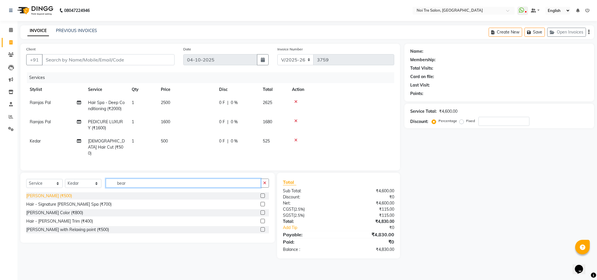
type input "bear"
click at [38, 197] on div "[PERSON_NAME] (₹500)" at bounding box center [49, 196] width 46 height 6
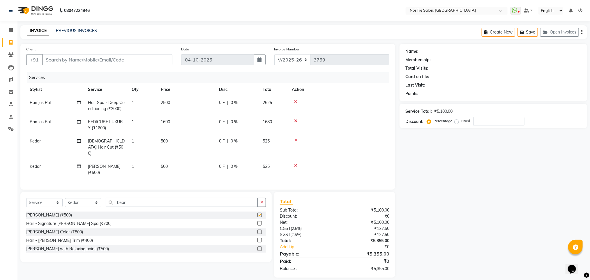
checkbox input "false"
click at [84, 201] on select "Select Stylist Ajay Creative Stylist Anurag [PERSON_NAME] [PERSON_NAME] [PERSON…" at bounding box center [83, 202] width 36 height 9
select select "24528"
click at [65, 198] on select "Select Stylist Ajay Creative Stylist Anurag [PERSON_NAME] [PERSON_NAME] [PERSON…" at bounding box center [83, 202] width 36 height 9
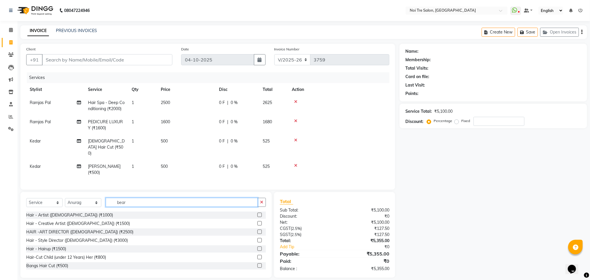
click at [123, 198] on input "bear" at bounding box center [182, 202] width 152 height 9
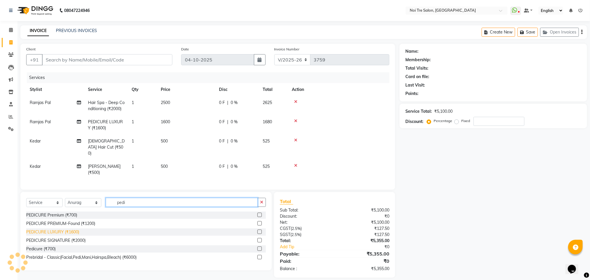
type input "pedi"
click at [73, 229] on div "PEDICURE LUXURY (₹1600)" at bounding box center [52, 232] width 53 height 6
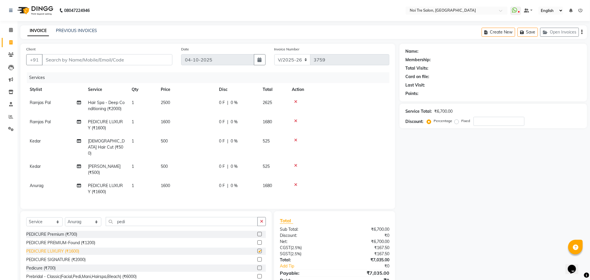
checkbox input "false"
click at [122, 217] on input "pedi" at bounding box center [182, 221] width 152 height 9
type input "mani"
click at [69, 257] on div "MANICURE LUXURY (₹1600)" at bounding box center [53, 260] width 54 height 6
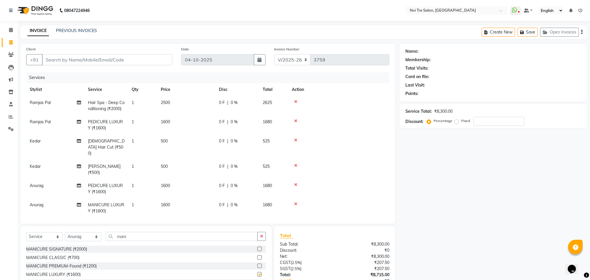
checkbox input "false"
click at [64, 60] on input "Client" at bounding box center [107, 59] width 130 height 11
type input "s"
type input "0"
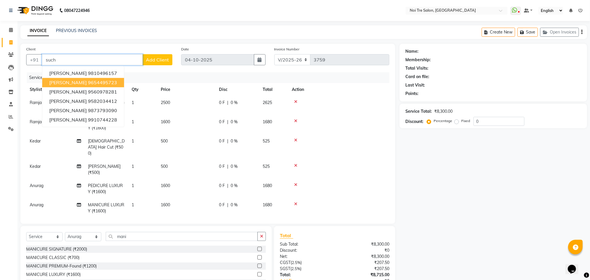
click at [88, 82] on ngb-highlight "9654495723" at bounding box center [102, 83] width 29 height 6
type input "9654495723"
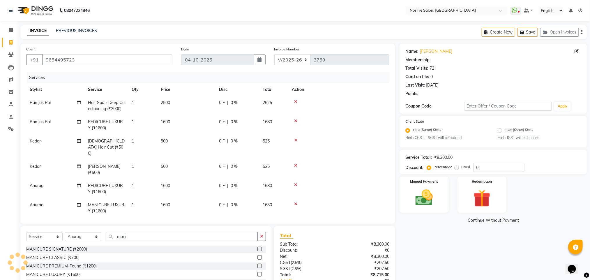
select select "1: Object"
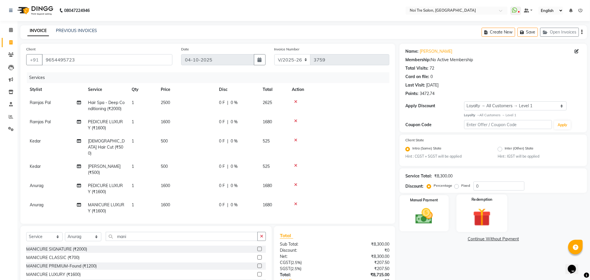
click at [496, 213] on img at bounding box center [481, 217] width 29 height 22
click at [518, 237] on span "Points" at bounding box center [522, 239] width 13 height 7
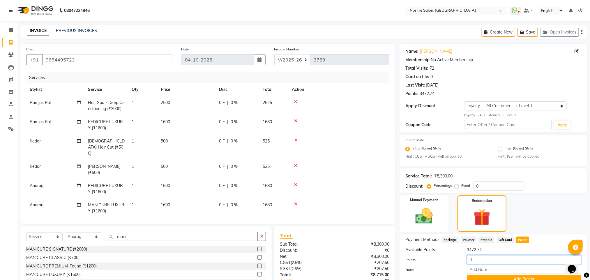
drag, startPoint x: 487, startPoint y: 260, endPoint x: 432, endPoint y: 261, distance: 55.0
click at [432, 261] on div "Points: 0" at bounding box center [493, 260] width 185 height 10
type input "500"
click at [516, 279] on button "Add Points" at bounding box center [524, 279] width 114 height 9
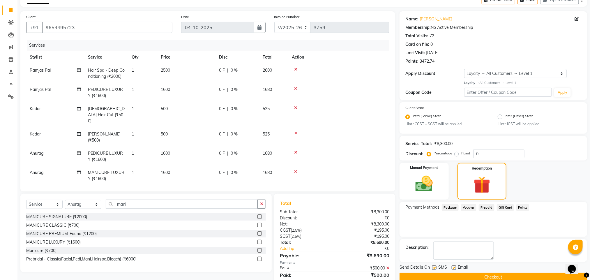
scroll to position [3, 0]
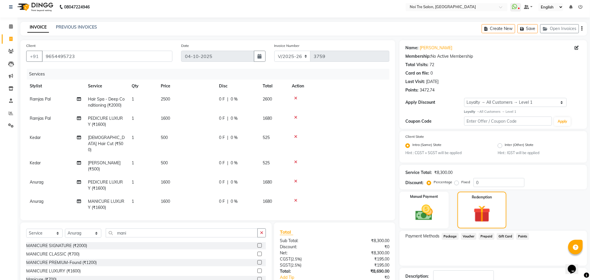
click at [166, 139] on span "500" at bounding box center [164, 137] width 7 height 5
select select "24877"
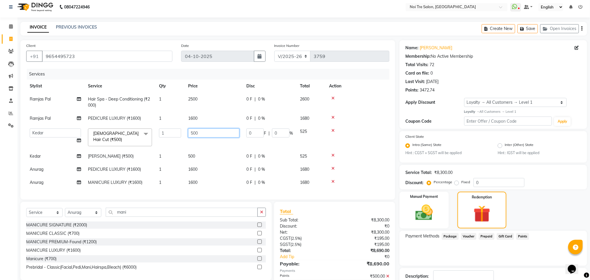
click at [194, 135] on input "500" at bounding box center [213, 132] width 51 height 9
type input "550"
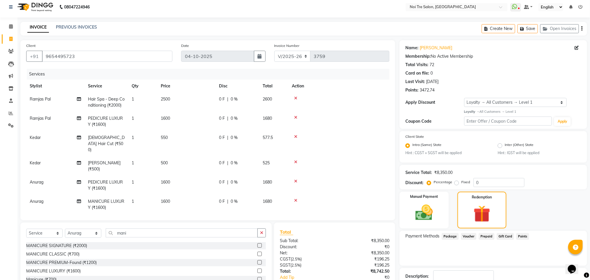
click at [352, 129] on tbody "Ramjas Pal Hair Spa - Deep Conditioning (₹2000) 1 2500 0 F | 0 % 2600 Ramjas Pa…" at bounding box center [207, 153] width 363 height 121
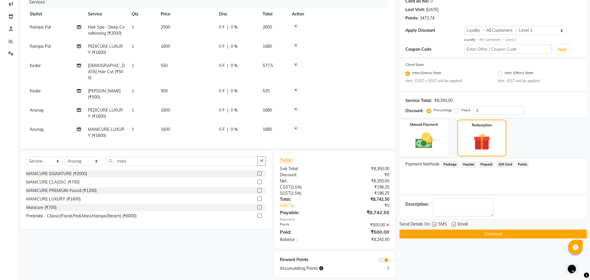
click at [519, 163] on span "Points" at bounding box center [522, 164] width 13 height 7
click at [389, 223] on icon at bounding box center [387, 225] width 3 height 4
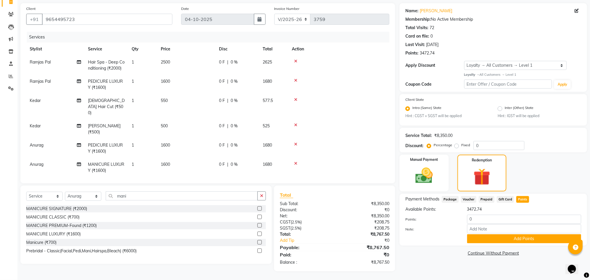
scroll to position [39, 0]
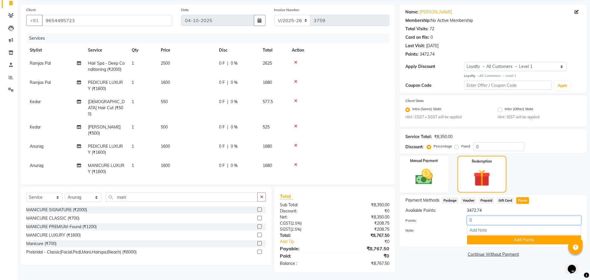
drag, startPoint x: 479, startPoint y: 217, endPoint x: 415, endPoint y: 215, distance: 63.8
click at [415, 216] on div "Points: 0" at bounding box center [493, 221] width 185 height 10
type input "6"
type input "700"
click at [478, 238] on button "Add Points" at bounding box center [524, 239] width 114 height 9
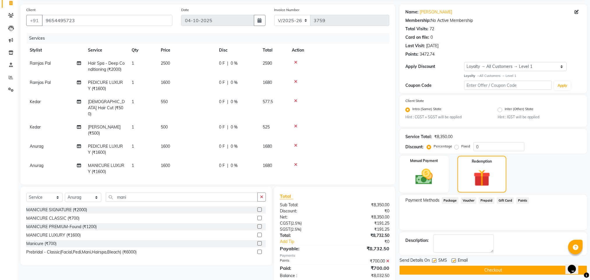
scroll to position [80, 0]
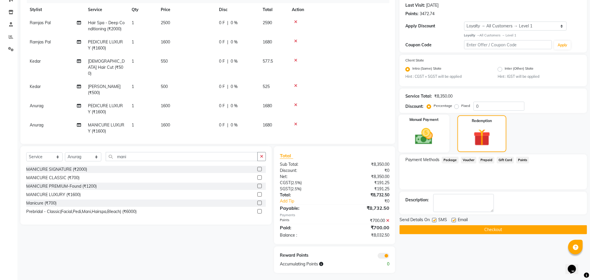
click at [431, 147] on div "Manual Payment" at bounding box center [424, 134] width 51 height 38
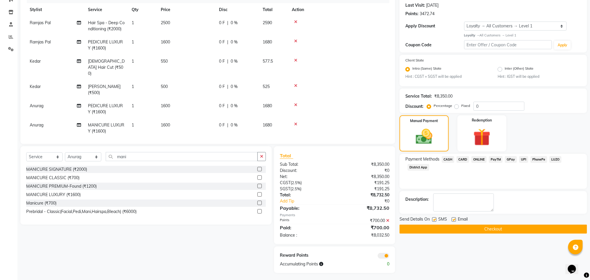
click at [449, 159] on span "CASH" at bounding box center [448, 159] width 13 height 7
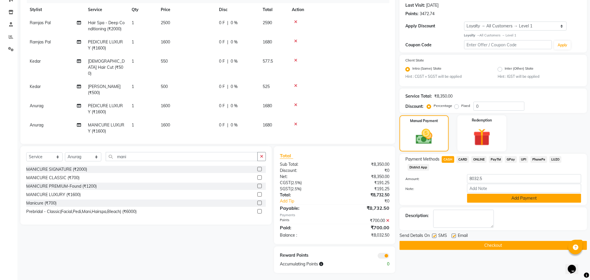
click at [498, 197] on button "Add Payment" at bounding box center [524, 198] width 114 height 9
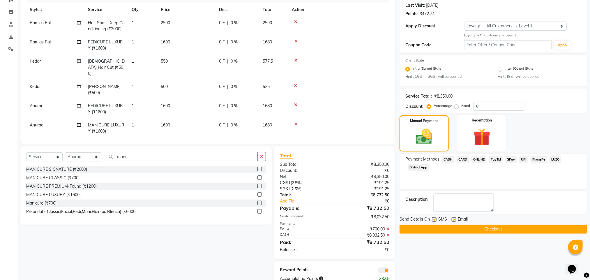
scroll to position [95, 0]
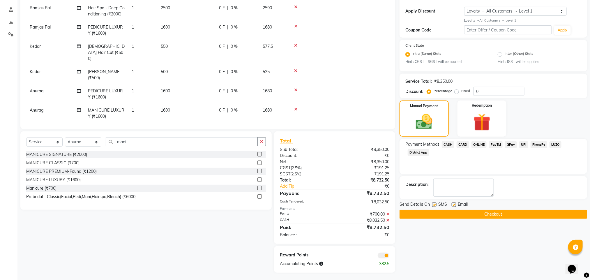
click at [450, 217] on button "Checkout" at bounding box center [493, 214] width 188 height 9
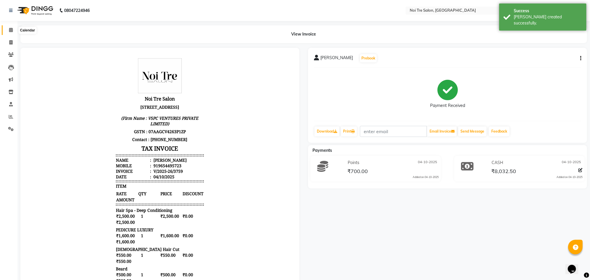
click at [7, 30] on span at bounding box center [11, 30] width 10 height 7
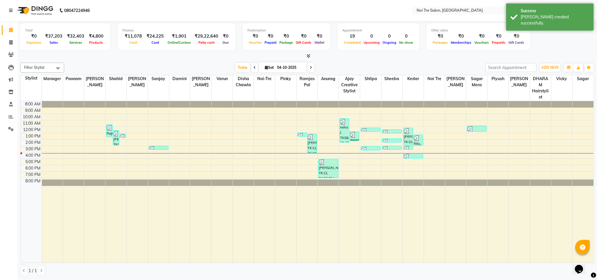
click at [150, 62] on div "Filter Stylist Select All Ajay Creative Stylist Anurag [PERSON_NAME] [PERSON_NA…" at bounding box center [306, 169] width 573 height 218
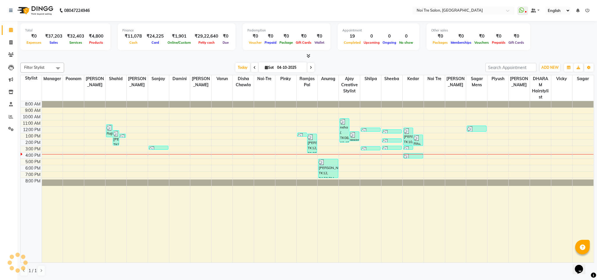
click at [109, 70] on div "[DATE] [DATE]" at bounding box center [274, 67] width 415 height 9
click at [307, 58] on icon at bounding box center [308, 56] width 4 height 4
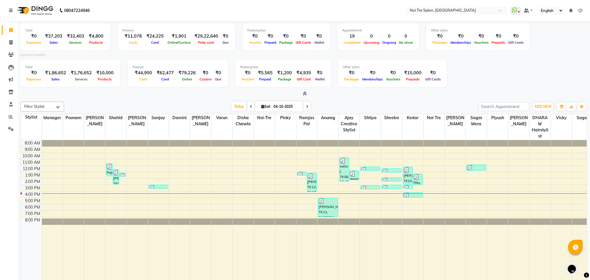
click at [305, 91] on icon at bounding box center [305, 93] width 4 height 4
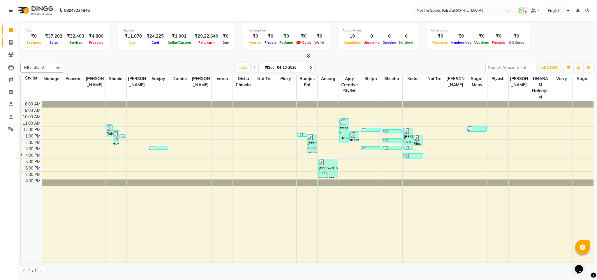
click at [8, 46] on link "Invoice" at bounding box center [9, 43] width 14 height 10
select select "service"
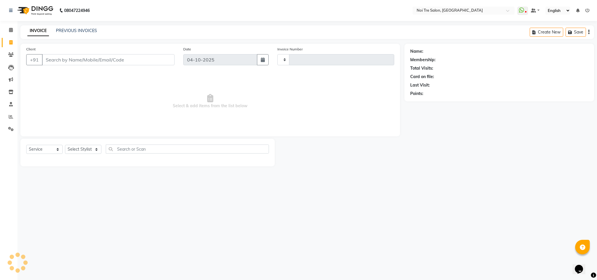
type input "3760"
select select "4307"
click at [93, 149] on select "Select Stylist Ajay Creative Stylist Anurag [PERSON_NAME] [PERSON_NAME] [PERSON…" at bounding box center [83, 149] width 36 height 9
select select "24530"
click at [65, 145] on select "Select Stylist Ajay Creative Stylist Anurag [PERSON_NAME] [PERSON_NAME] [PERSON…" at bounding box center [83, 149] width 36 height 9
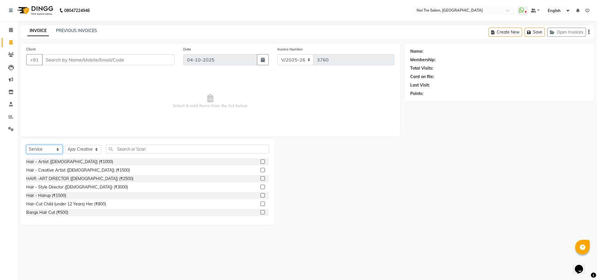
click at [51, 148] on select "Select Service Product Membership Package Voucher Prepaid Gift Card" at bounding box center [44, 149] width 36 height 9
select select "product"
click at [26, 145] on select "Select Service Product Membership Package Voucher Prepaid Gift Card" at bounding box center [44, 149] width 36 height 9
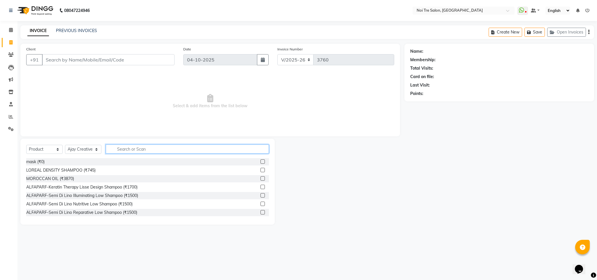
click at [136, 147] on input "text" at bounding box center [187, 148] width 163 height 9
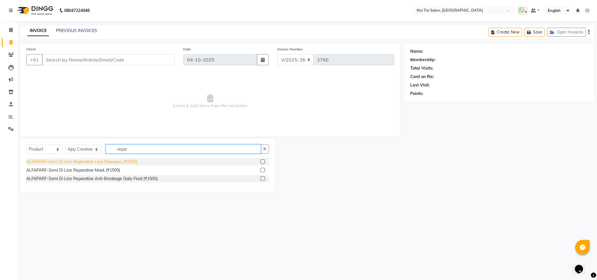
type input "repar"
click at [118, 162] on div "ALFAPARF-Semi Di Lino Reparative Low Shampoo (₹1500)" at bounding box center [81, 162] width 111 height 6
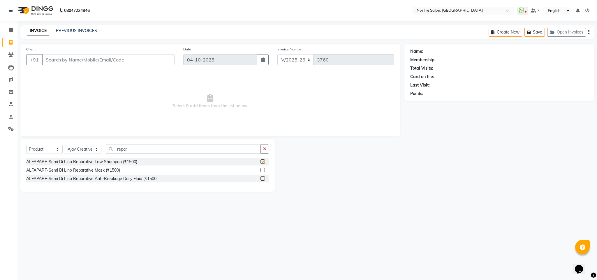
checkbox input "false"
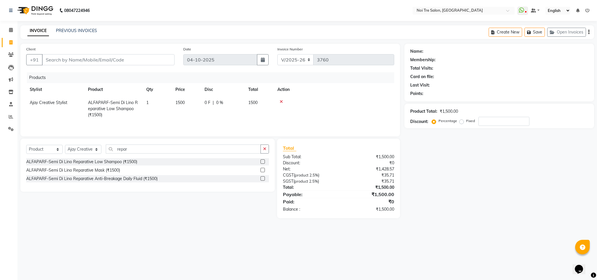
click at [182, 102] on span "1500" at bounding box center [179, 102] width 9 height 5
click at [183, 105] on input "1500" at bounding box center [186, 104] width 22 height 9
type input "1850"
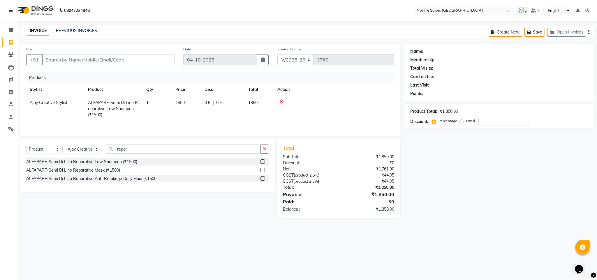
click at [166, 113] on td "1" at bounding box center [157, 108] width 29 height 25
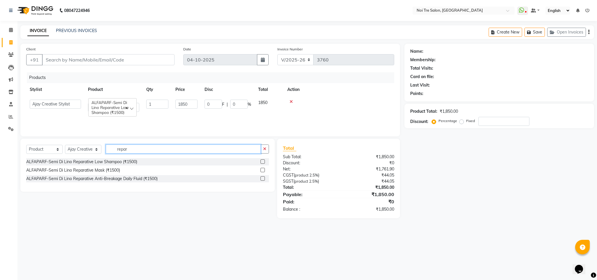
click at [121, 147] on input "repar" at bounding box center [183, 148] width 155 height 9
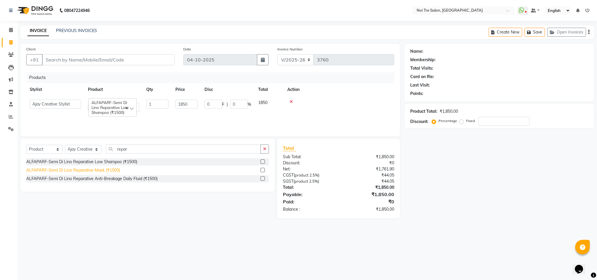
click at [115, 172] on div "ALFAPARF-Semi Di Lino Reparative Mask (₹1500)" at bounding box center [73, 170] width 94 height 6
checkbox input "false"
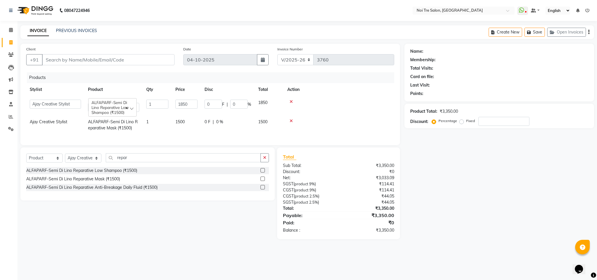
click at [184, 121] on span "1500" at bounding box center [179, 121] width 9 height 5
click at [183, 122] on input "1500" at bounding box center [186, 123] width 22 height 9
type input "1850"
click at [316, 78] on div "Products" at bounding box center [213, 77] width 372 height 11
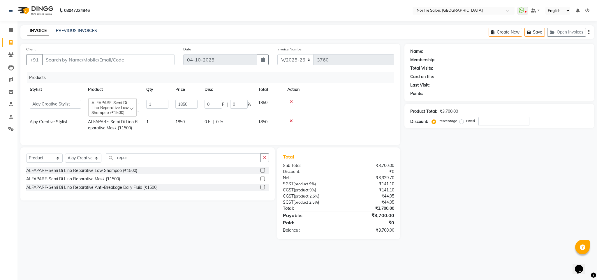
click at [316, 78] on div "Products" at bounding box center [213, 77] width 372 height 11
click at [121, 162] on input "repar" at bounding box center [183, 157] width 155 height 9
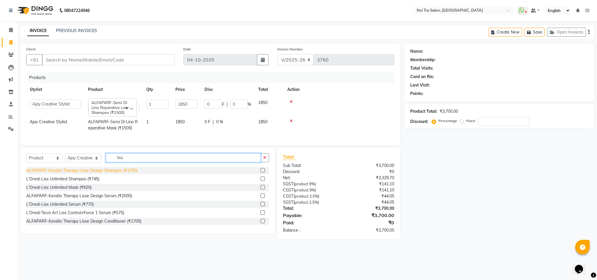
type input "liss"
click at [119, 174] on div "ALFAPARF-Keratin Therapy Lisse Design Shampoo (₹1700)" at bounding box center [81, 170] width 111 height 6
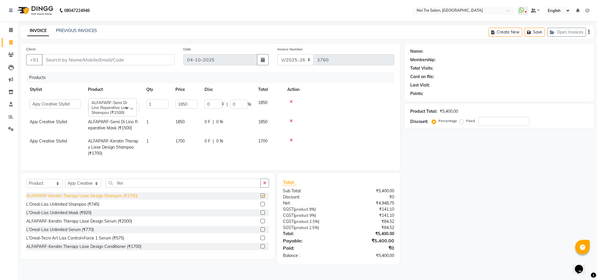
checkbox input "false"
click at [289, 101] on icon at bounding box center [290, 102] width 3 height 4
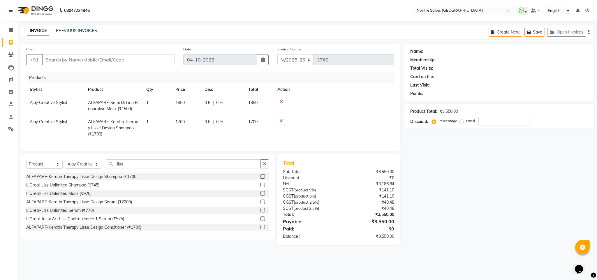
click at [180, 123] on span "1700" at bounding box center [179, 121] width 9 height 5
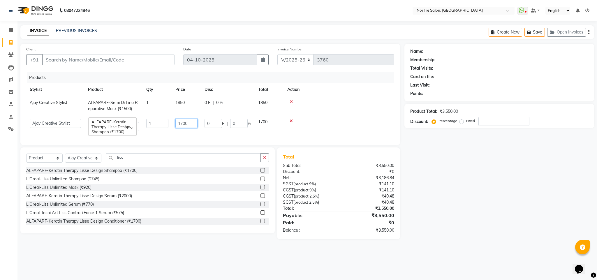
click at [183, 123] on input "1700" at bounding box center [186, 123] width 22 height 9
type input "1850"
click at [347, 116] on td at bounding box center [339, 124] width 110 height 19
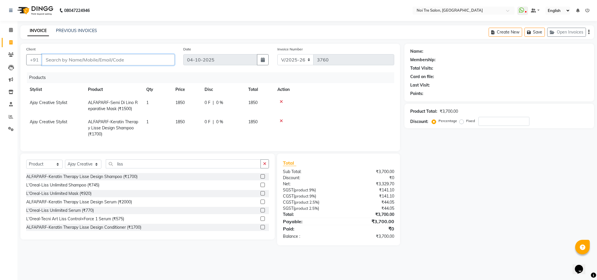
click at [84, 62] on input "Client" at bounding box center [108, 59] width 132 height 11
type input "9"
type input "0"
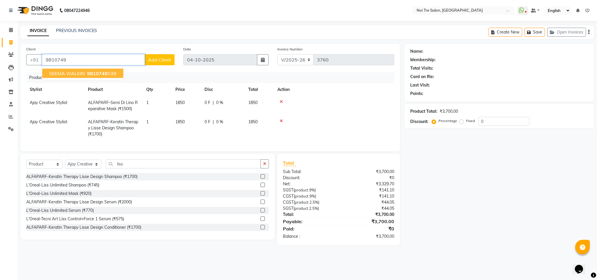
click at [106, 75] on ngb-highlight "9810749 039" at bounding box center [101, 73] width 30 height 6
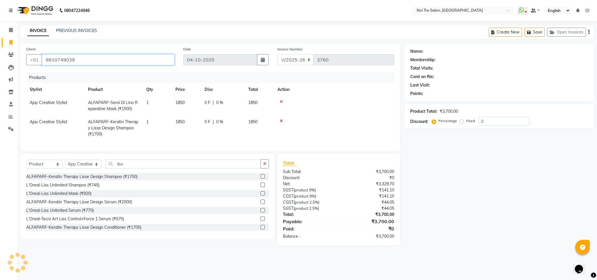
type input "9810749039"
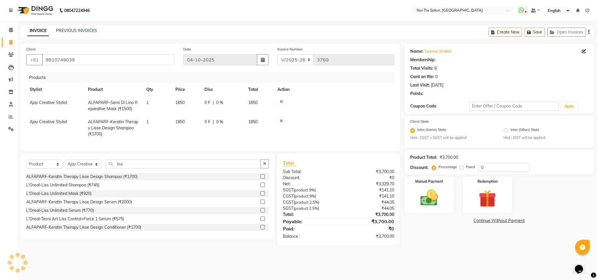
select select "1: Object"
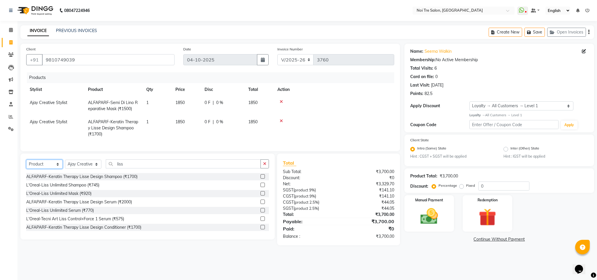
click at [54, 168] on select "Select Service Product Membership Package Voucher Prepaid Gift Card" at bounding box center [44, 164] width 36 height 9
select select "service"
click at [26, 166] on select "Select Service Product Membership Package Voucher Prepaid Gift Card" at bounding box center [44, 164] width 36 height 9
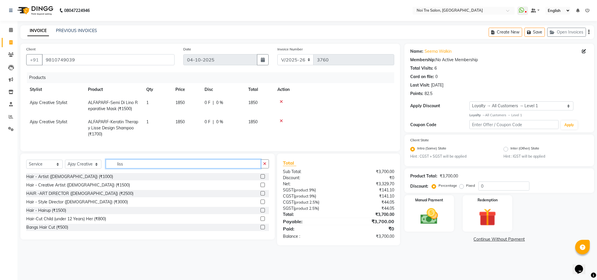
click at [119, 168] on input "liss" at bounding box center [183, 163] width 155 height 9
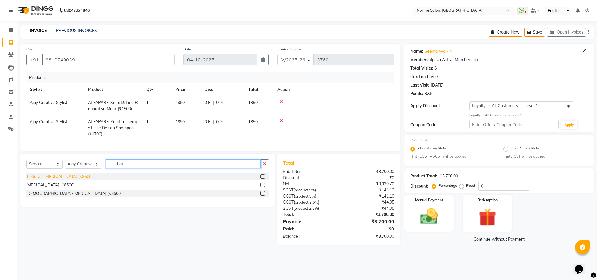
type input "bot"
click at [55, 180] on div "Texture - [MEDICAL_DATA] (₹8500)" at bounding box center [59, 177] width 66 height 6
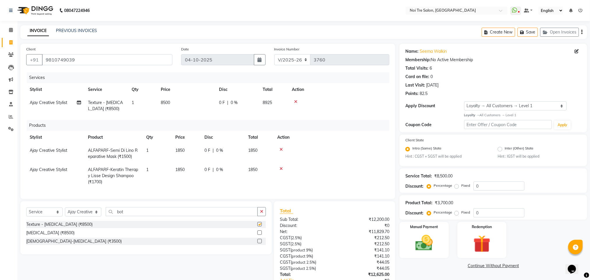
checkbox input "false"
click at [163, 104] on span "8500" at bounding box center [165, 102] width 9 height 5
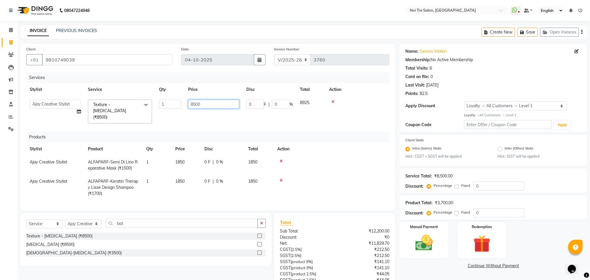
click at [193, 104] on input "8500" at bounding box center [213, 104] width 51 height 9
type input "6500"
click at [362, 114] on td at bounding box center [358, 111] width 64 height 31
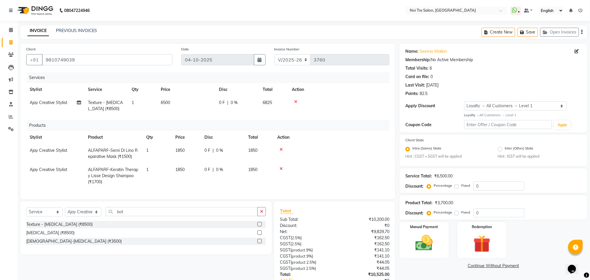
scroll to position [47, 0]
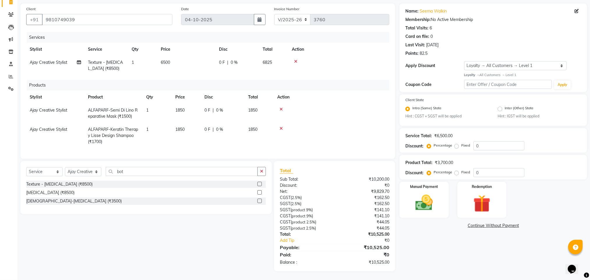
click at [162, 60] on span "6500" at bounding box center [165, 62] width 9 height 5
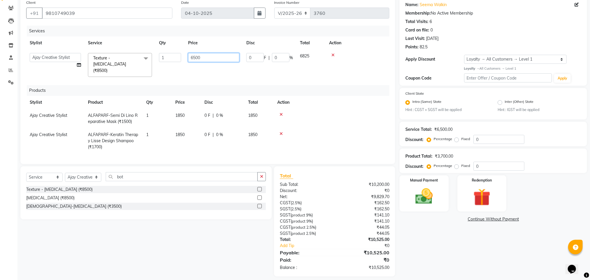
click at [192, 58] on input "6500" at bounding box center [213, 57] width 51 height 9
type input "6000"
click at [363, 72] on div "Services Stylist Service Qty Price Disc Total Action Ajay Creative Stylist Anur…" at bounding box center [207, 92] width 363 height 132
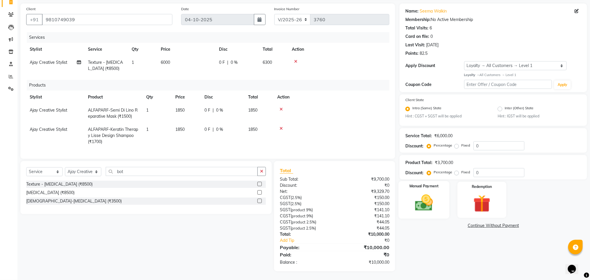
click at [426, 192] on img at bounding box center [423, 202] width 29 height 21
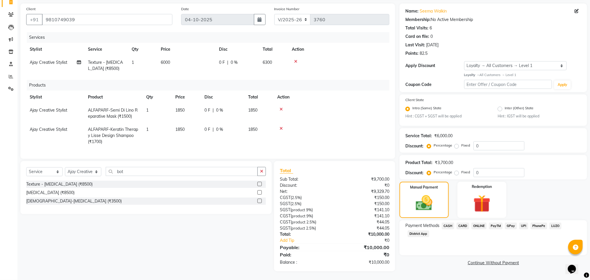
click at [476, 222] on span "ONLINE" at bounding box center [478, 225] width 15 height 7
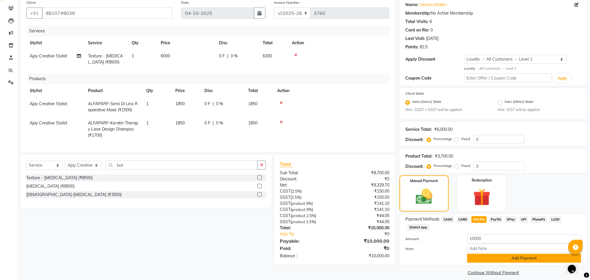
click at [502, 261] on button "Add Payment" at bounding box center [524, 258] width 114 height 9
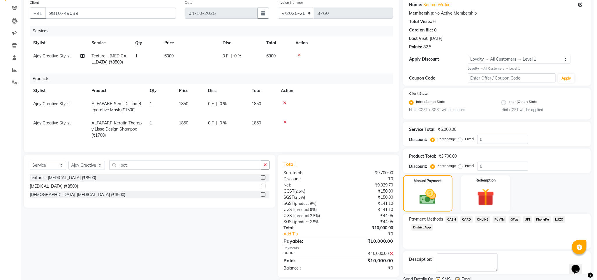
scroll to position [88, 0]
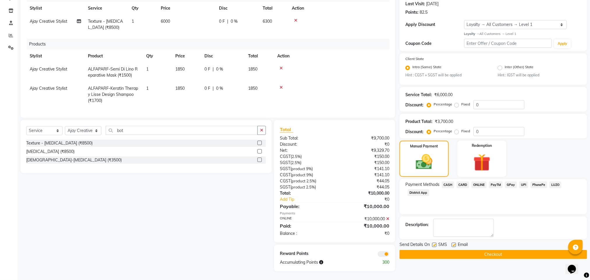
click at [381, 256] on span at bounding box center [384, 254] width 12 height 6
click at [389, 255] on input "checkbox" at bounding box center [389, 255] width 0 height 0
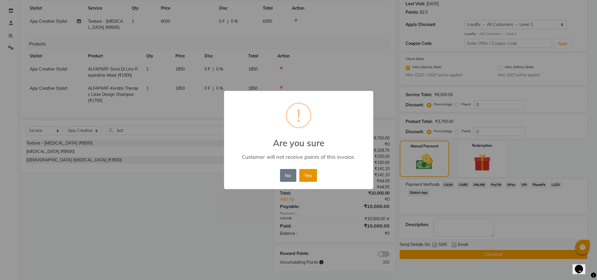
click at [307, 177] on button "Yes" at bounding box center [308, 175] width 18 height 13
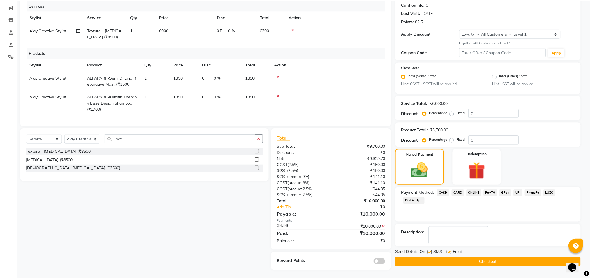
scroll to position [79, 0]
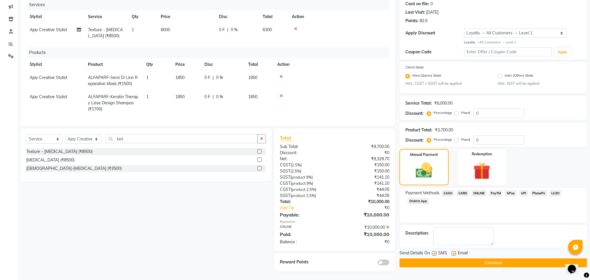
click at [448, 258] on button "Checkout" at bounding box center [493, 262] width 188 height 9
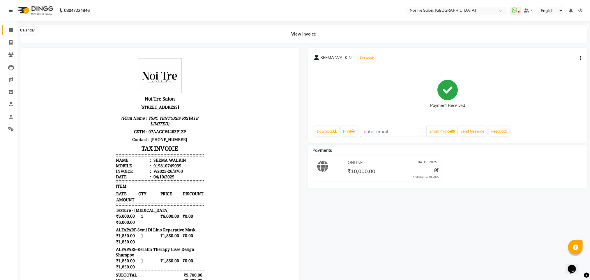
click at [9, 31] on icon at bounding box center [11, 30] width 4 height 4
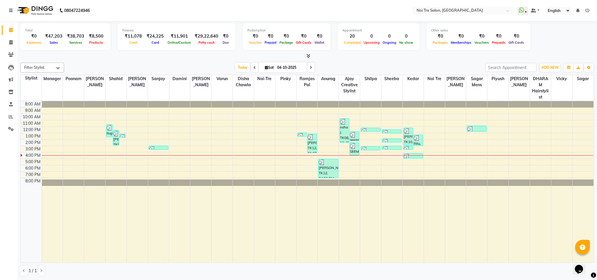
click at [94, 58] on div at bounding box center [306, 56] width 573 height 6
click at [307, 57] on icon at bounding box center [308, 56] width 4 height 4
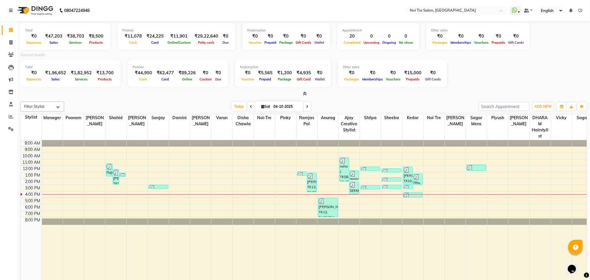
click at [307, 93] on icon at bounding box center [305, 93] width 4 height 4
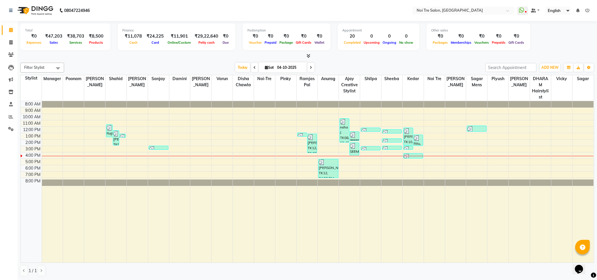
click at [307, 54] on icon at bounding box center [308, 56] width 4 height 4
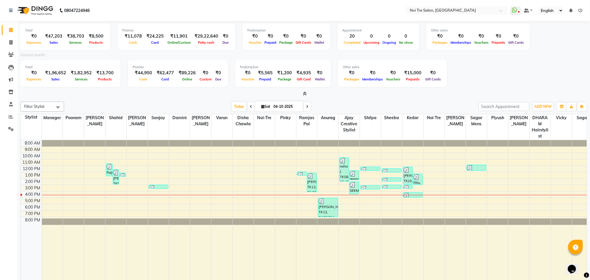
click at [305, 91] on icon at bounding box center [305, 93] width 4 height 4
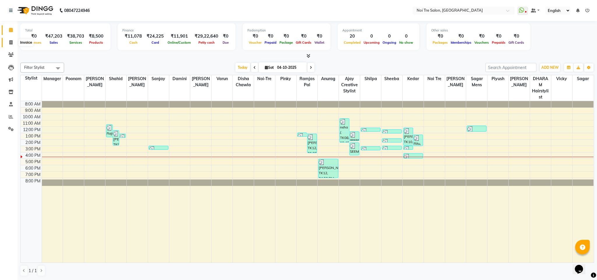
click at [10, 40] on icon at bounding box center [10, 42] width 3 height 4
select select "service"
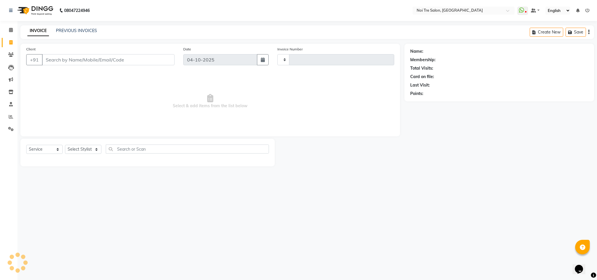
type input "3761"
select select "4307"
click at [62, 61] on input "Client" at bounding box center [108, 59] width 132 height 11
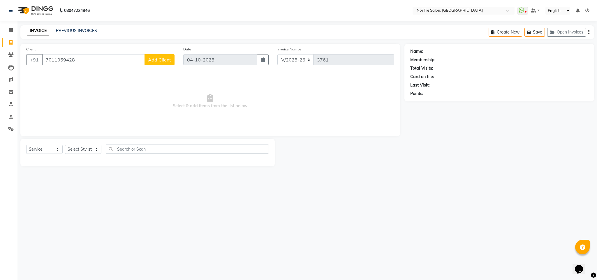
type input "7011059428"
click at [159, 60] on span "Add Client" at bounding box center [159, 60] width 23 height 6
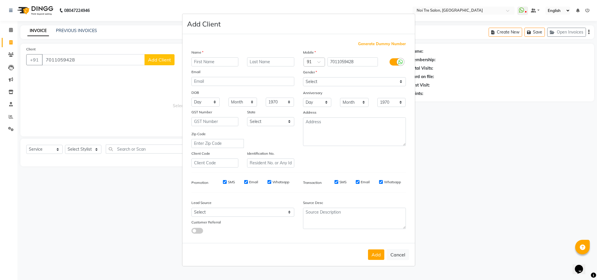
click at [206, 61] on input "text" at bounding box center [214, 61] width 47 height 9
type input "[DEMOGRAPHIC_DATA]"
click at [321, 82] on select "Select [DEMOGRAPHIC_DATA] [DEMOGRAPHIC_DATA] Other Prefer Not To Say" at bounding box center [354, 81] width 103 height 9
select select "[DEMOGRAPHIC_DATA]"
click at [303, 77] on select "Select [DEMOGRAPHIC_DATA] [DEMOGRAPHIC_DATA] Other Prefer Not To Say" at bounding box center [354, 81] width 103 height 9
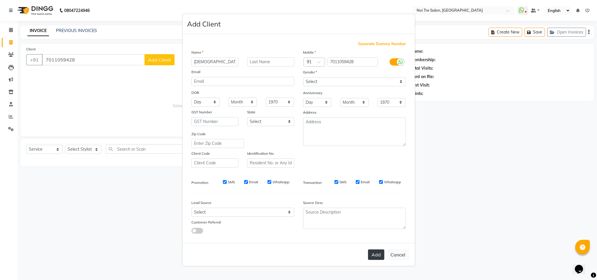
click at [372, 254] on button "Add" at bounding box center [376, 254] width 16 height 10
select select
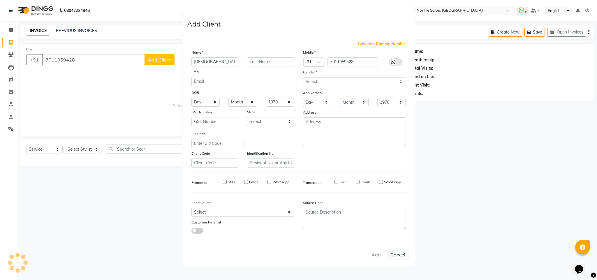
select select
checkbox input "false"
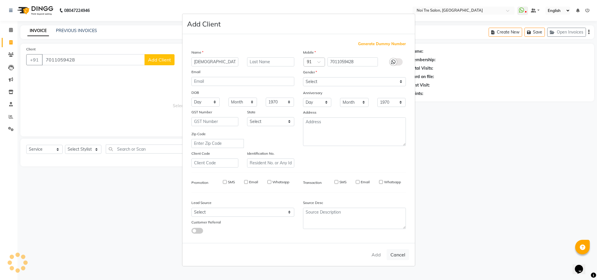
checkbox input "false"
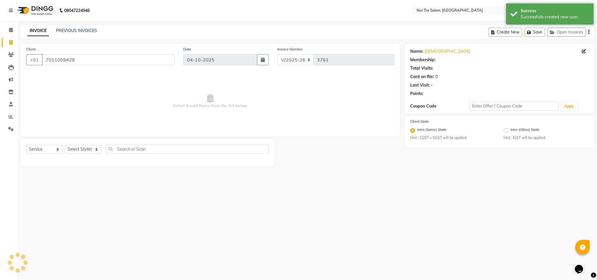
select select "1: Object"
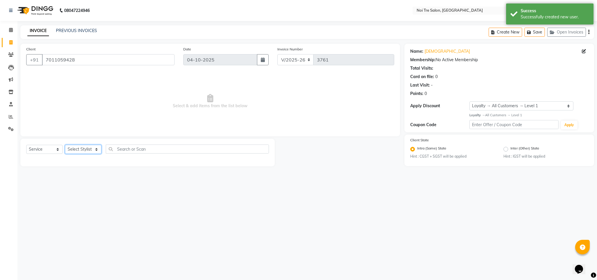
click at [86, 148] on select "Select Stylist Ajay Creative Stylist Anurag [PERSON_NAME] [PERSON_NAME] [PERSON…" at bounding box center [83, 149] width 36 height 9
select select "24510"
click at [65, 145] on select "Select Stylist Ajay Creative Stylist Anurag [PERSON_NAME] [PERSON_NAME] [PERSON…" at bounding box center [83, 149] width 36 height 9
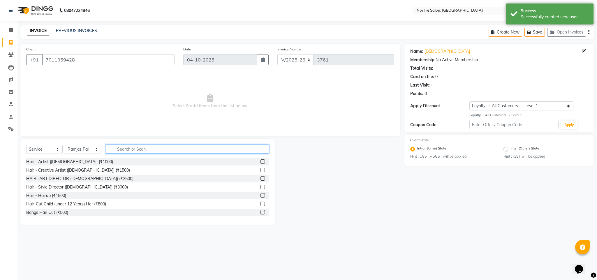
click at [120, 151] on input "text" at bounding box center [187, 148] width 163 height 9
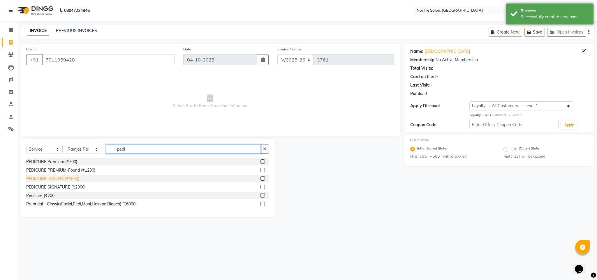
type input "pedi"
click at [68, 177] on div "PEDICURE LUXURY (₹1600)" at bounding box center [52, 179] width 53 height 6
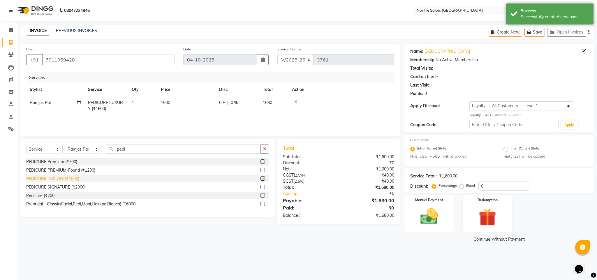
checkbox input "false"
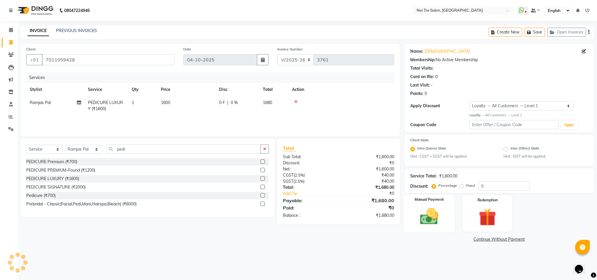
click at [419, 220] on img at bounding box center [429, 216] width 30 height 21
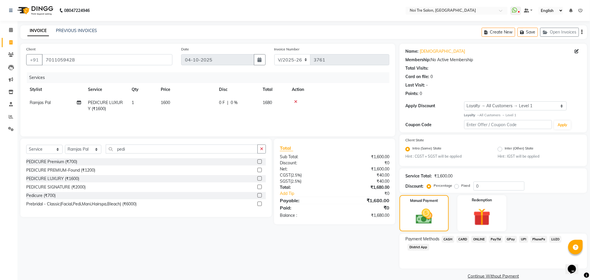
click at [478, 238] on span "ONLINE" at bounding box center [478, 239] width 15 height 7
click at [509, 275] on button "Add Payment" at bounding box center [524, 277] width 114 height 9
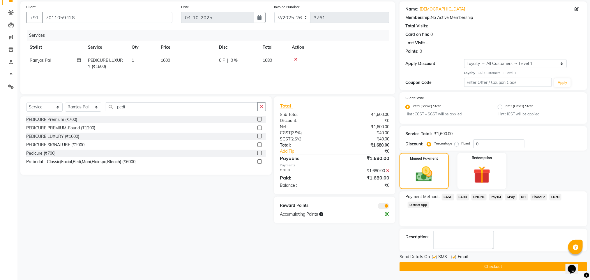
click at [386, 205] on span at bounding box center [384, 206] width 12 height 6
click at [389, 207] on input "checkbox" at bounding box center [389, 207] width 0 height 0
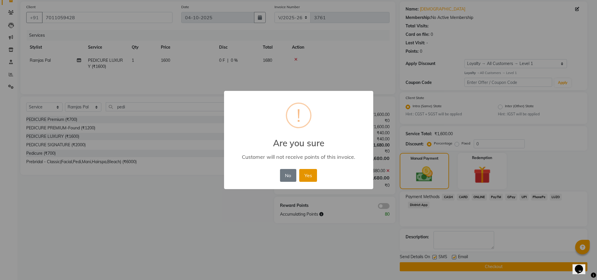
click at [303, 171] on button "Yes" at bounding box center [308, 175] width 18 height 13
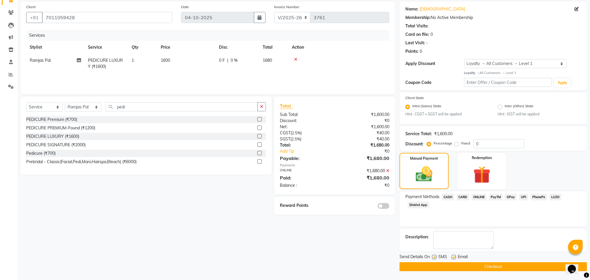
click at [488, 266] on button "Checkout" at bounding box center [493, 266] width 188 height 9
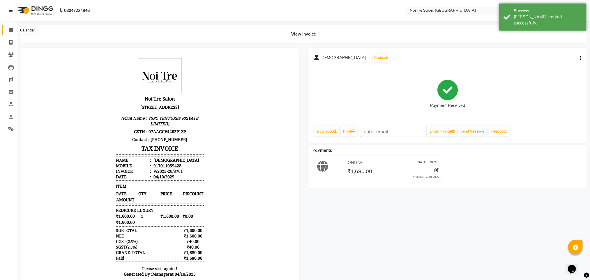
click at [11, 33] on span at bounding box center [11, 30] width 10 height 7
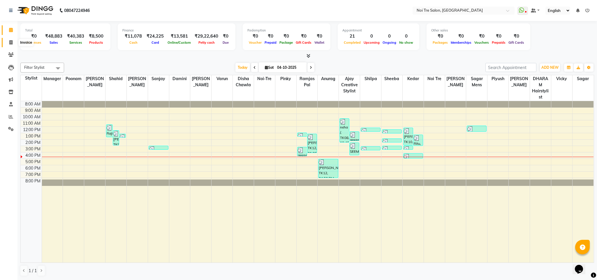
click at [11, 42] on icon at bounding box center [10, 42] width 3 height 4
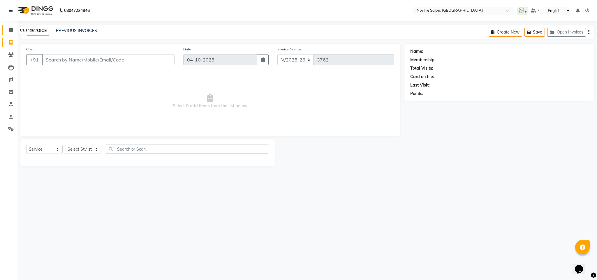
click at [9, 33] on span at bounding box center [11, 30] width 10 height 7
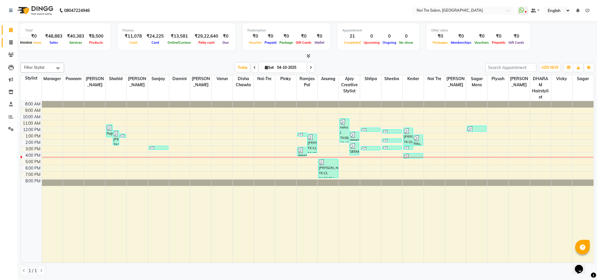
click at [9, 43] on icon at bounding box center [10, 42] width 3 height 4
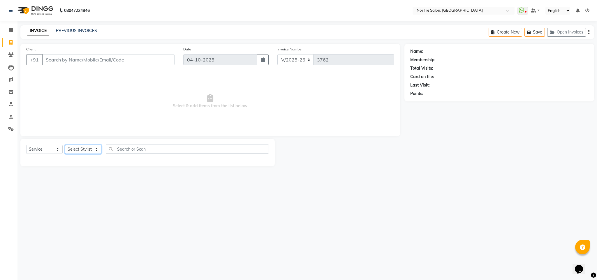
click at [85, 145] on select "Select Stylist Ajay Creative Stylist Anurag [PERSON_NAME] [PERSON_NAME] [PERSON…" at bounding box center [83, 149] width 36 height 9
click at [77, 60] on input "Client" at bounding box center [108, 59] width 132 height 11
click at [85, 151] on select "Select Stylist Ajay Creative Stylist Anurag [PERSON_NAME] [PERSON_NAME] [PERSON…" at bounding box center [83, 149] width 36 height 9
click at [65, 145] on select "Select Stylist Ajay Creative Stylist Anurag [PERSON_NAME] [PERSON_NAME] [PERSON…" at bounding box center [83, 149] width 36 height 9
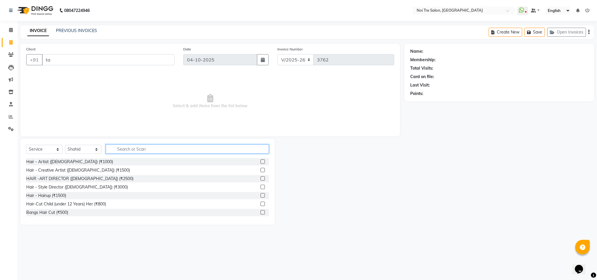
click at [132, 150] on input "text" at bounding box center [187, 148] width 163 height 9
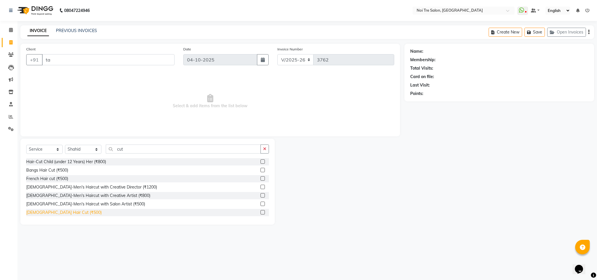
click at [56, 214] on div "[DEMOGRAPHIC_DATA] Hair Cut (₹500)" at bounding box center [63, 212] width 75 height 6
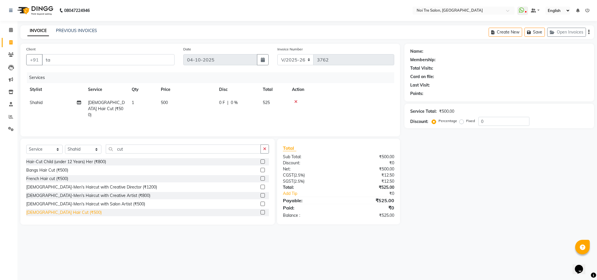
click at [56, 214] on div "[DEMOGRAPHIC_DATA] Hair Cut (₹500)" at bounding box center [63, 212] width 75 height 6
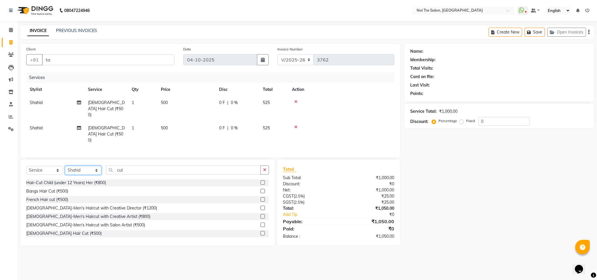
click at [93, 166] on select "Select Stylist Ajay Creative Stylist Anurag [PERSON_NAME] [PERSON_NAME] [PERSON…" at bounding box center [83, 170] width 36 height 9
click at [65, 166] on select "Select Stylist Ajay Creative Stylist Anurag [PERSON_NAME] [PERSON_NAME] [PERSON…" at bounding box center [83, 170] width 36 height 9
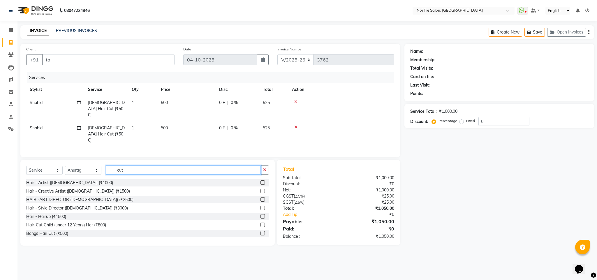
click at [118, 165] on input "cut" at bounding box center [183, 169] width 155 height 9
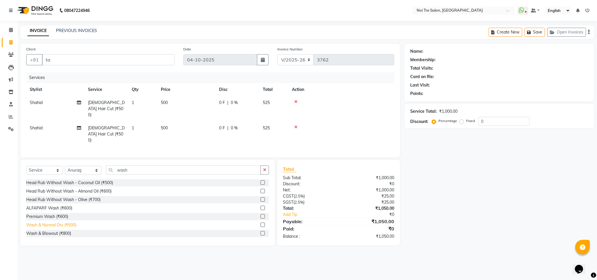
click at [68, 222] on div "Wash & Normal Dry (₹500)" at bounding box center [51, 225] width 50 height 6
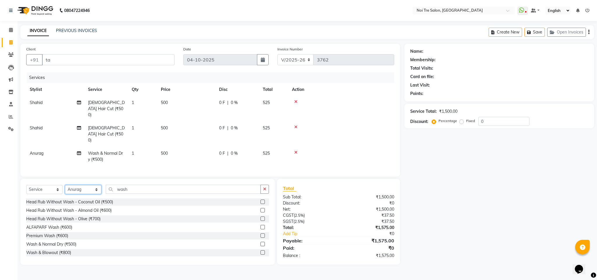
click at [87, 185] on select "Select Stylist Ajay Creative Stylist Anurag [PERSON_NAME] [PERSON_NAME] [PERSON…" at bounding box center [83, 189] width 36 height 9
click at [65, 185] on select "Select Stylist Ajay Creative Stylist Anurag [PERSON_NAME] [PERSON_NAME] [PERSON…" at bounding box center [83, 189] width 36 height 9
click at [295, 102] on icon at bounding box center [295, 102] width 3 height 4
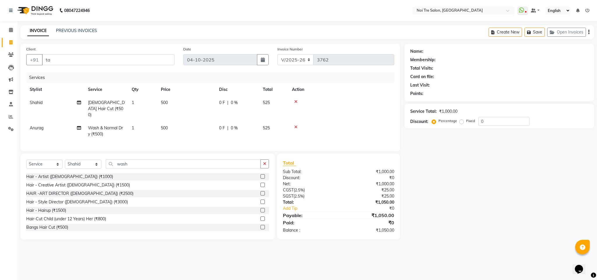
click at [295, 102] on icon at bounding box center [295, 102] width 3 height 4
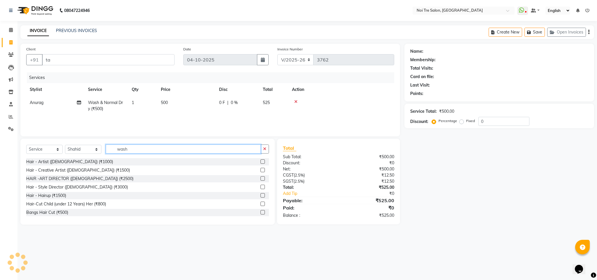
click at [119, 148] on input "wash" at bounding box center [183, 148] width 155 height 9
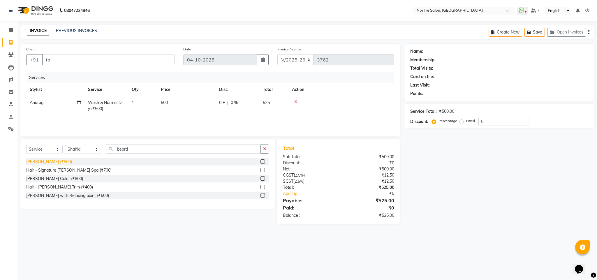
click at [45, 162] on div "[PERSON_NAME] (₹500)" at bounding box center [49, 162] width 46 height 6
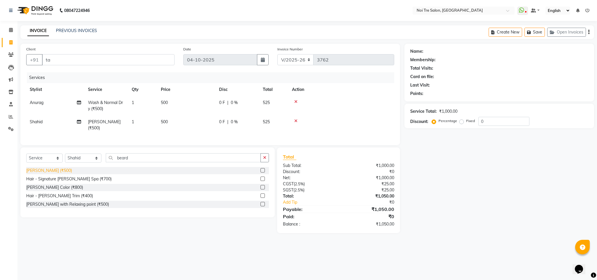
click at [42, 172] on div "[PERSON_NAME] (₹500)" at bounding box center [49, 170] width 46 height 6
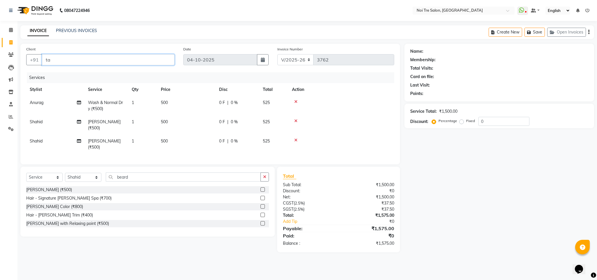
click at [65, 61] on input "ta" at bounding box center [108, 59] width 132 height 11
click at [81, 60] on input "705599222" at bounding box center [93, 59] width 103 height 11
click at [152, 63] on span "Add Client" at bounding box center [159, 60] width 23 height 6
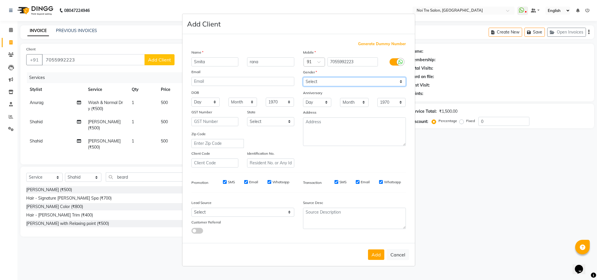
click at [316, 84] on select "Select [DEMOGRAPHIC_DATA] [DEMOGRAPHIC_DATA] Other Prefer Not To Say" at bounding box center [354, 81] width 103 height 9
click at [303, 77] on select "Select [DEMOGRAPHIC_DATA] [DEMOGRAPHIC_DATA] Other Prefer Not To Say" at bounding box center [354, 81] width 103 height 9
click at [373, 251] on button "Add" at bounding box center [376, 254] width 16 height 10
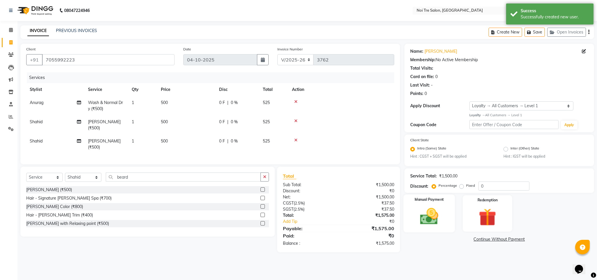
click at [420, 215] on img at bounding box center [429, 216] width 30 height 21
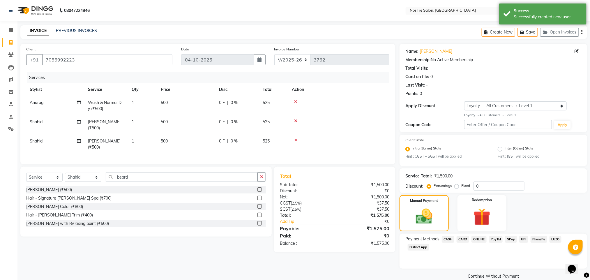
click at [477, 241] on span "ONLINE" at bounding box center [478, 239] width 15 height 7
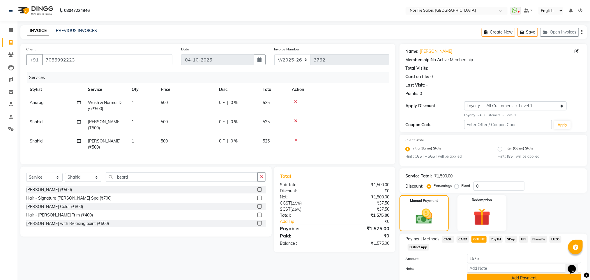
click at [501, 278] on button "Add Payment" at bounding box center [524, 277] width 114 height 9
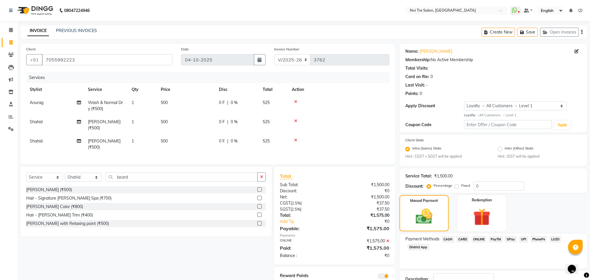
scroll to position [42, 0]
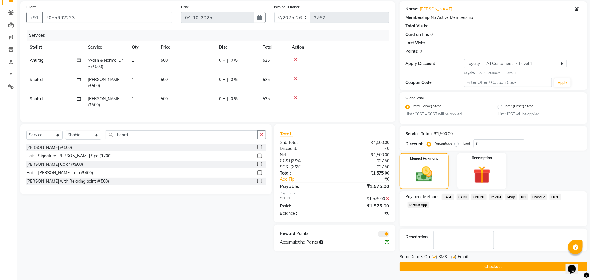
click at [479, 268] on button "Checkout" at bounding box center [493, 266] width 188 height 9
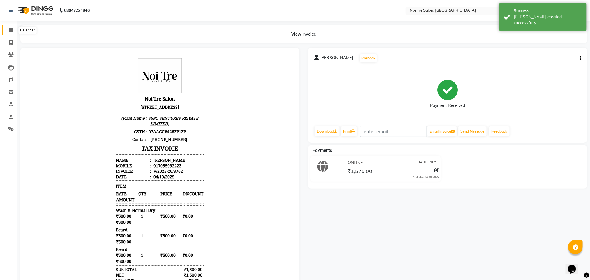
click at [10, 27] on span at bounding box center [11, 30] width 10 height 7
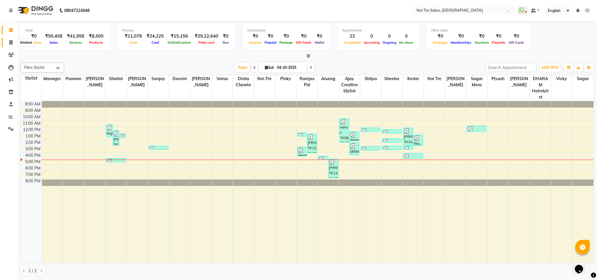
click at [14, 41] on span at bounding box center [11, 42] width 10 height 7
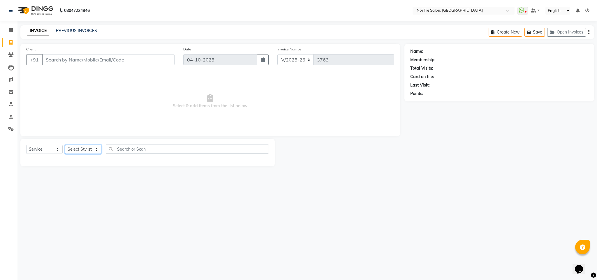
click at [93, 148] on select "Select Stylist" at bounding box center [83, 149] width 36 height 9
click at [65, 145] on select "Select Stylist Ajay Creative Stylist Anurag [PERSON_NAME] [PERSON_NAME] [PERSON…" at bounding box center [83, 149] width 36 height 9
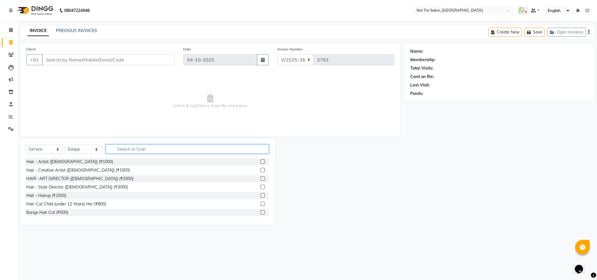
click at [132, 151] on input "text" at bounding box center [187, 148] width 163 height 9
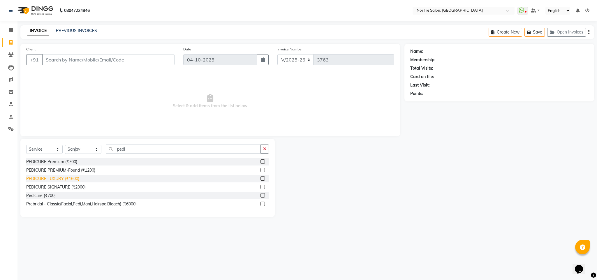
click at [70, 177] on div "PEDICURE LUXURY (₹1600)" at bounding box center [52, 179] width 53 height 6
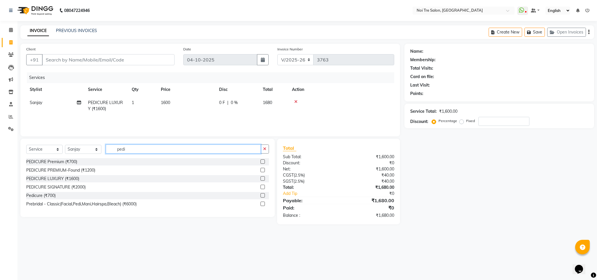
click at [124, 149] on input "pedi" at bounding box center [183, 148] width 155 height 9
click at [83, 148] on select "Select Stylist Ajay Creative Stylist Anurag [PERSON_NAME] [PERSON_NAME] [PERSON…" at bounding box center [83, 149] width 36 height 9
click at [65, 145] on select "Select Stylist Ajay Creative Stylist Anurag [PERSON_NAME] [PERSON_NAME] [PERSON…" at bounding box center [83, 149] width 36 height 9
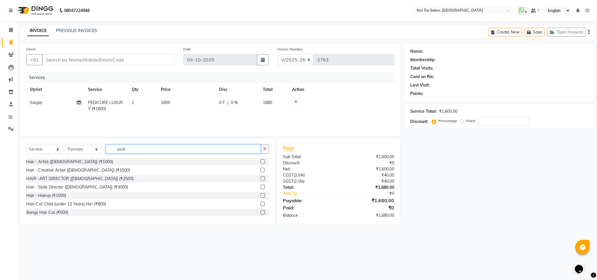
click at [123, 151] on input "pedi" at bounding box center [183, 148] width 155 height 9
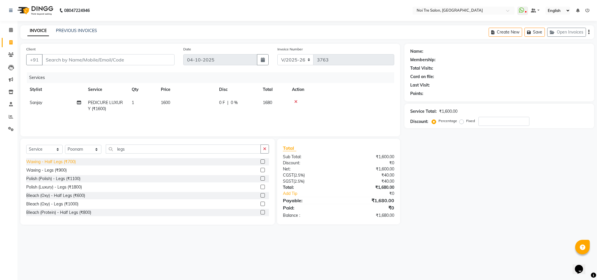
click at [71, 162] on div "Waxing - Half Legs (₹700)" at bounding box center [50, 162] width 49 height 6
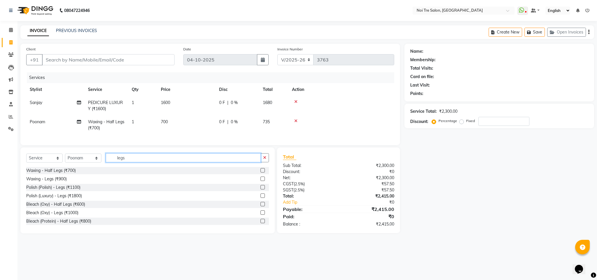
click at [118, 162] on input "legs" at bounding box center [183, 157] width 155 height 9
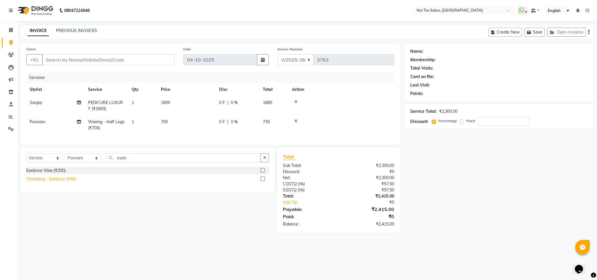
click at [68, 182] on div "Threading - Eyebrow (₹60)" at bounding box center [51, 179] width 50 height 6
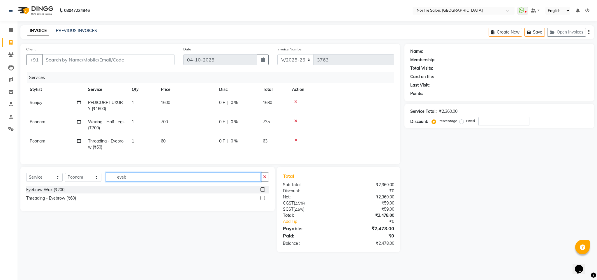
click at [122, 181] on input "eyeb" at bounding box center [183, 176] width 155 height 9
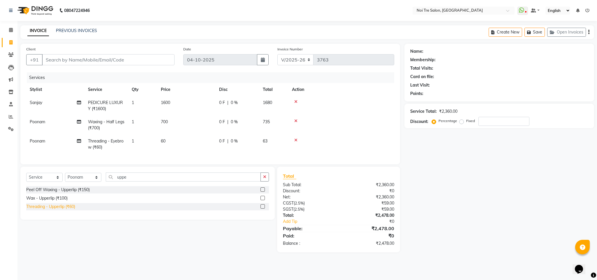
click at [67, 210] on div "Threading - Upperlip (₹60)" at bounding box center [50, 207] width 49 height 6
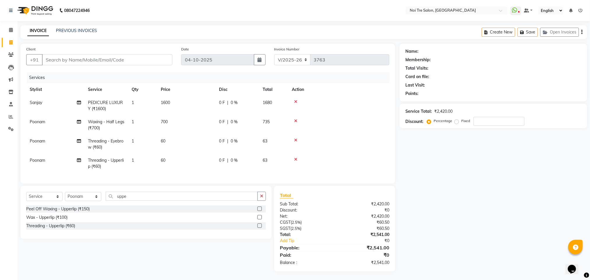
click at [162, 104] on span "1600" at bounding box center [165, 102] width 9 height 5
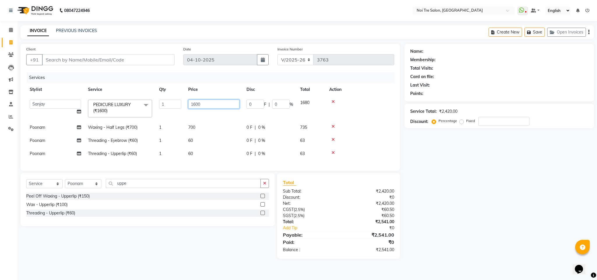
click at [197, 104] on input "1600" at bounding box center [213, 104] width 51 height 9
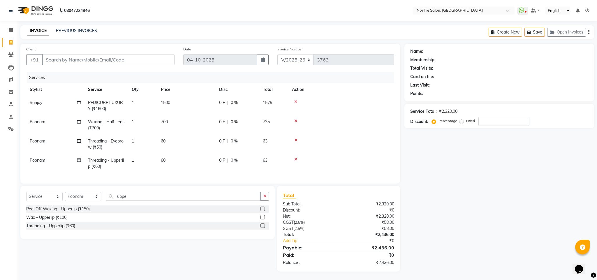
click at [379, 94] on th "Action" at bounding box center [341, 89] width 106 height 13
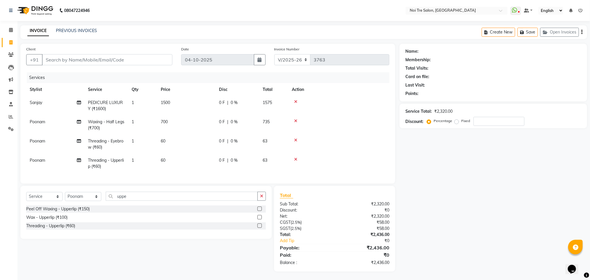
click at [162, 142] on span "60" at bounding box center [163, 140] width 5 height 5
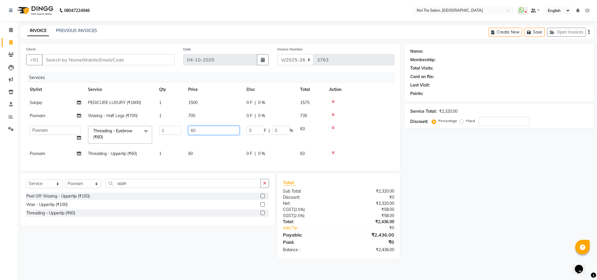
click at [190, 131] on input "60" at bounding box center [213, 130] width 51 height 9
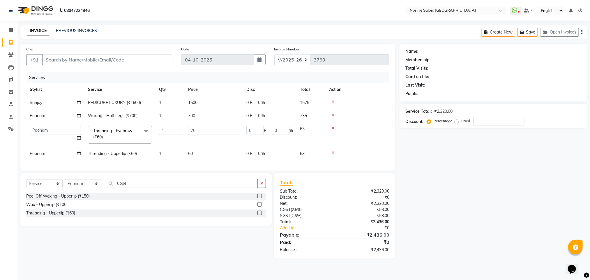
click at [191, 149] on tbody "[PERSON_NAME] LUXURY (₹1600) 1 1500 0 F | 0 % 1575 Poonam Waxing - Half Legs (₹…" at bounding box center [207, 128] width 363 height 64
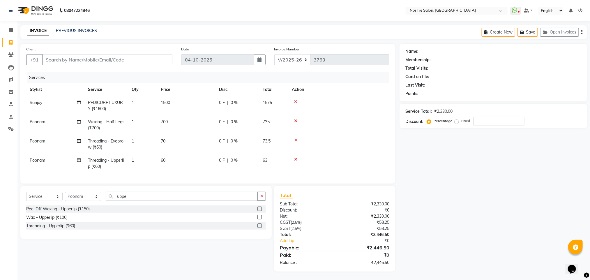
click at [166, 160] on td "60" at bounding box center [186, 163] width 58 height 19
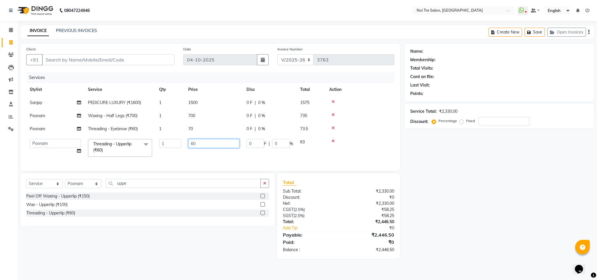
click at [192, 144] on input "60" at bounding box center [213, 143] width 51 height 9
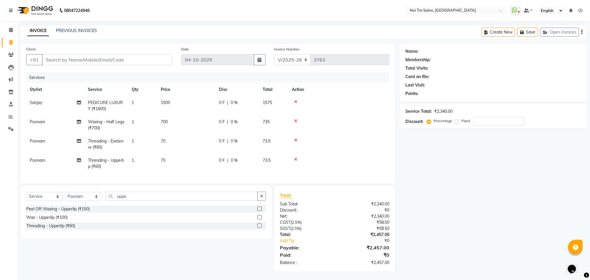
click at [363, 134] on tbody "Sanjay PEDICURE LUXURY (₹1600) 1 1500 0 F | 0 % 1575 Poonam Waxing - Half Legs …" at bounding box center [207, 134] width 363 height 77
click at [98, 60] on input "Client" at bounding box center [107, 59] width 130 height 11
click at [86, 60] on input "Client" at bounding box center [107, 59] width 130 height 11
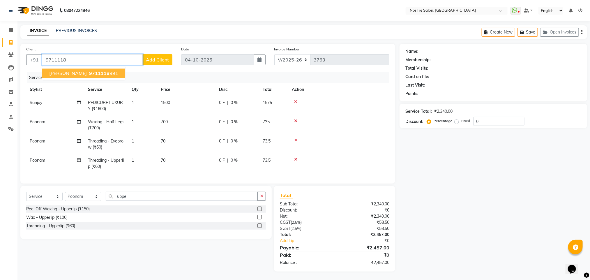
click at [98, 71] on ngb-highlight "9711118 991" at bounding box center [103, 73] width 30 height 6
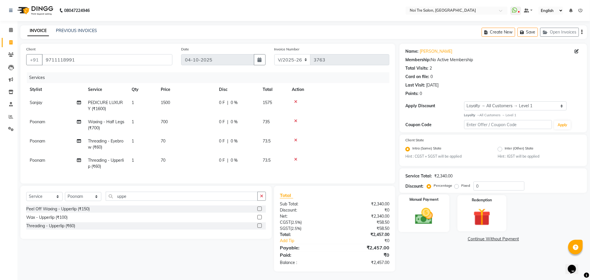
click at [405, 212] on div "Manual Payment" at bounding box center [424, 214] width 51 height 38
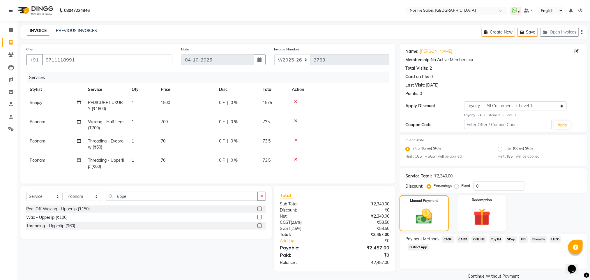
click at [446, 238] on span "CASH" at bounding box center [448, 239] width 13 height 7
click at [492, 276] on button "Add Payment" at bounding box center [524, 277] width 114 height 9
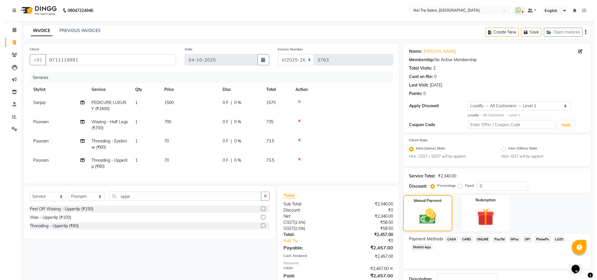
scroll to position [56, 0]
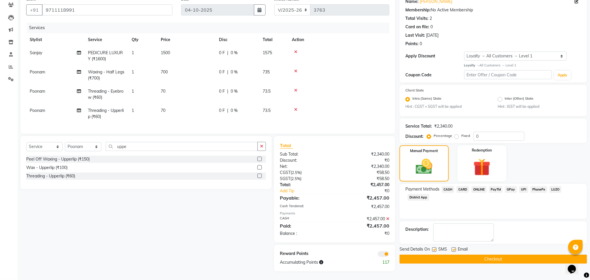
click at [378, 255] on span at bounding box center [384, 254] width 12 height 6
click at [389, 255] on input "checkbox" at bounding box center [389, 255] width 0 height 0
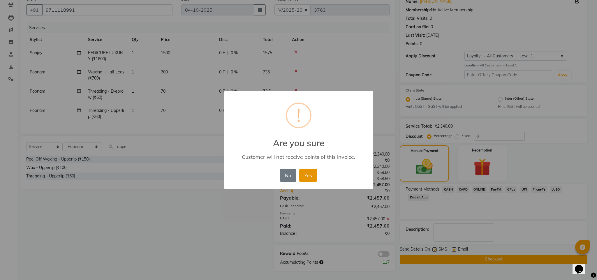
click at [307, 172] on button "Yes" at bounding box center [308, 175] width 18 height 13
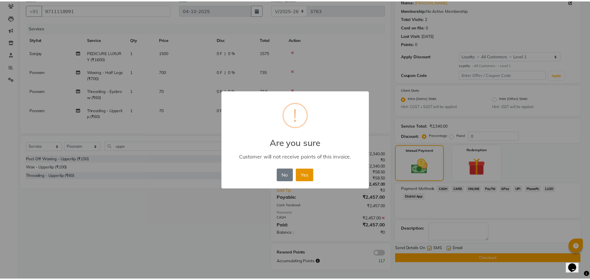
scroll to position [47, 0]
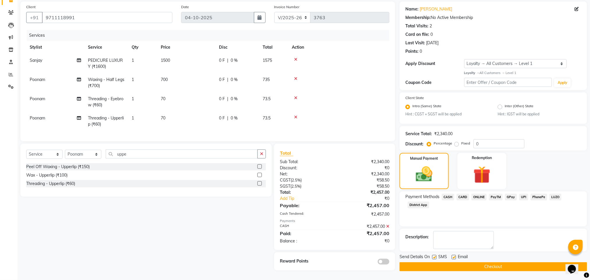
click at [471, 262] on button "Checkout" at bounding box center [493, 266] width 188 height 9
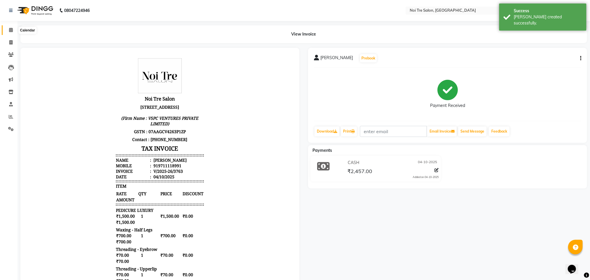
click at [8, 30] on span at bounding box center [11, 30] width 10 height 7
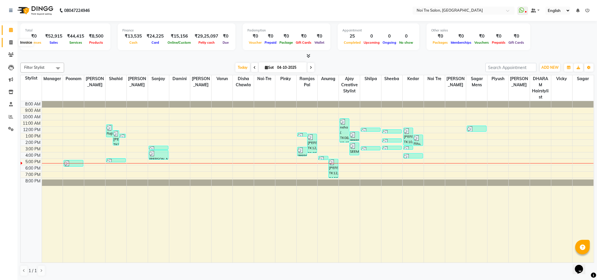
click at [13, 41] on span at bounding box center [11, 42] width 10 height 7
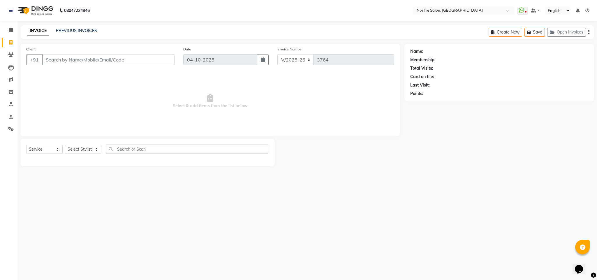
click at [59, 60] on input "Client" at bounding box center [108, 59] width 132 height 11
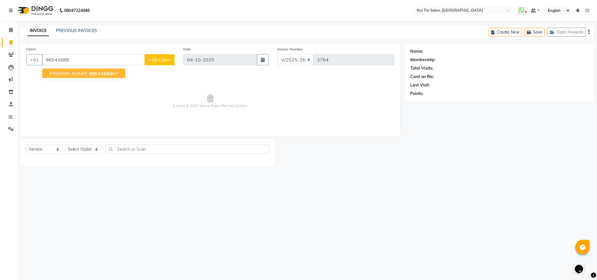
click at [65, 73] on span "[PERSON_NAME]" at bounding box center [68, 73] width 38 height 6
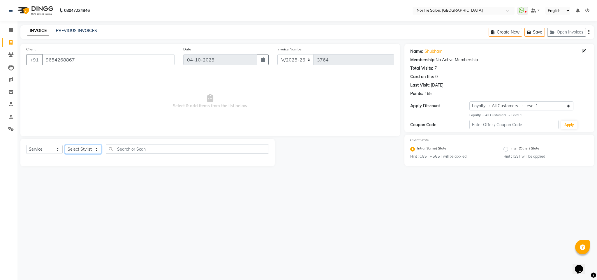
click at [95, 150] on select "Select Stylist Ajay Creative Stylist Anurag [PERSON_NAME] [PERSON_NAME] [PERSON…" at bounding box center [83, 149] width 36 height 9
click at [65, 145] on select "Select Stylist Ajay Creative Stylist Anurag [PERSON_NAME] [PERSON_NAME] [PERSON…" at bounding box center [83, 149] width 36 height 9
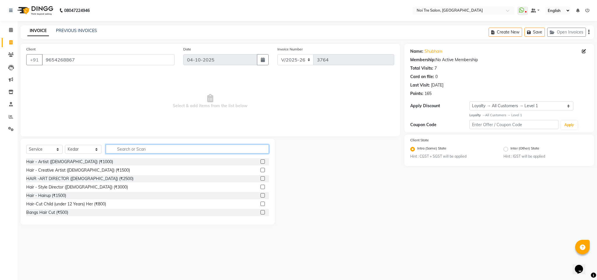
click at [123, 149] on input "text" at bounding box center [187, 148] width 163 height 9
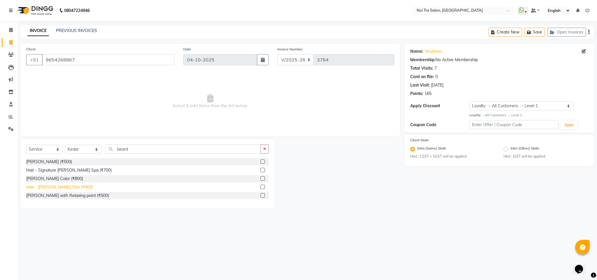
click at [66, 187] on div "Hair - [PERSON_NAME] Trim (₹400)" at bounding box center [59, 187] width 67 height 6
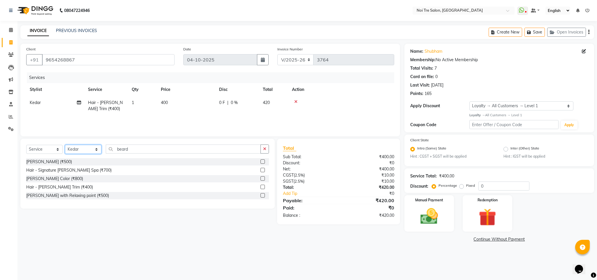
click at [92, 146] on select "Select Stylist Ajay Creative Stylist Anurag [PERSON_NAME] [PERSON_NAME] [PERSON…" at bounding box center [83, 149] width 36 height 9
click at [65, 145] on select "Select Stylist Ajay Creative Stylist Anurag [PERSON_NAME] [PERSON_NAME] [PERSON…" at bounding box center [83, 149] width 36 height 9
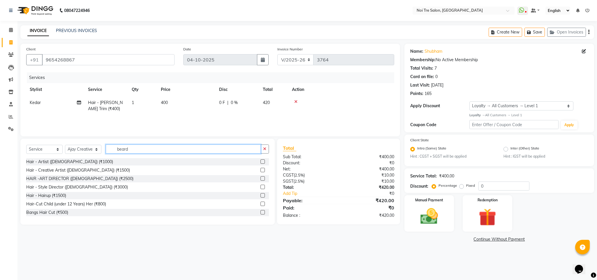
click at [124, 149] on input "beard" at bounding box center [183, 148] width 155 height 9
click at [124, 149] on input "c" at bounding box center [183, 148] width 155 height 9
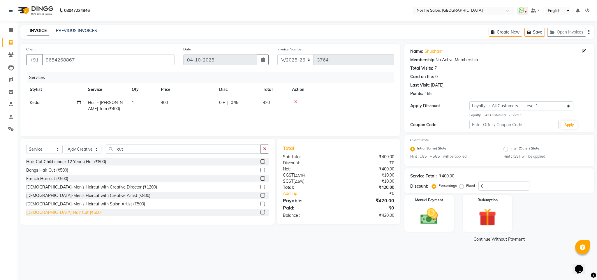
click at [56, 213] on div "[DEMOGRAPHIC_DATA] Hair Cut (₹500)" at bounding box center [63, 212] width 75 height 6
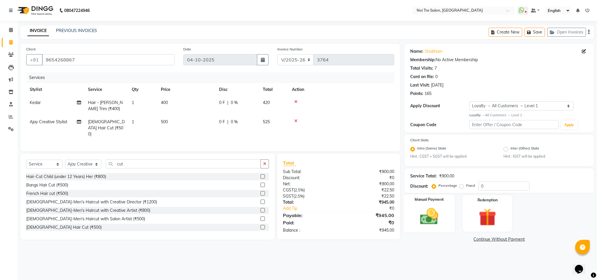
click at [434, 222] on img at bounding box center [429, 216] width 30 height 21
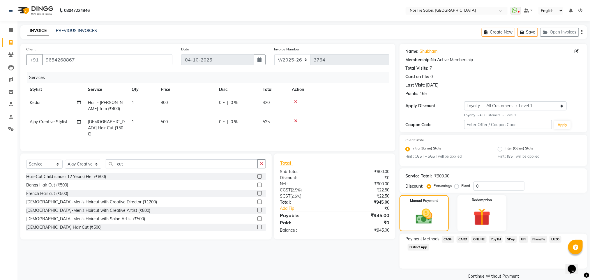
click at [479, 241] on span "ONLINE" at bounding box center [478, 239] width 15 height 7
click at [499, 274] on button "Add Payment" at bounding box center [524, 277] width 114 height 9
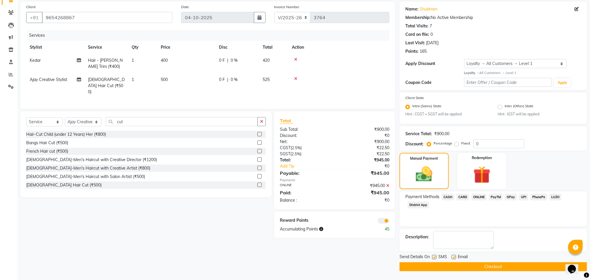
click at [384, 224] on div "Reward Points Accumulating Points 45" at bounding box center [334, 224] width 121 height 26
click at [384, 222] on span at bounding box center [384, 221] width 12 height 6
click at [389, 222] on input "checkbox" at bounding box center [389, 222] width 0 height 0
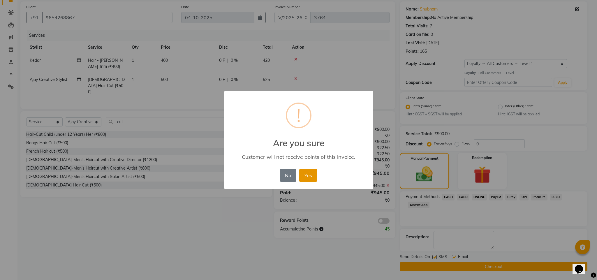
click at [310, 178] on button "Yes" at bounding box center [308, 175] width 18 height 13
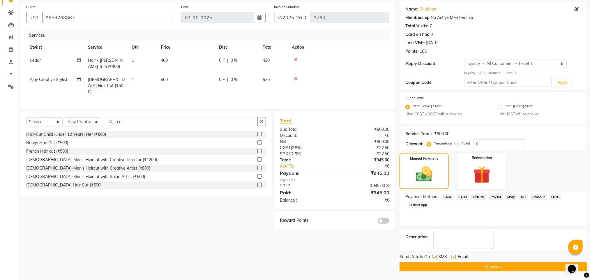
click at [472, 268] on button "Checkout" at bounding box center [493, 266] width 188 height 9
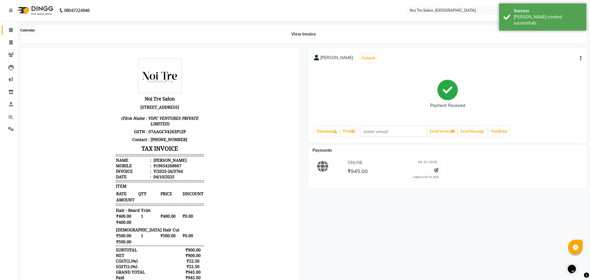
click at [10, 30] on icon at bounding box center [11, 30] width 4 height 4
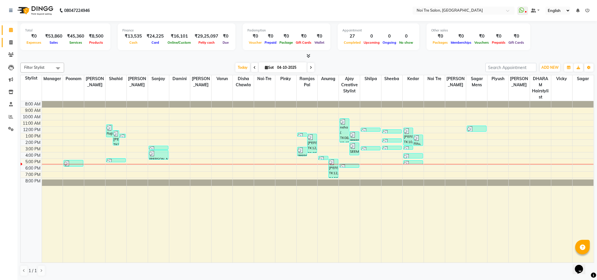
click at [10, 46] on link "Invoice" at bounding box center [9, 43] width 14 height 10
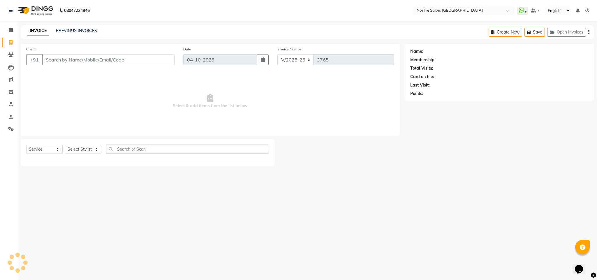
click at [66, 61] on input "Client" at bounding box center [108, 59] width 132 height 11
click at [88, 60] on input "Client" at bounding box center [108, 59] width 132 height 11
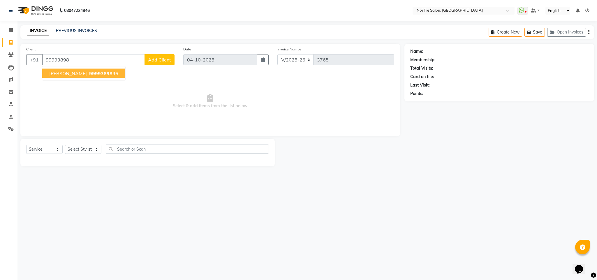
click at [91, 73] on ngb-highlight "99993898 96" at bounding box center [103, 73] width 30 height 6
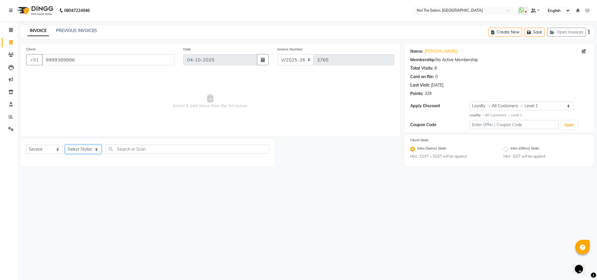
click at [84, 150] on select "Select Stylist Ajay Creative Stylist Anurag [PERSON_NAME] [PERSON_NAME] [PERSON…" at bounding box center [83, 149] width 36 height 9
click at [65, 145] on select "Select Stylist Ajay Creative Stylist Anurag [PERSON_NAME] [PERSON_NAME] [PERSON…" at bounding box center [83, 149] width 36 height 9
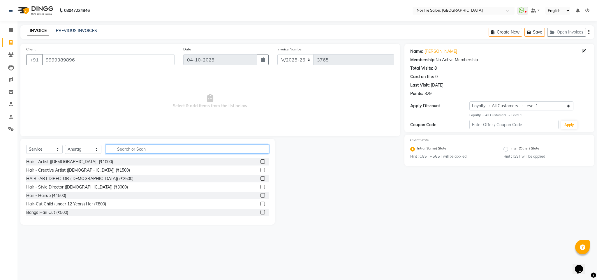
click at [132, 151] on input "text" at bounding box center [187, 148] width 163 height 9
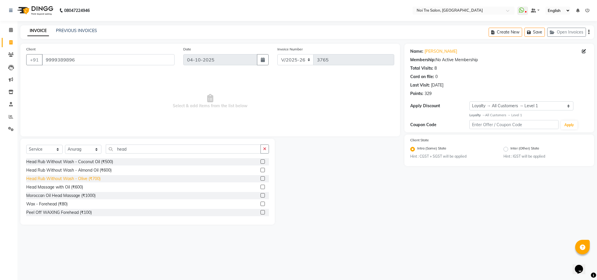
click at [94, 176] on div "Head Rub Without Wash - Olive (₹700)" at bounding box center [63, 179] width 74 height 6
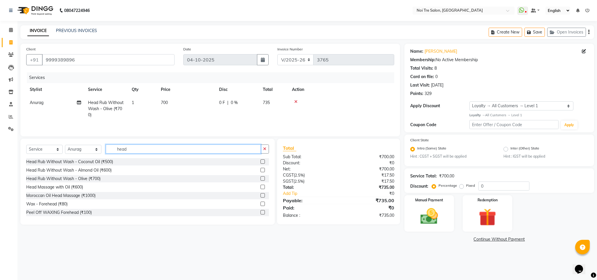
click at [123, 151] on input "head" at bounding box center [183, 148] width 155 height 9
click at [123, 151] on input "hewad" at bounding box center [183, 148] width 155 height 9
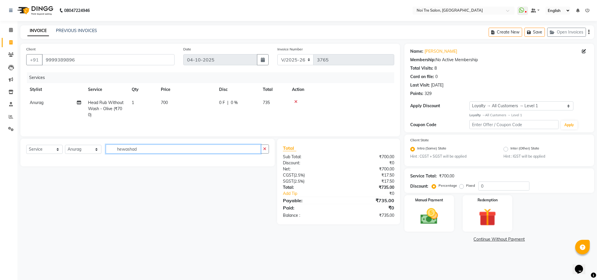
click at [123, 151] on input "hewashad" at bounding box center [183, 148] width 155 height 9
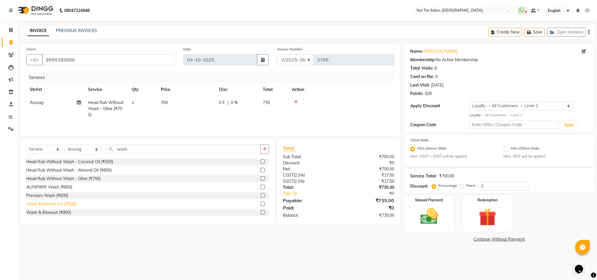
click at [72, 206] on div "Wash & Normal Dry (₹500)" at bounding box center [51, 204] width 50 height 6
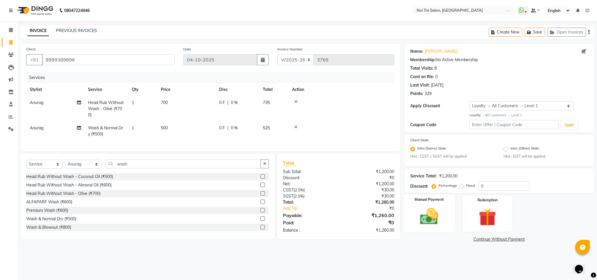
click at [427, 217] on img at bounding box center [429, 216] width 30 height 21
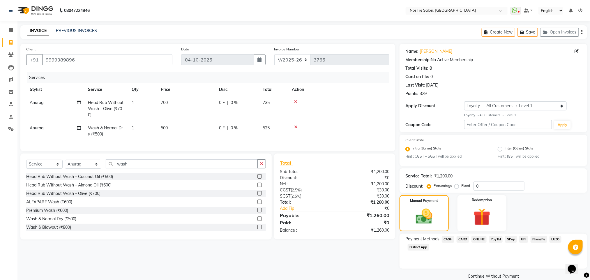
click at [466, 240] on span "CARD" at bounding box center [463, 239] width 13 height 7
click at [507, 274] on button "Add Payment" at bounding box center [524, 277] width 114 height 9
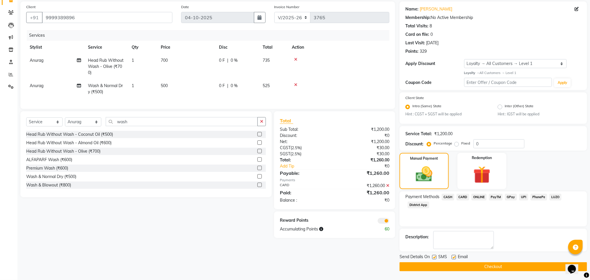
click at [478, 265] on button "Checkout" at bounding box center [493, 266] width 188 height 9
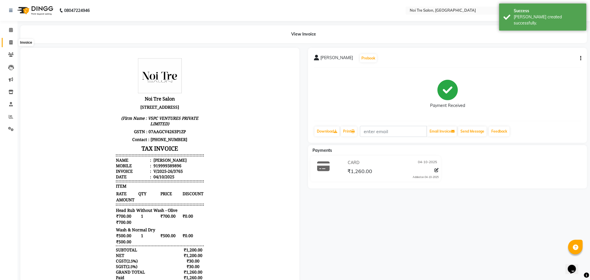
click at [12, 40] on icon at bounding box center [10, 42] width 3 height 4
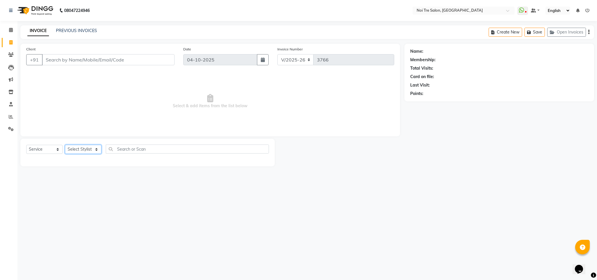
click at [94, 146] on select "Select Stylist Ajay Creative Stylist Anurag [PERSON_NAME] [PERSON_NAME] [PERSON…" at bounding box center [83, 149] width 36 height 9
click at [65, 145] on select "Select Stylist Ajay Creative Stylist Anurag [PERSON_NAME] [PERSON_NAME] [PERSON…" at bounding box center [83, 149] width 36 height 9
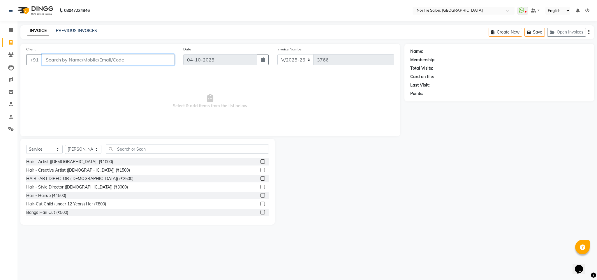
click at [79, 61] on input "Client" at bounding box center [108, 59] width 132 height 11
click at [158, 64] on button "Add Client" at bounding box center [159, 59] width 30 height 11
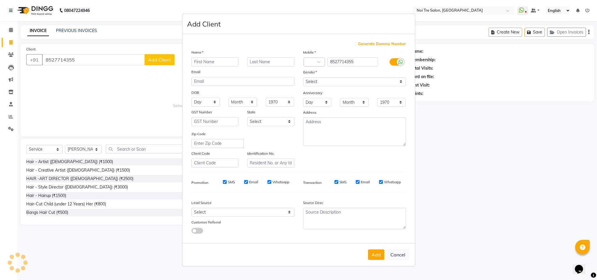
click at [212, 61] on input "text" at bounding box center [214, 61] width 47 height 9
click at [312, 82] on select "Select [DEMOGRAPHIC_DATA] [DEMOGRAPHIC_DATA] Other Prefer Not To Say" at bounding box center [354, 81] width 103 height 9
click at [303, 77] on select "Select [DEMOGRAPHIC_DATA] [DEMOGRAPHIC_DATA] Other Prefer Not To Say" at bounding box center [354, 81] width 103 height 9
click at [372, 254] on button "Add" at bounding box center [376, 254] width 16 height 10
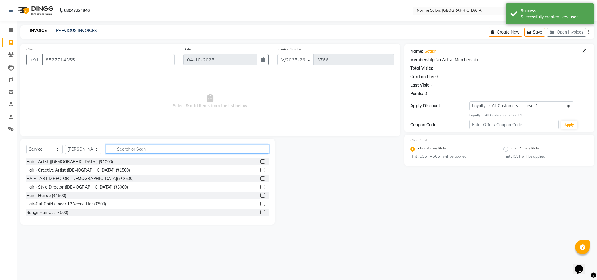
click at [131, 151] on input "text" at bounding box center [187, 148] width 163 height 9
click at [123, 150] on input "casma" at bounding box center [183, 148] width 155 height 9
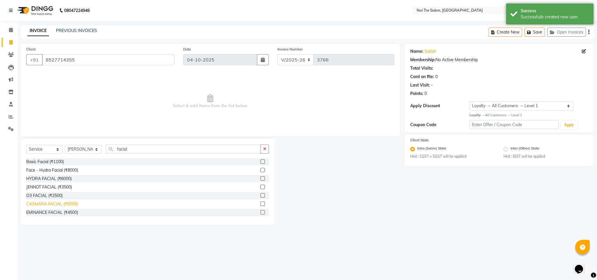
click at [72, 206] on div "CASMARA FACIAL (₹5000)" at bounding box center [52, 204] width 52 height 6
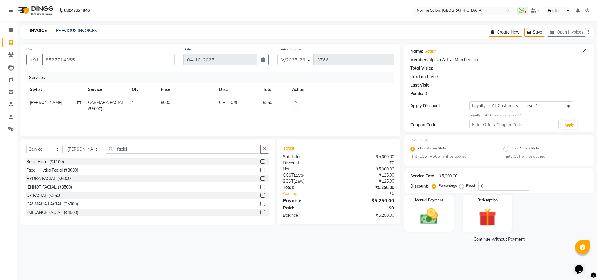
click at [162, 101] on span "5000" at bounding box center [165, 102] width 9 height 5
click at [194, 106] on input "5000" at bounding box center [213, 104] width 51 height 9
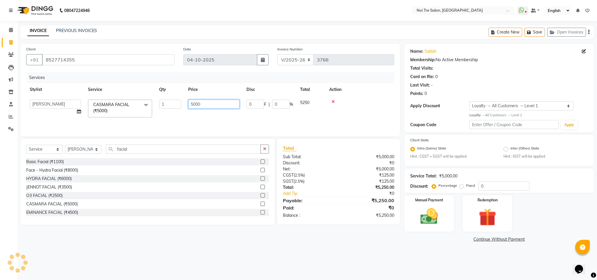
click at [194, 106] on input "5000" at bounding box center [213, 104] width 51 height 9
click at [194, 106] on input "54500000" at bounding box center [213, 104] width 51 height 9
click at [234, 76] on div "Services" at bounding box center [213, 77] width 372 height 11
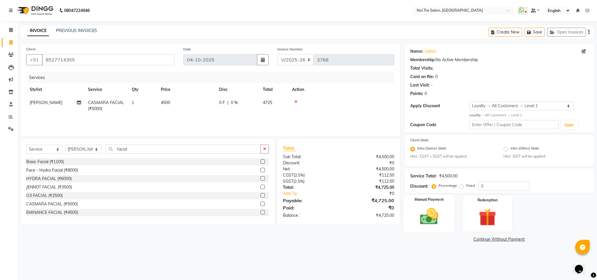
click at [439, 215] on img at bounding box center [429, 216] width 30 height 21
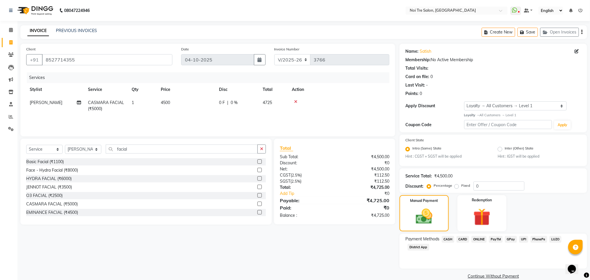
click at [448, 237] on span "CASH" at bounding box center [448, 239] width 13 height 7
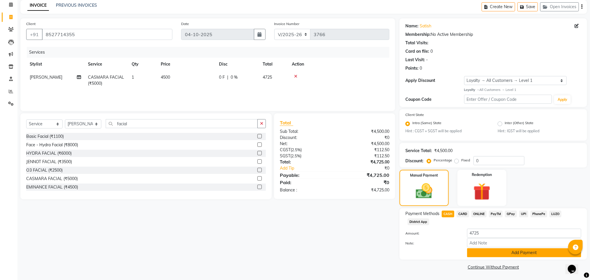
click at [509, 249] on button "Add Payment" at bounding box center [524, 252] width 114 height 9
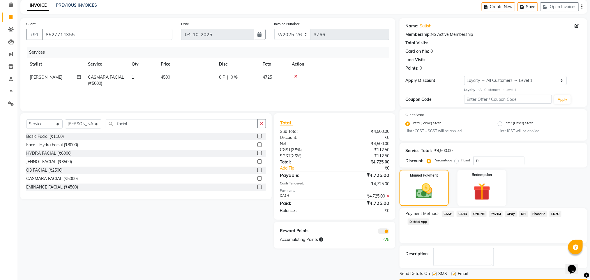
click at [381, 230] on span at bounding box center [384, 231] width 12 height 6
click at [389, 232] on input "checkbox" at bounding box center [389, 232] width 0 height 0
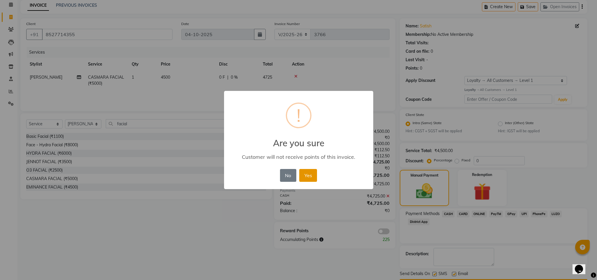
click at [311, 179] on button "Yes" at bounding box center [308, 175] width 18 height 13
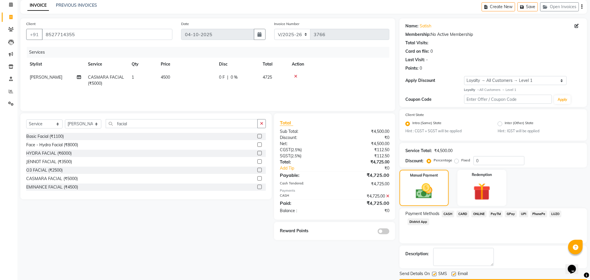
scroll to position [42, 0]
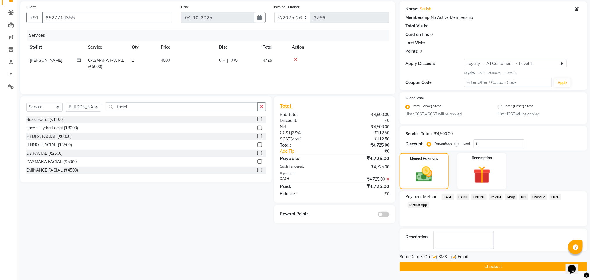
click at [461, 144] on label "Fixed" at bounding box center [465, 143] width 9 height 5
click at [456, 144] on input "Fixed" at bounding box center [458, 143] width 4 height 4
drag, startPoint x: 486, startPoint y: 144, endPoint x: 445, endPoint y: 147, distance: 41.5
click at [445, 147] on div "Percentage Fixed 0" at bounding box center [476, 143] width 96 height 9
click at [386, 178] on icon at bounding box center [387, 179] width 3 height 4
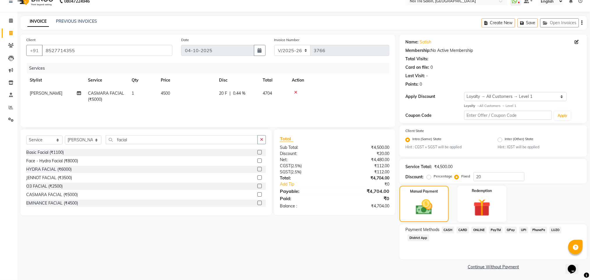
scroll to position [9, 0]
click at [487, 178] on input "20" at bounding box center [498, 177] width 51 height 9
click at [427, 212] on img at bounding box center [424, 208] width 28 height 20
click at [448, 230] on span "CASH" at bounding box center [448, 230] width 13 height 7
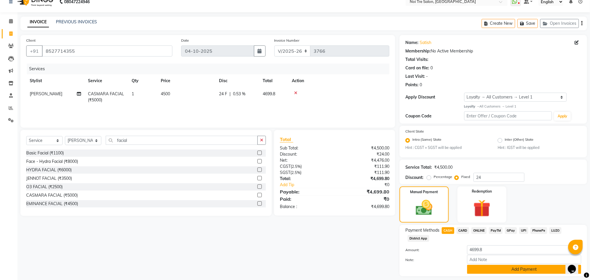
click at [491, 270] on button "Add Payment" at bounding box center [524, 269] width 114 height 9
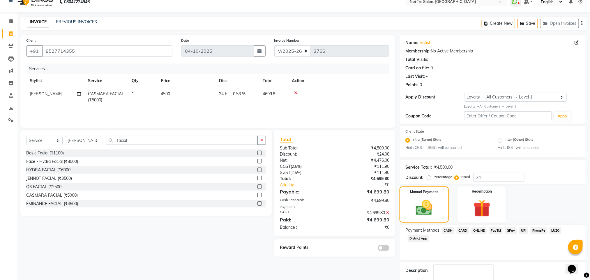
scroll to position [42, 0]
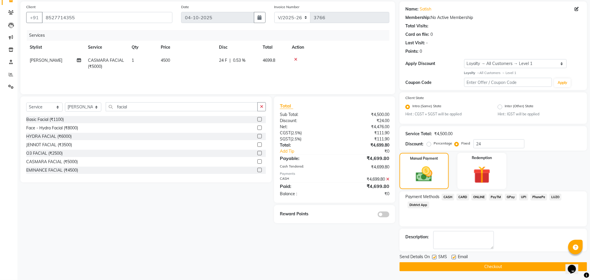
click at [467, 268] on button "Checkout" at bounding box center [493, 266] width 188 height 9
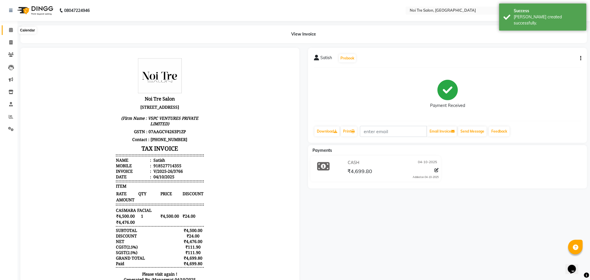
click at [10, 28] on icon at bounding box center [11, 30] width 4 height 4
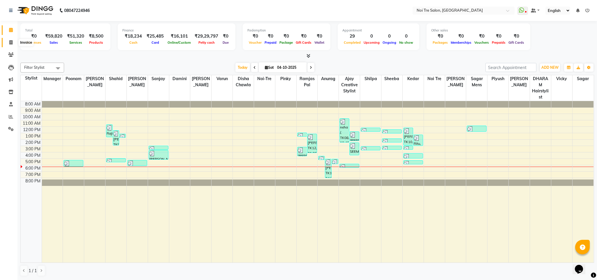
click at [6, 43] on span at bounding box center [11, 42] width 10 height 7
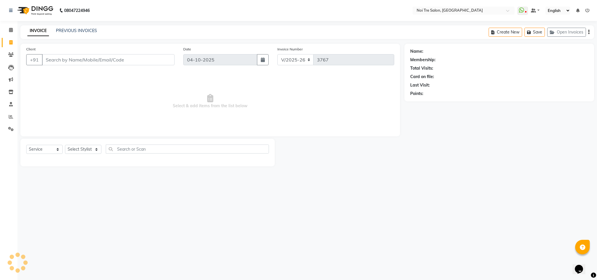
click at [65, 61] on input "Client" at bounding box center [108, 59] width 132 height 11
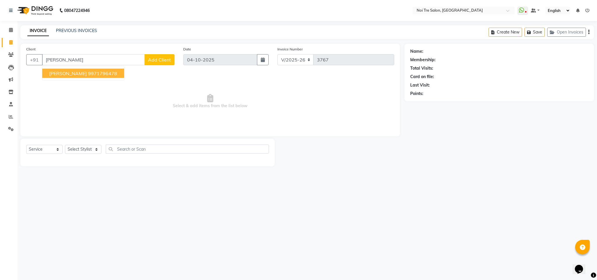
click at [88, 74] on ngb-highlight "9971796478" at bounding box center [102, 73] width 29 height 6
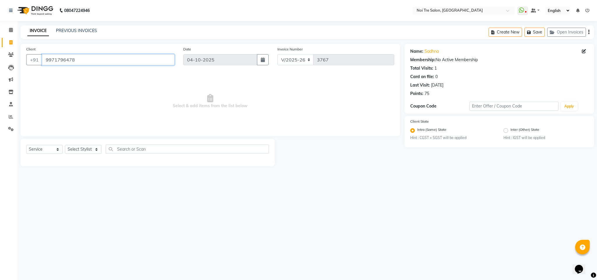
click at [56, 63] on input "9971796478" at bounding box center [108, 59] width 132 height 11
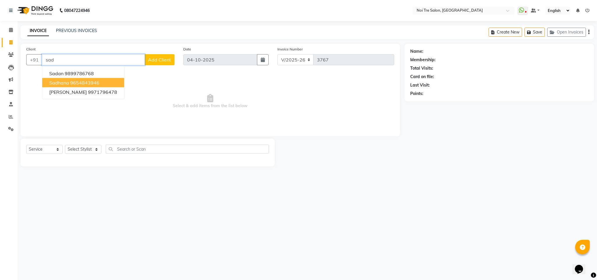
click at [79, 83] on ngb-highlight "9654843946" at bounding box center [84, 83] width 29 height 6
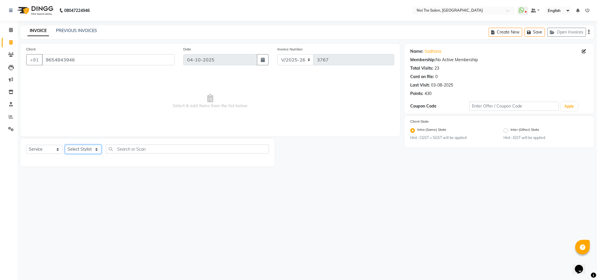
click at [82, 148] on select "Select Stylist Ajay Creative Stylist Anurag [PERSON_NAME] [PERSON_NAME] [PERSON…" at bounding box center [83, 149] width 36 height 9
click at [65, 145] on select "Select Stylist Ajay Creative Stylist Anurag [PERSON_NAME] [PERSON_NAME] [PERSON…" at bounding box center [83, 149] width 36 height 9
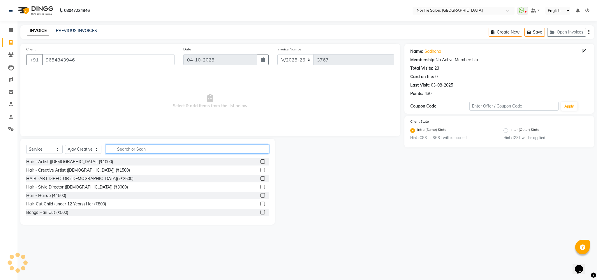
click at [124, 148] on input "text" at bounding box center [187, 148] width 163 height 9
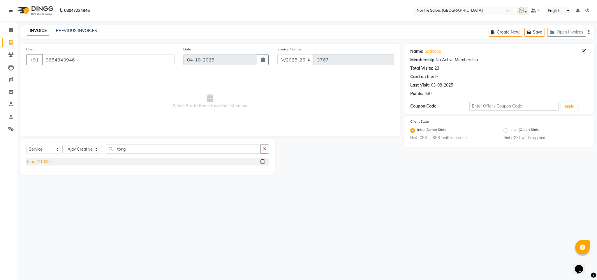
click at [44, 164] on div "Tong (₹1000)" at bounding box center [38, 162] width 24 height 6
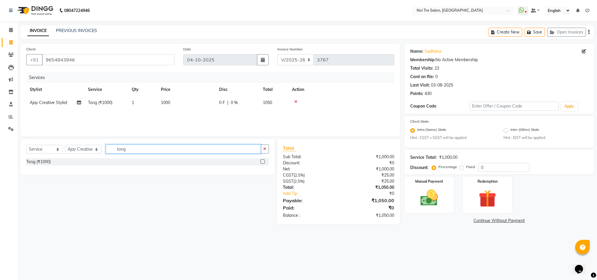
click at [118, 149] on input "tong" at bounding box center [183, 148] width 155 height 9
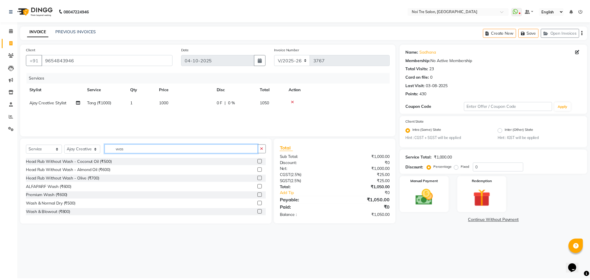
scroll to position [34, 0]
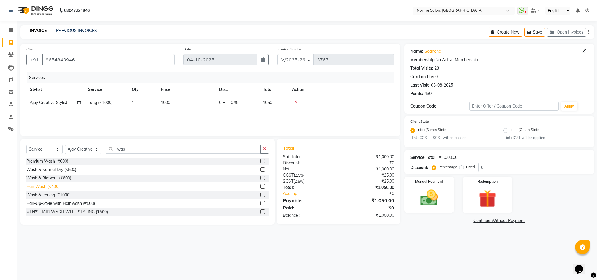
click at [54, 187] on div "Hair Wash (₹400)" at bounding box center [42, 186] width 33 height 6
click at [163, 117] on span "400" at bounding box center [164, 115] width 7 height 5
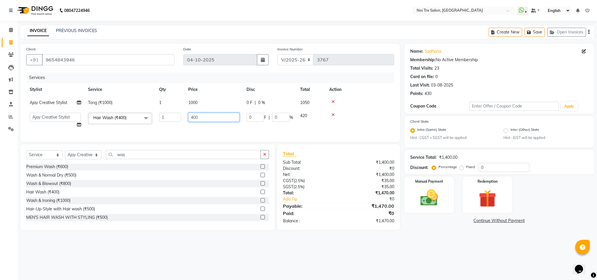
click at [193, 118] on input "400" at bounding box center [213, 117] width 51 height 9
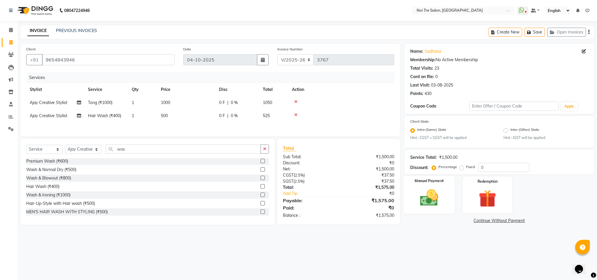
click at [415, 181] on label "Manual Payment" at bounding box center [428, 181] width 29 height 6
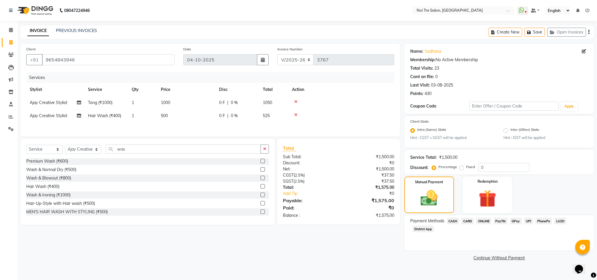
click at [483, 221] on span "ONLINE" at bounding box center [483, 221] width 15 height 7
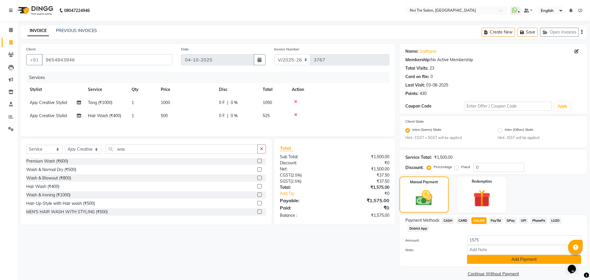
click at [496, 256] on button "Add Payment" at bounding box center [524, 259] width 114 height 9
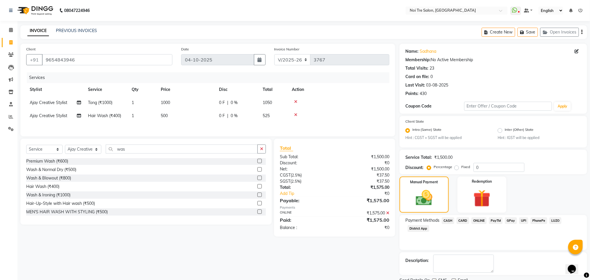
scroll to position [24, 0]
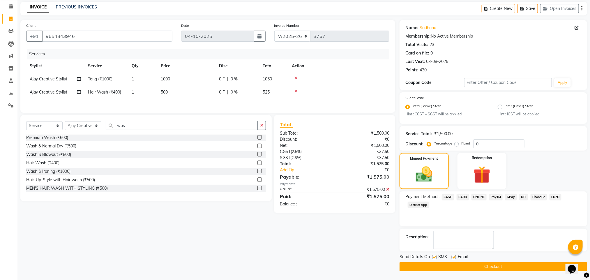
click at [487, 266] on button "Checkout" at bounding box center [493, 266] width 188 height 9
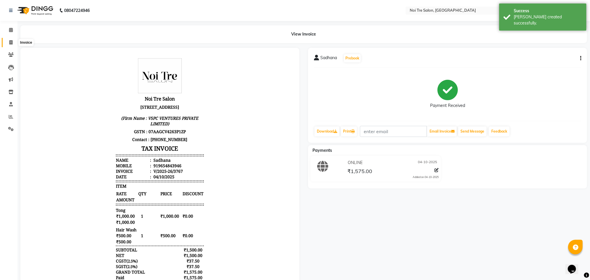
click at [9, 43] on icon at bounding box center [10, 42] width 3 height 4
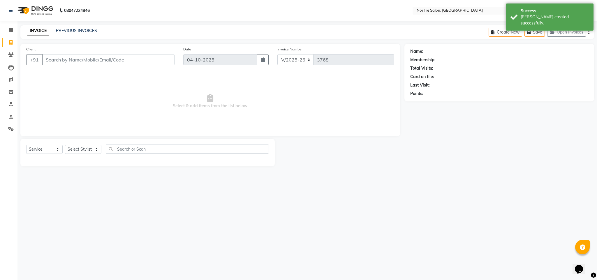
click at [63, 54] on div "Client +91" at bounding box center [100, 58] width 157 height 24
click at [80, 58] on input "Client" at bounding box center [108, 59] width 132 height 11
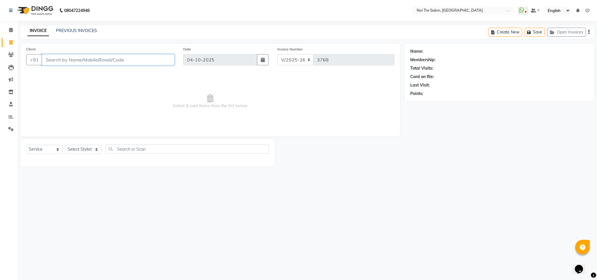
click at [69, 63] on input "Client" at bounding box center [108, 59] width 132 height 11
click at [130, 61] on input "Client" at bounding box center [108, 59] width 132 height 11
click at [68, 61] on input "Client" at bounding box center [108, 59] width 132 height 11
click at [86, 148] on select "Select Stylist Ajay Creative Stylist Anurag [PERSON_NAME] [PERSON_NAME] [PERSON…" at bounding box center [83, 149] width 36 height 9
click at [65, 145] on select "Select Stylist Ajay Creative Stylist Anurag [PERSON_NAME] [PERSON_NAME] [PERSON…" at bounding box center [83, 149] width 36 height 9
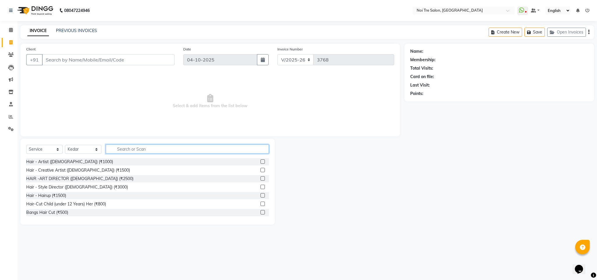
click at [132, 147] on input "text" at bounding box center [187, 148] width 163 height 9
click at [127, 148] on input "text" at bounding box center [187, 148] width 163 height 9
click at [128, 149] on input "text" at bounding box center [187, 148] width 163 height 9
click at [132, 148] on input "text" at bounding box center [187, 148] width 163 height 9
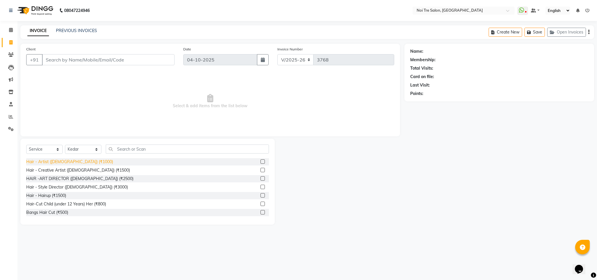
click at [76, 160] on div "Hair - Artist ([DEMOGRAPHIC_DATA]) (₹1000)" at bounding box center [69, 162] width 87 height 6
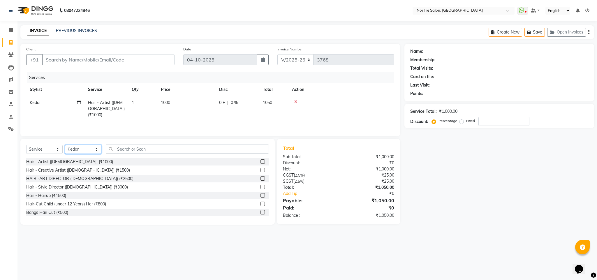
click at [92, 152] on select "Select Stylist Ajay Creative Stylist Anurag [PERSON_NAME] [PERSON_NAME] [PERSON…" at bounding box center [83, 149] width 36 height 9
click at [65, 145] on select "Select Stylist Ajay Creative Stylist Anurag [PERSON_NAME] [PERSON_NAME] [PERSON…" at bounding box center [83, 149] width 36 height 9
click at [130, 150] on input "text" at bounding box center [187, 148] width 163 height 9
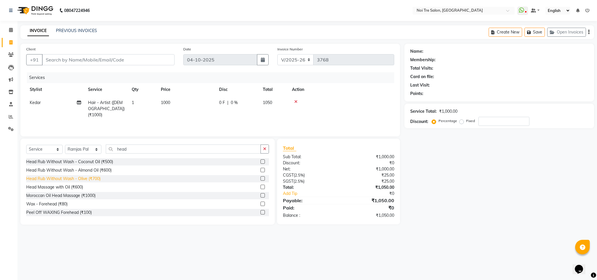
click at [93, 179] on div "Head Rub Without Wash - Olive (₹700)" at bounding box center [63, 179] width 74 height 6
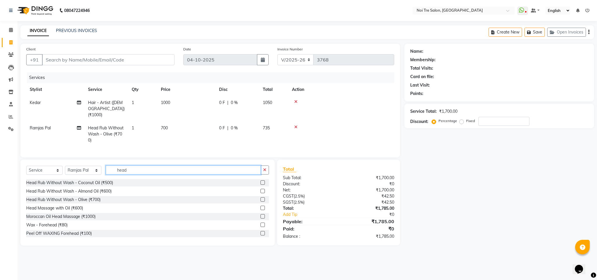
click at [118, 170] on input "head" at bounding box center [183, 169] width 155 height 9
click at [118, 170] on input "w" at bounding box center [183, 169] width 155 height 9
click at [57, 227] on div "Wash & Normal Dry (₹500)" at bounding box center [51, 225] width 50 height 6
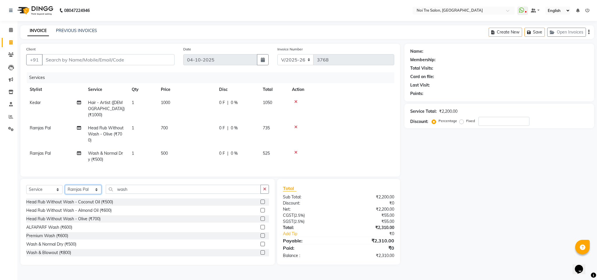
click at [85, 192] on select "Select Stylist Ajay Creative Stylist Anurag [PERSON_NAME] [PERSON_NAME] [PERSON…" at bounding box center [83, 189] width 36 height 9
click at [65, 185] on select "Select Stylist Ajay Creative Stylist Anurag [PERSON_NAME] [PERSON_NAME] [PERSON…" at bounding box center [83, 189] width 36 height 9
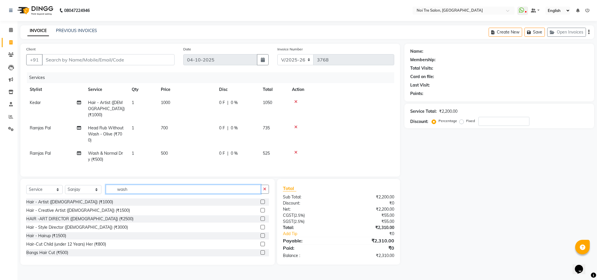
click at [123, 192] on input "wash" at bounding box center [183, 189] width 155 height 9
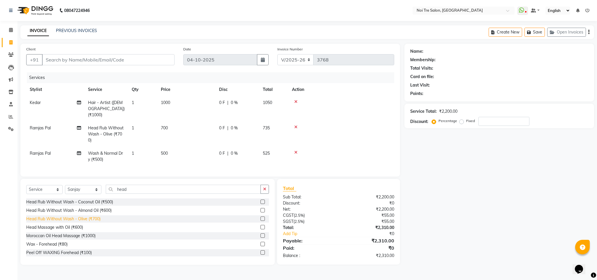
click at [93, 218] on div "Head Rub Without Wash - Olive (₹700)" at bounding box center [63, 219] width 74 height 6
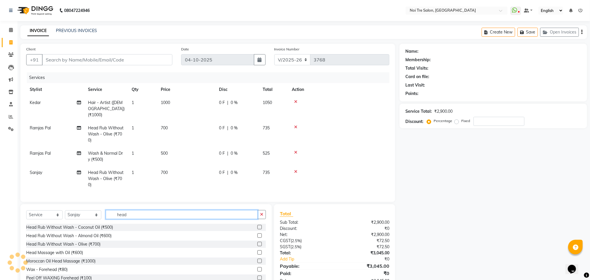
click at [122, 214] on input "head" at bounding box center [182, 214] width 152 height 9
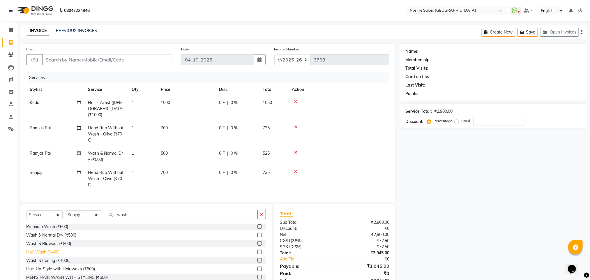
click at [54, 255] on div "Hair Wash (₹400)" at bounding box center [42, 252] width 33 height 6
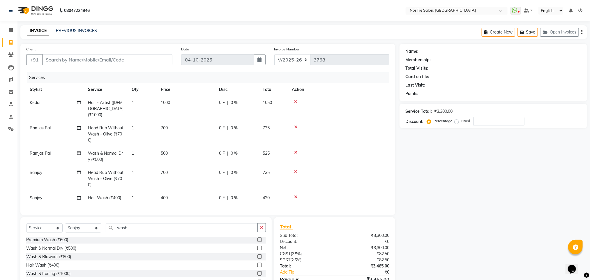
click at [365, 153] on td at bounding box center [338, 156] width 101 height 19
click at [163, 195] on span "400" at bounding box center [164, 197] width 7 height 5
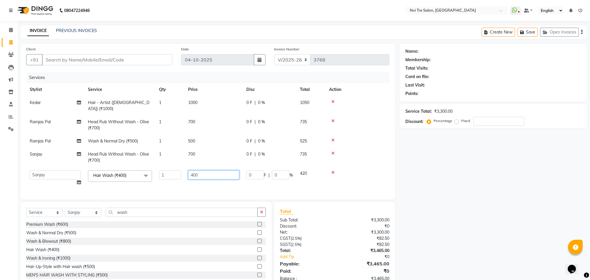
click at [193, 170] on input "400" at bounding box center [213, 174] width 51 height 9
click at [378, 152] on tbody "Kedar Hair - Artist ([DEMOGRAPHIC_DATA]) (₹1000) 1 1000 0 F | 0 % 1050 Ramjas P…" at bounding box center [207, 142] width 363 height 93
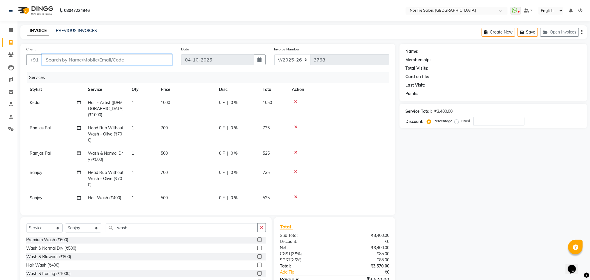
click at [115, 59] on input "Client" at bounding box center [107, 59] width 130 height 11
click at [61, 59] on input "Client" at bounding box center [107, 59] width 130 height 11
click at [59, 60] on input "Client" at bounding box center [107, 59] width 130 height 11
click at [79, 62] on input "Client" at bounding box center [107, 59] width 130 height 11
click at [58, 61] on input "Client" at bounding box center [107, 59] width 130 height 11
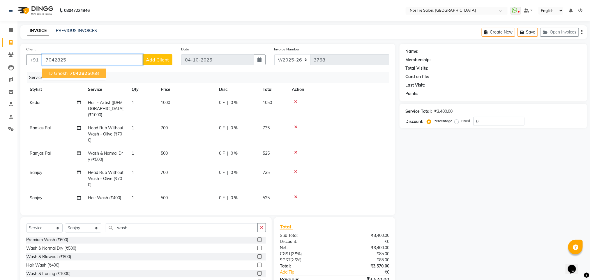
click at [85, 74] on span "7042825" at bounding box center [80, 73] width 20 height 6
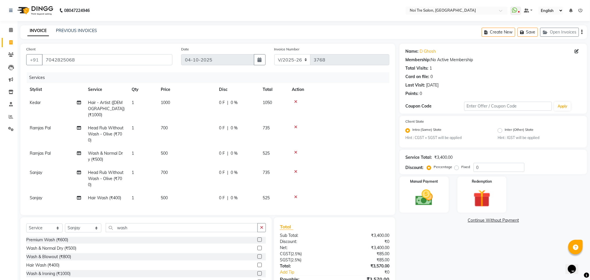
scroll to position [33, 0]
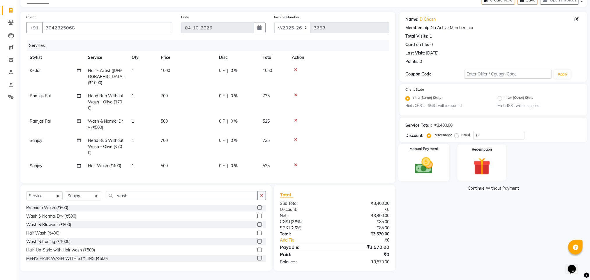
click at [429, 166] on img at bounding box center [423, 165] width 29 height 21
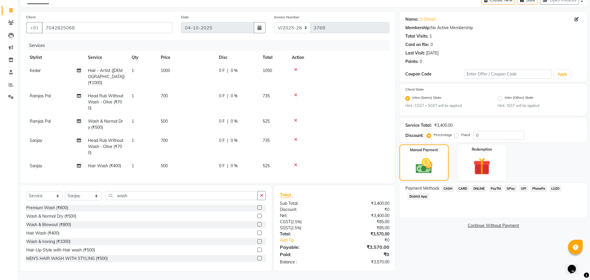
click at [448, 187] on span "CASH" at bounding box center [448, 188] width 13 height 7
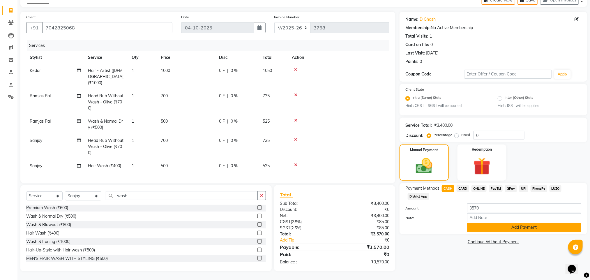
click at [490, 225] on button "Add Payment" at bounding box center [524, 227] width 114 height 9
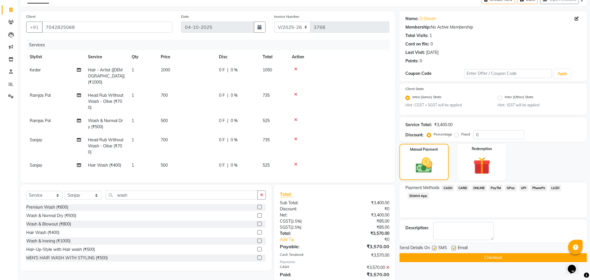
scroll to position [53, 0]
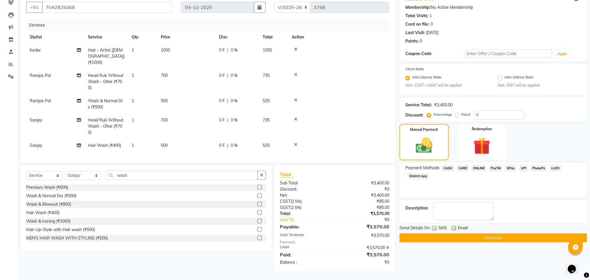
click at [467, 236] on button "Checkout" at bounding box center [493, 237] width 188 height 9
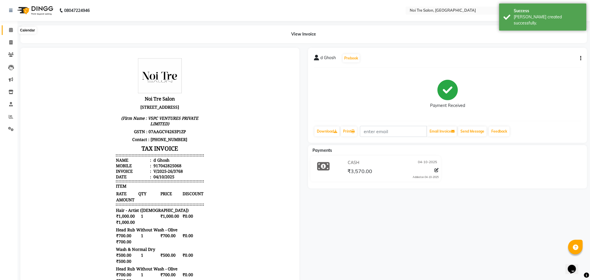
click at [13, 30] on icon at bounding box center [11, 30] width 4 height 4
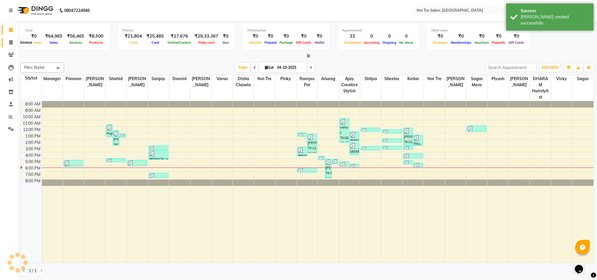
click at [11, 43] on icon at bounding box center [10, 42] width 3 height 4
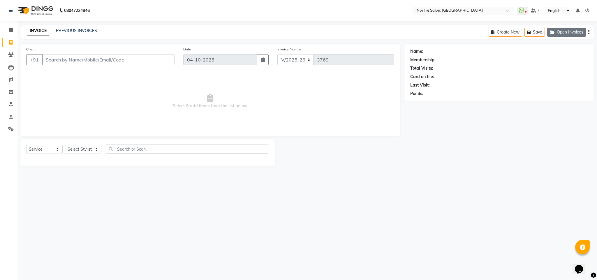
click at [556, 36] on button "Open Invoices" at bounding box center [566, 32] width 39 height 9
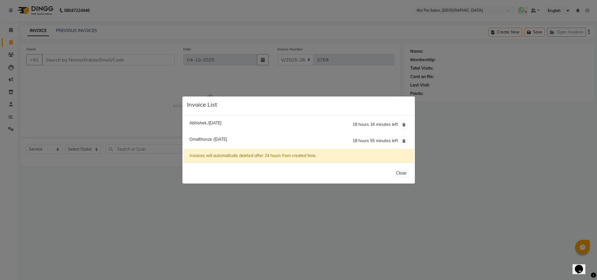
click at [210, 123] on span "Abhishek /[DATE]" at bounding box center [205, 122] width 32 height 5
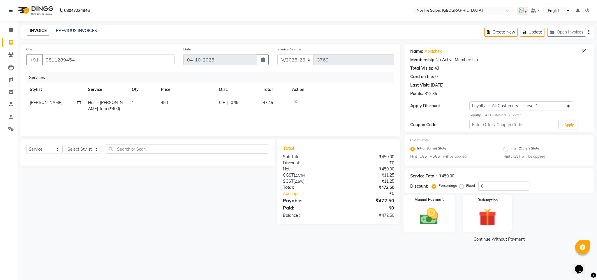
click at [431, 217] on img at bounding box center [429, 216] width 30 height 21
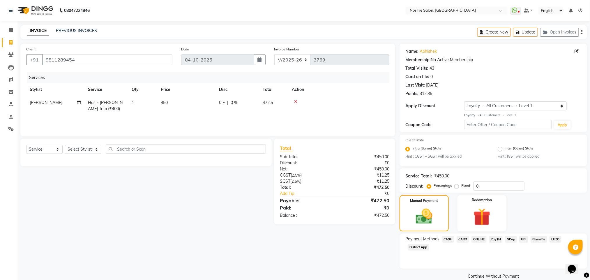
click at [447, 240] on span "CASH" at bounding box center [448, 239] width 13 height 7
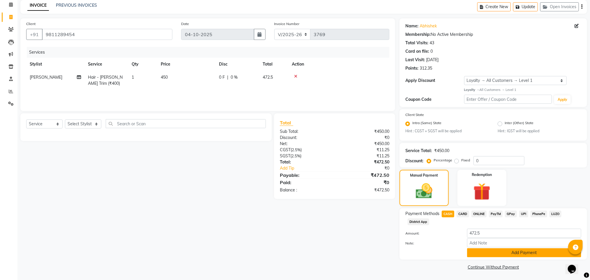
click at [526, 256] on button "Add Payment" at bounding box center [524, 252] width 114 height 9
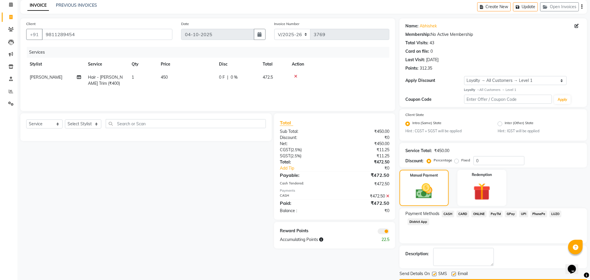
scroll to position [42, 0]
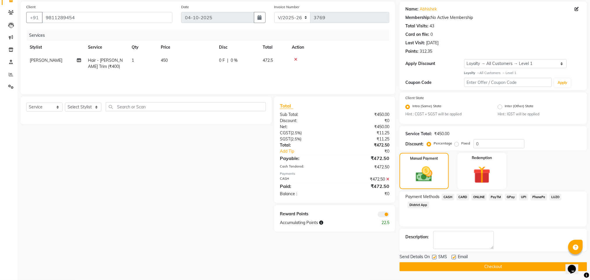
click at [434, 257] on label at bounding box center [434, 257] width 4 height 4
click at [434, 257] on input "checkbox" at bounding box center [434, 257] width 4 height 4
click at [465, 265] on button "Checkout" at bounding box center [493, 266] width 188 height 9
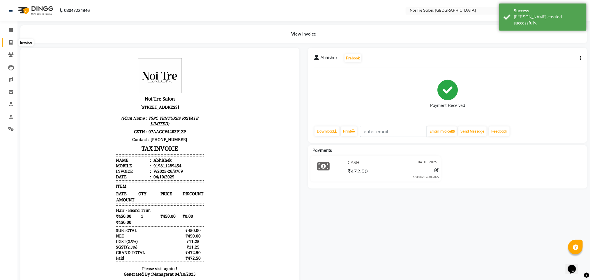
click at [9, 45] on span at bounding box center [11, 42] width 10 height 7
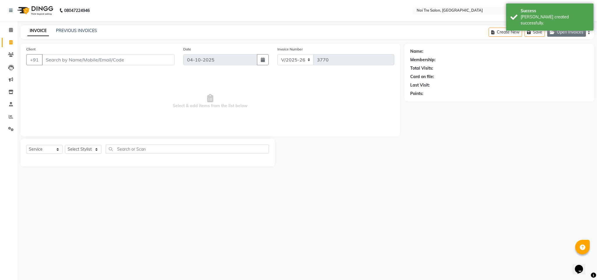
click at [565, 31] on button "Open Invoices" at bounding box center [566, 32] width 39 height 9
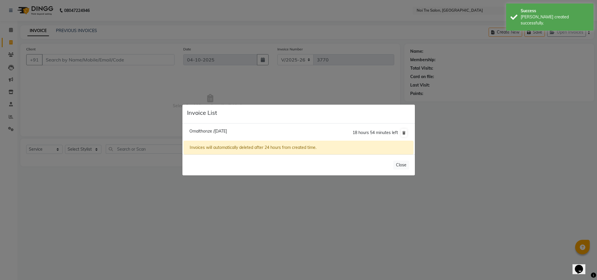
click at [227, 130] on span "Omalthonze /[DATE]" at bounding box center [208, 130] width 38 height 5
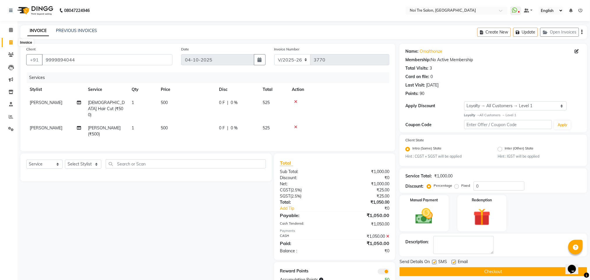
click at [9, 42] on icon at bounding box center [10, 42] width 3 height 4
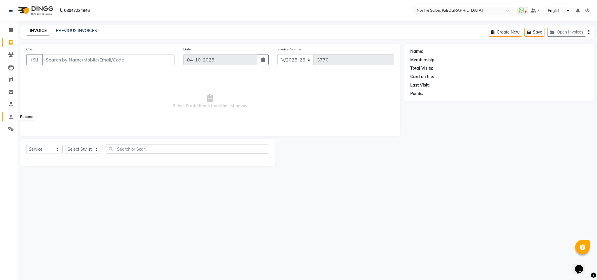
click at [13, 115] on icon at bounding box center [11, 116] width 4 height 4
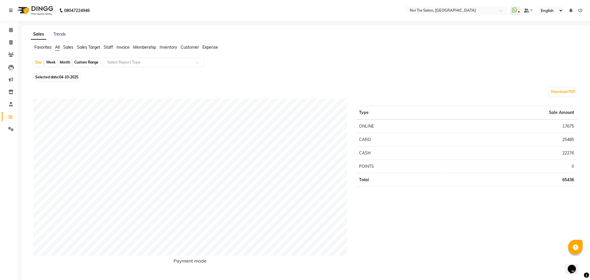
click at [107, 47] on span "Staff" at bounding box center [108, 47] width 9 height 5
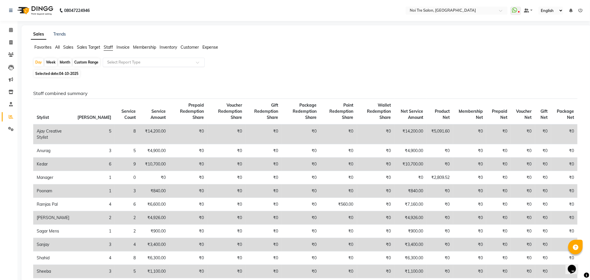
click at [114, 63] on input "text" at bounding box center [148, 62] width 84 height 6
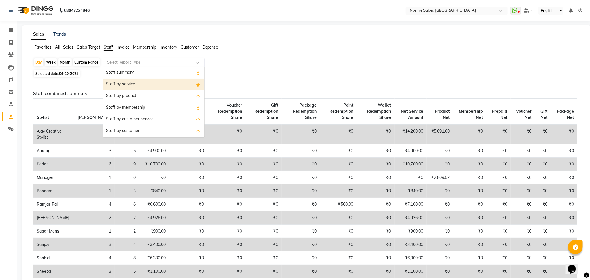
click at [121, 84] on div "Staff by service" at bounding box center [153, 85] width 101 height 12
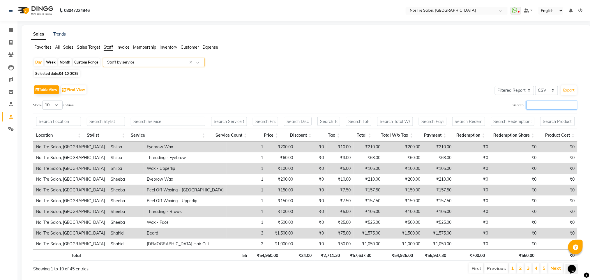
click at [532, 105] on input "Search:" at bounding box center [551, 104] width 51 height 9
click at [11, 44] on icon at bounding box center [10, 42] width 3 height 4
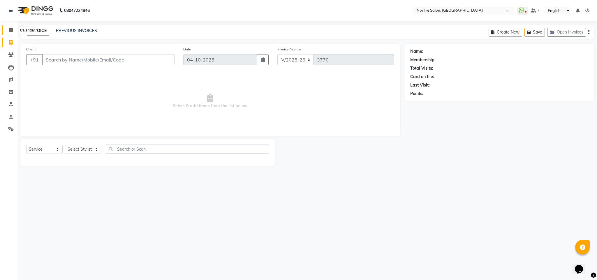
click at [10, 29] on icon at bounding box center [11, 30] width 4 height 4
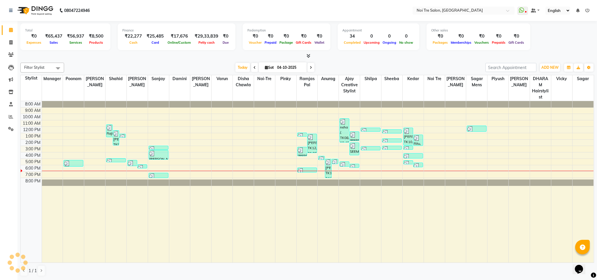
click at [123, 54] on div at bounding box center [306, 56] width 573 height 6
click at [9, 40] on span at bounding box center [11, 42] width 10 height 7
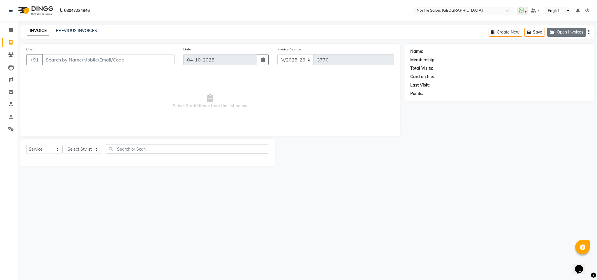
click at [576, 33] on button "Open Invoices" at bounding box center [566, 32] width 39 height 9
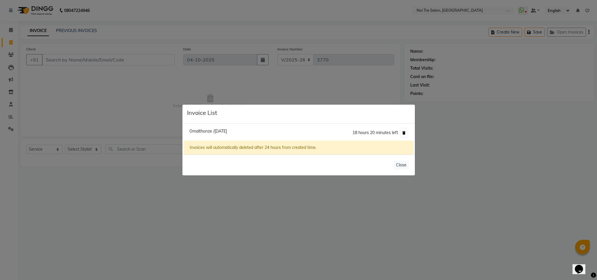
click at [405, 131] on icon at bounding box center [403, 132] width 3 height 3
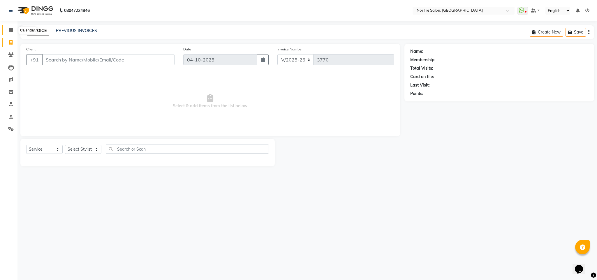
click at [6, 31] on span at bounding box center [11, 30] width 10 height 7
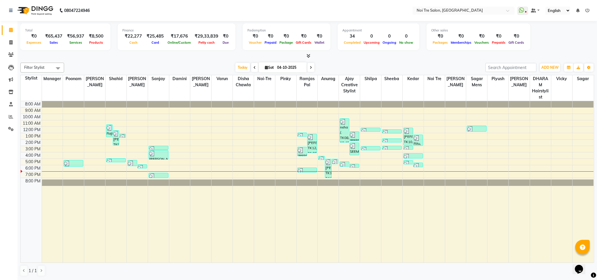
click at [308, 57] on icon at bounding box center [308, 56] width 4 height 4
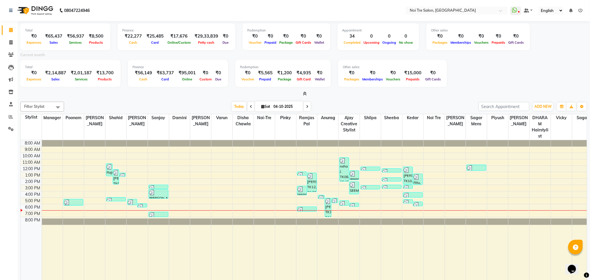
click at [305, 93] on icon at bounding box center [305, 93] width 4 height 4
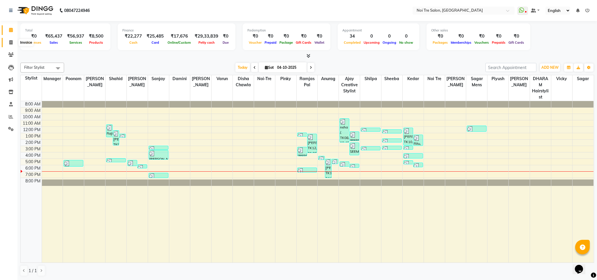
click at [13, 42] on span at bounding box center [11, 42] width 10 height 7
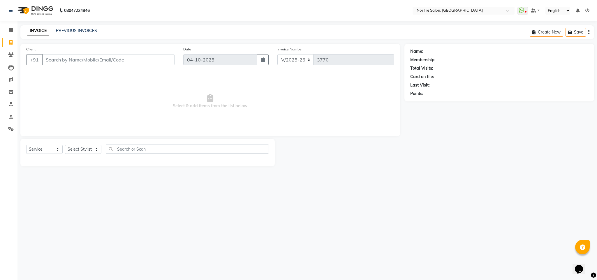
click at [60, 61] on input "Client" at bounding box center [108, 59] width 132 height 11
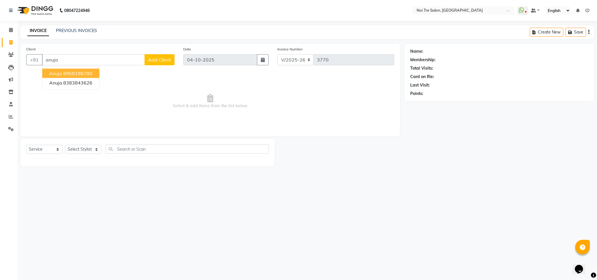
click at [71, 74] on ngb-highlight "9958198780" at bounding box center [77, 73] width 29 height 6
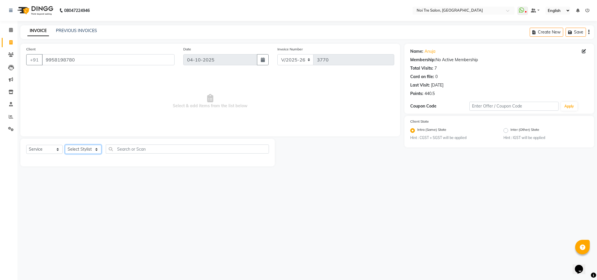
click at [81, 146] on select "Select Stylist Ajay Creative Stylist Anurag [PERSON_NAME] [PERSON_NAME] [PERSON…" at bounding box center [83, 149] width 36 height 9
click at [65, 145] on select "Select Stylist Ajay Creative Stylist Anurag [PERSON_NAME] [PERSON_NAME] [PERSON…" at bounding box center [83, 149] width 36 height 9
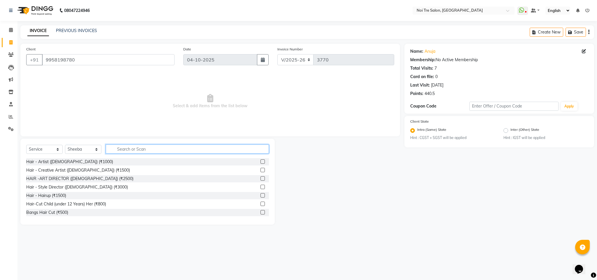
click at [123, 149] on input "text" at bounding box center [187, 148] width 163 height 9
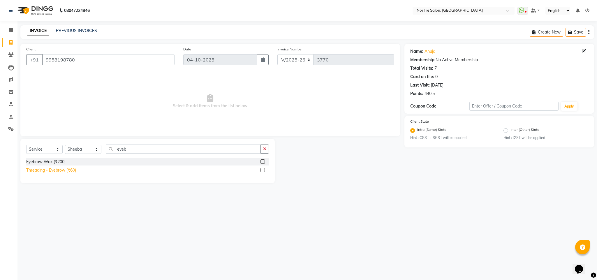
click at [73, 169] on div "Threading - Eyebrow (₹60)" at bounding box center [51, 170] width 50 height 6
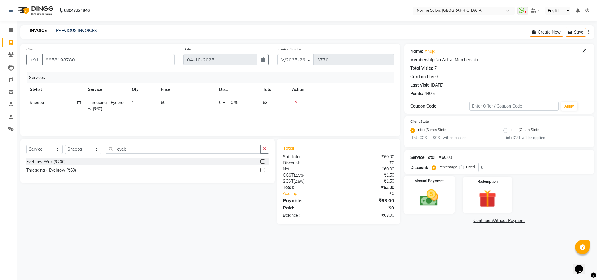
click at [409, 200] on div "Manual Payment" at bounding box center [429, 195] width 52 height 38
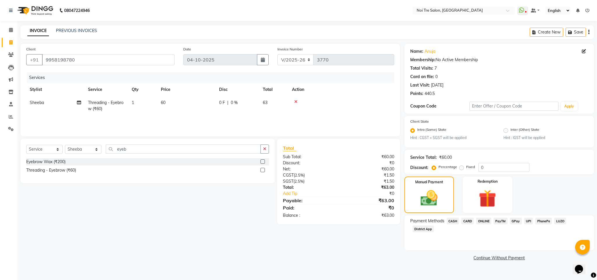
click at [450, 220] on span "CASH" at bounding box center [452, 221] width 13 height 7
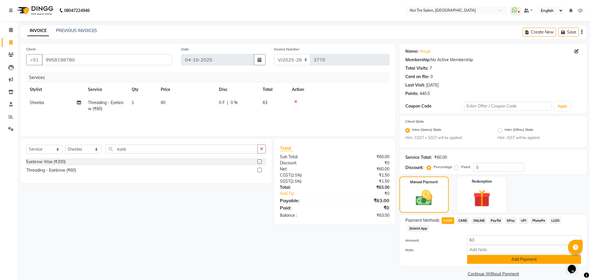
click at [496, 256] on button "Add Payment" at bounding box center [524, 259] width 114 height 9
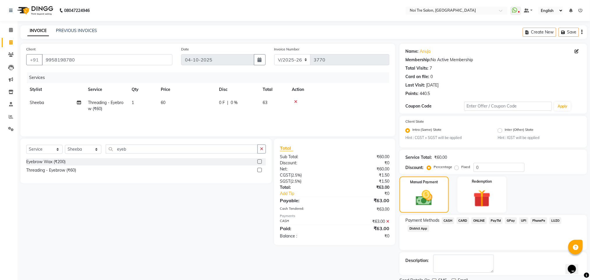
scroll to position [24, 0]
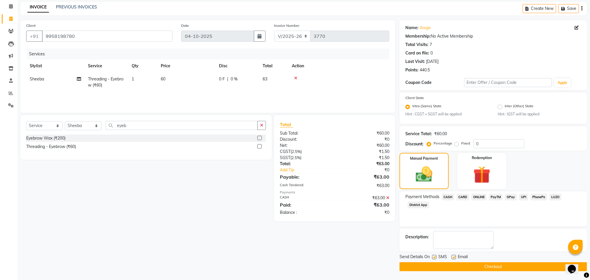
click at [434, 258] on label at bounding box center [434, 257] width 4 height 4
click at [434, 258] on input "checkbox" at bounding box center [434, 257] width 4 height 4
click at [444, 264] on button "Checkout" at bounding box center [493, 266] width 188 height 9
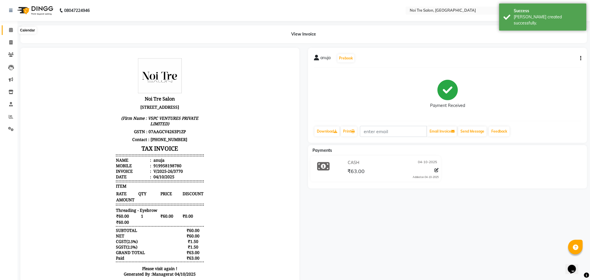
click at [9, 30] on icon at bounding box center [11, 30] width 4 height 4
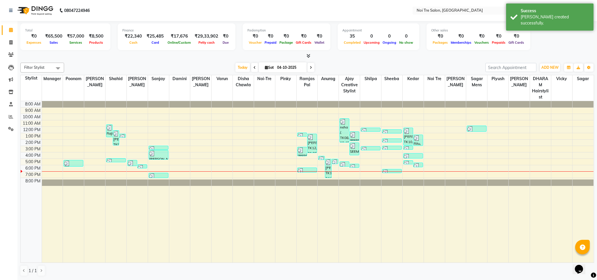
click at [128, 63] on div "[DATE] [DATE]" at bounding box center [274, 67] width 415 height 9
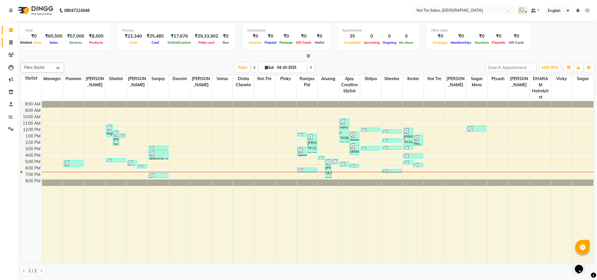
click at [10, 41] on icon at bounding box center [10, 42] width 3 height 4
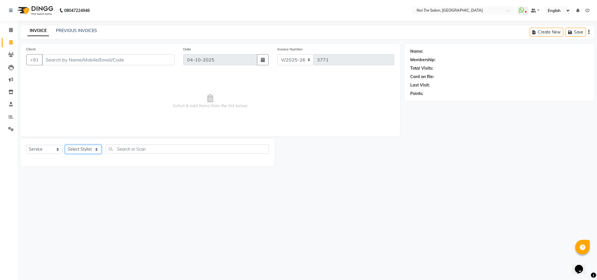
click at [93, 149] on select "Select Stylist Ajay Creative Stylist Anurag [PERSON_NAME] [PERSON_NAME] [PERSON…" at bounding box center [83, 149] width 36 height 9
click at [65, 145] on select "Select Stylist Ajay Creative Stylist Anurag [PERSON_NAME] [PERSON_NAME] [PERSON…" at bounding box center [83, 149] width 36 height 9
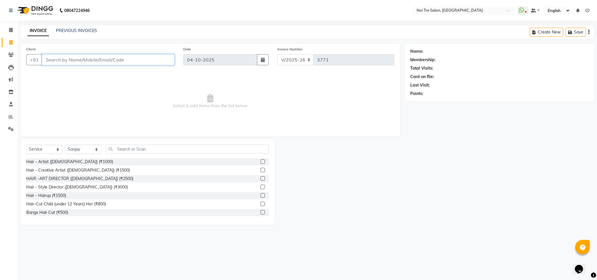
click at [75, 58] on input "Client" at bounding box center [108, 59] width 132 height 11
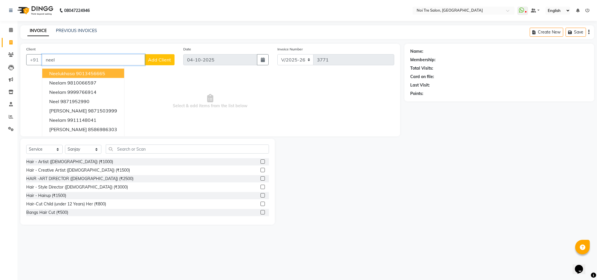
click at [78, 71] on ngb-highlight "9013456665" at bounding box center [90, 73] width 29 height 6
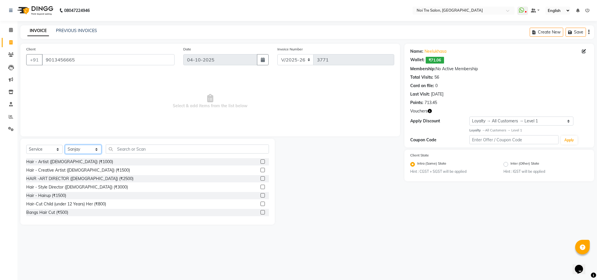
click at [85, 149] on select "Select Stylist Ajay Creative Stylist Anurag [PERSON_NAME] [PERSON_NAME] [PERSON…" at bounding box center [83, 149] width 36 height 9
click at [65, 145] on select "Select Stylist Ajay Creative Stylist Anurag [PERSON_NAME] [PERSON_NAME] [PERSON…" at bounding box center [83, 149] width 36 height 9
click at [134, 148] on input "text" at bounding box center [187, 148] width 163 height 9
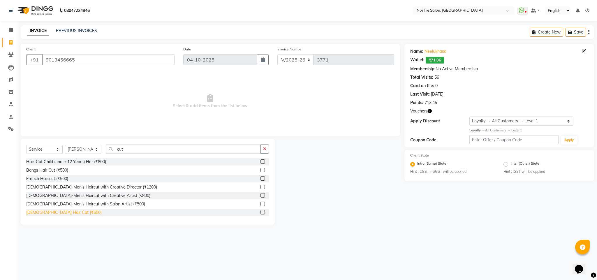
click at [60, 211] on div "[DEMOGRAPHIC_DATA] Hair Cut (₹500)" at bounding box center [63, 212] width 75 height 6
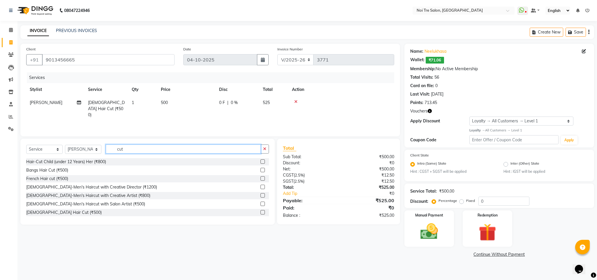
click at [119, 152] on input "cut" at bounding box center [183, 148] width 155 height 9
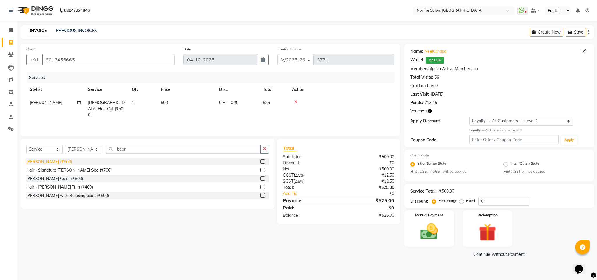
click at [29, 162] on div "[PERSON_NAME] (₹500)" at bounding box center [49, 162] width 46 height 6
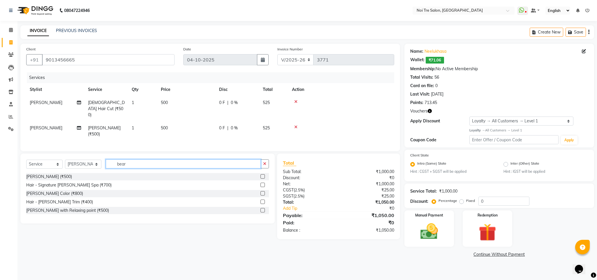
click at [122, 159] on input "bear" at bounding box center [183, 163] width 155 height 9
click at [122, 159] on input "w" at bounding box center [183, 163] width 155 height 9
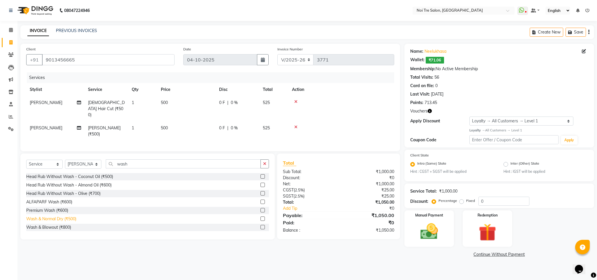
click at [73, 216] on div "Wash & Normal Dry (₹500)" at bounding box center [51, 219] width 50 height 6
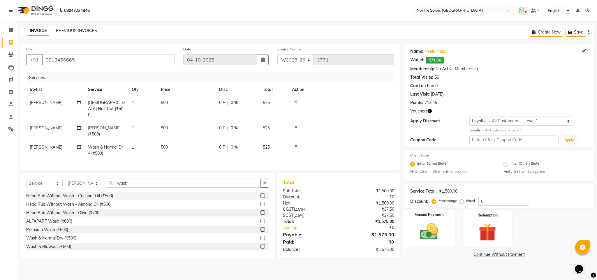
click at [425, 223] on img at bounding box center [429, 231] width 30 height 21
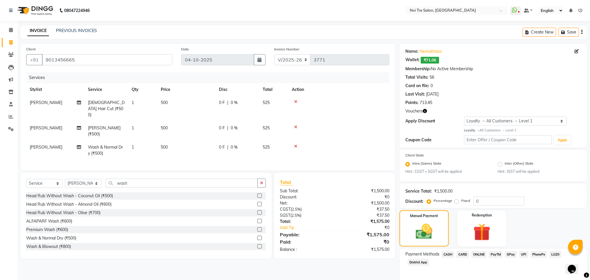
click at [479, 252] on span "ONLINE" at bounding box center [478, 254] width 15 height 7
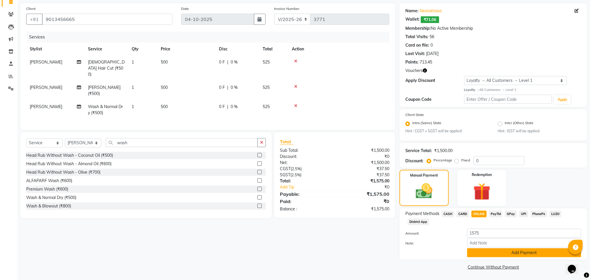
click at [500, 250] on button "Add Payment" at bounding box center [524, 252] width 114 height 9
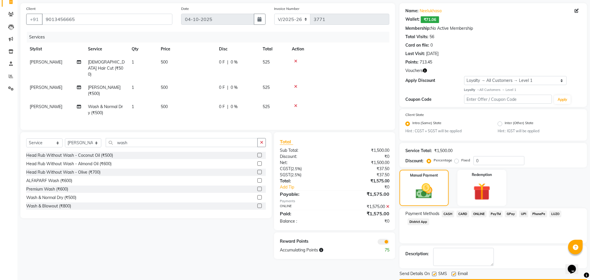
scroll to position [58, 0]
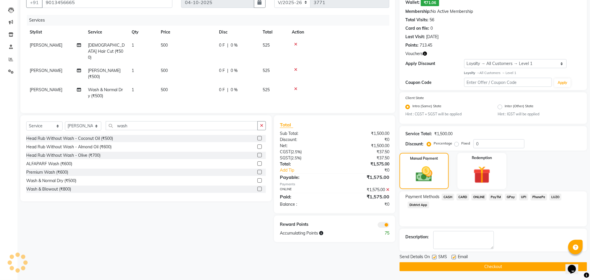
click at [460, 266] on button "Checkout" at bounding box center [493, 266] width 188 height 9
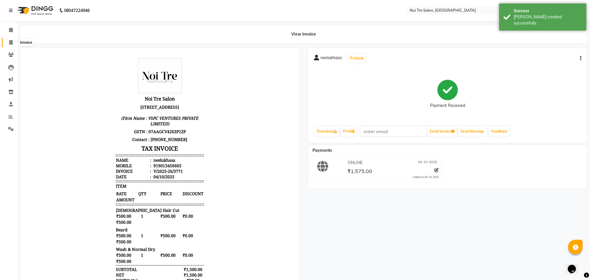
click at [10, 43] on icon at bounding box center [10, 42] width 3 height 4
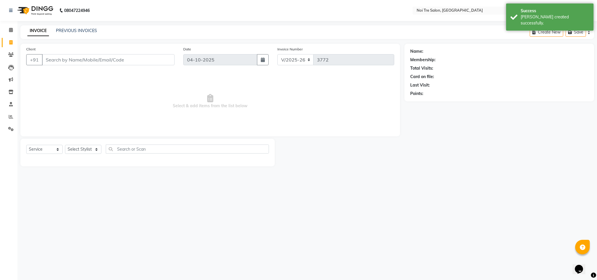
click at [86, 59] on input "Client" at bounding box center [108, 59] width 132 height 11
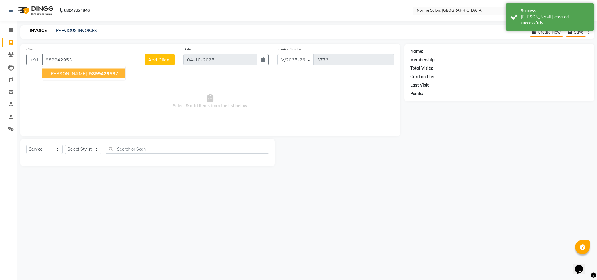
click at [97, 74] on button "[PERSON_NAME] 989942953 7" at bounding box center [83, 73] width 83 height 9
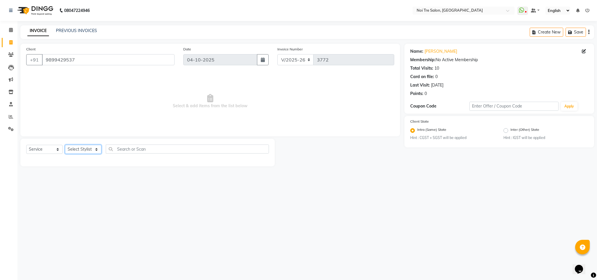
click at [90, 147] on select "Select Stylist Ajay Creative Stylist Anurag [PERSON_NAME] [PERSON_NAME] [PERSON…" at bounding box center [83, 149] width 36 height 9
click at [65, 145] on select "Select Stylist Ajay Creative Stylist Anurag [PERSON_NAME] [PERSON_NAME] [PERSON…" at bounding box center [83, 149] width 36 height 9
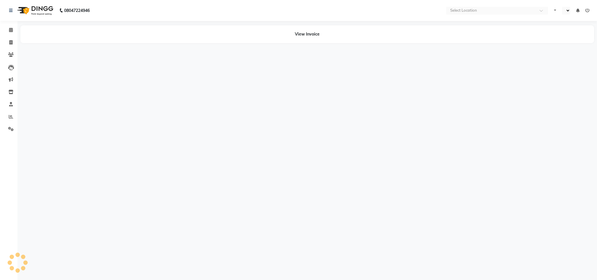
select select "en"
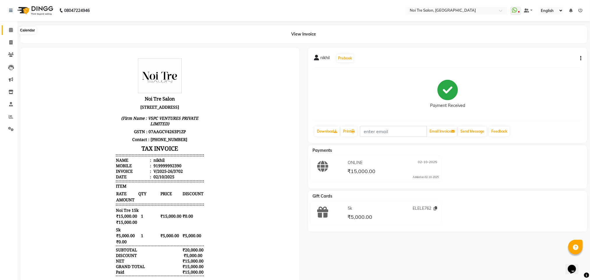
click at [9, 28] on icon at bounding box center [11, 30] width 4 height 4
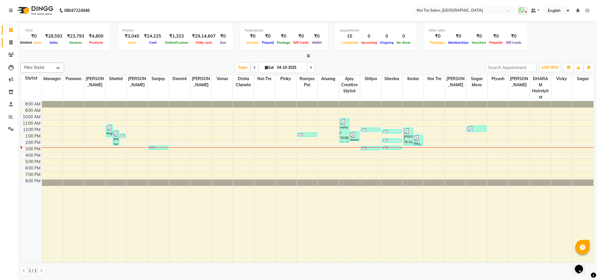
click at [9, 41] on span at bounding box center [11, 42] width 10 height 7
select select "4307"
select select "service"
